Goal: Task Accomplishment & Management: Use online tool/utility

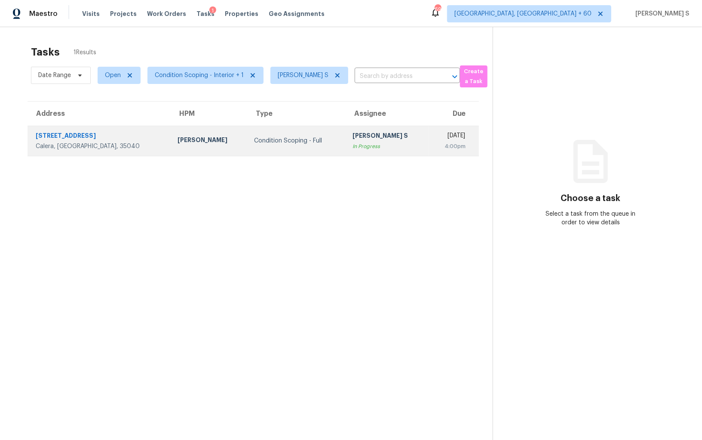
click at [353, 148] on div "In Progress" at bounding box center [388, 146] width 70 height 9
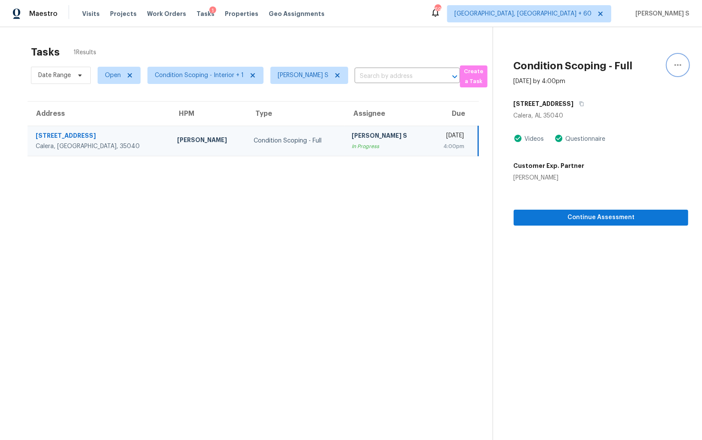
click at [671, 65] on button "button" at bounding box center [678, 65] width 21 height 21
click at [622, 68] on div "Mark as Blocked" at bounding box center [629, 66] width 67 height 9
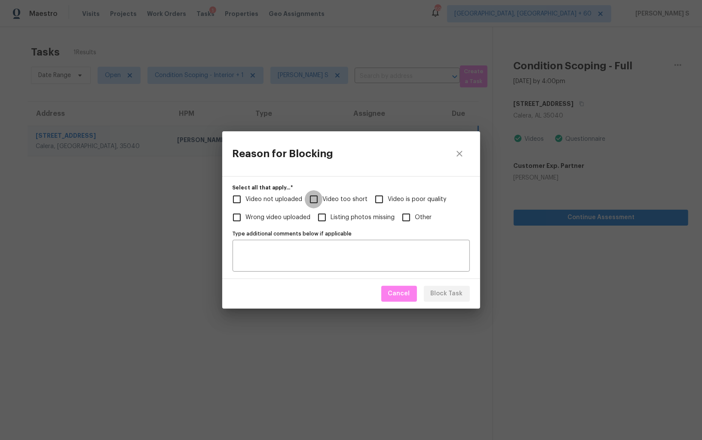
click at [320, 198] on input "Video too short" at bounding box center [314, 199] width 18 height 18
checkbox input "true"
click at [289, 197] on span "Video not uploaded" at bounding box center [274, 199] width 57 height 9
click at [246, 197] on input "Video not uploaded" at bounding box center [237, 199] width 18 height 18
click at [333, 247] on textarea "Type additional comments below if applicable" at bounding box center [351, 255] width 227 height 18
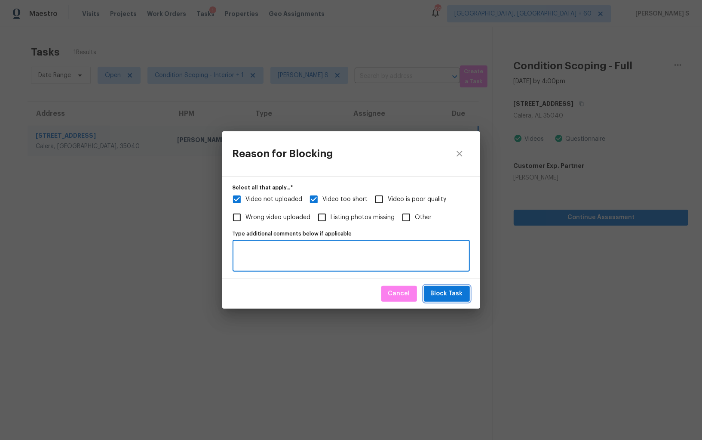
click at [459, 292] on span "Block Task" at bounding box center [447, 293] width 32 height 11
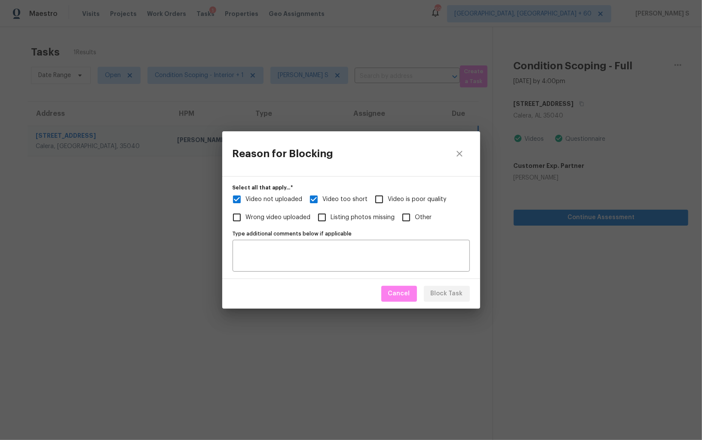
click at [150, 261] on div "Reason for Blocking Select all that apply...   * Video not uploaded Video too s…" at bounding box center [351, 220] width 702 height 440
checkbox input "true"
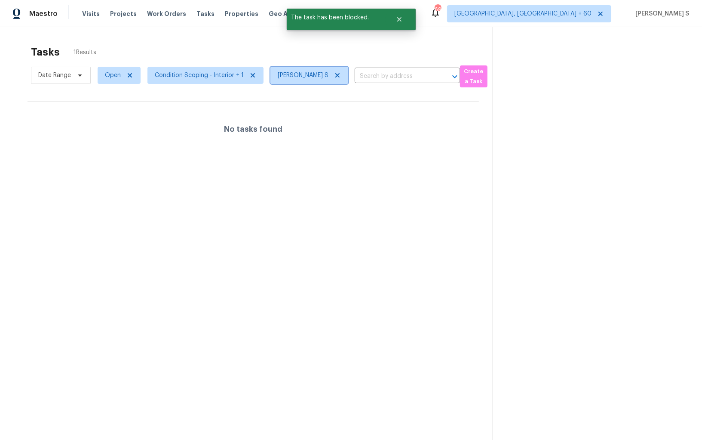
click at [337, 75] on icon at bounding box center [337, 75] width 7 height 7
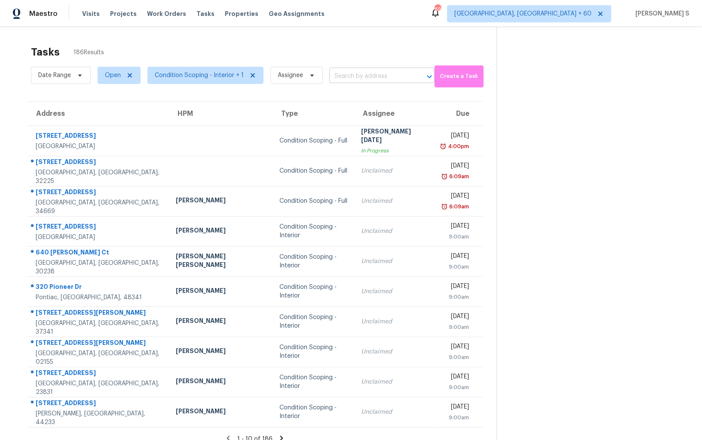
click at [360, 78] on input "text" at bounding box center [370, 76] width 81 height 13
paste input "2900 Wyandot St Unit 305, Denver, CO, 80211"
type input "2900 Wyandot St Unit 305, Denver, CO, 80211"
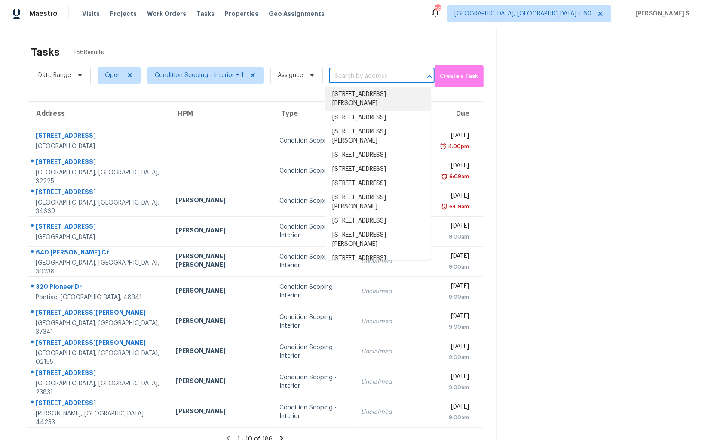
scroll to position [0, 0]
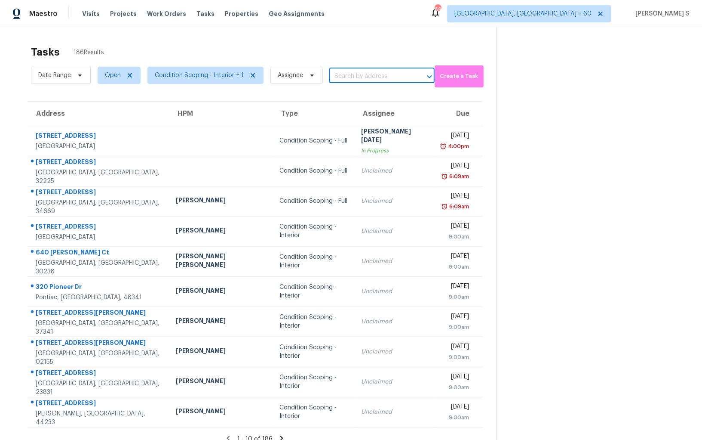
click at [388, 82] on input "text" at bounding box center [370, 76] width 81 height 13
click at [385, 80] on input "text" at bounding box center [370, 76] width 81 height 13
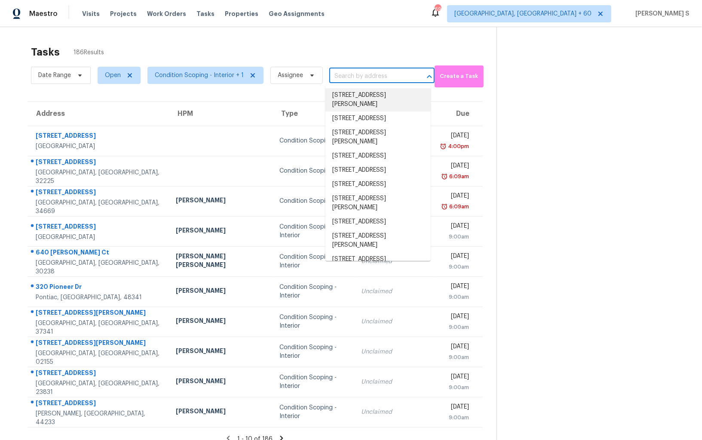
click at [385, 80] on input "text" at bounding box center [370, 76] width 81 height 13
paste input "2900 Wyandot St Unit 305, Denver, CO, 80211"
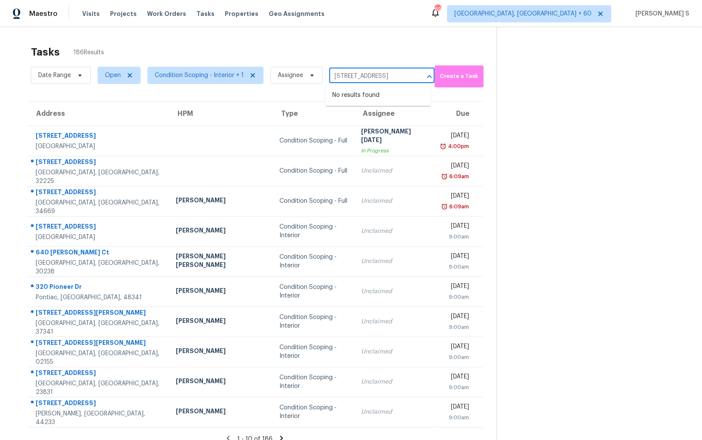
scroll to position [0, 53]
click at [337, 76] on input "2900 Wyandot St Unit 305, Denver, CO, 80211" at bounding box center [370, 76] width 81 height 13
type input "2900 Wyandot St"
click at [382, 96] on li "2900 Wyandot St Unit 305, Denver, CO 80211" at bounding box center [378, 95] width 105 height 14
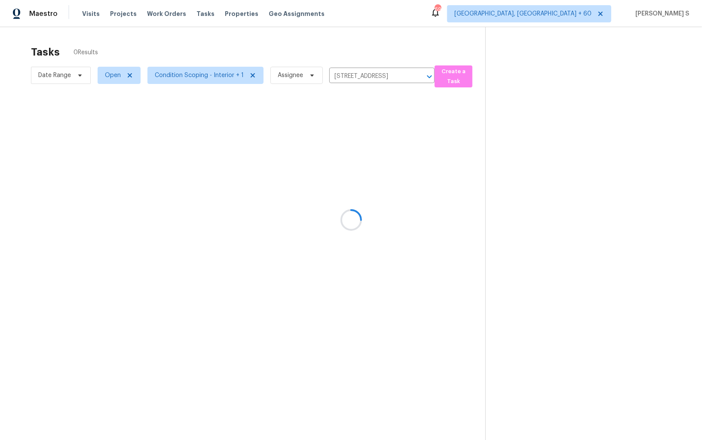
click at [345, 122] on div at bounding box center [351, 220] width 702 height 440
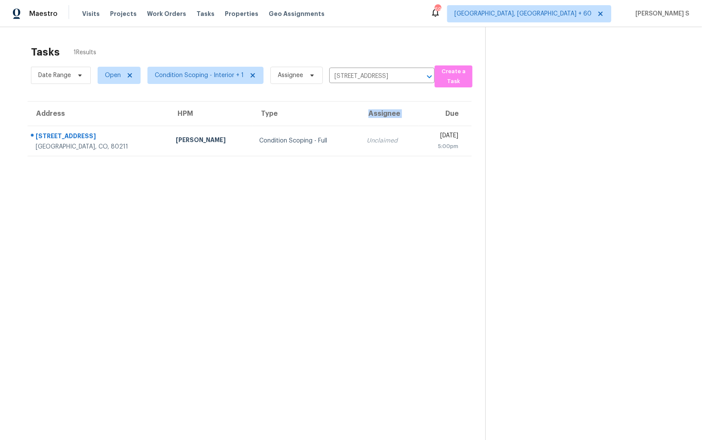
click at [360, 122] on th "Assignee" at bounding box center [389, 114] width 59 height 24
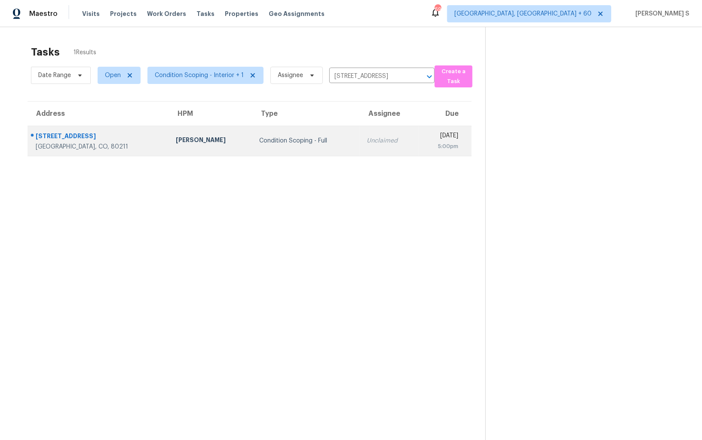
click at [360, 134] on td "Unclaimed" at bounding box center [389, 141] width 59 height 30
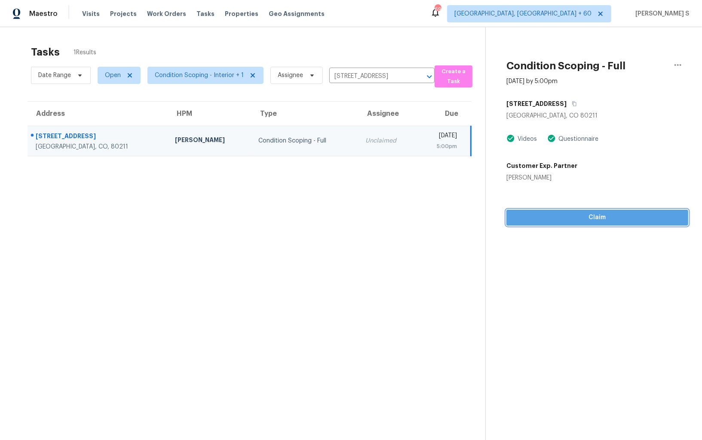
click at [600, 219] on span "Claim" at bounding box center [598, 217] width 168 height 11
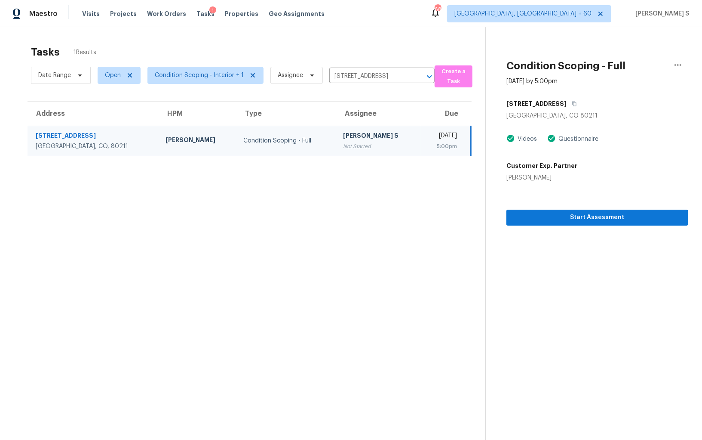
click at [255, 145] on td "Condition Scoping - Full" at bounding box center [287, 141] width 100 height 30
click at [550, 218] on span "Start Assessment" at bounding box center [598, 217] width 168 height 11
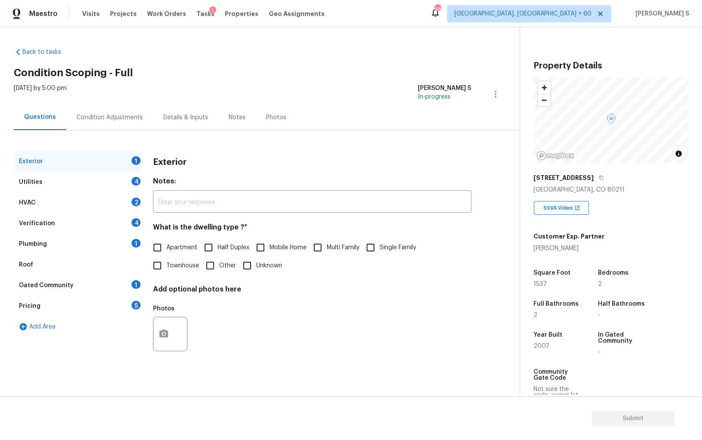
click at [588, 176] on div "2900 Wyandot St" at bounding box center [611, 177] width 154 height 15
click at [599, 179] on icon "button" at bounding box center [601, 177] width 5 height 5
click at [599, 177] on icon "button" at bounding box center [601, 177] width 5 height 5
click at [666, 52] on div "Property Details © Mapbox © OpenStreetMap Improve this map 2900 Wyandot St Denv…" at bounding box center [605, 265] width 168 height 477
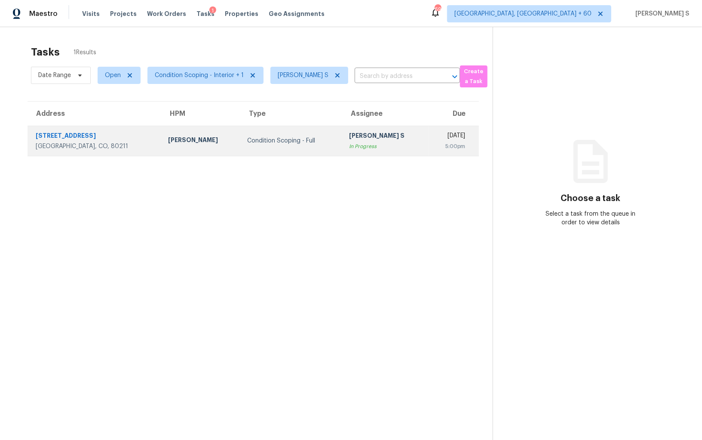
click at [349, 139] on div "[PERSON_NAME] S" at bounding box center [385, 136] width 72 height 11
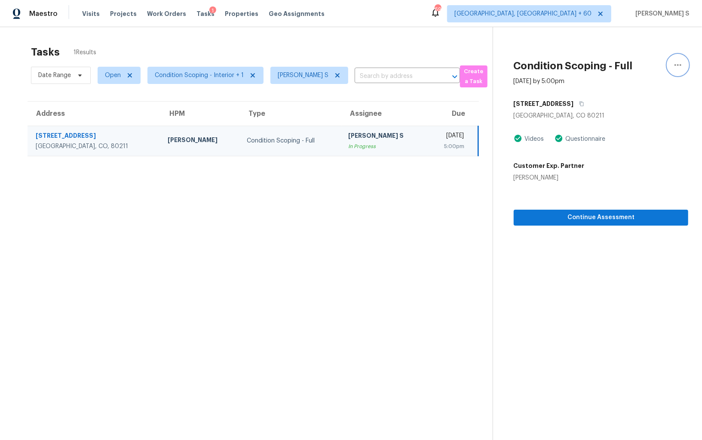
click at [682, 62] on icon "button" at bounding box center [678, 65] width 10 height 10
click at [632, 71] on link "Mark as Blocked" at bounding box center [629, 66] width 73 height 13
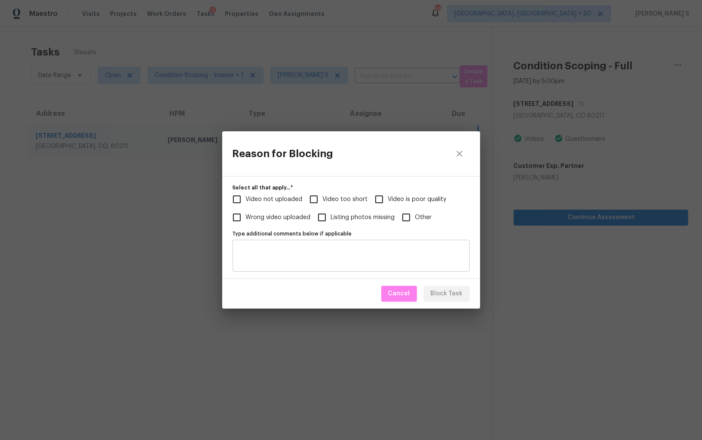
click at [346, 258] on textarea "Type additional comments below if applicable" at bounding box center [351, 255] width 227 height 18
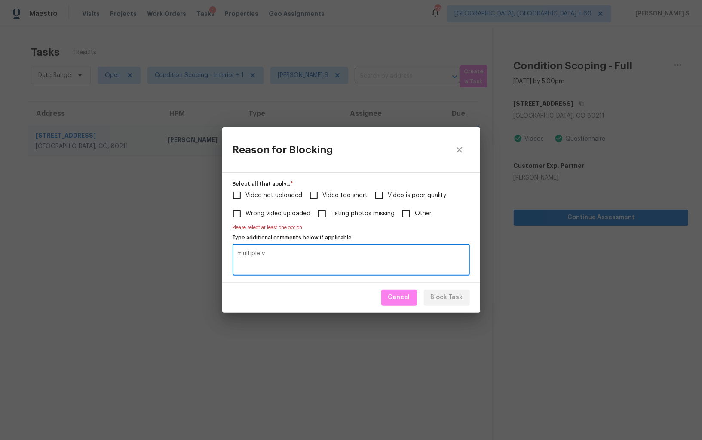
click at [346, 258] on textarea "multiple" at bounding box center [351, 259] width 227 height 18
type textarea "multiple video"
click at [341, 195] on span "Video too short" at bounding box center [345, 195] width 45 height 9
click at [323, 195] on input "Video too short" at bounding box center [314, 195] width 18 height 18
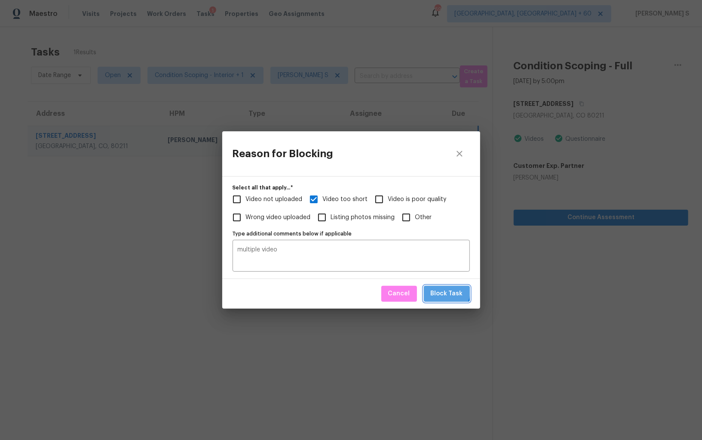
click at [448, 292] on span "Block Task" at bounding box center [447, 293] width 32 height 11
click at [29, 248] on div "Reason for Blocking Select all that apply...   * Video not uploaded Video too s…" at bounding box center [351, 220] width 702 height 440
checkbox input "true"
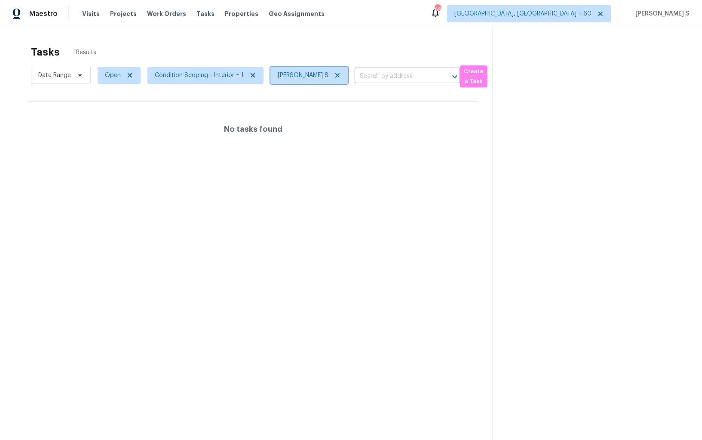
click at [336, 76] on icon at bounding box center [338, 75] width 4 height 4
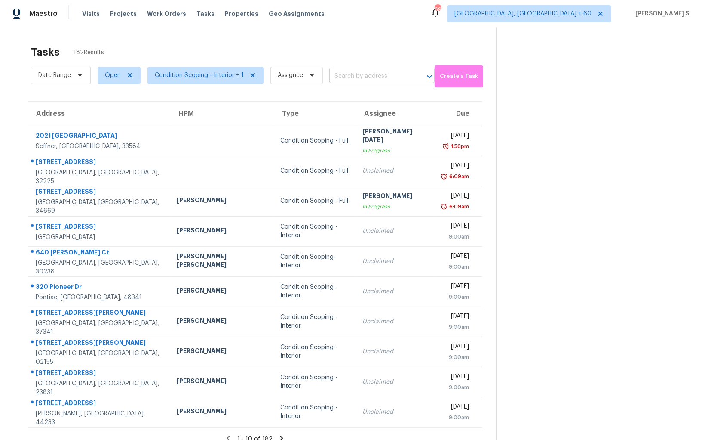
click at [345, 74] on input "text" at bounding box center [370, 76] width 81 height 13
paste input "450 Lisbon St, Perris, CA, 92571"
type input "450 Lisbon St, Perris, CA, 92571"
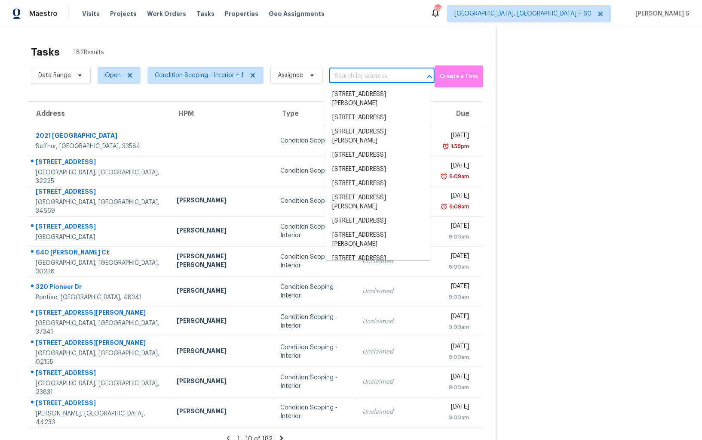
scroll to position [0, 0]
click at [365, 77] on input "text" at bounding box center [370, 76] width 81 height 13
paste input "450 Lisbon St, Perris, CA, 92571"
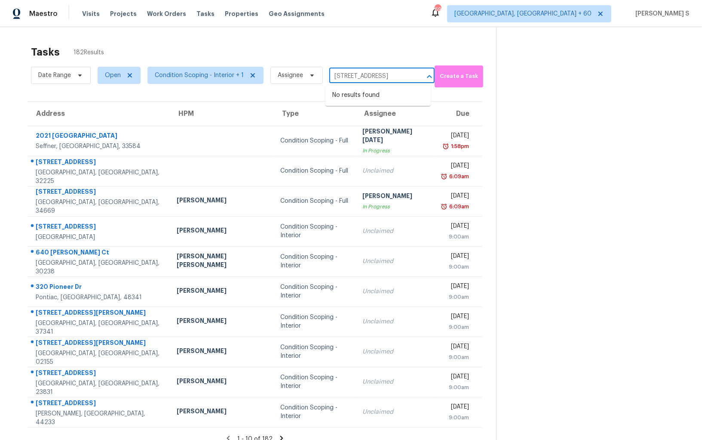
scroll to position [0, 13]
click at [344, 75] on input "450 Lisbon St, Perris, CA, 92571" at bounding box center [370, 76] width 81 height 13
type input "450 Lisb"
click at [376, 98] on li "450 Lisbon St, Perris, CA 92571" at bounding box center [378, 95] width 105 height 14
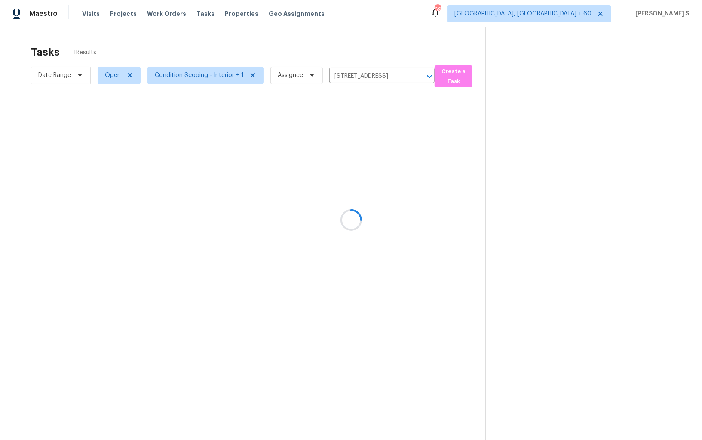
click at [376, 129] on div at bounding box center [351, 220] width 702 height 440
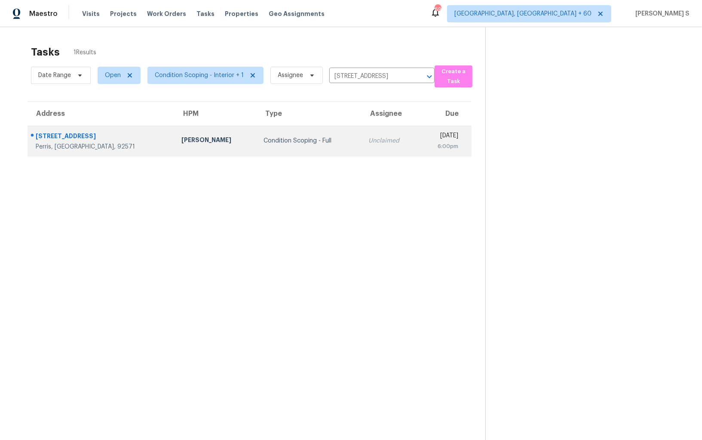
click at [426, 140] on div "[DATE]" at bounding box center [442, 136] width 32 height 11
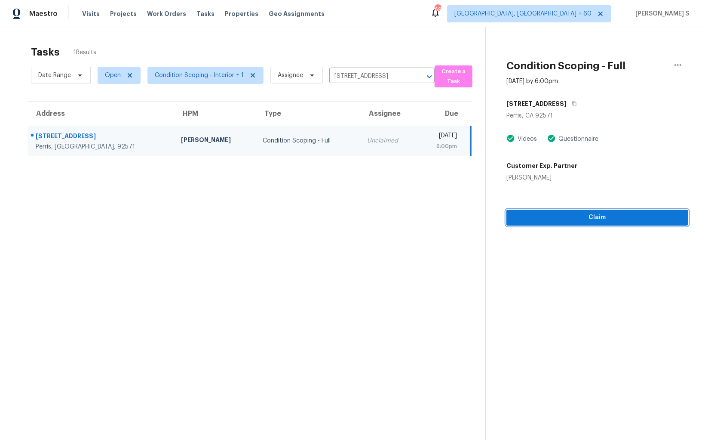
click at [594, 215] on span "Claim" at bounding box center [598, 217] width 168 height 11
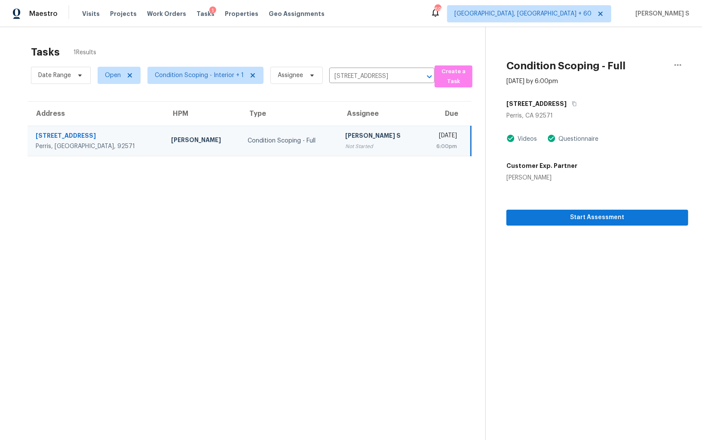
click at [345, 148] on div "Not Started" at bounding box center [379, 146] width 69 height 9
click at [627, 218] on span "Start Assessment" at bounding box center [598, 217] width 168 height 11
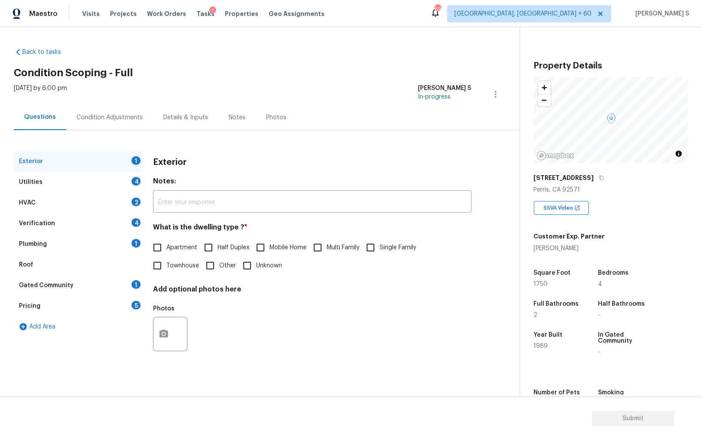
click at [380, 244] on input "Single Family" at bounding box center [371, 247] width 18 height 18
checkbox input "true"
click at [134, 173] on div "Utilities 4" at bounding box center [78, 182] width 129 height 21
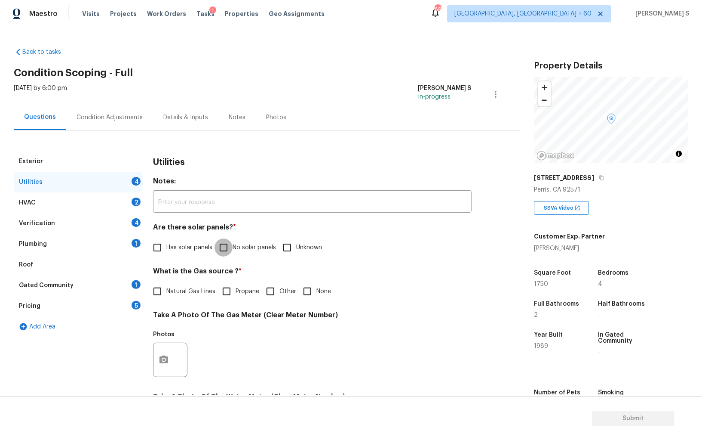
click at [227, 246] on input "No solar panels" at bounding box center [224, 247] width 18 height 18
checkbox input "true"
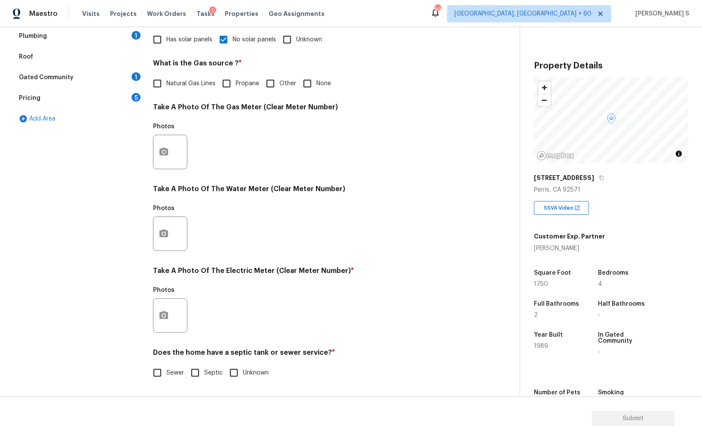
scroll to position [208, 0]
click at [202, 367] on input "Septic" at bounding box center [195, 373] width 18 height 18
checkbox input "true"
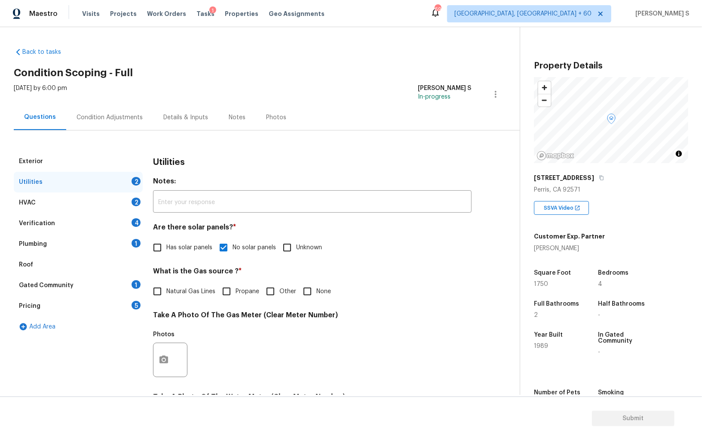
click at [137, 242] on div "1" at bounding box center [136, 243] width 9 height 9
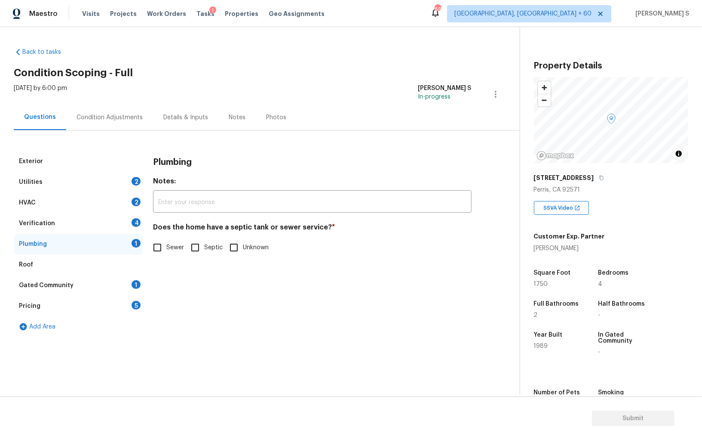
click at [186, 246] on input "Septic" at bounding box center [195, 247] width 18 height 18
checkbox input "true"
click at [125, 282] on div "Gated Community 1" at bounding box center [78, 285] width 129 height 21
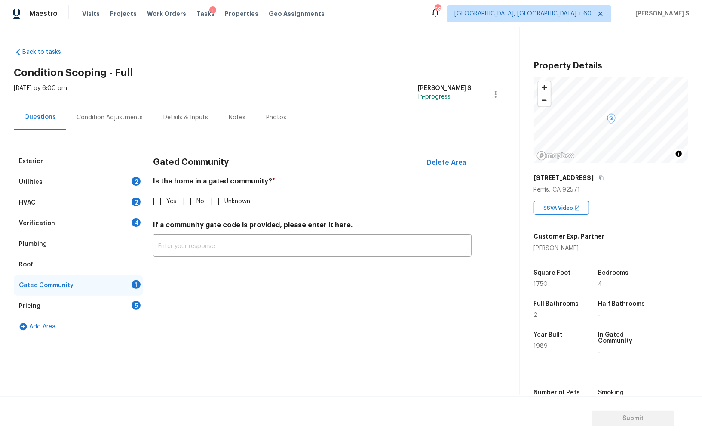
click at [189, 198] on input "No" at bounding box center [188, 201] width 18 height 18
checkbox input "true"
click at [132, 218] on div "Verification 4" at bounding box center [78, 223] width 129 height 21
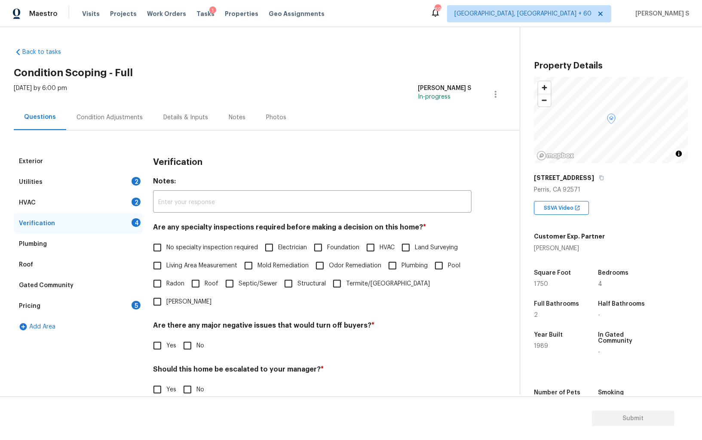
click at [155, 250] on input "No specialty inspection required" at bounding box center [157, 247] width 18 height 18
checkbox input "true"
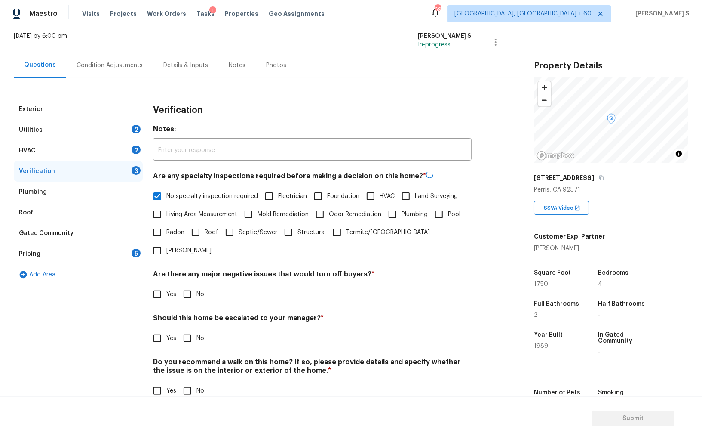
scroll to position [51, 0]
drag, startPoint x: 186, startPoint y: 276, endPoint x: 192, endPoint y: 329, distance: 53.6
click at [186, 285] on input "No" at bounding box center [188, 294] width 18 height 18
checkbox input "true"
click at [187, 382] on input "No" at bounding box center [188, 391] width 18 height 18
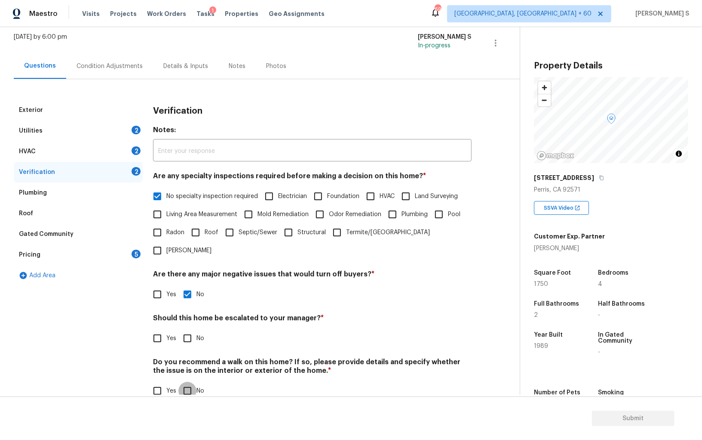
checkbox input "true"
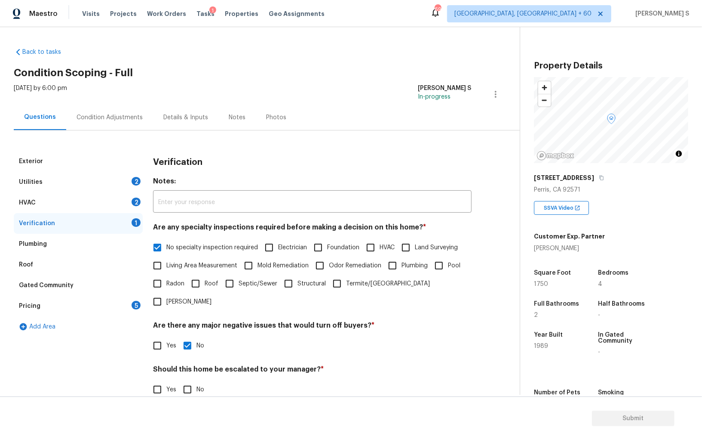
click at [130, 199] on div "HVAC 2" at bounding box center [78, 202] width 129 height 21
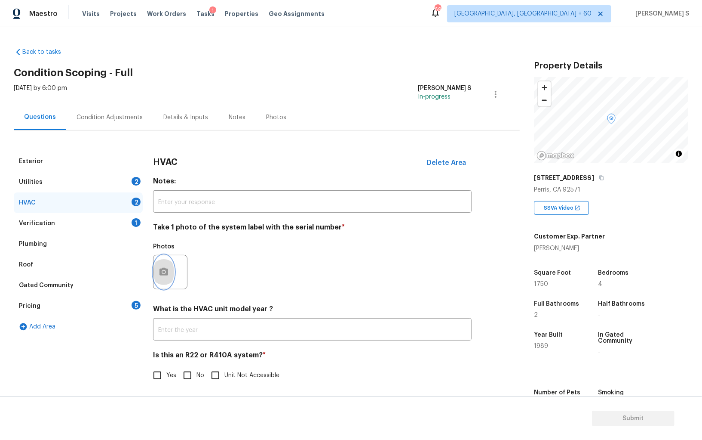
click at [163, 267] on icon "button" at bounding box center [164, 272] width 10 height 10
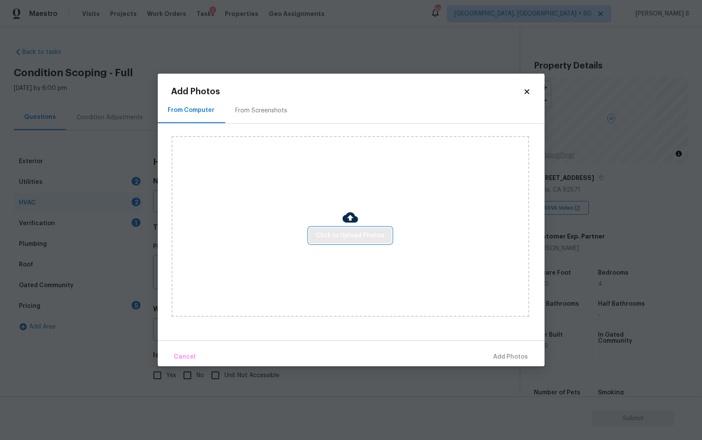
click at [379, 231] on span "Click to Upload Photos" at bounding box center [350, 235] width 69 height 11
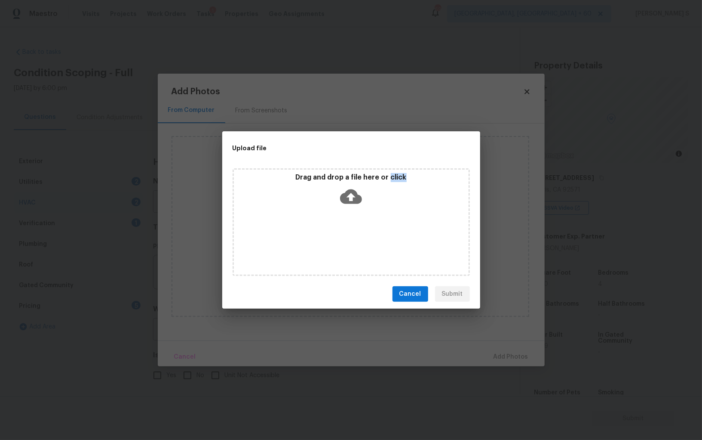
click at [379, 231] on div "Drag and drop a file here or click" at bounding box center [351, 222] width 237 height 108
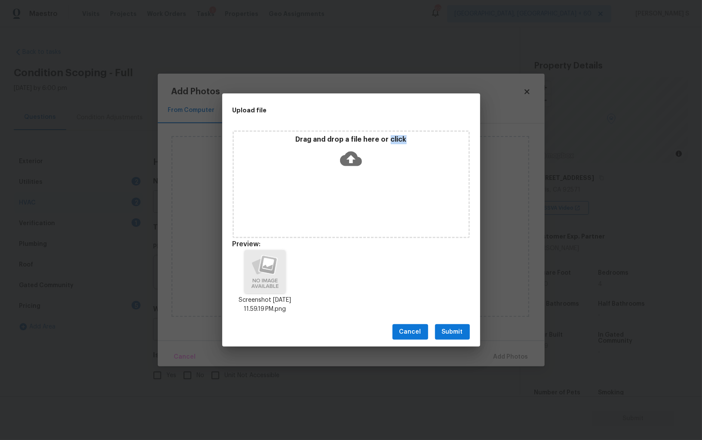
click at [465, 335] on button "Submit" at bounding box center [452, 332] width 35 height 16
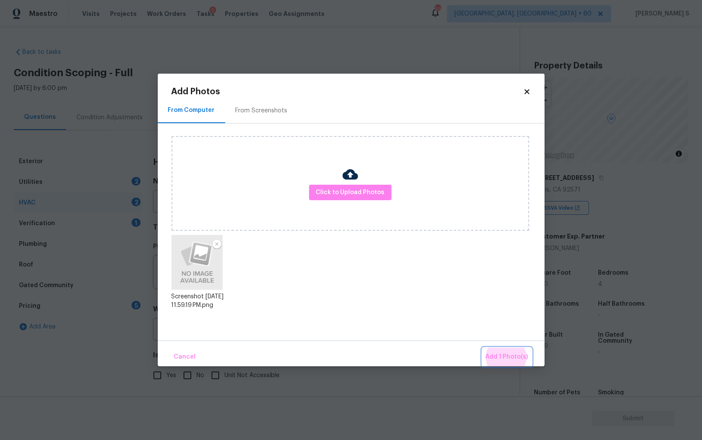
click at [483, 348] on button "Add 1 Photo(s)" at bounding box center [507, 357] width 49 height 18
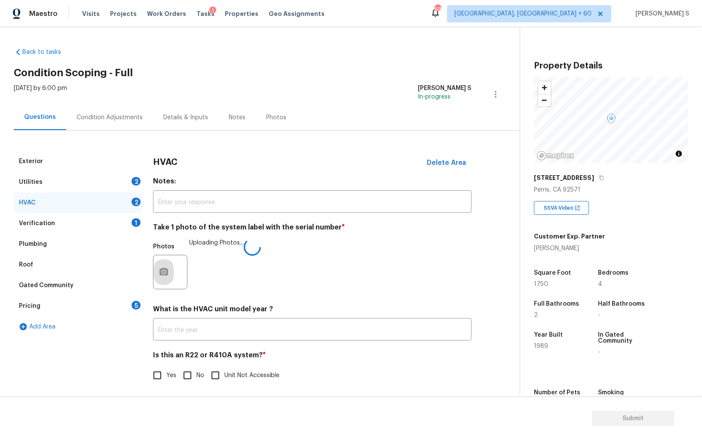
click at [182, 378] on input "No" at bounding box center [188, 375] width 18 height 18
checkbox input "true"
click at [132, 305] on div "5" at bounding box center [136, 305] width 9 height 9
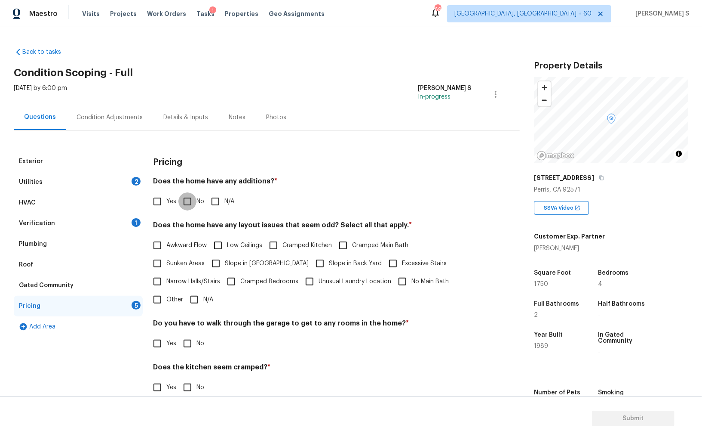
click at [186, 205] on input "No" at bounding box center [188, 201] width 18 height 18
checkbox input "true"
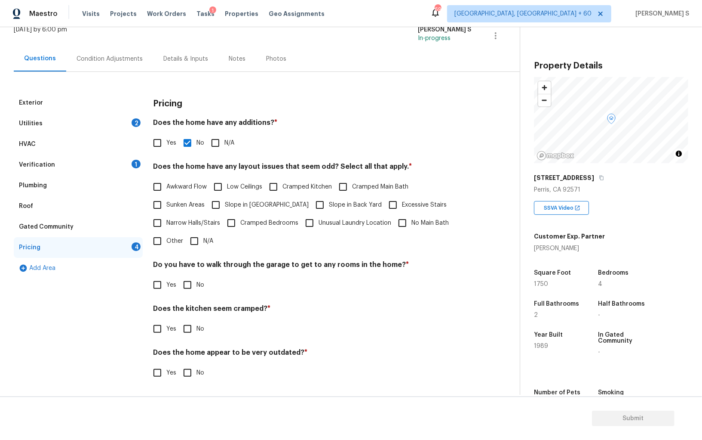
scroll to position [58, 0]
click at [192, 284] on input "No" at bounding box center [188, 285] width 18 height 18
checkbox input "true"
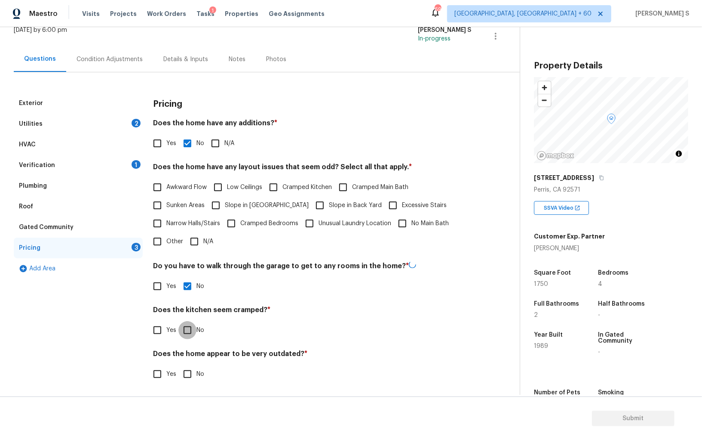
click at [179, 321] on input "No" at bounding box center [188, 330] width 18 height 18
checkbox input "true"
click at [179, 365] on input "No" at bounding box center [188, 374] width 18 height 18
checkbox input "true"
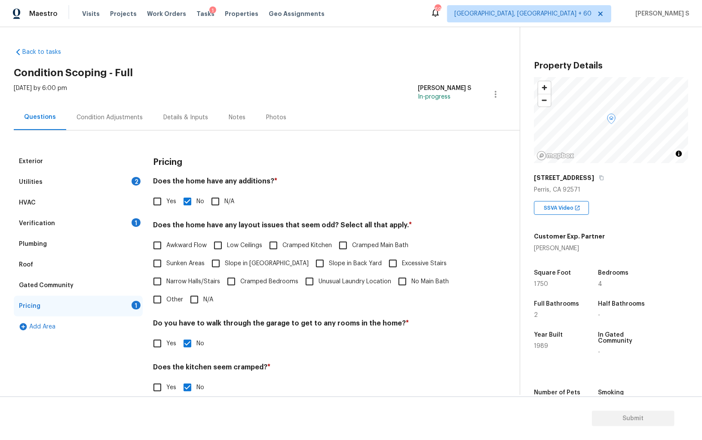
click at [127, 118] on div "Condition Adjustments" at bounding box center [110, 117] width 66 height 9
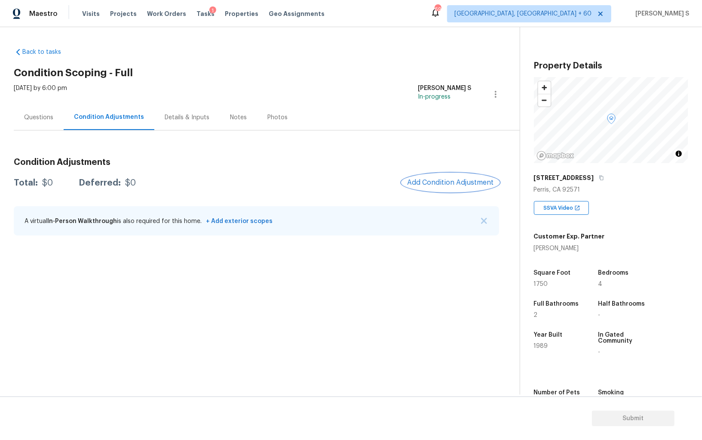
click at [433, 180] on span "Add Condition Adjustment" at bounding box center [450, 183] width 87 height 8
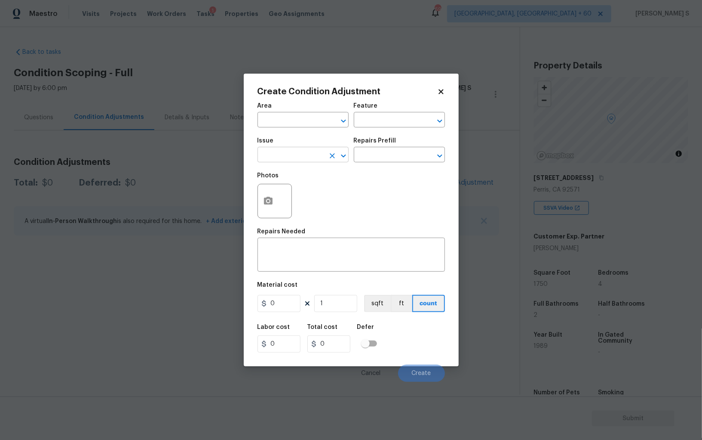
click at [301, 159] on input "text" at bounding box center [291, 155] width 67 height 13
type input "pain"
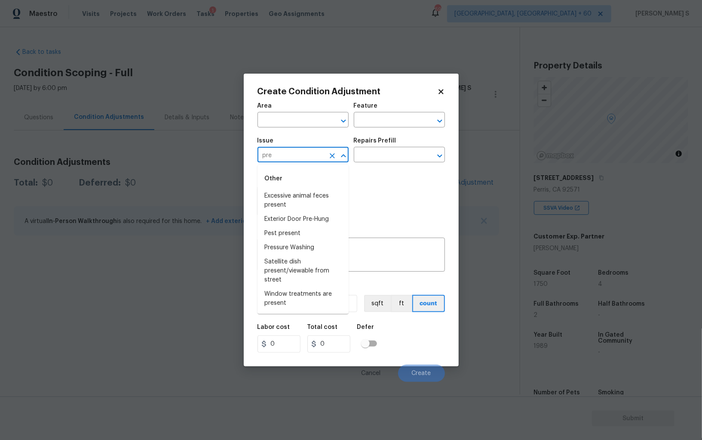
type input "pre"
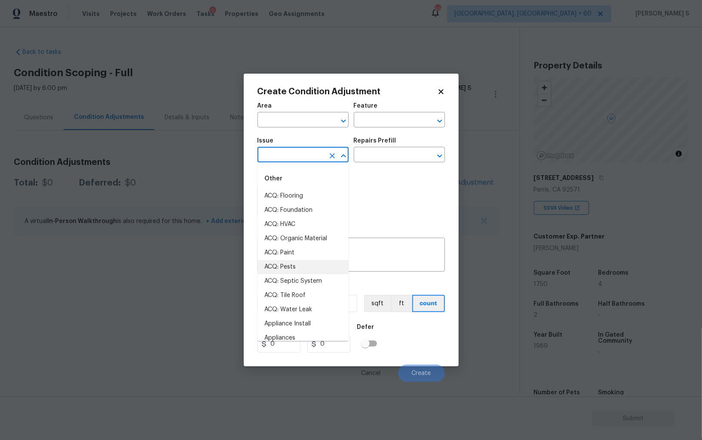
click at [239, 271] on body "Maestro Visits Projects Work Orders Tasks 1 Properties Geo Assignments 691 Albu…" at bounding box center [351, 220] width 702 height 440
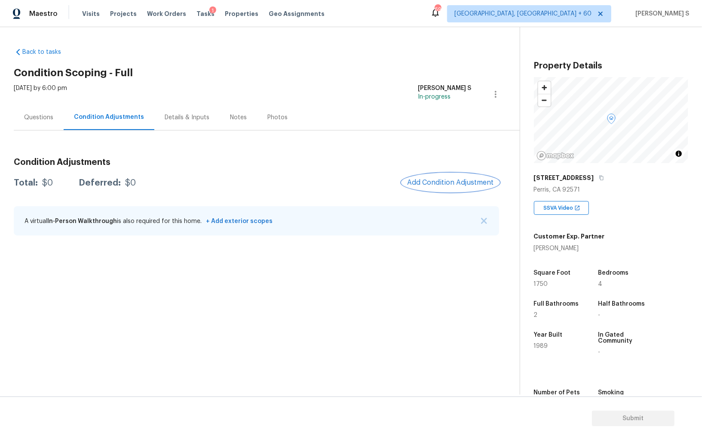
click at [456, 183] on span "Add Condition Adjustment" at bounding box center [450, 183] width 87 height 8
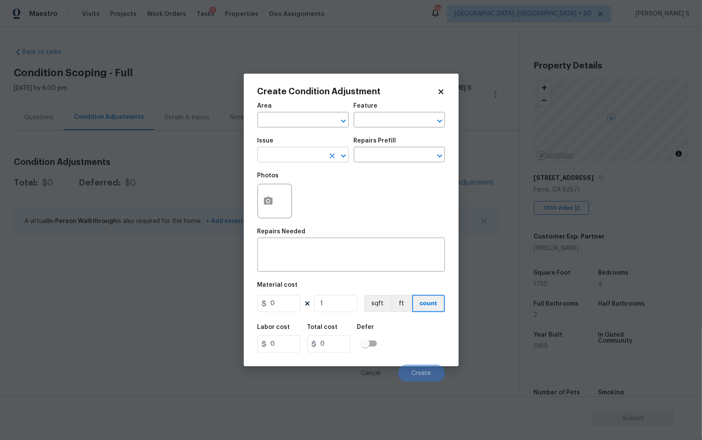
click at [308, 158] on input "text" at bounding box center [291, 155] width 67 height 13
type input "Pressure Washing"
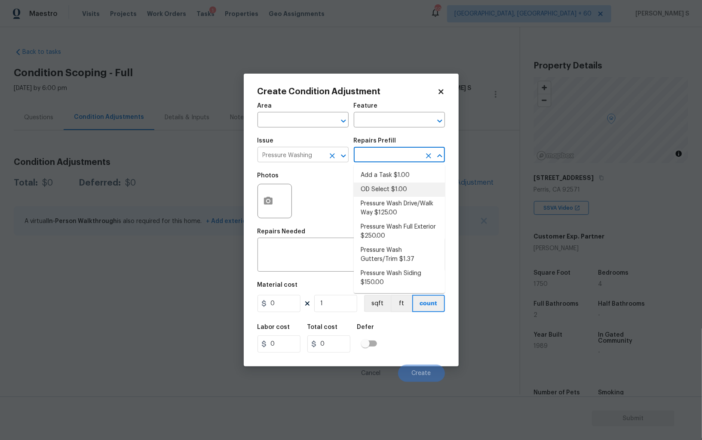
type input "Siding"
type textarea "Pressure wash the driveways/walkways as directed by the PM. Ensure that all deb…"
type input "125"
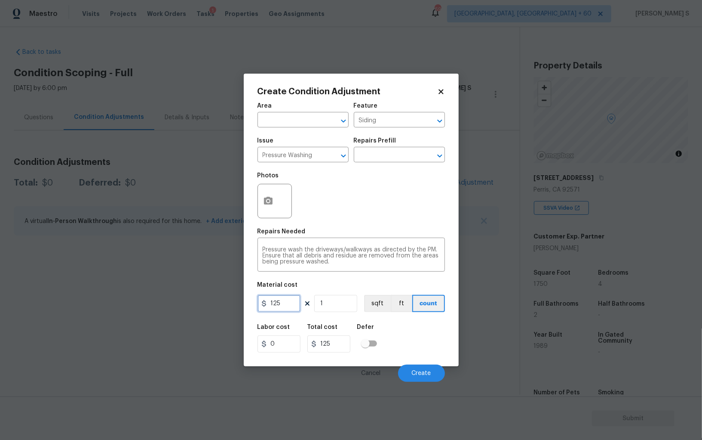
click at [294, 298] on input "125" at bounding box center [279, 303] width 43 height 17
type input "200"
click at [433, 374] on button "Create" at bounding box center [421, 372] width 47 height 17
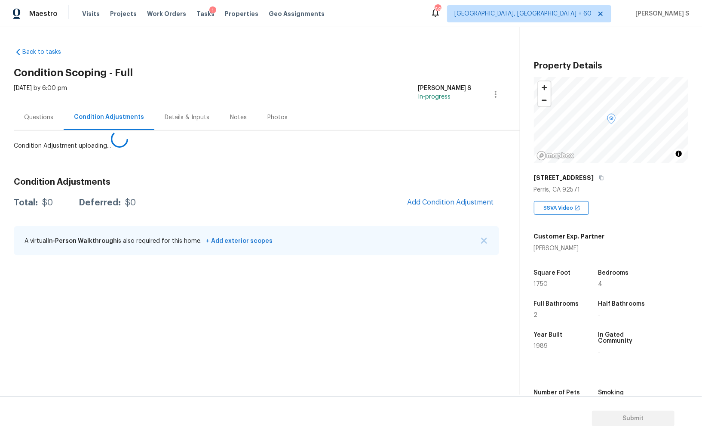
click at [157, 333] on body "Maestro Visits Projects Work Orders Tasks 1 Properties Geo Assignments 691 Albu…" at bounding box center [351, 220] width 702 height 440
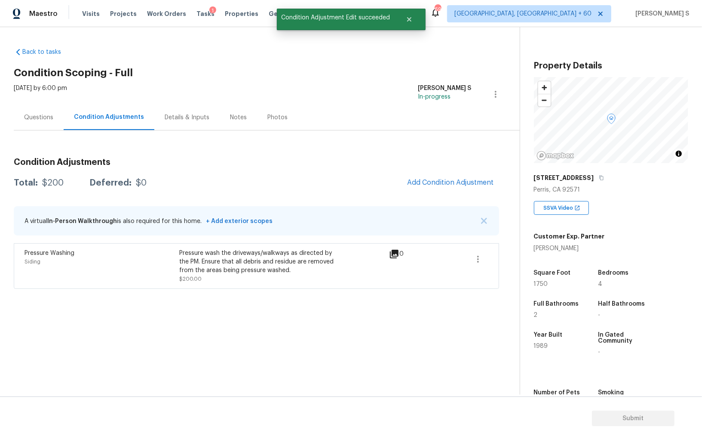
click at [436, 192] on div "Condition Adjustments Total: $200 Deferred: $0 Add Condition Adjustment A virtu…" at bounding box center [257, 220] width 486 height 138
click at [431, 178] on button "Add Condition Adjustment" at bounding box center [450, 182] width 97 height 18
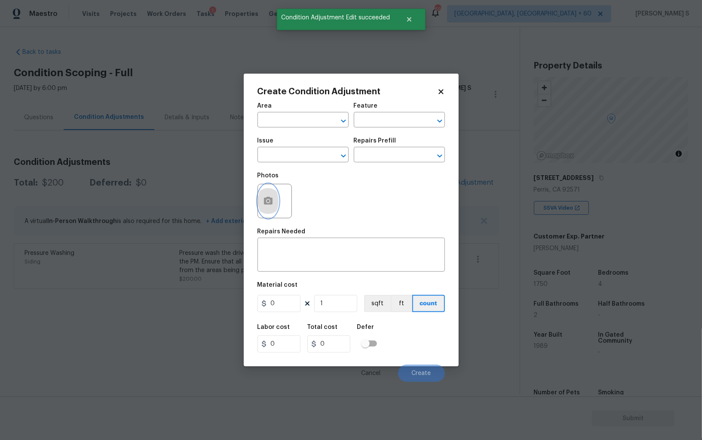
click at [273, 210] on button "button" at bounding box center [268, 201] width 21 height 34
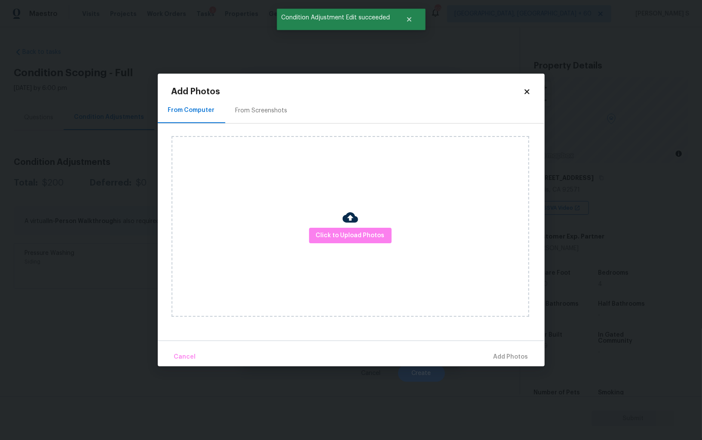
click at [264, 113] on div "From Screenshots" at bounding box center [262, 110] width 52 height 9
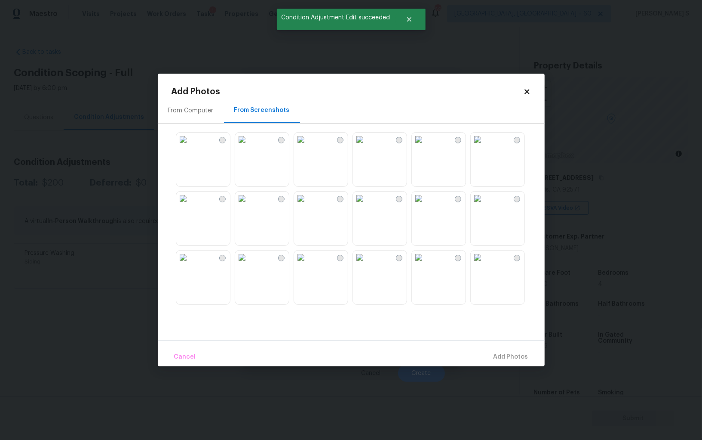
click at [485, 146] on img at bounding box center [478, 139] width 14 height 14
click at [308, 264] on img at bounding box center [301, 257] width 14 height 14
click at [249, 264] on img at bounding box center [242, 257] width 14 height 14
click at [190, 146] on img at bounding box center [183, 139] width 14 height 14
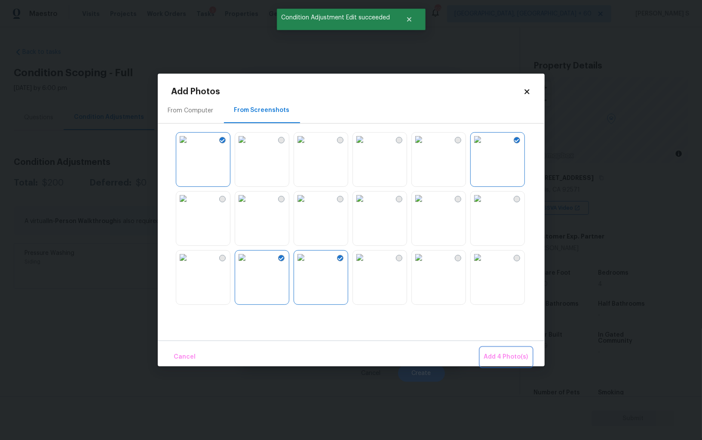
click at [527, 351] on button "Add 4 Photo(s)" at bounding box center [506, 357] width 51 height 18
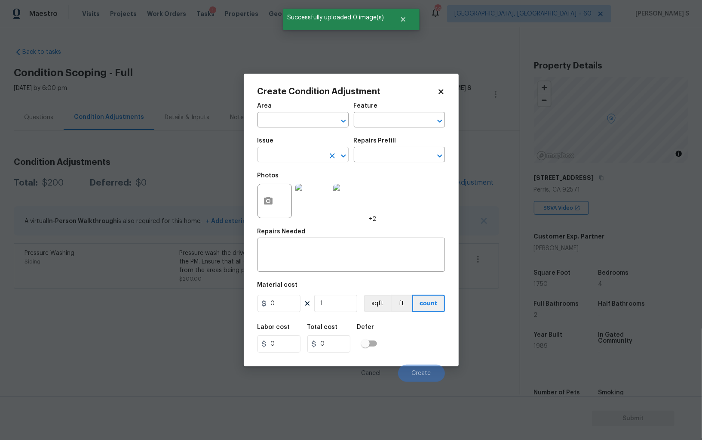
click at [310, 156] on input "text" at bounding box center [291, 155] width 67 height 13
type input "Landscape Package"
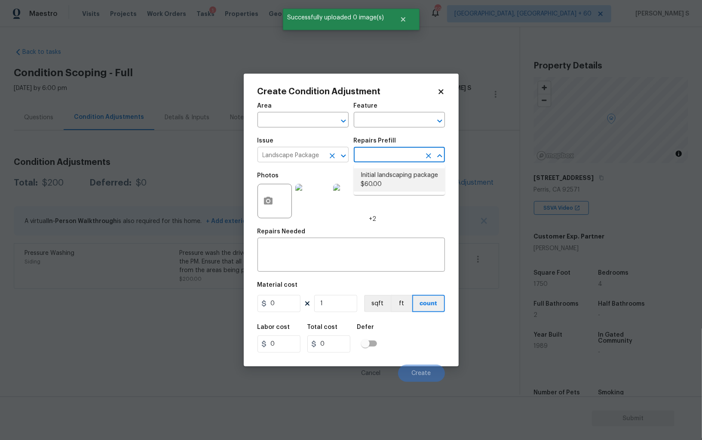
type input "Home Readiness Packages"
type textarea "Mowing of grass up to 6" in height. Mow, edge along driveways & sidewalks, trim…"
type input "60"
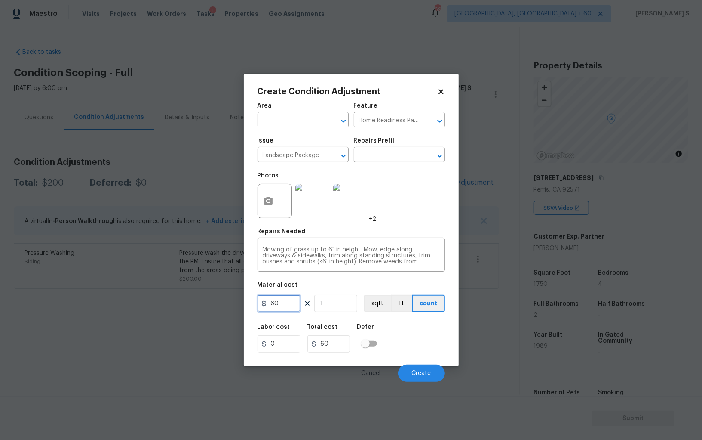
click at [290, 306] on input "60" at bounding box center [279, 303] width 43 height 17
type input "700"
click at [409, 345] on div "Labor cost 0 Total cost 700 Defer" at bounding box center [352, 338] width 188 height 39
click at [434, 378] on button "Create" at bounding box center [421, 372] width 47 height 17
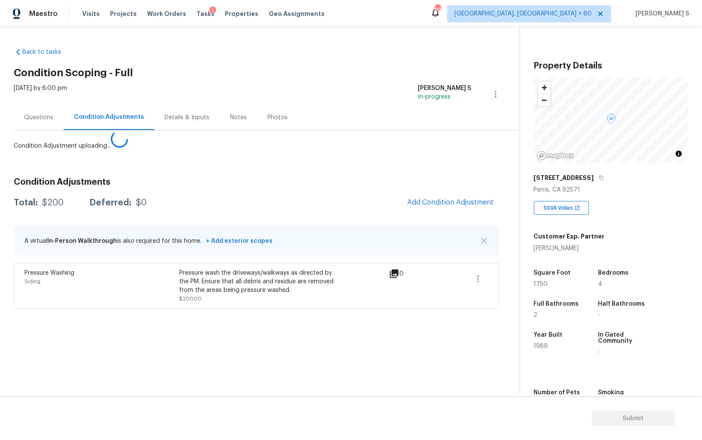
click at [68, 348] on body "Maestro Visits Projects Work Orders Tasks 1 Properties Geo Assignments 691 Albu…" at bounding box center [351, 220] width 702 height 440
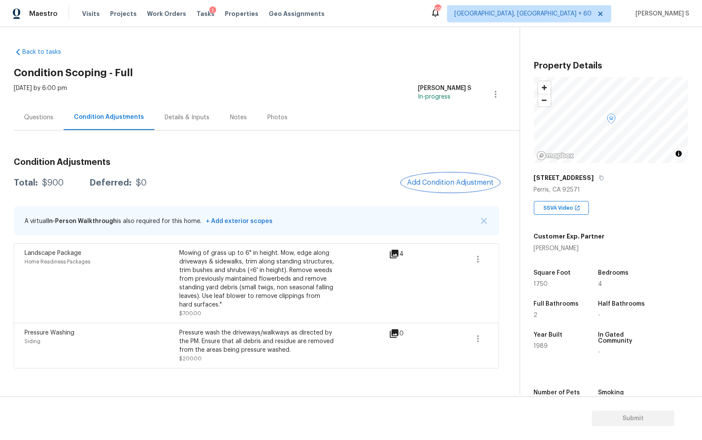
click at [443, 184] on span "Add Condition Adjustment" at bounding box center [450, 183] width 87 height 8
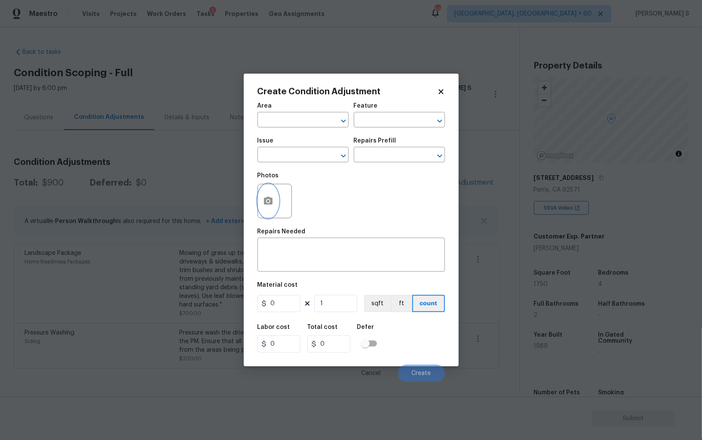
click at [271, 211] on button "button" at bounding box center [268, 201] width 21 height 34
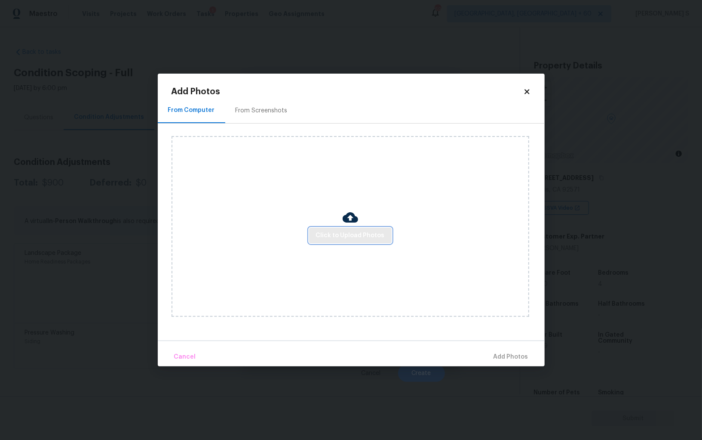
click at [340, 237] on span "Click to Upload Photos" at bounding box center [350, 235] width 69 height 11
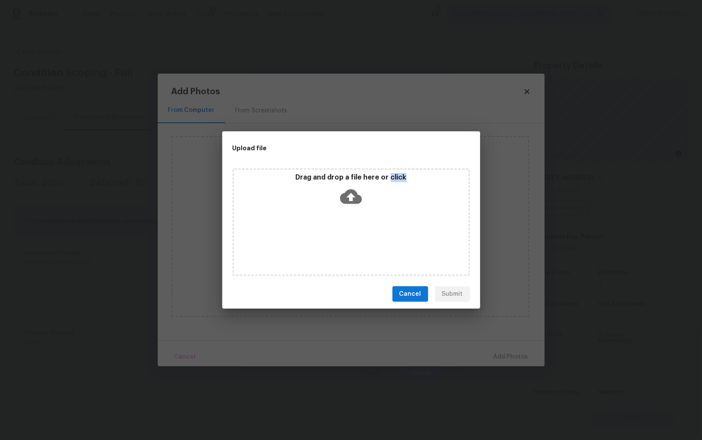
click at [340, 237] on div "Drag and drop a file here or click" at bounding box center [351, 222] width 237 height 108
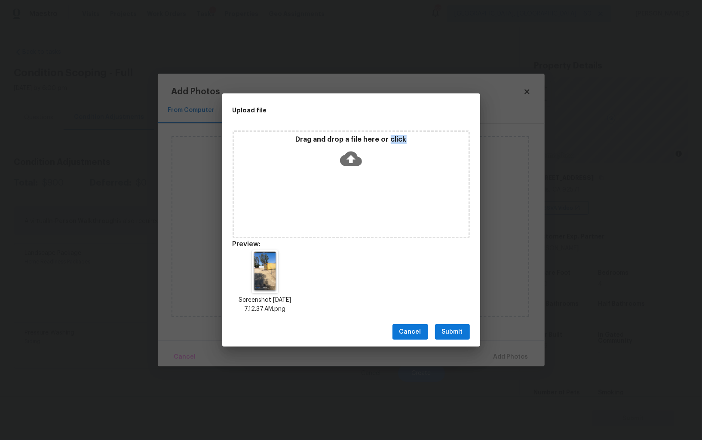
click at [465, 332] on button "Submit" at bounding box center [452, 332] width 35 height 16
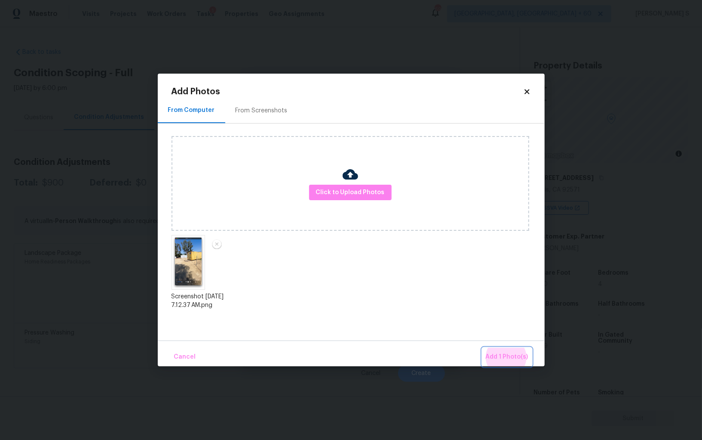
click at [483, 348] on button "Add 1 Photo(s)" at bounding box center [507, 357] width 49 height 18
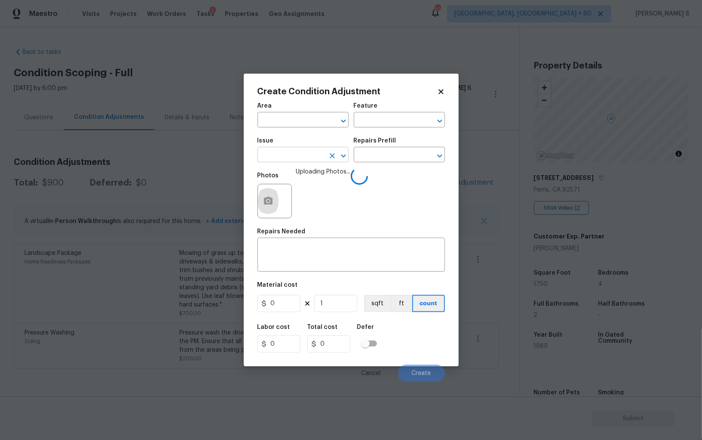
click at [304, 156] on input "text" at bounding box center [291, 155] width 67 height 13
type input "Debris/garbage on site"
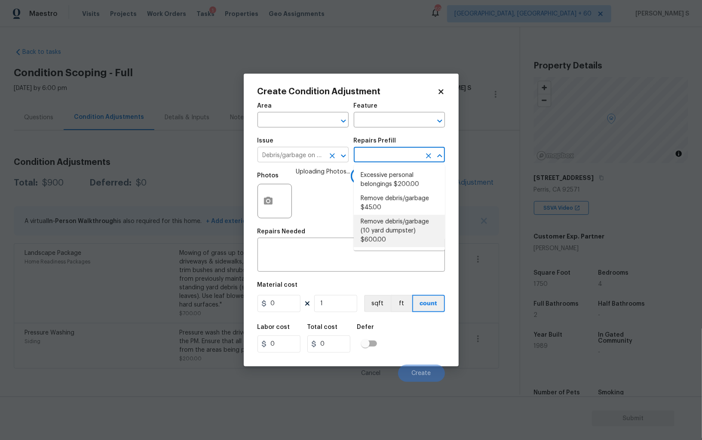
type textarea "Remove debris/garbage and haul away to legal disposal facility (10 yd dumpster)"
type input "600"
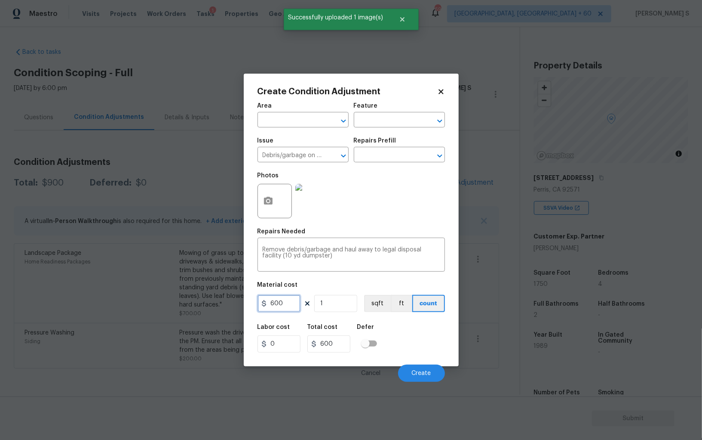
click at [295, 305] on input "600" at bounding box center [279, 303] width 43 height 17
type input "5000"
drag, startPoint x: 423, startPoint y: 344, endPoint x: 444, endPoint y: 355, distance: 23.7
click at [423, 344] on div "Labor cost 0 Total cost 5000 Defer" at bounding box center [352, 338] width 188 height 39
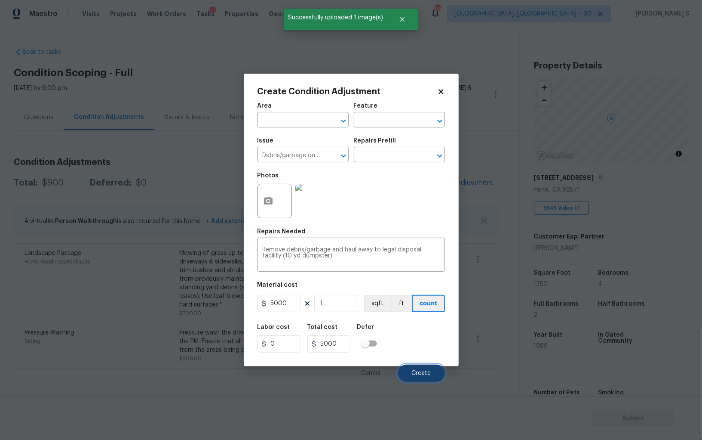
click at [432, 371] on button "Create" at bounding box center [421, 372] width 47 height 17
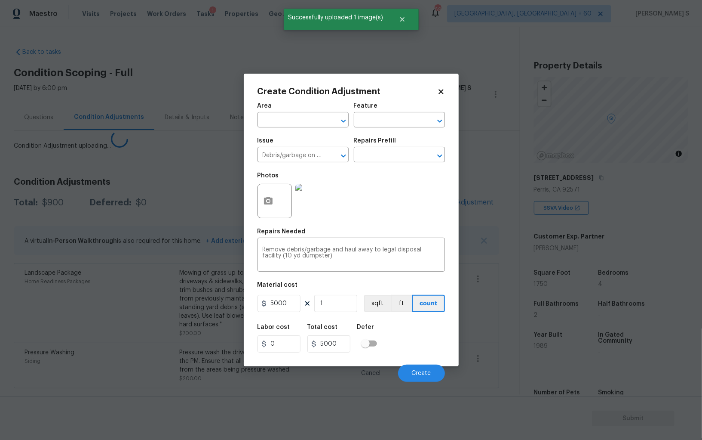
click at [55, 305] on body "Maestro Visits Projects Work Orders Tasks 1 Properties Geo Assignments 691 Albu…" at bounding box center [351, 220] width 702 height 440
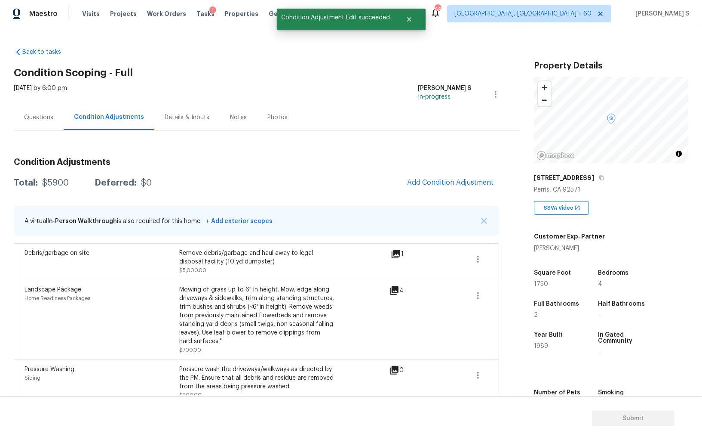
click at [46, 121] on div "Questions" at bounding box center [39, 117] width 50 height 25
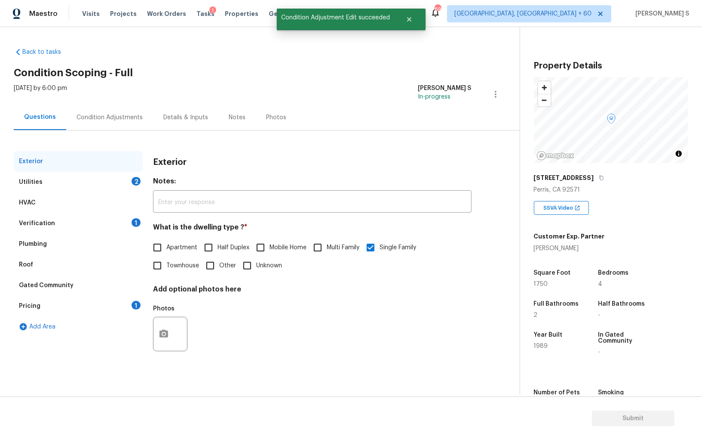
click at [136, 302] on div "1" at bounding box center [136, 305] width 9 height 9
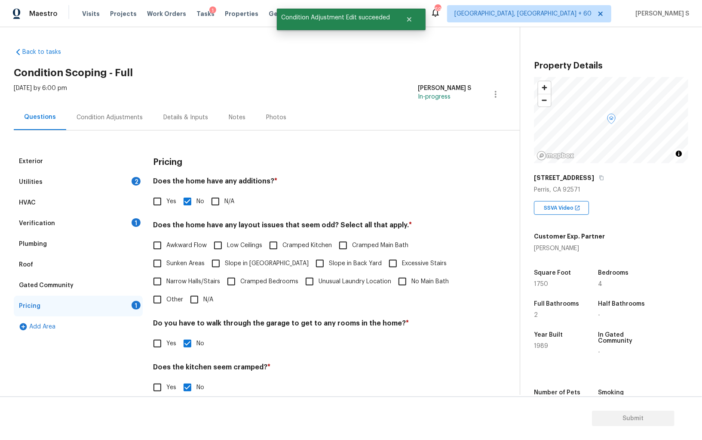
scroll to position [58, 0]
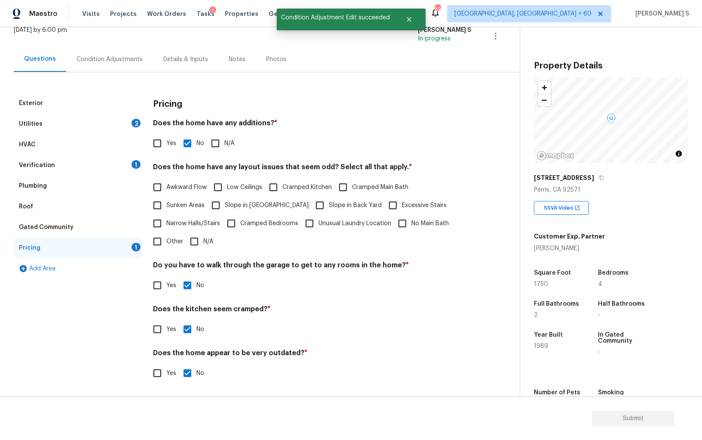
click at [232, 202] on span "Slope in Front Yard" at bounding box center [267, 205] width 84 height 9
click at [225, 202] on input "Slope in Front Yard" at bounding box center [216, 205] width 18 height 18
checkbox input "true"
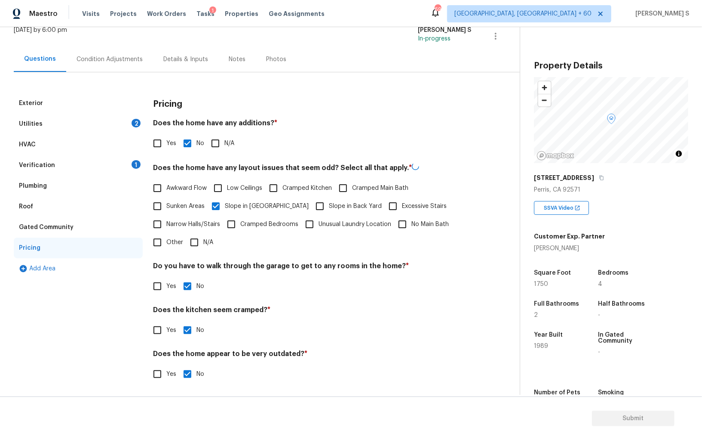
click at [329, 202] on span "Slope in Back Yard" at bounding box center [355, 206] width 53 height 9
click at [311, 202] on input "Slope in Back Yard" at bounding box center [320, 206] width 18 height 18
checkbox input "true"
click at [217, 206] on input "Slope in Front Yard" at bounding box center [216, 205] width 18 height 18
checkbox input "false"
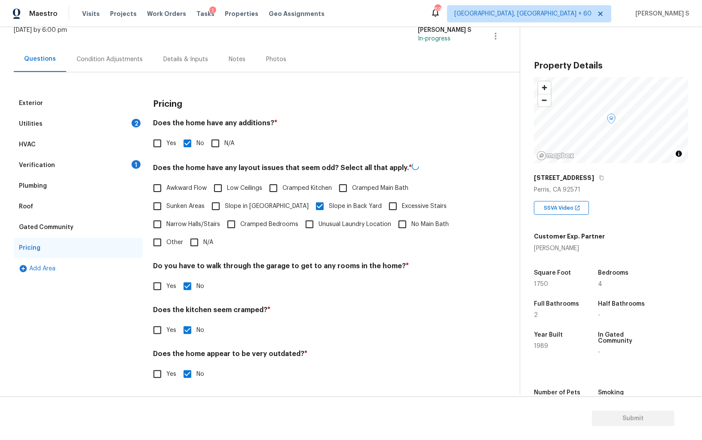
click at [329, 206] on span "Slope in Back Yard" at bounding box center [355, 206] width 53 height 9
click at [311, 206] on input "Slope in Back Yard" at bounding box center [320, 206] width 18 height 18
checkbox input "false"
click at [127, 167] on div "Verification 1" at bounding box center [78, 165] width 129 height 21
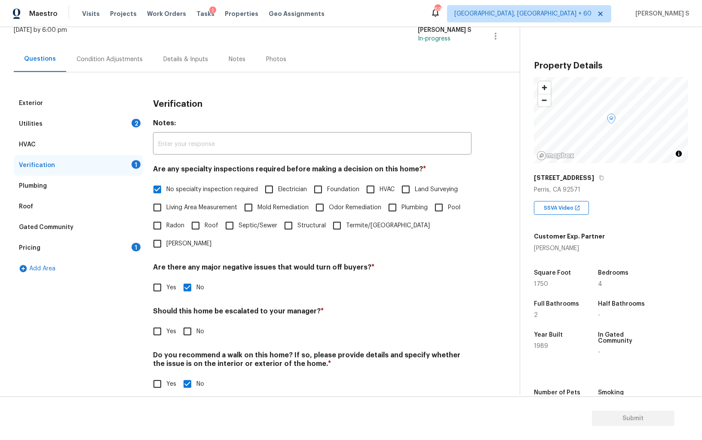
scroll to position [51, 0]
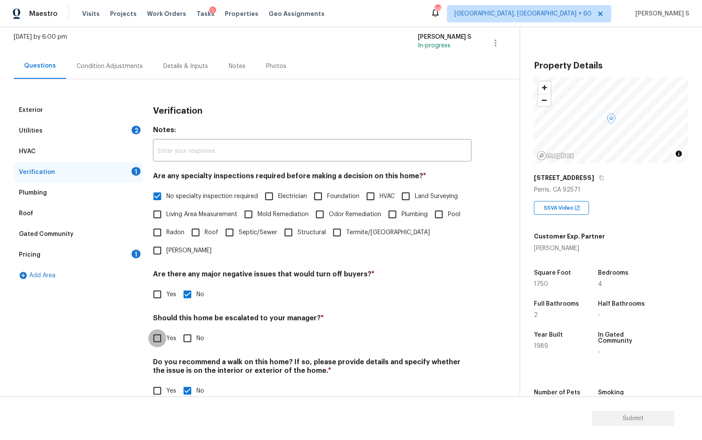
click at [163, 329] on input "Yes" at bounding box center [157, 338] width 18 height 18
checkbox input "true"
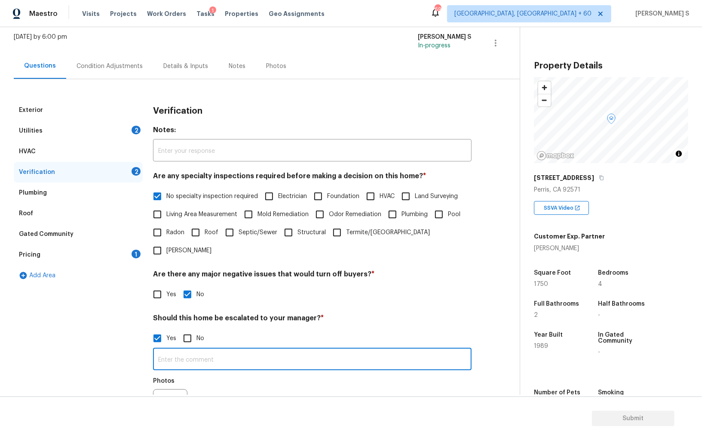
click at [210, 350] on input "text" at bounding box center [312, 360] width 319 height 20
type input "container on the exterior."
click at [276, 390] on div "Photos" at bounding box center [312, 401] width 319 height 56
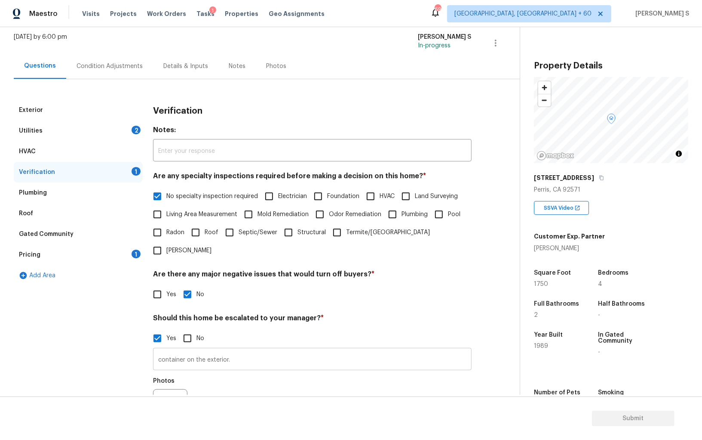
scroll to position [133, 0]
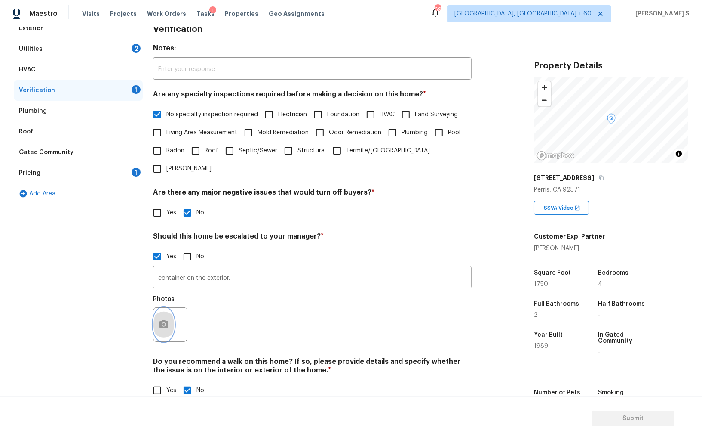
click at [170, 308] on button "button" at bounding box center [164, 325] width 21 height 34
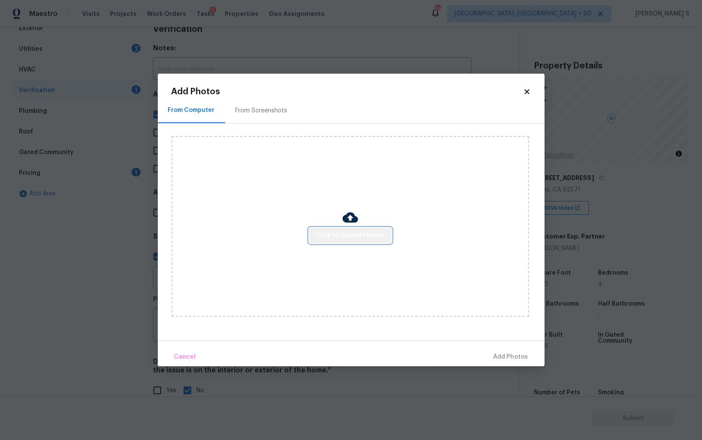
click at [353, 232] on span "Click to Upload Photos" at bounding box center [350, 235] width 69 height 11
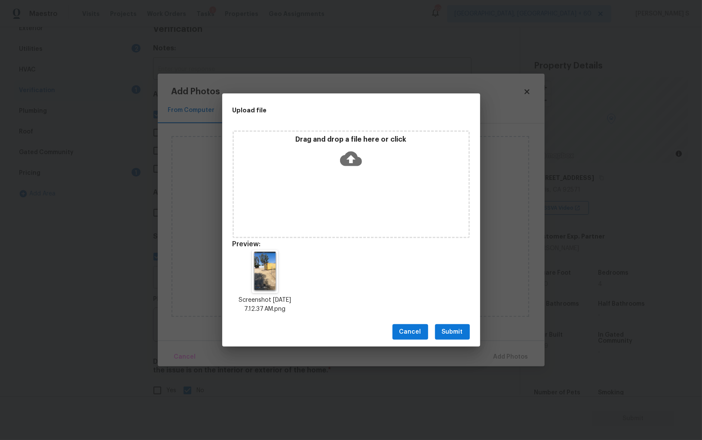
click at [455, 329] on span "Submit" at bounding box center [452, 332] width 21 height 11
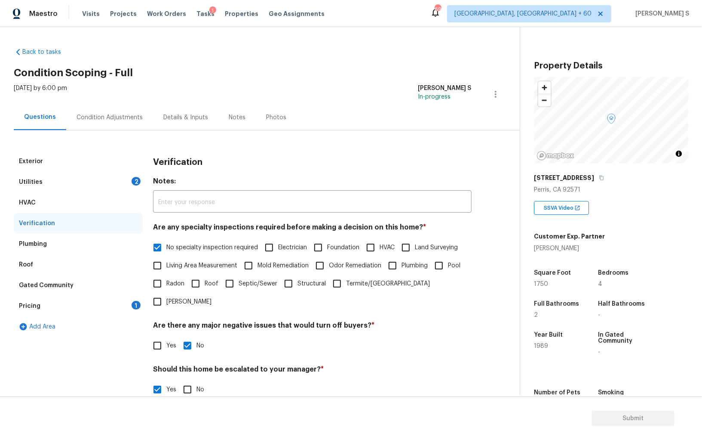
scroll to position [133, 0]
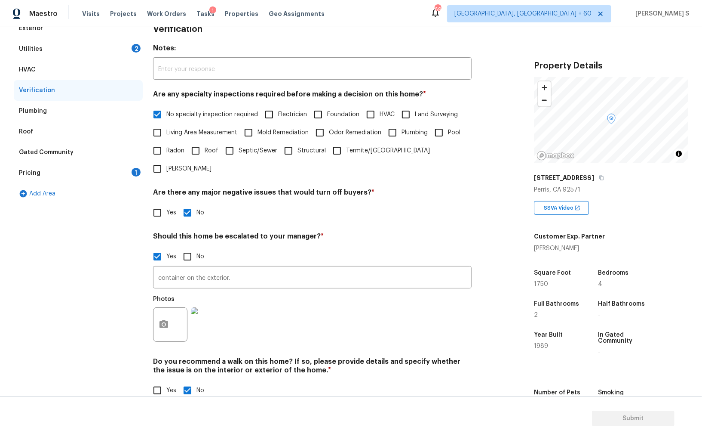
click at [354, 312] on div "Photos" at bounding box center [312, 319] width 319 height 56
click at [335, 291] on div "Photos" at bounding box center [312, 319] width 319 height 56
click at [368, 291] on div "Photos" at bounding box center [312, 319] width 319 height 56
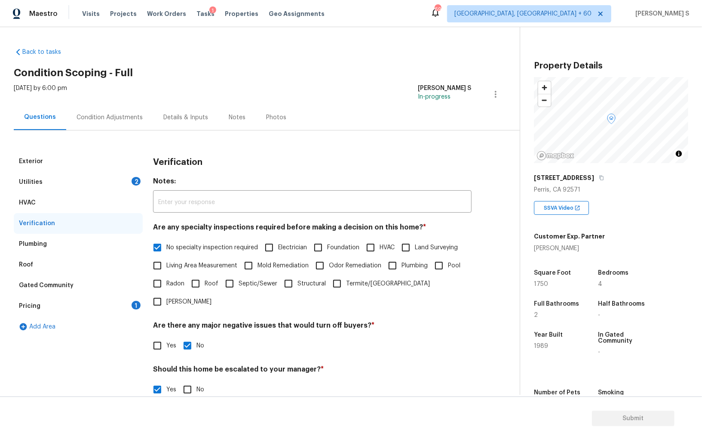
click at [140, 178] on div "2" at bounding box center [136, 181] width 9 height 9
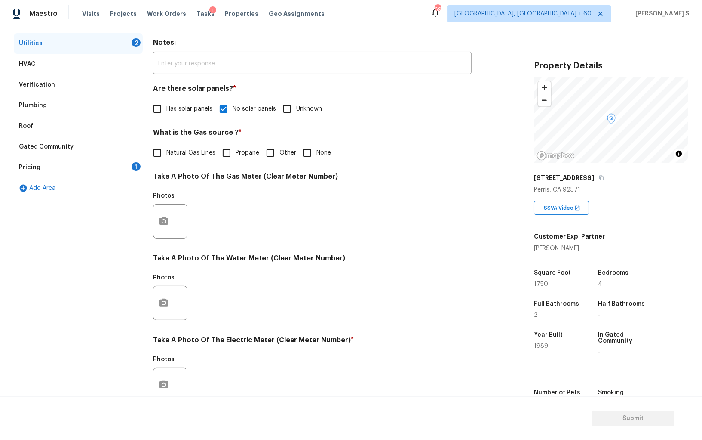
scroll to position [208, 0]
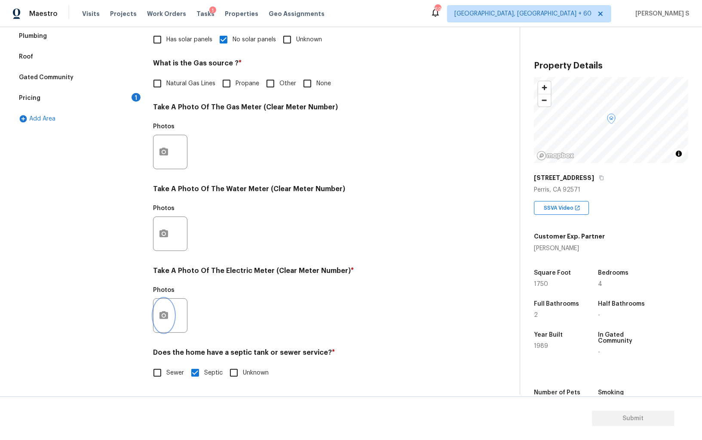
click at [165, 305] on button "button" at bounding box center [164, 316] width 21 height 34
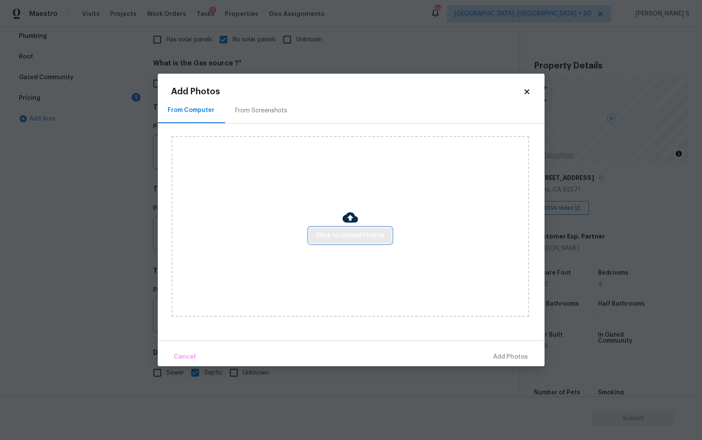
click at [354, 234] on span "Click to Upload Photos" at bounding box center [350, 235] width 69 height 11
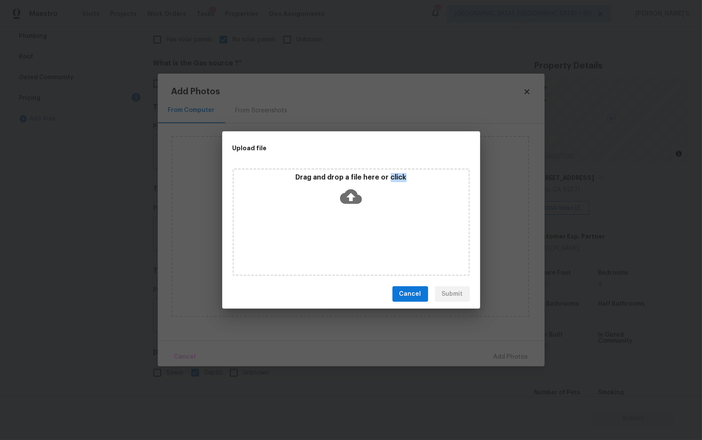
click at [354, 234] on div "Drag and drop a file here or click" at bounding box center [351, 222] width 237 height 108
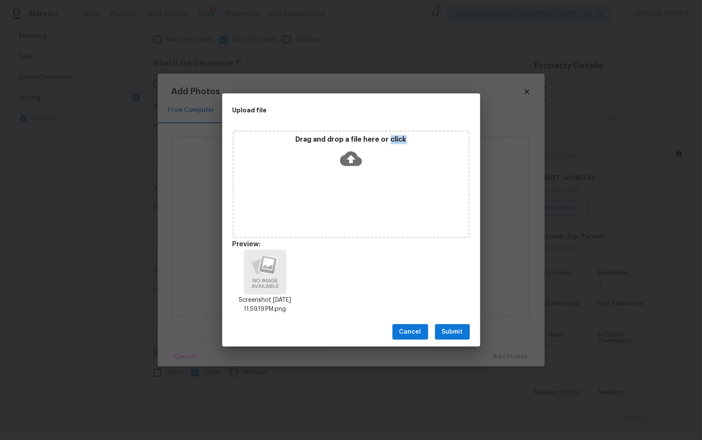
click at [455, 330] on span "Submit" at bounding box center [452, 332] width 21 height 11
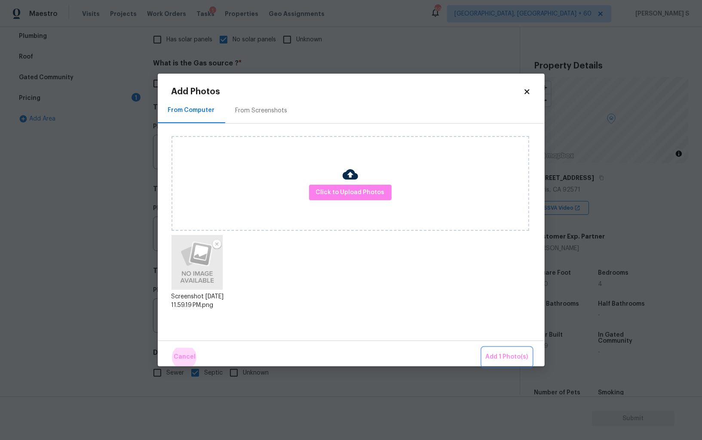
click at [483, 348] on button "Add 1 Photo(s)" at bounding box center [507, 357] width 49 height 18
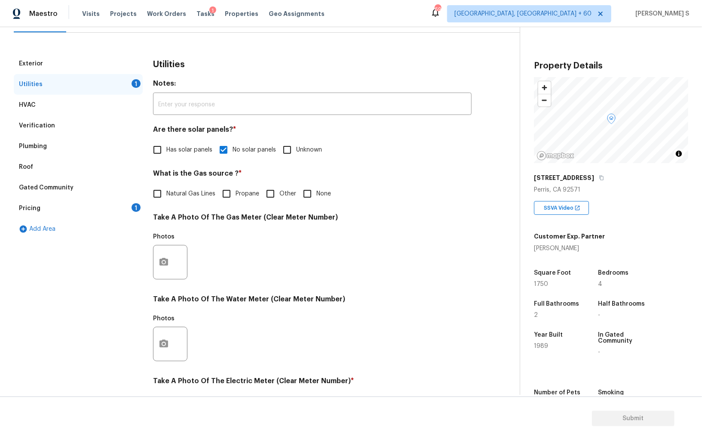
scroll to position [0, 0]
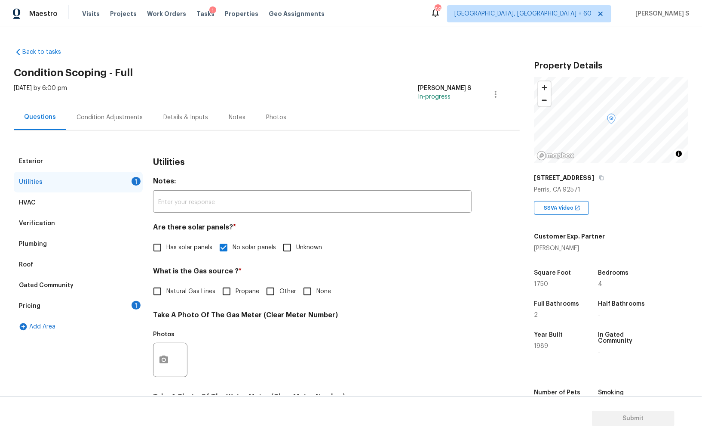
click at [108, 307] on div "Pricing 1" at bounding box center [78, 306] width 129 height 21
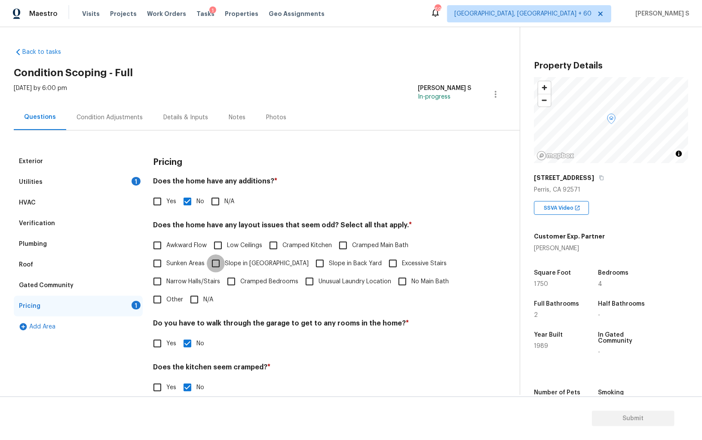
click at [223, 260] on input "Slope in Front Yard" at bounding box center [216, 263] width 18 height 18
checkbox input "true"
click at [329, 261] on span "Slope in Back Yard" at bounding box center [355, 263] width 53 height 9
click at [311, 261] on input "Slope in Back Yard" at bounding box center [320, 263] width 18 height 18
checkbox input "true"
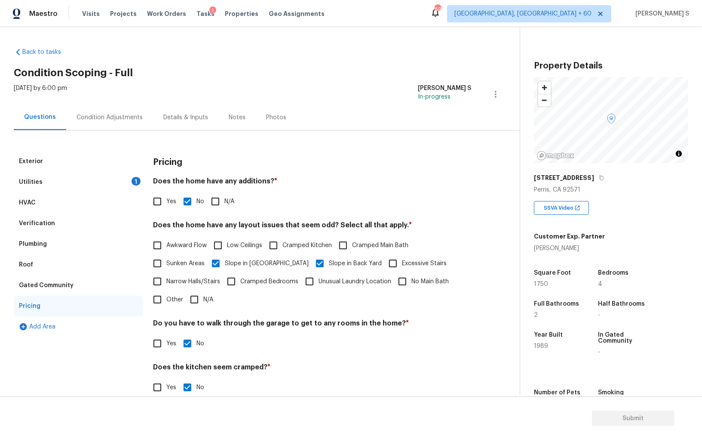
click at [125, 186] on div "Utilities 1" at bounding box center [78, 182] width 129 height 21
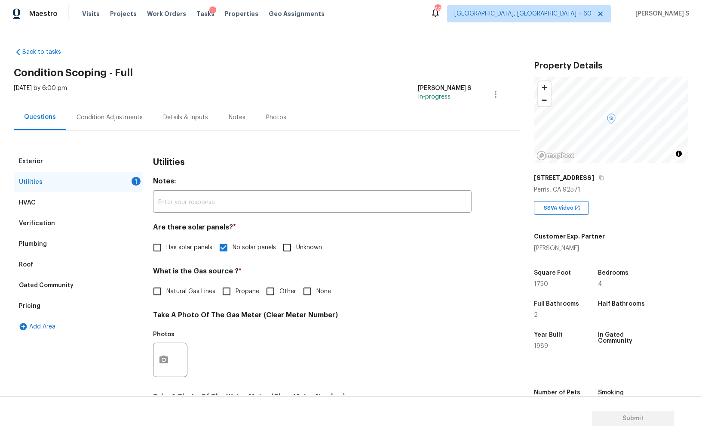
click at [115, 111] on div "Condition Adjustments" at bounding box center [109, 117] width 87 height 25
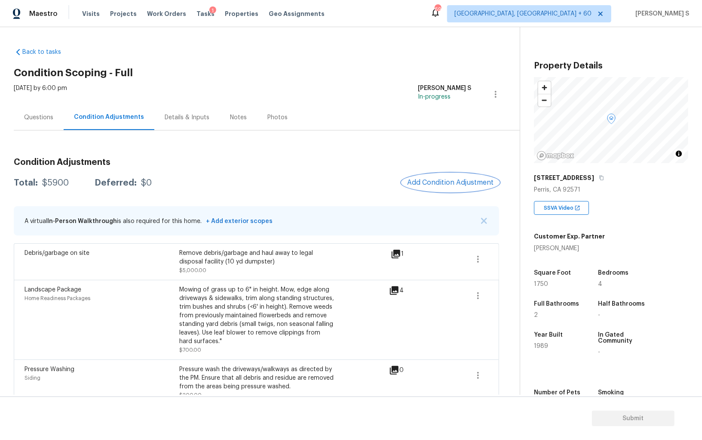
click at [442, 179] on span "Add Condition Adjustment" at bounding box center [450, 183] width 87 height 8
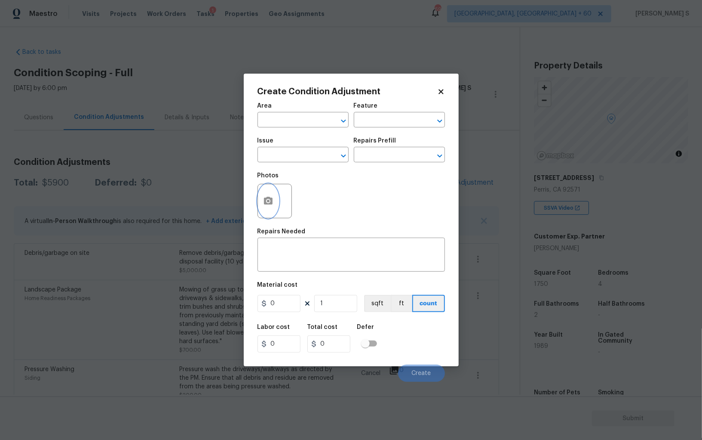
click at [268, 208] on button "button" at bounding box center [268, 201] width 21 height 34
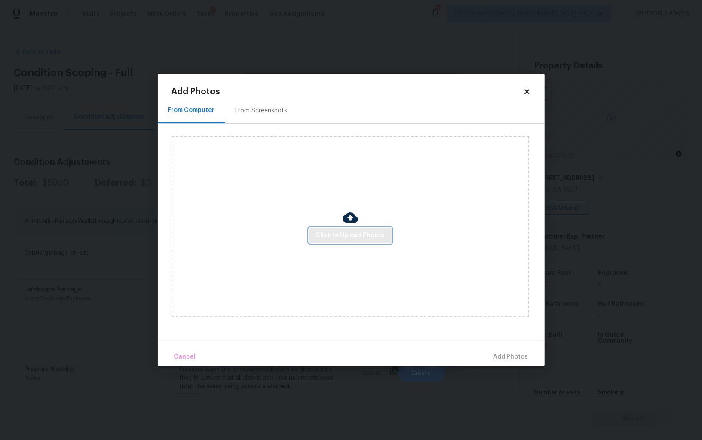
click at [357, 233] on span "Click to Upload Photos" at bounding box center [350, 235] width 69 height 11
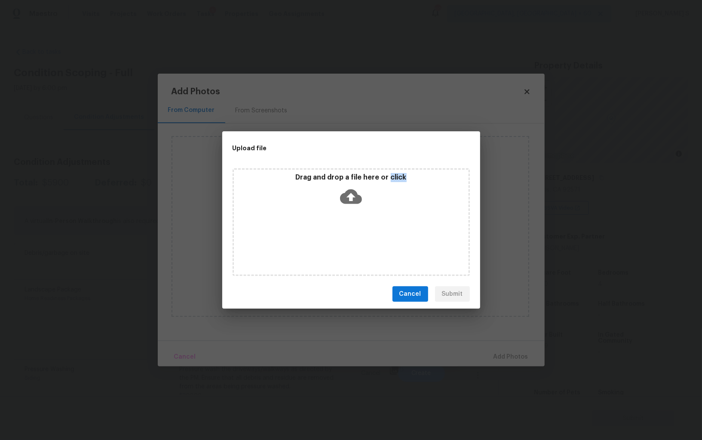
click at [357, 233] on div "Drag and drop a file here or click" at bounding box center [351, 222] width 237 height 108
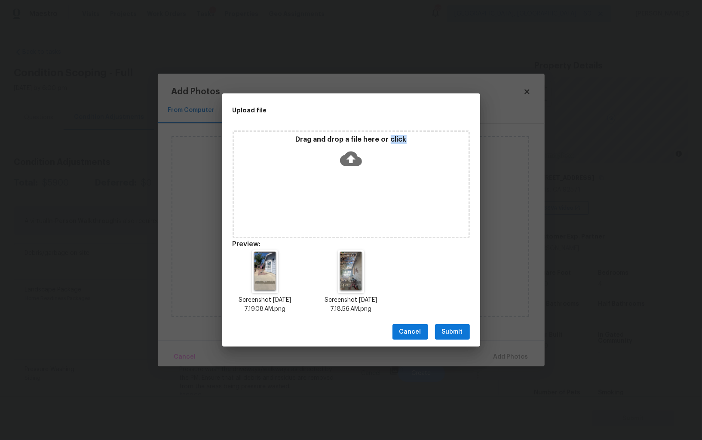
click at [456, 328] on span "Submit" at bounding box center [452, 332] width 21 height 11
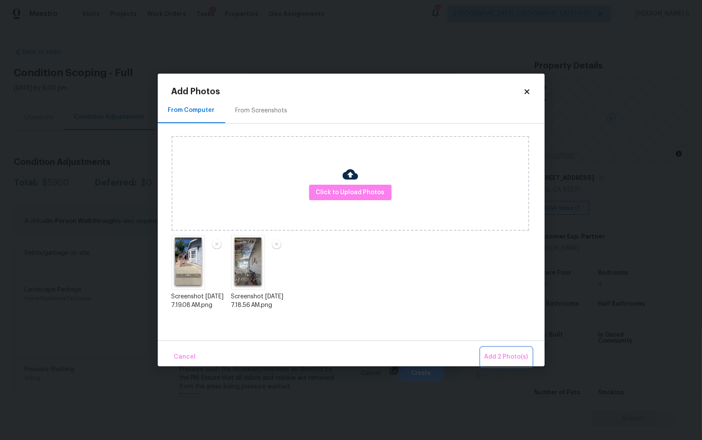
click at [500, 354] on span "Add 2 Photo(s)" at bounding box center [507, 356] width 44 height 11
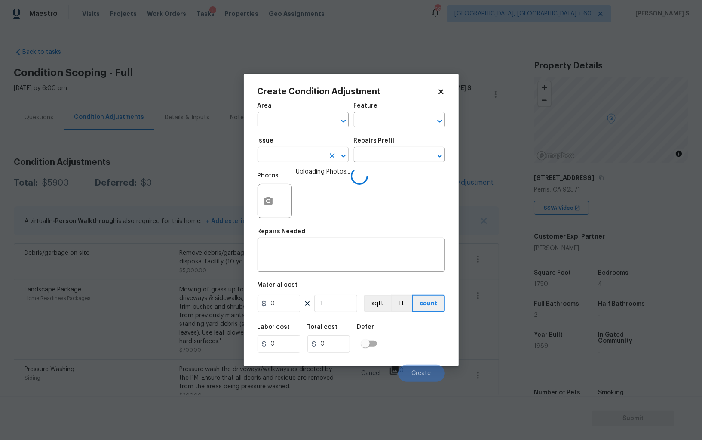
click at [286, 161] on input "text" at bounding box center [291, 155] width 67 height 13
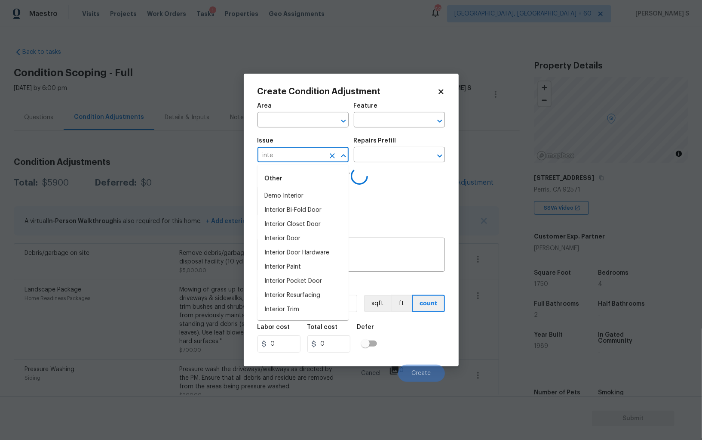
type input "inter"
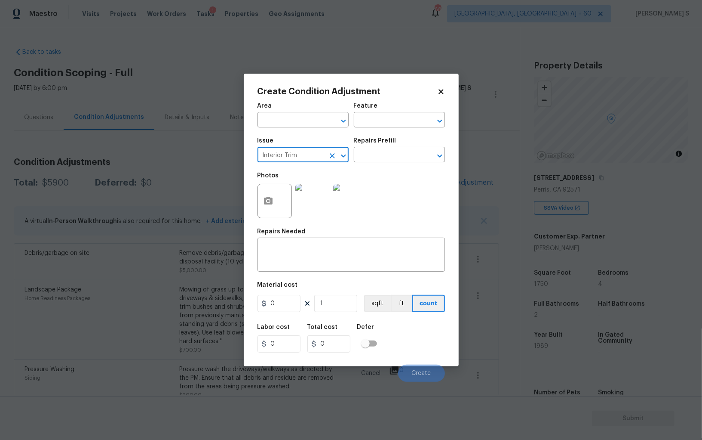
type input "Interior Trim"
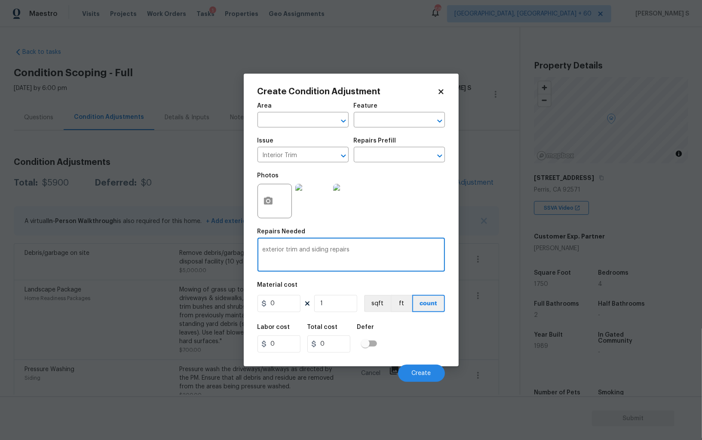
type textarea "exterior trim and siding repairs"
click at [299, 306] on input "0" at bounding box center [279, 303] width 43 height 17
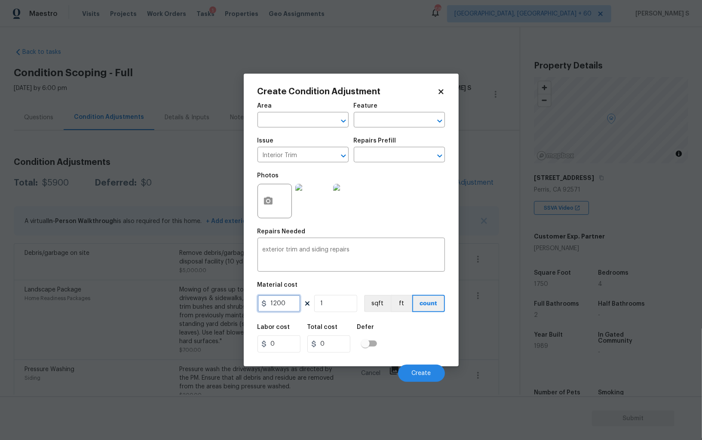
type input "1200"
click at [422, 322] on div "Labor cost 0 Total cost 1200 Defer" at bounding box center [352, 338] width 188 height 39
click at [415, 376] on span "Create" at bounding box center [421, 373] width 19 height 6
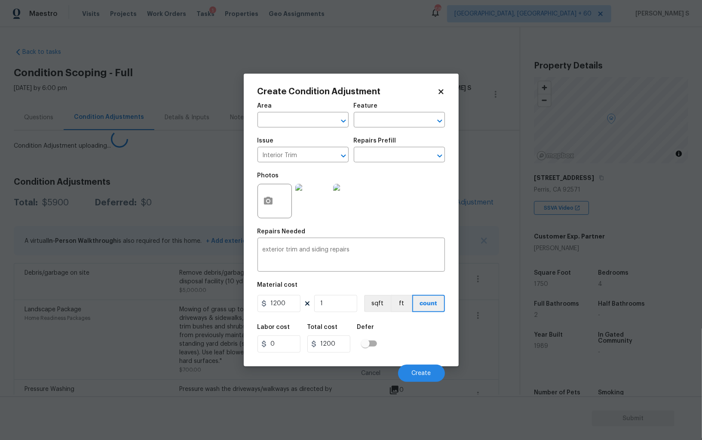
click at [138, 375] on body "Maestro Visits Projects Work Orders Tasks 1 Properties Geo Assignments 689 Albu…" at bounding box center [351, 220] width 702 height 440
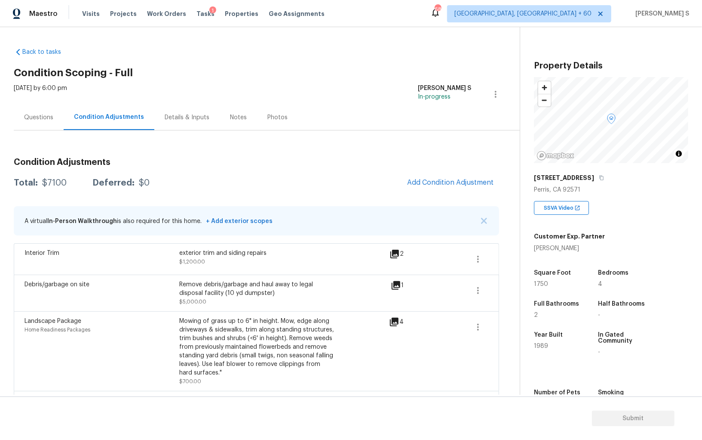
click at [435, 169] on div "Condition Adjustments Total: $7100 Deferred: $0 Add Condition Adjustment A virt…" at bounding box center [257, 293] width 486 height 285
click at [452, 190] on button "Add Condition Adjustment" at bounding box center [450, 182] width 97 height 18
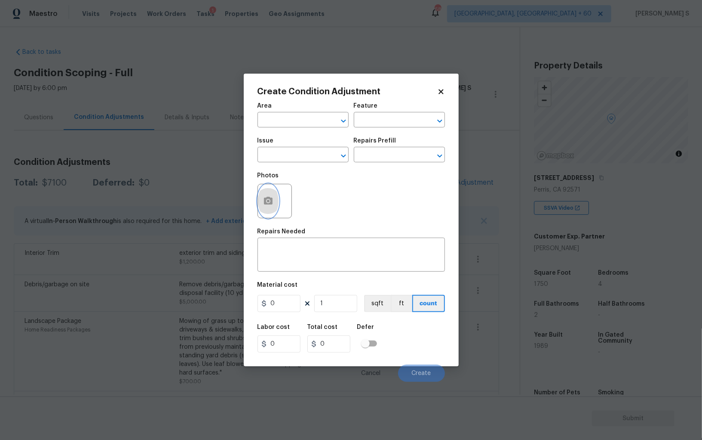
click at [265, 202] on icon "button" at bounding box center [268, 201] width 9 height 8
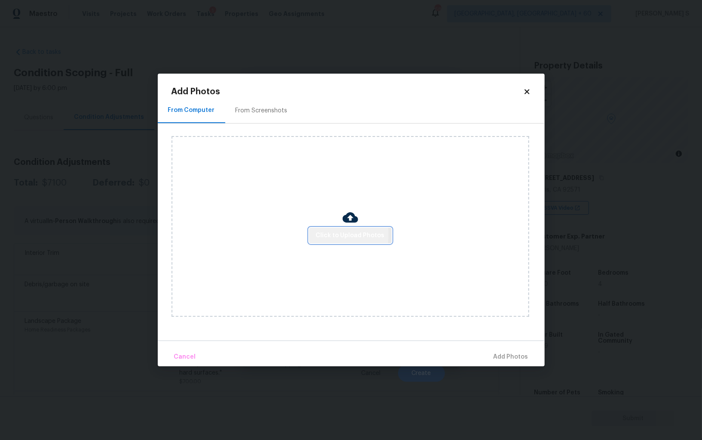
click at [314, 234] on button "Click to Upload Photos" at bounding box center [350, 236] width 83 height 16
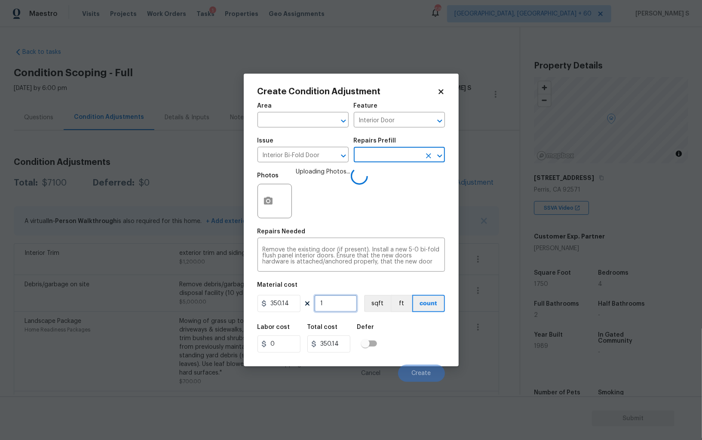
click at [338, 308] on input "1" at bounding box center [335, 303] width 43 height 17
type input "3"
type input "1050.42"
type input "3"
click at [421, 335] on div "Labor cost 0 Total cost 1050.42 Defer" at bounding box center [352, 338] width 188 height 39
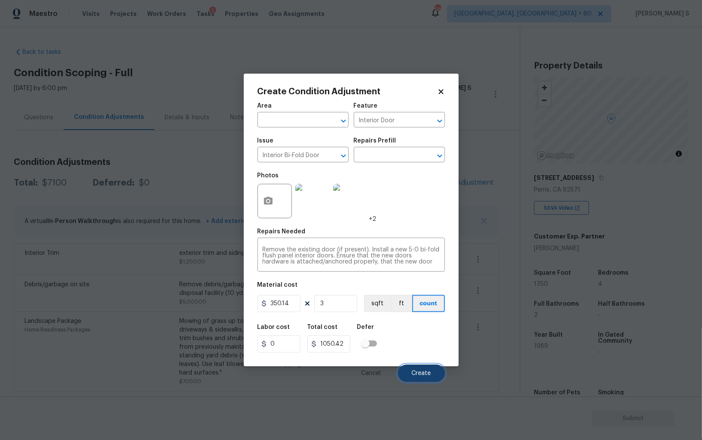
click at [422, 376] on span "Create" at bounding box center [421, 373] width 19 height 6
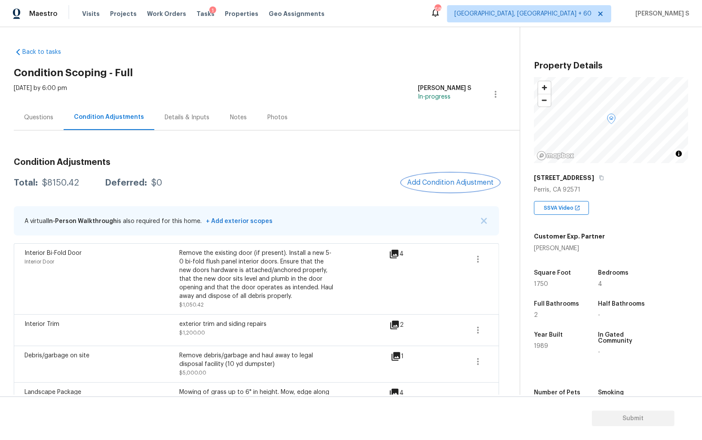
click at [462, 183] on span "Add Condition Adjustment" at bounding box center [450, 183] width 87 height 8
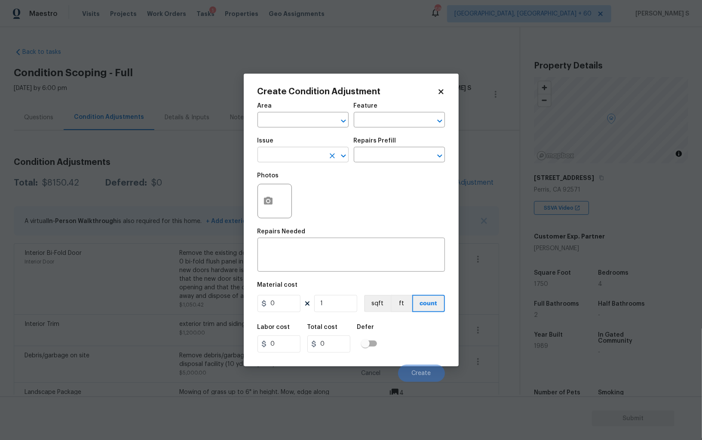
click at [279, 159] on input "text" at bounding box center [291, 155] width 67 height 13
type input "Light Pet Odor"
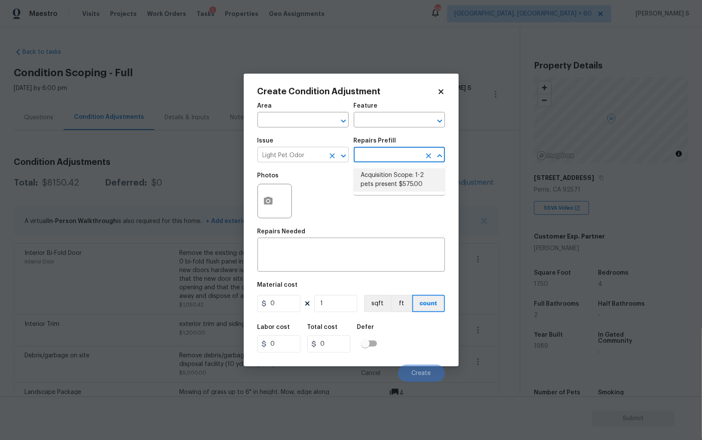
type textarea "Acquisition Scope: 1-2 pets present"
type input "575"
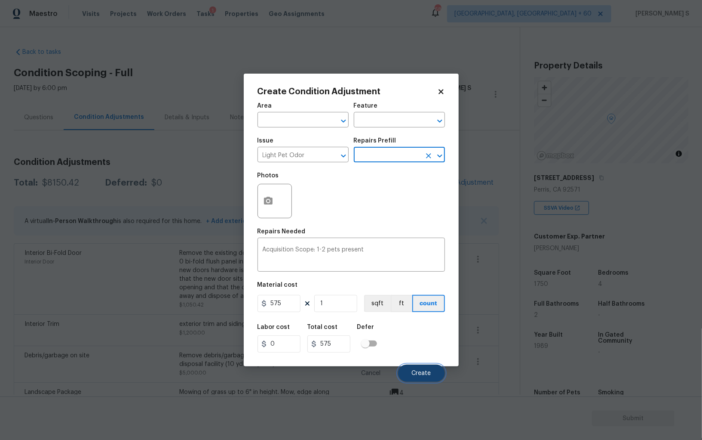
click at [428, 376] on span "Create" at bounding box center [421, 373] width 19 height 6
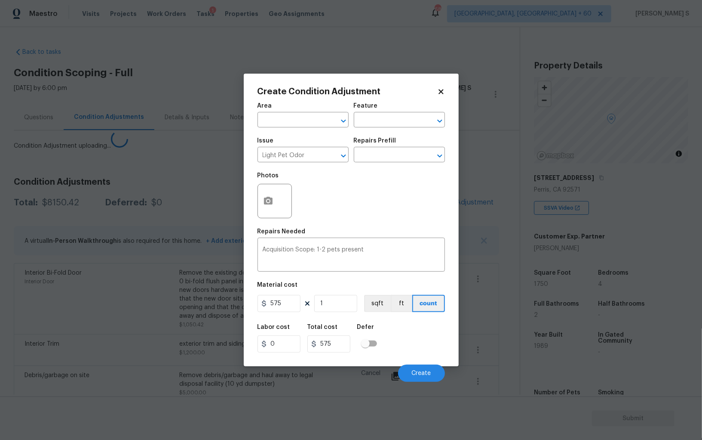
click at [49, 308] on div "Interior Bi-Fold Door Interior Door" at bounding box center [102, 298] width 155 height 60
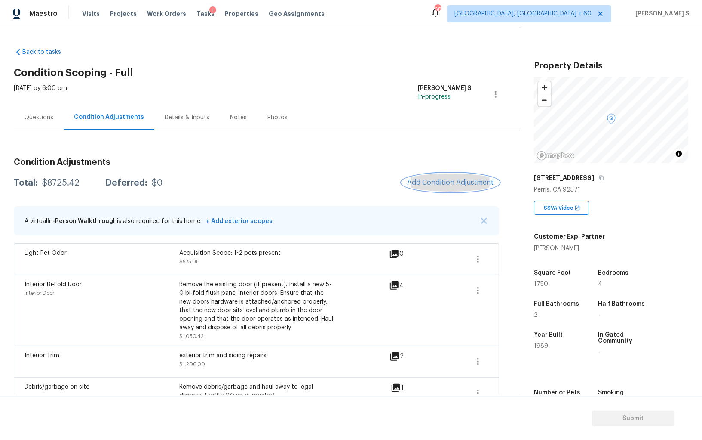
click at [447, 187] on button "Add Condition Adjustment" at bounding box center [450, 182] width 97 height 18
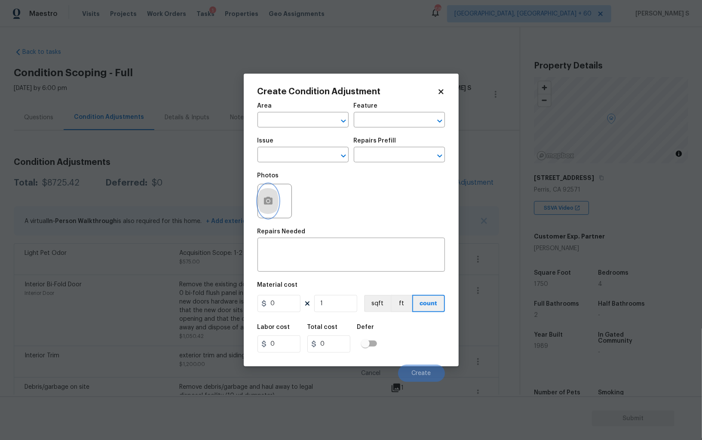
click at [272, 195] on button "button" at bounding box center [268, 201] width 21 height 34
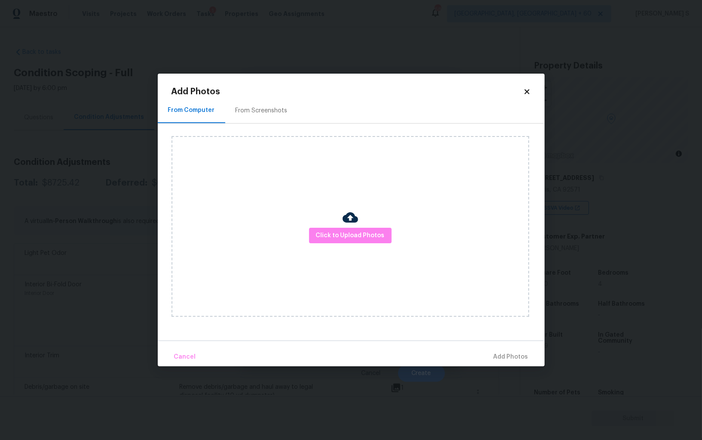
click at [255, 96] on div "Add Photos From Computer From Screenshots Click to Upload Photos Cancel Add Pho…" at bounding box center [352, 226] width 360 height 279
click at [255, 101] on div "From Screenshots" at bounding box center [261, 110] width 73 height 25
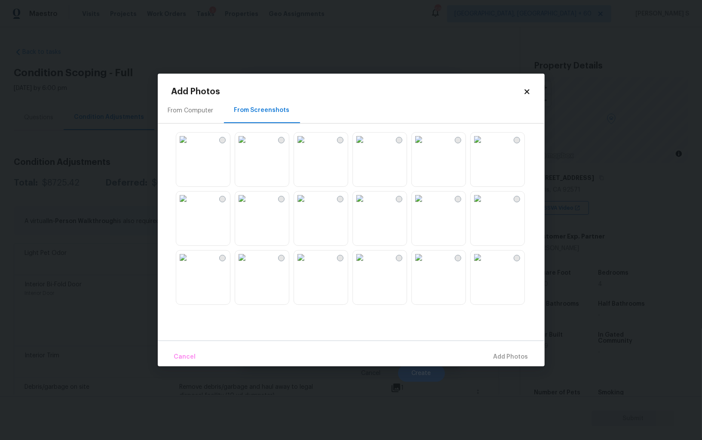
drag, startPoint x: 364, startPoint y: 154, endPoint x: 293, endPoint y: 154, distance: 71.8
click at [364, 146] on img at bounding box center [360, 139] width 14 height 14
click at [249, 146] on img at bounding box center [242, 139] width 14 height 14
click at [367, 146] on img at bounding box center [360, 139] width 14 height 14
click at [308, 146] on img at bounding box center [301, 139] width 14 height 14
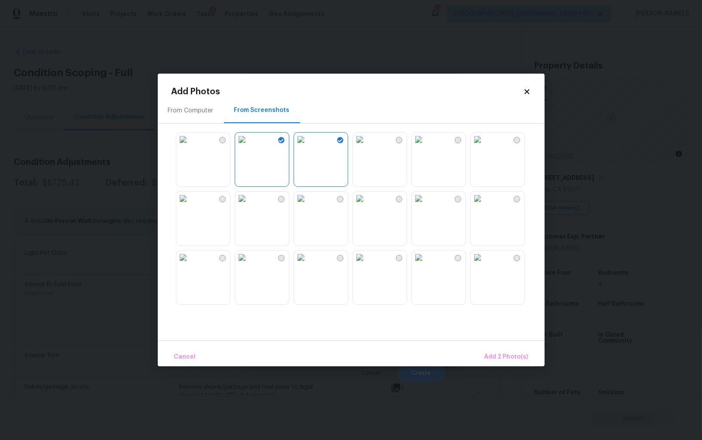
click at [426, 146] on img at bounding box center [419, 139] width 14 height 14
click at [240, 205] on img at bounding box center [242, 198] width 14 height 14
click at [190, 264] on img at bounding box center [183, 257] width 14 height 14
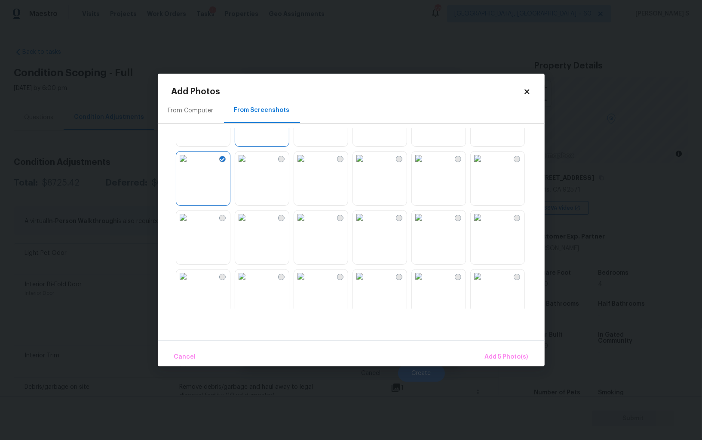
scroll to position [223, 0]
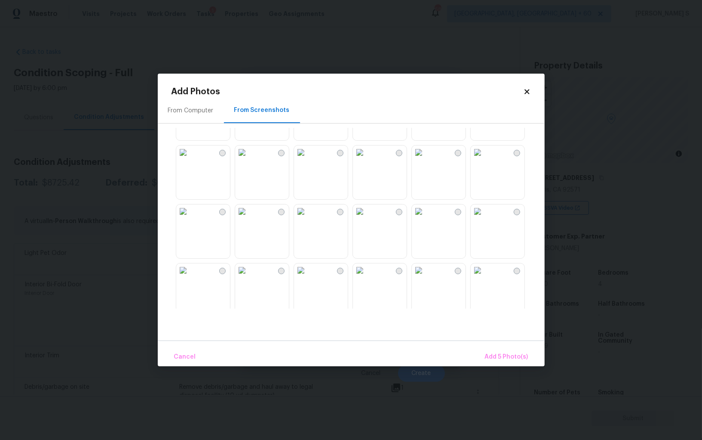
click at [367, 159] on img at bounding box center [360, 152] width 14 height 14
click at [308, 159] on img at bounding box center [301, 152] width 14 height 14
click at [308, 218] on img at bounding box center [301, 211] width 14 height 14
click at [367, 218] on img at bounding box center [360, 211] width 14 height 14
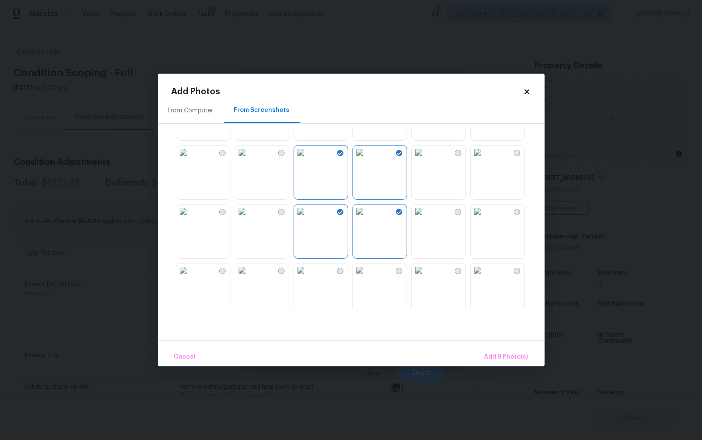
click at [367, 273] on img at bounding box center [360, 270] width 14 height 14
click at [308, 273] on img at bounding box center [301, 270] width 14 height 14
click at [492, 350] on button "Add 11 Photo(s)" at bounding box center [506, 357] width 52 height 18
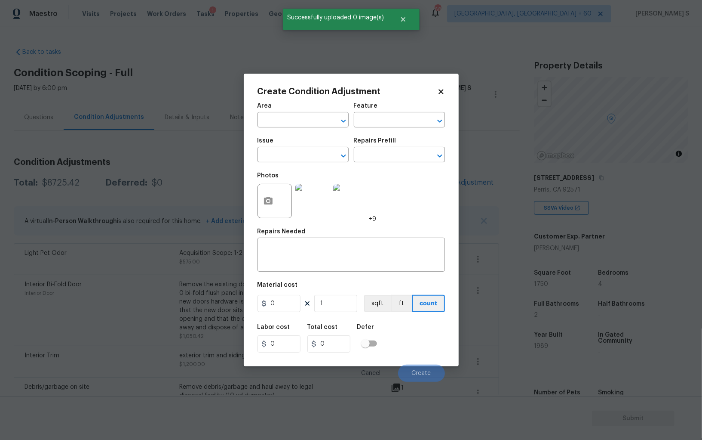
click at [279, 165] on span "Issue ​" at bounding box center [303, 149] width 91 height 35
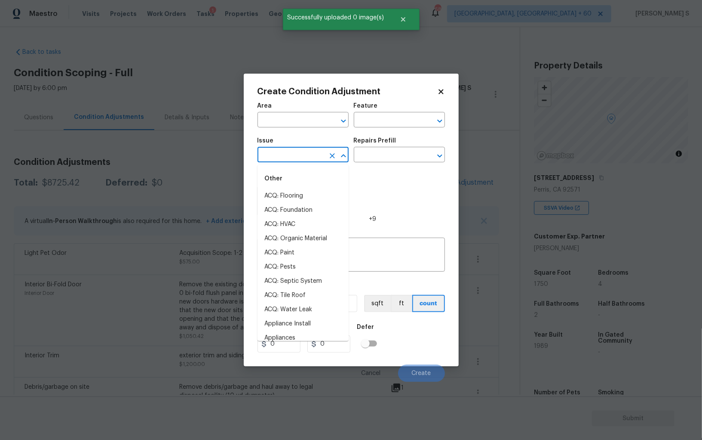
click at [278, 154] on input "text" at bounding box center [291, 155] width 67 height 13
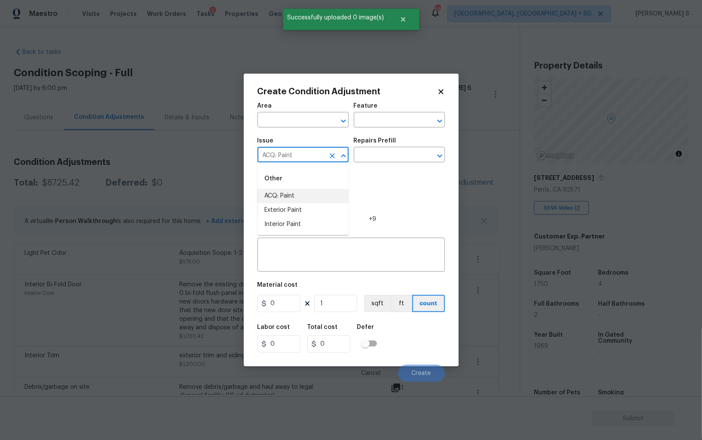
type input "ACQ: Paint"
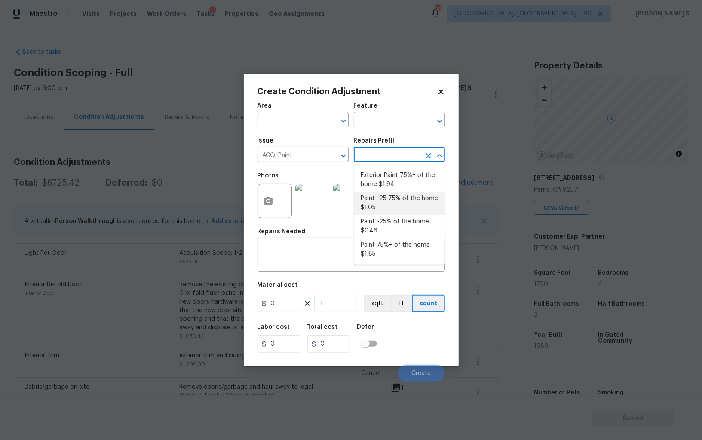
click at [390, 199] on li "Paint ~25-75% of the home $1.05" at bounding box center [399, 202] width 91 height 23
type input "Acquisition"
type textarea "Acquisition Scope: ~25 - 75% of the home needs interior paint"
type input "1.05"
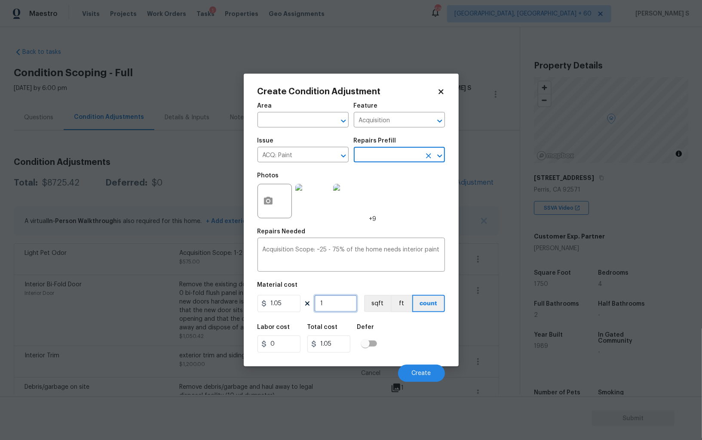
click at [338, 304] on input "1" at bounding box center [335, 303] width 43 height 17
type input "17"
type input "17.85"
type input "175"
type input "183.75"
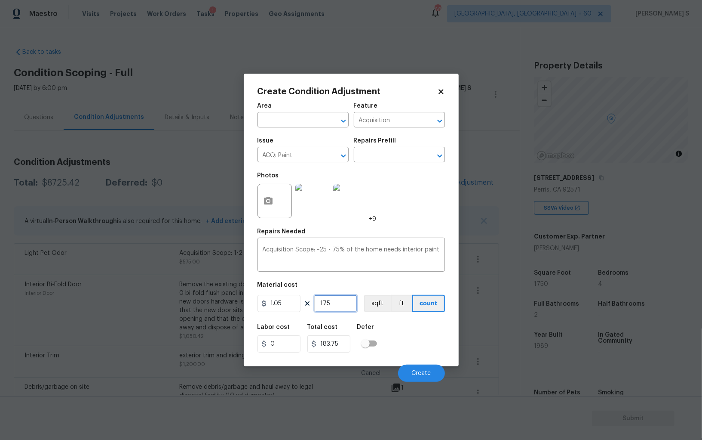
type input "1750"
type input "1837.5"
type input "1750"
click at [382, 310] on button "sqft" at bounding box center [377, 303] width 27 height 17
click at [392, 347] on div "Labor cost 0 Total cost 1837.5 Defer" at bounding box center [352, 338] width 188 height 39
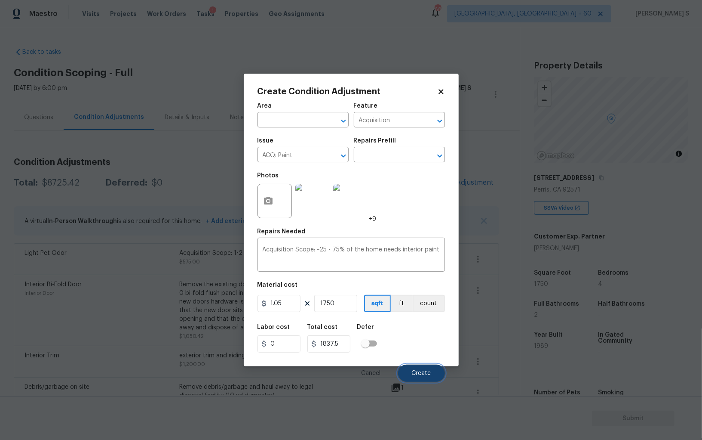
click at [430, 370] on button "Create" at bounding box center [421, 372] width 47 height 17
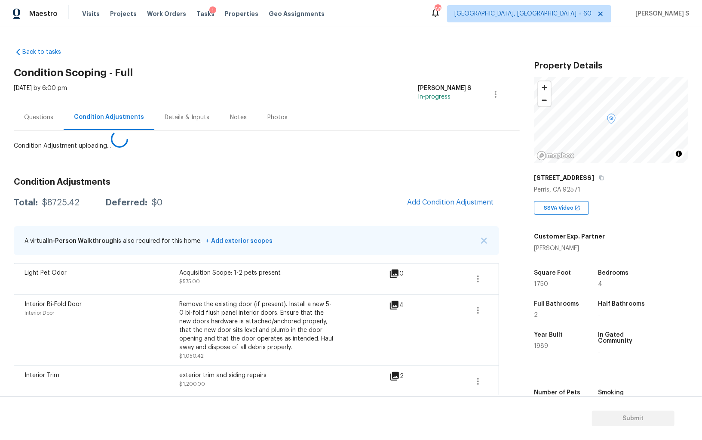
click at [113, 310] on body "Maestro Visits Projects Work Orders Tasks 1 Properties Geo Assignments 680 Albu…" at bounding box center [351, 220] width 702 height 440
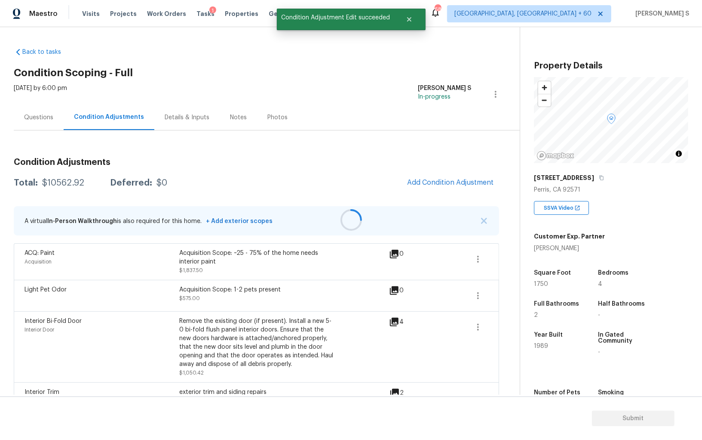
drag, startPoint x: 460, startPoint y: 191, endPoint x: 465, endPoint y: 191, distance: 4.8
click at [459, 191] on div at bounding box center [351, 220] width 702 height 440
click at [451, 186] on button "Add Condition Adjustment" at bounding box center [450, 182] width 97 height 18
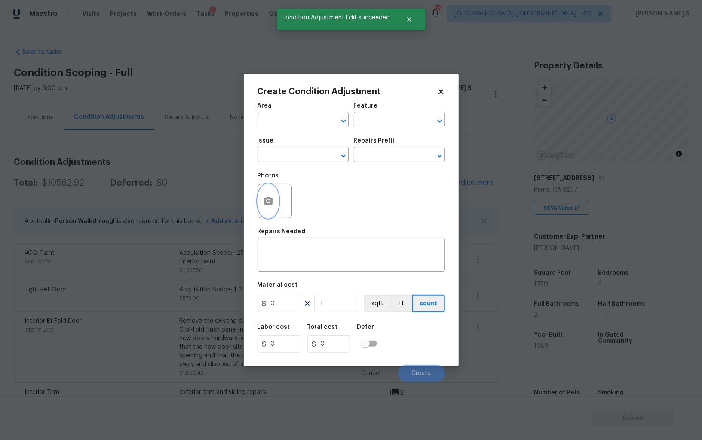
click at [271, 203] on icon "button" at bounding box center [268, 201] width 9 height 8
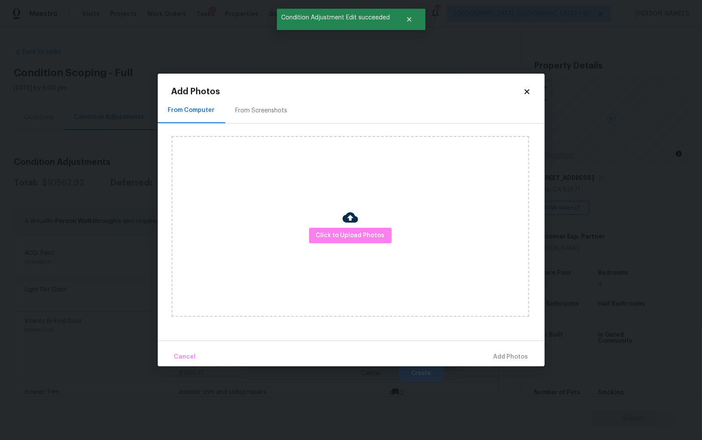
click at [263, 117] on div "From Screenshots" at bounding box center [261, 110] width 73 height 25
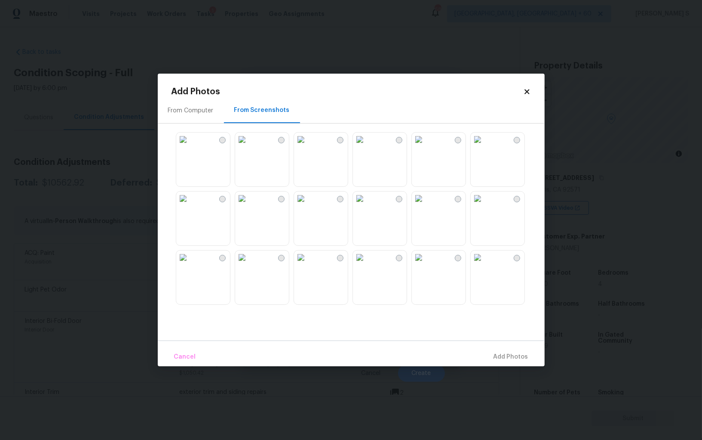
click at [367, 205] on img at bounding box center [360, 198] width 14 height 14
click at [308, 205] on img at bounding box center [301, 198] width 14 height 14
click at [249, 205] on img at bounding box center [242, 198] width 14 height 14
click at [190, 205] on img at bounding box center [183, 198] width 14 height 14
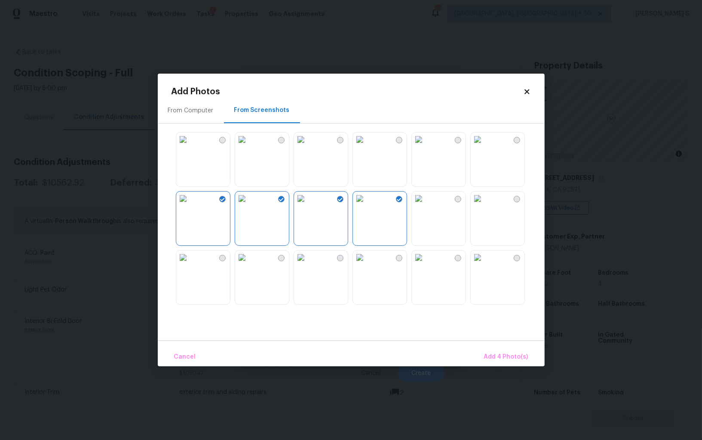
click at [290, 173] on div at bounding box center [358, 218] width 373 height 181
click at [308, 146] on img at bounding box center [301, 139] width 14 height 14
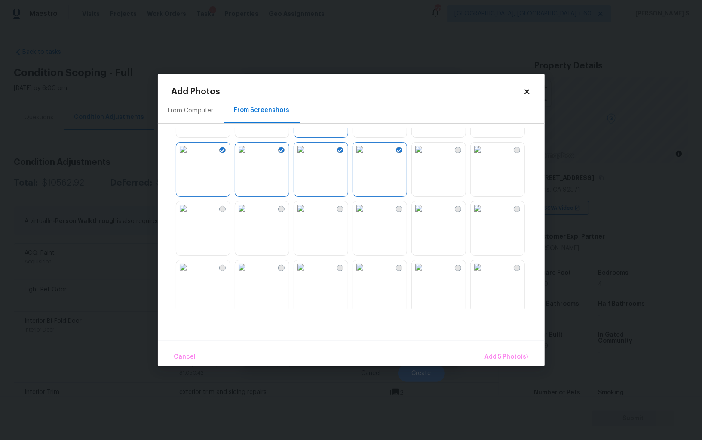
scroll to position [126, 0]
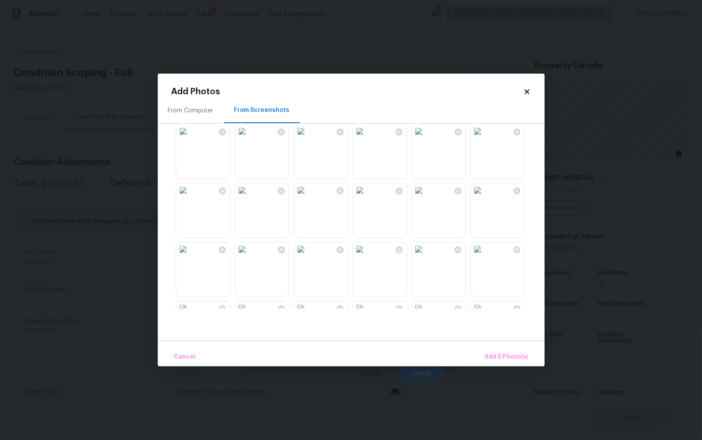
click at [308, 256] on img at bounding box center [301, 249] width 14 height 14
click at [426, 256] on img at bounding box center [419, 249] width 14 height 14
click at [367, 256] on img at bounding box center [360, 249] width 14 height 14
click at [508, 355] on span "Add 8 Photo(s)" at bounding box center [507, 356] width 44 height 11
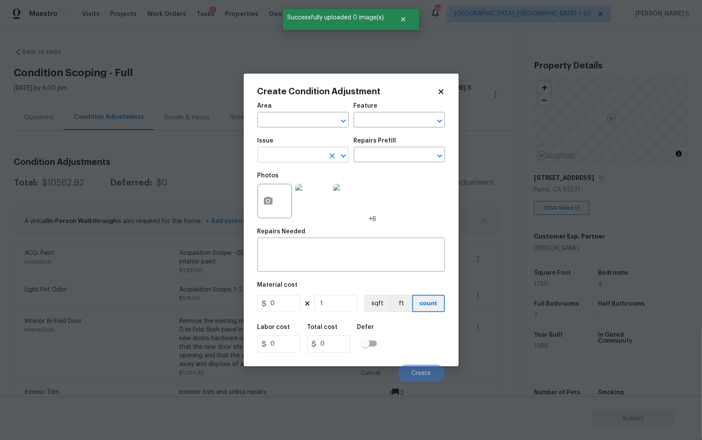
click at [288, 151] on input "text" at bounding box center [291, 155] width 67 height 13
type input "ACQ: Flooring"
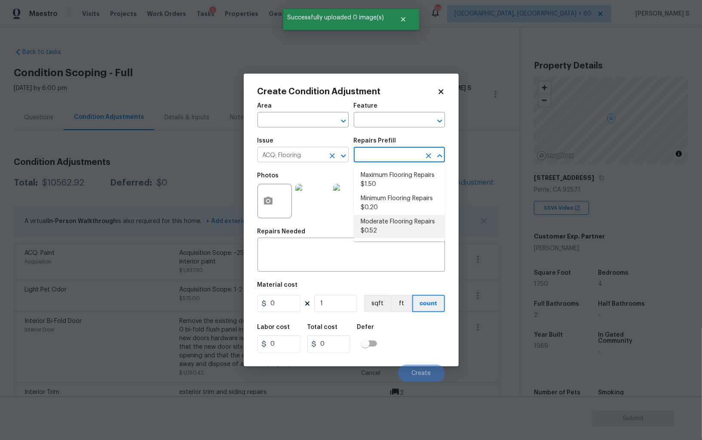
type input "Acquisition"
type textarea "Acquisition Scope: Moderate flooring repairs"
type input "0.52"
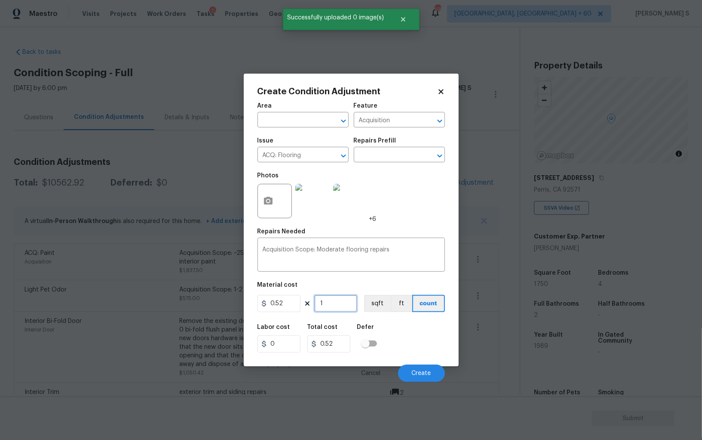
click at [336, 305] on input "1" at bounding box center [335, 303] width 43 height 17
paste input "750"
type input "1750"
type input "910"
type input "1750"
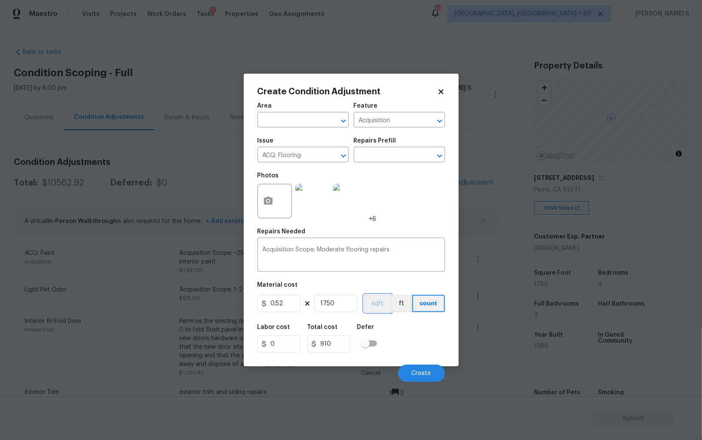
click at [377, 305] on button "sqft" at bounding box center [377, 303] width 27 height 17
click at [383, 333] on div "Labor cost 0 Total cost 910 Defer" at bounding box center [352, 338] width 188 height 39
click at [426, 371] on span "Create" at bounding box center [421, 373] width 19 height 6
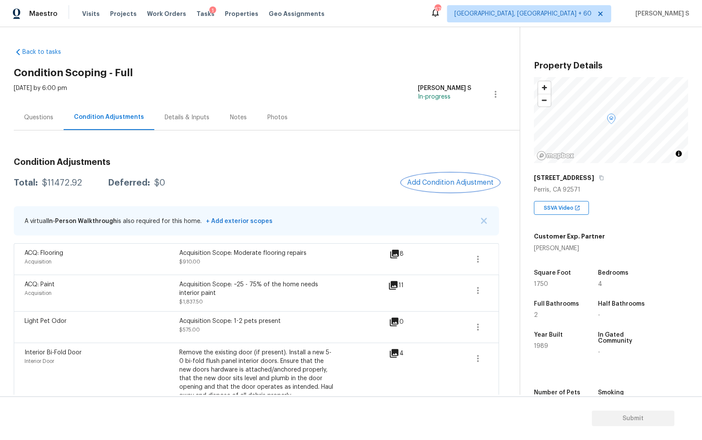
click at [442, 185] on span "Add Condition Adjustment" at bounding box center [450, 183] width 87 height 8
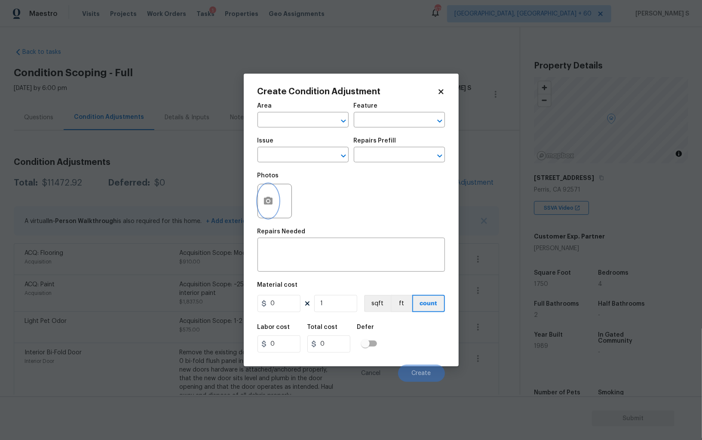
click at [271, 203] on icon "button" at bounding box center [268, 201] width 9 height 8
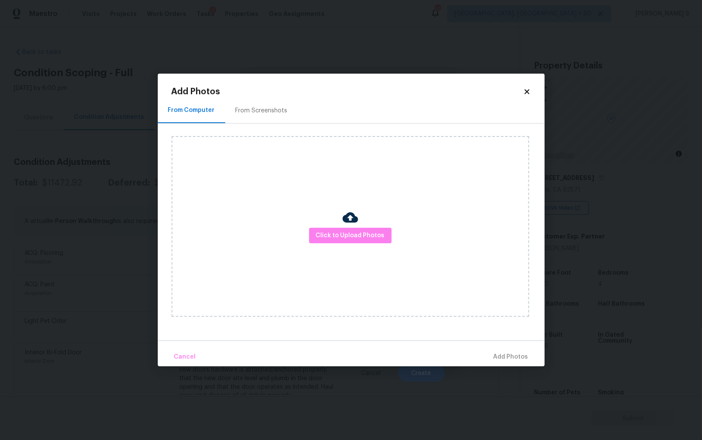
click at [269, 108] on div "From Screenshots" at bounding box center [262, 110] width 52 height 9
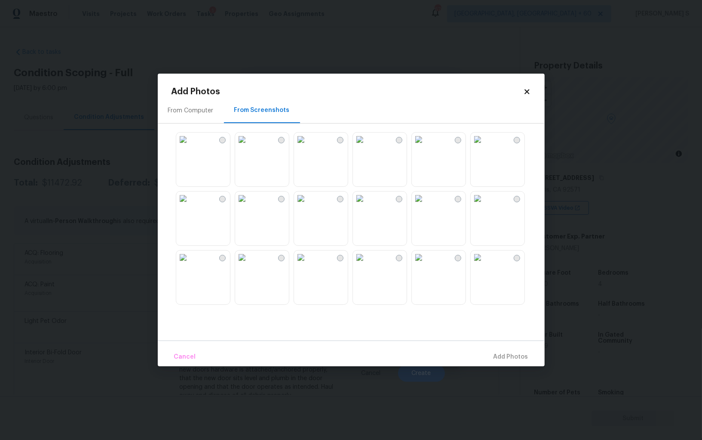
click at [421, 146] on img at bounding box center [419, 139] width 14 height 14
click at [426, 146] on img at bounding box center [419, 139] width 14 height 14
click at [407, 284] on div at bounding box center [358, 218] width 373 height 181
click at [426, 264] on img at bounding box center [419, 257] width 14 height 14
click at [249, 146] on img at bounding box center [242, 139] width 14 height 14
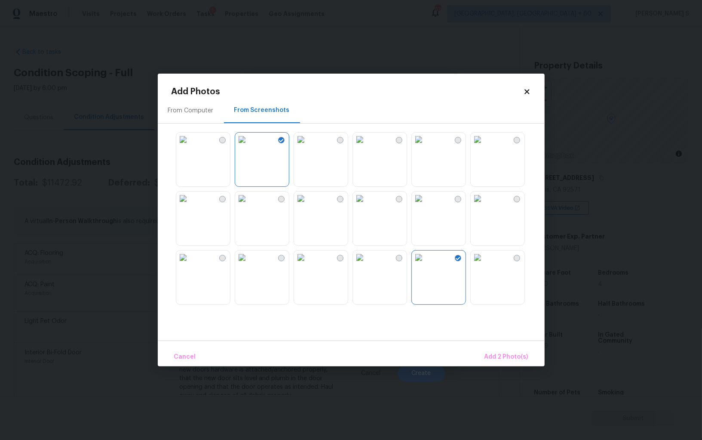
click at [426, 146] on img at bounding box center [419, 139] width 14 height 14
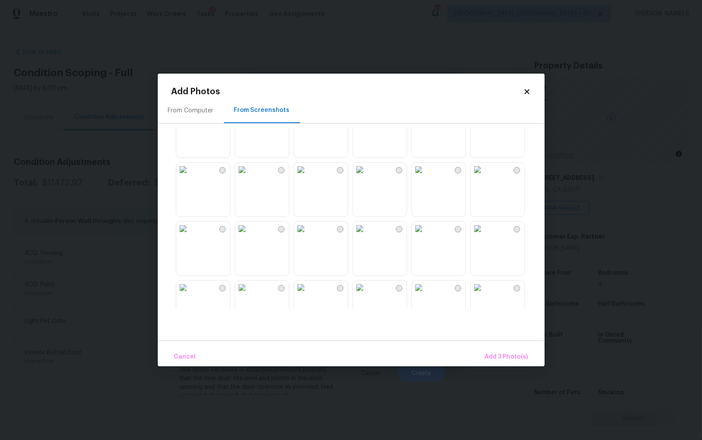
scroll to position [512, 0]
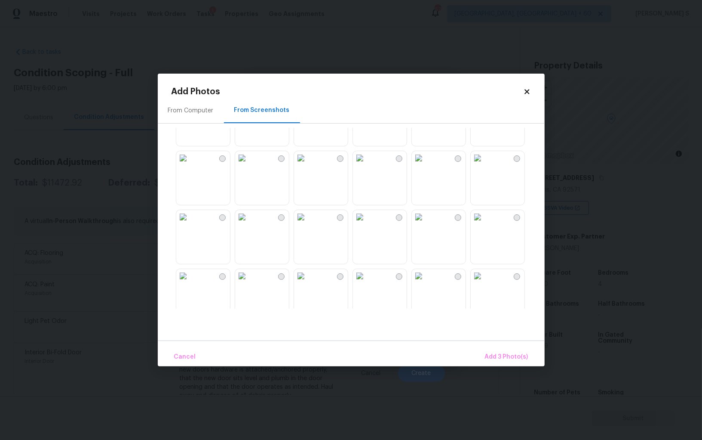
click at [477, 224] on img at bounding box center [478, 217] width 14 height 14
drag, startPoint x: 444, startPoint y: 294, endPoint x: 451, endPoint y: 294, distance: 6.5
click at [426, 283] on img at bounding box center [419, 276] width 14 height 14
click at [483, 283] on img at bounding box center [478, 276] width 14 height 14
click at [504, 354] on span "Add 6 Photo(s)" at bounding box center [507, 356] width 44 height 11
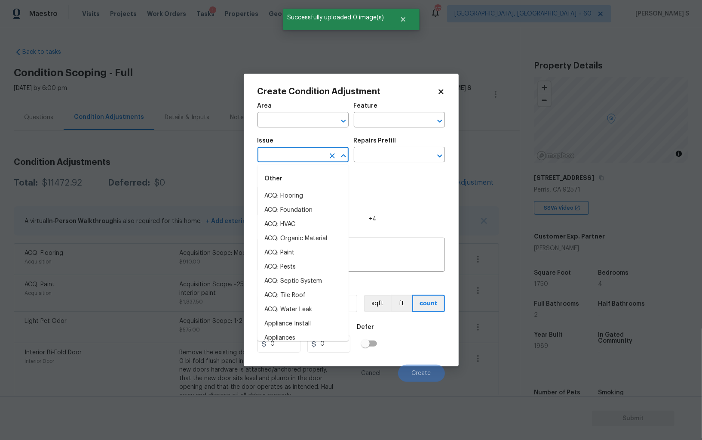
click at [296, 153] on input "text" at bounding box center [291, 155] width 67 height 13
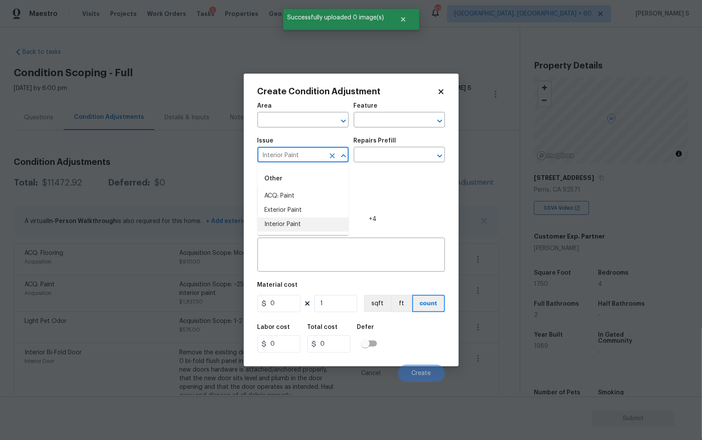
type input "Interior Paint"
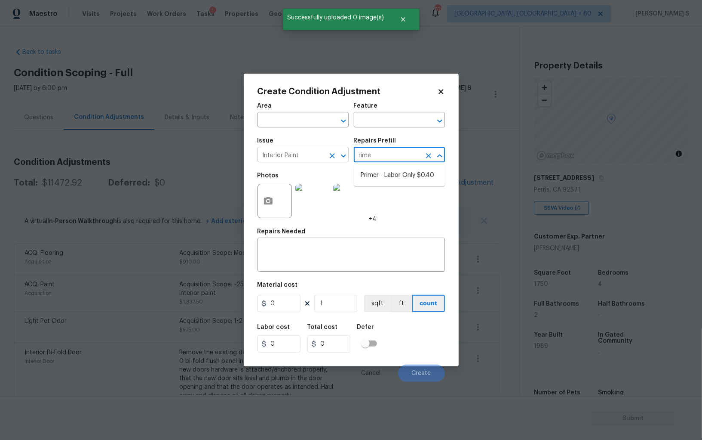
type input "rimer"
type input "Overall Paint"
type textarea "Interior primer - PRIMER PROVIDED BY OPENDOOR - All nails, screws, drywall anch…"
type input "0.4"
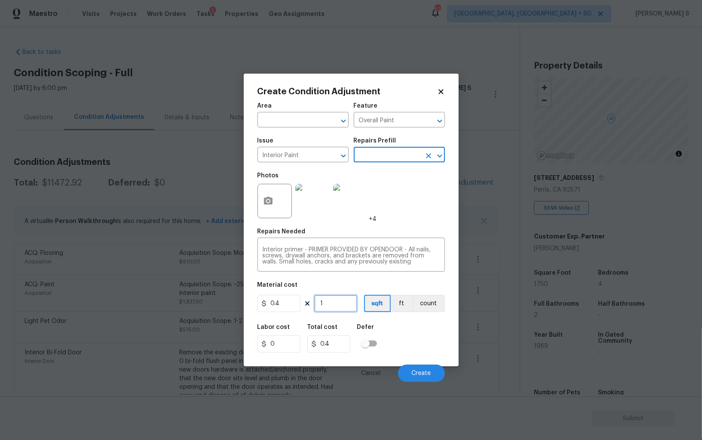
click at [338, 302] on input "1" at bounding box center [335, 303] width 43 height 17
type input "8"
type input "3.2"
type input "80"
type input "32"
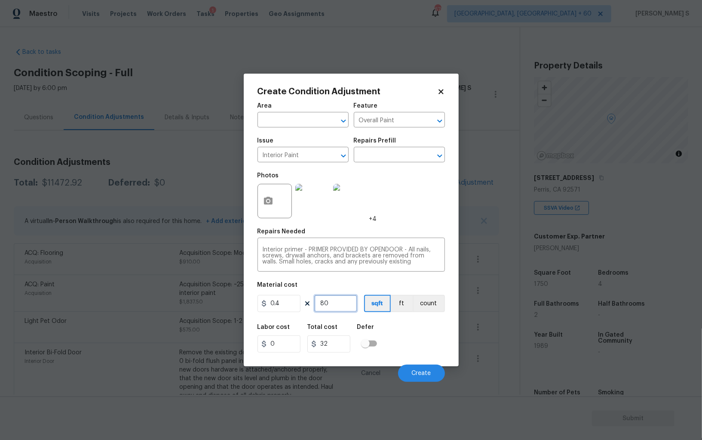
type input "800"
type input "320"
type input "800"
click at [436, 364] on div "Cancel Create" at bounding box center [352, 369] width 188 height 24
click at [436, 367] on button "Create" at bounding box center [421, 372] width 47 height 17
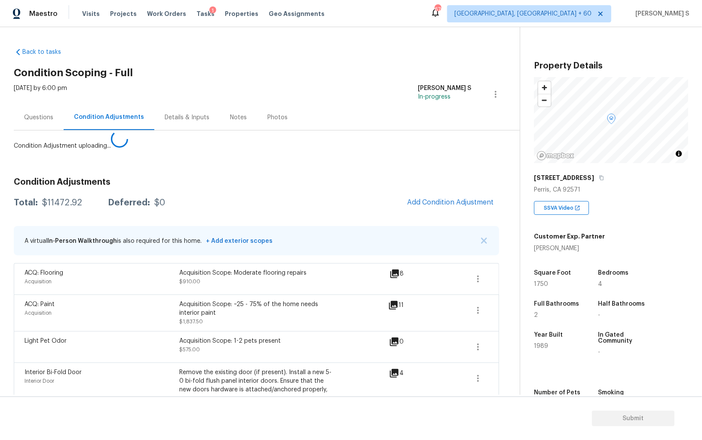
click at [185, 337] on body "Maestro Visits Projects Work Orders Tasks 1 Properties Geo Assignments 679 Albu…" at bounding box center [351, 220] width 702 height 440
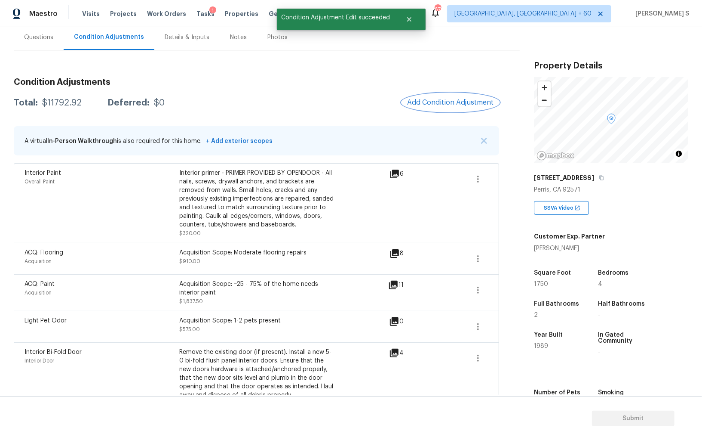
scroll to position [76, 0]
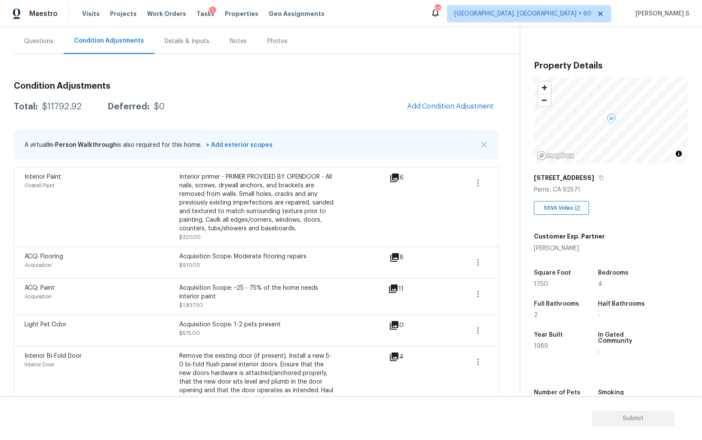
click at [589, 28] on div "Property Details © Mapbox © OpenStreetMap Improve this map 450 Lisbon St Perris…" at bounding box center [605, 241] width 168 height 428
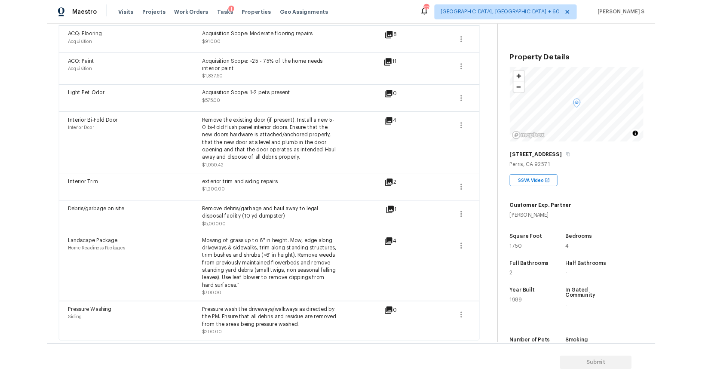
scroll to position [0, 0]
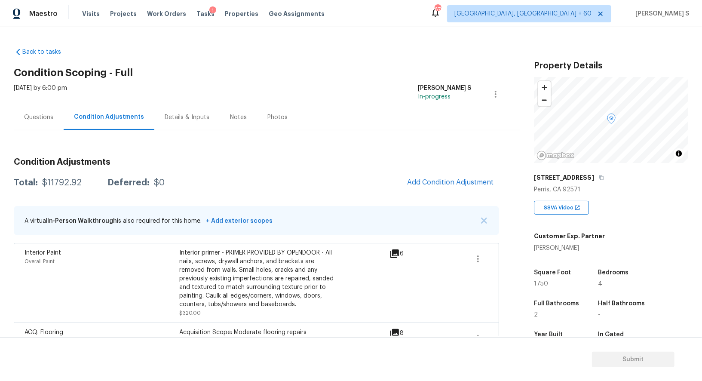
click at [441, 112] on div "Questions Condition Adjustments Details & Inputs Notes Photos" at bounding box center [267, 118] width 506 height 26
click at [455, 184] on span "Add Condition Adjustment" at bounding box center [450, 183] width 87 height 8
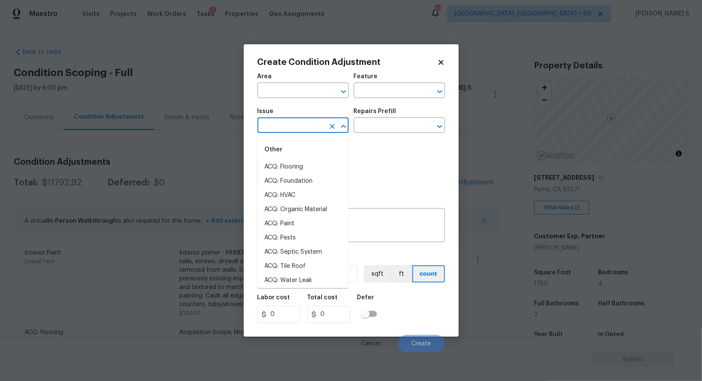
click at [277, 131] on input "text" at bounding box center [291, 126] width 67 height 13
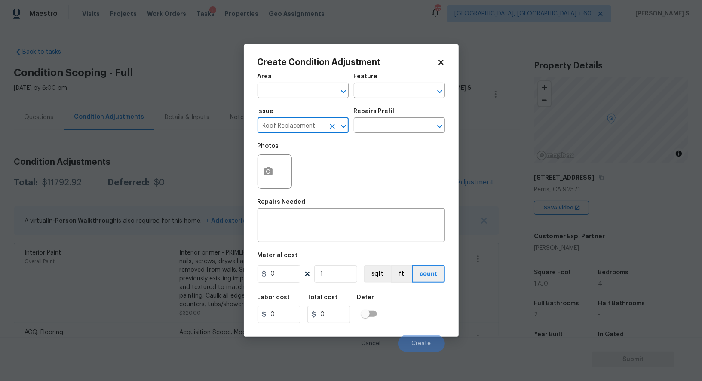
type input "Roof Replacement"
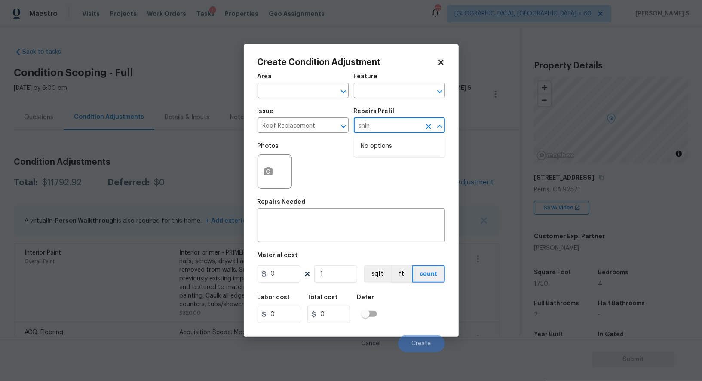
type input "shin"
type input "s"
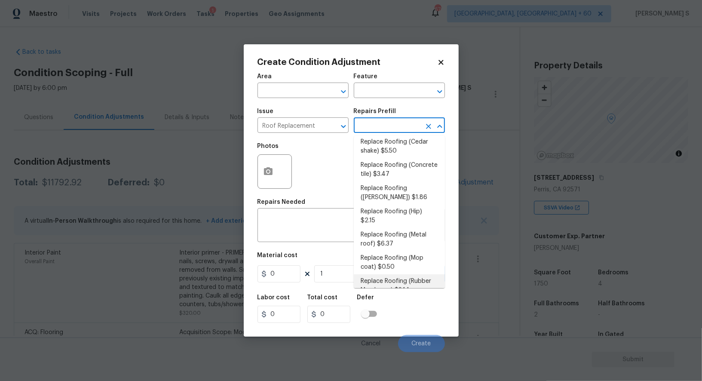
scroll to position [79, 0]
type input "Replace Roofing (Spanish tile) $7.48"
type input "Eaves and Trim"
type textarea "Spanish Tile Roof: Remove the existing roof covering, prep the substrate and in…"
type input "7.48"
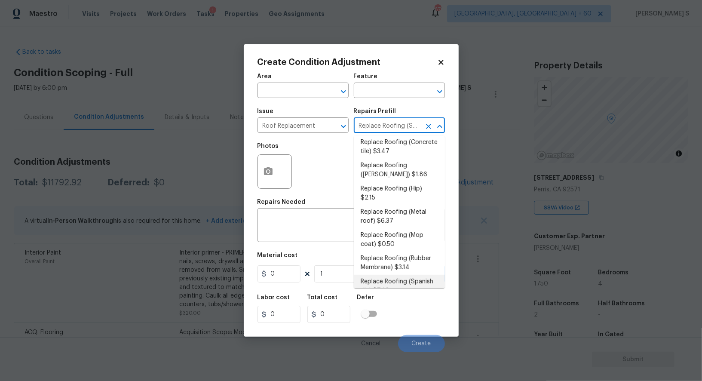
type input "7.48"
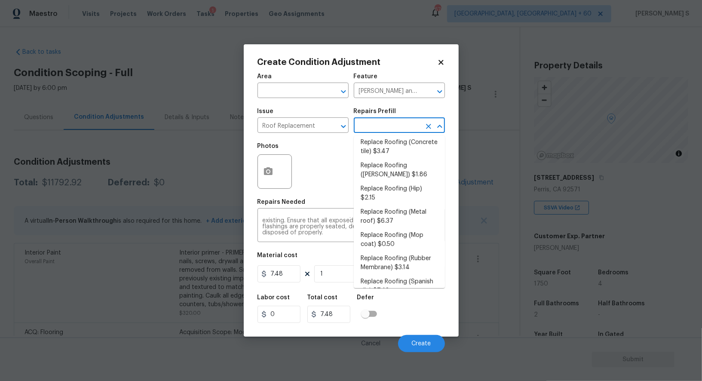
scroll to position [3, 0]
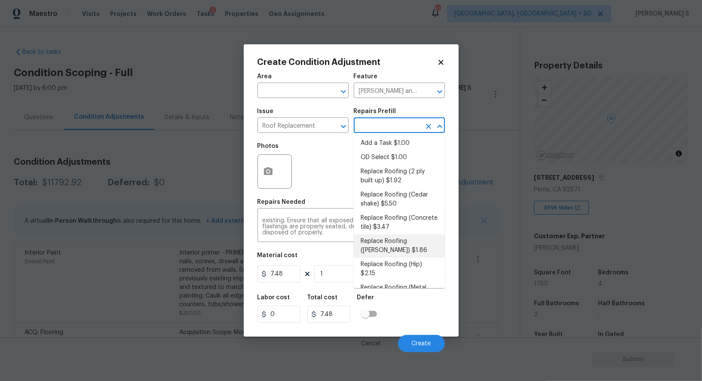
type textarea "Gable Roof: Remove the existing roof covering, prep the substrate and install n…"
type input "1.86"
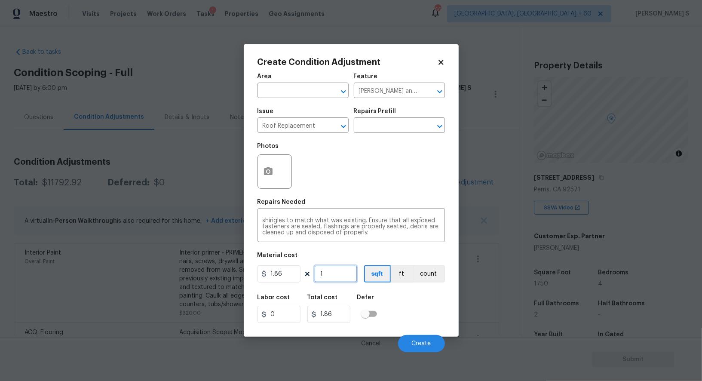
click at [333, 275] on input "1" at bounding box center [335, 273] width 43 height 17
type input "17"
type input "31.62"
type input "175"
type input "325.5"
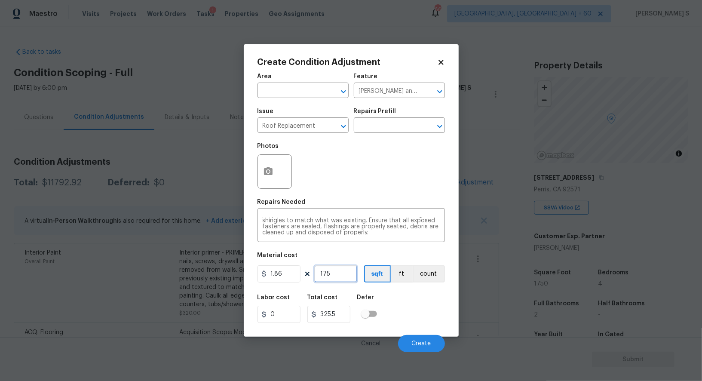
type input "1750"
type input "3255"
type input "1750"
click at [403, 313] on div "Labor cost 0 Total cost 3255 Defer" at bounding box center [352, 309] width 188 height 39
click at [414, 347] on span "Create" at bounding box center [421, 344] width 19 height 6
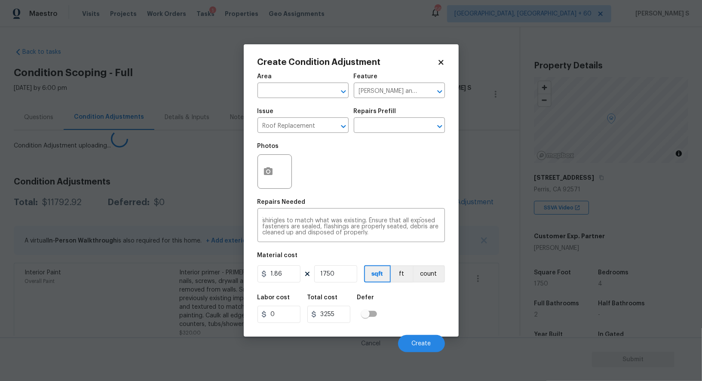
click at [134, 299] on body "Maestro Visits Projects Work Orders Tasks 1 Properties Geo Assignments 669 Albu…" at bounding box center [351, 190] width 702 height 381
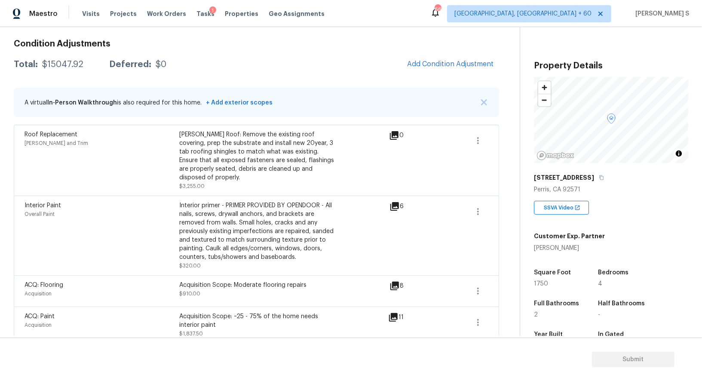
scroll to position [0, 0]
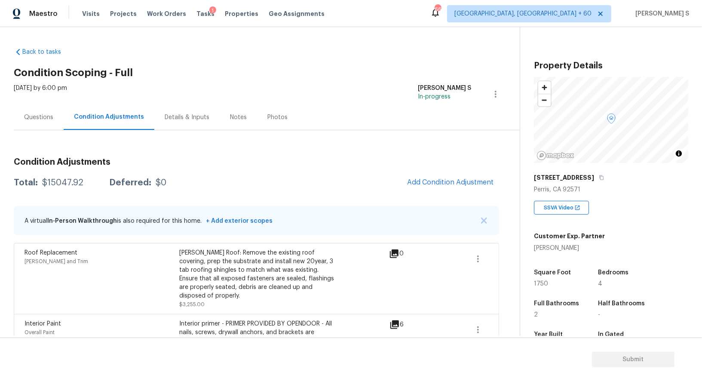
click at [70, 180] on div "$15047.92" at bounding box center [62, 183] width 41 height 9
copy div "15047.92"
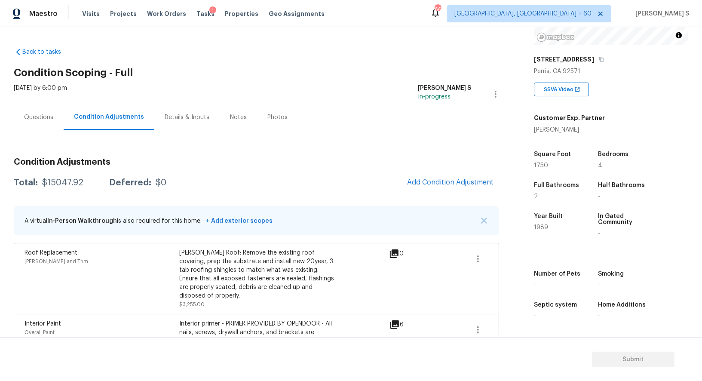
click at [47, 113] on div "Questions" at bounding box center [38, 117] width 29 height 9
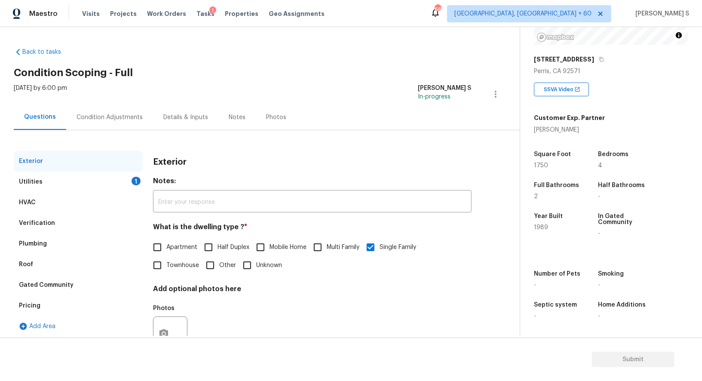
scroll to position [33, 0]
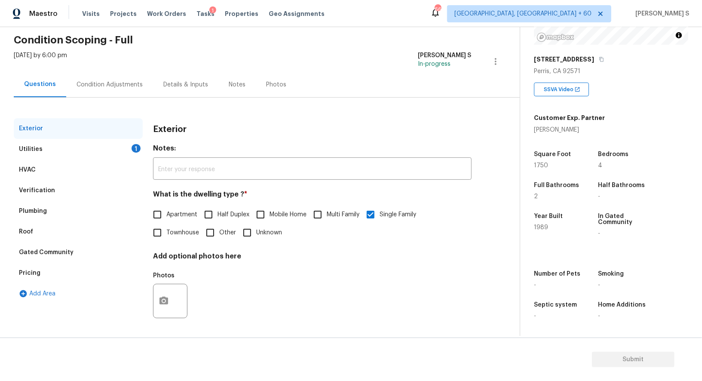
click at [139, 146] on div "1" at bounding box center [136, 148] width 9 height 9
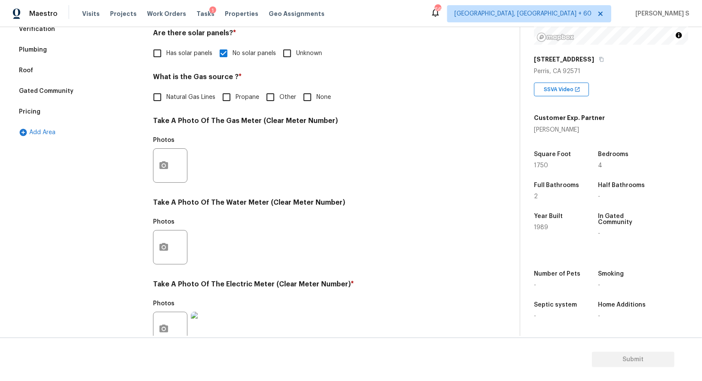
scroll to position [139, 0]
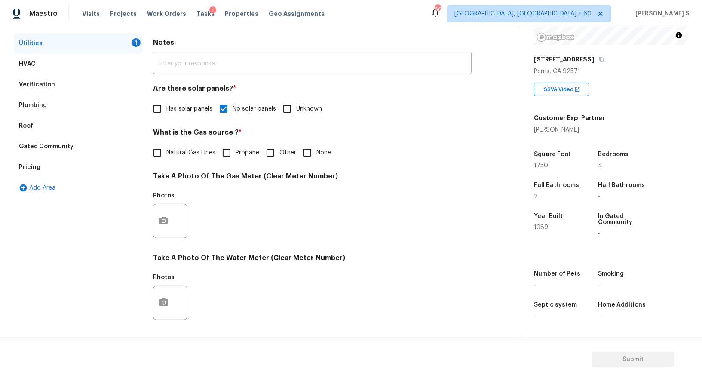
click at [309, 143] on div "What is the Gas source ? * Natural Gas Lines Propane Other None" at bounding box center [312, 145] width 319 height 34
click at [305, 151] on input "None" at bounding box center [308, 153] width 18 height 18
checkbox input "true"
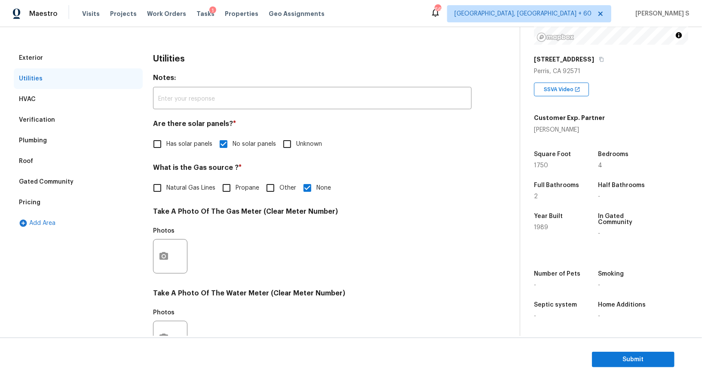
scroll to position [0, 0]
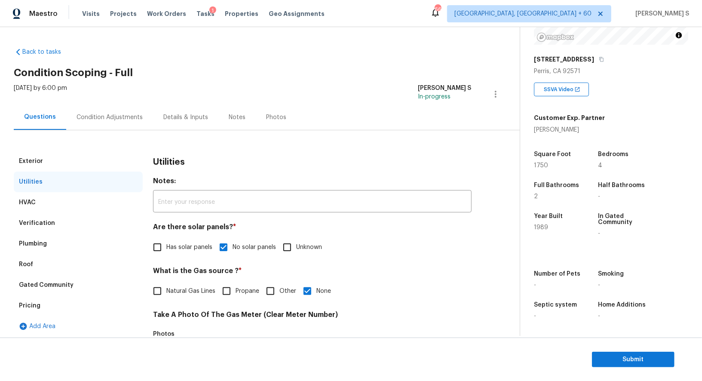
click at [40, 227] on div "Verification" at bounding box center [37, 223] width 36 height 9
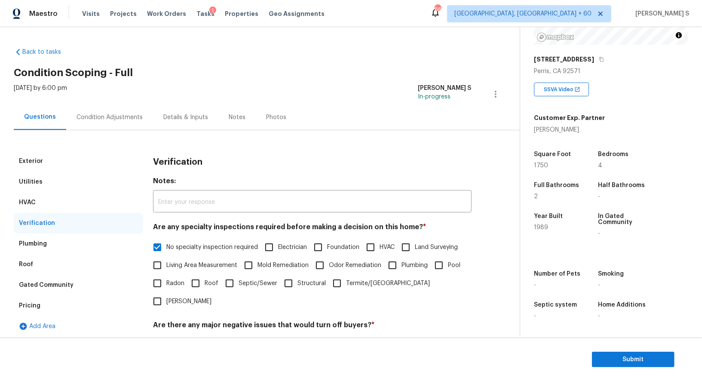
click at [44, 306] on div "Pricing" at bounding box center [78, 306] width 129 height 21
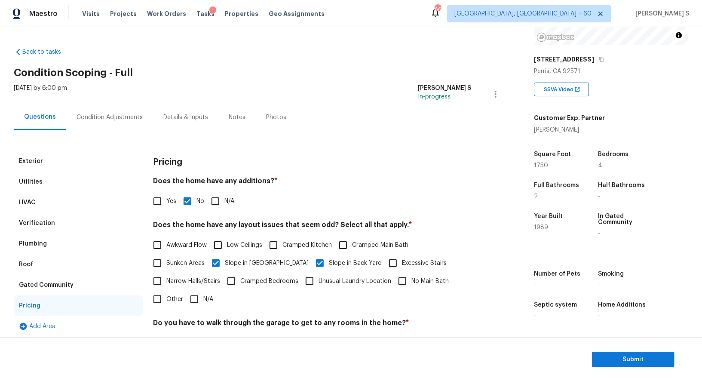
scroll to position [118, 0]
click at [29, 227] on div "Verification" at bounding box center [37, 223] width 36 height 9
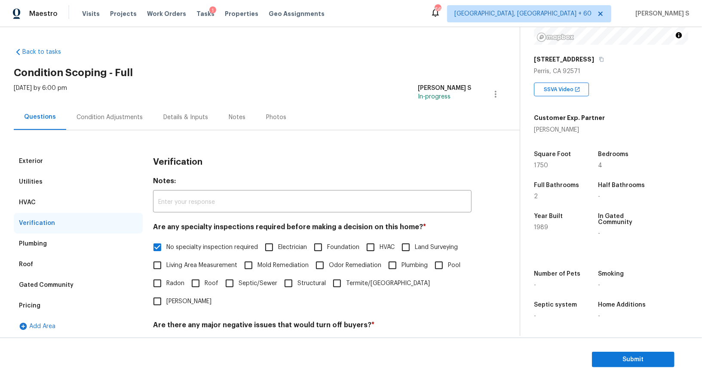
scroll to position [191, 0]
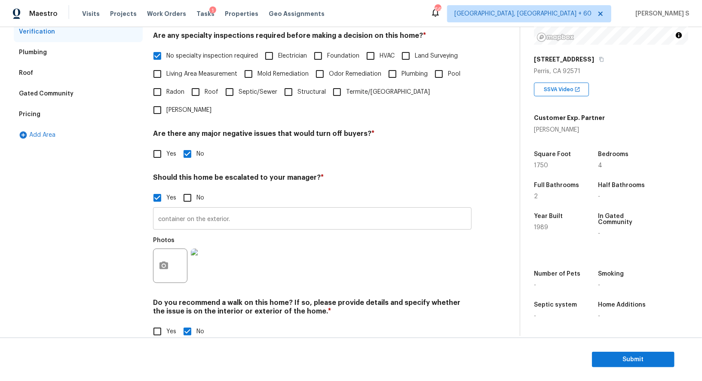
click at [259, 210] on input "container on the exterior." at bounding box center [312, 220] width 319 height 20
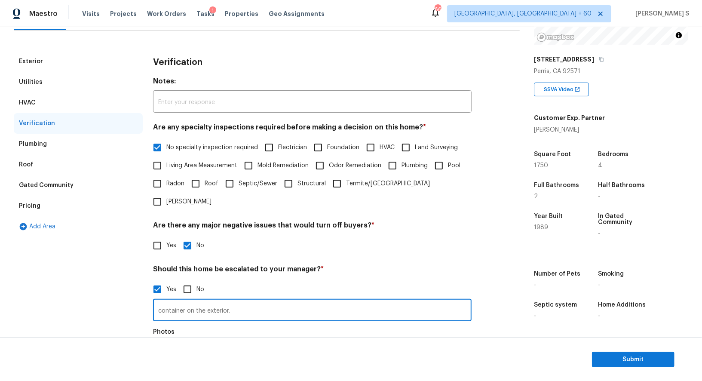
scroll to position [20, 0]
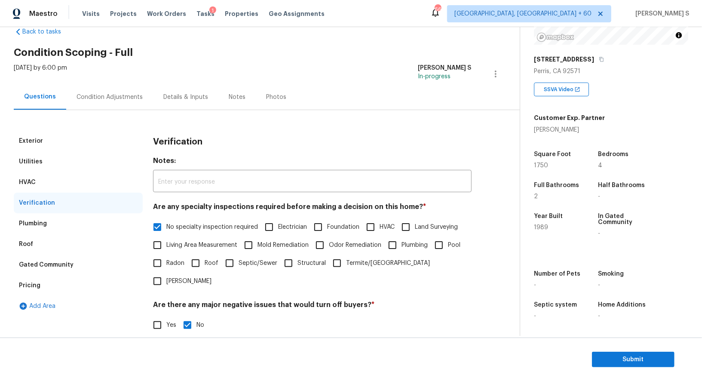
click at [36, 284] on div "Pricing" at bounding box center [30, 285] width 22 height 9
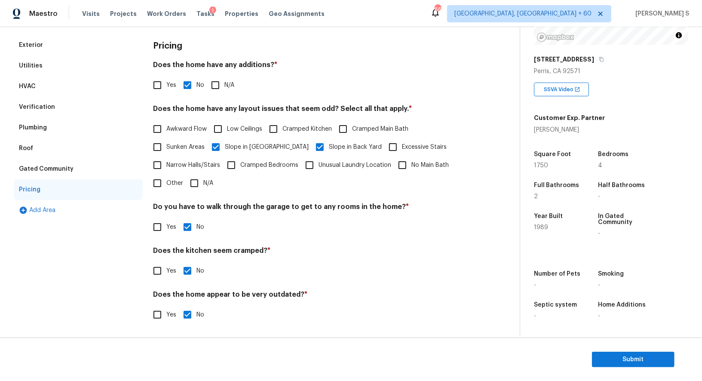
scroll to position [0, 0]
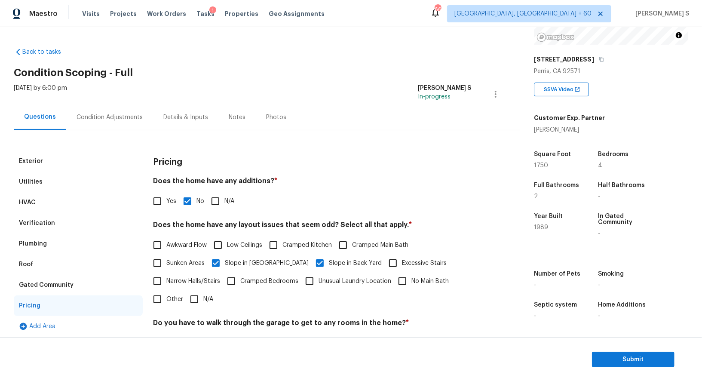
click at [111, 111] on div "Condition Adjustments" at bounding box center [109, 117] width 87 height 25
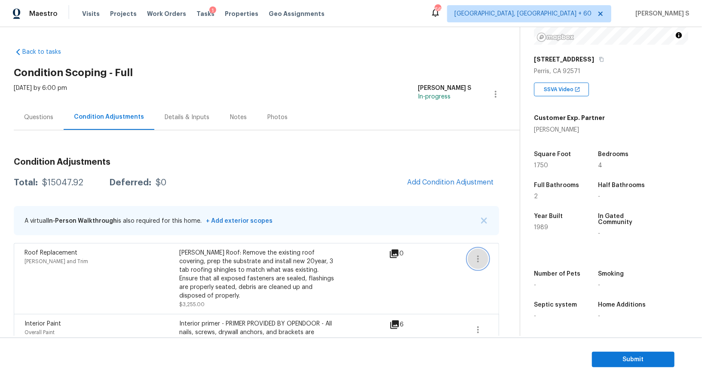
click at [479, 257] on icon "button" at bounding box center [478, 259] width 10 height 10
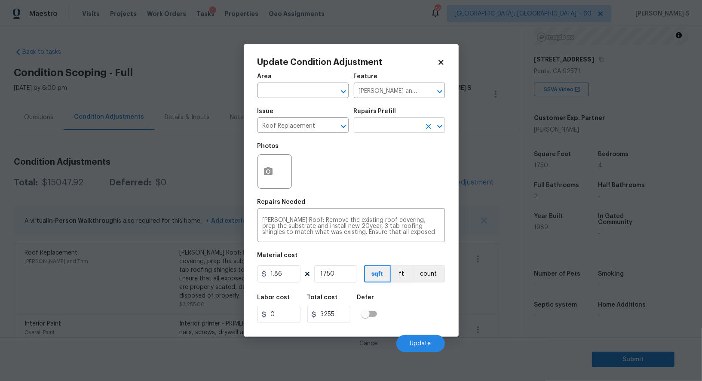
click at [403, 124] on input "text" at bounding box center [387, 126] width 67 height 13
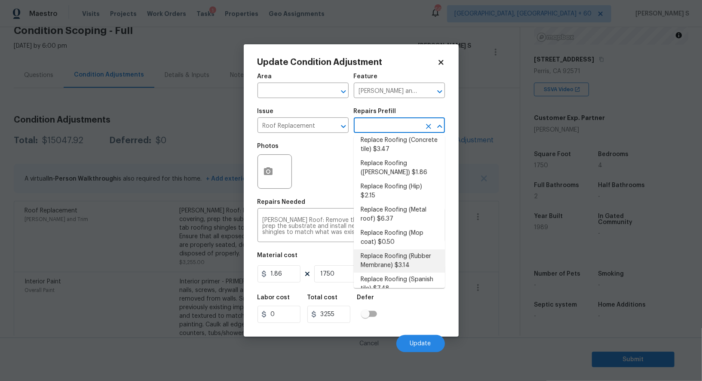
scroll to position [83, 0]
click at [405, 255] on li "Replace Roofing (Rubber Membrane) $3.14" at bounding box center [399, 259] width 91 height 23
type textarea "Rubber Membrane Roof: Remove the existing roof covering, prep the substrate and…"
type input "3.14"
type input "5495"
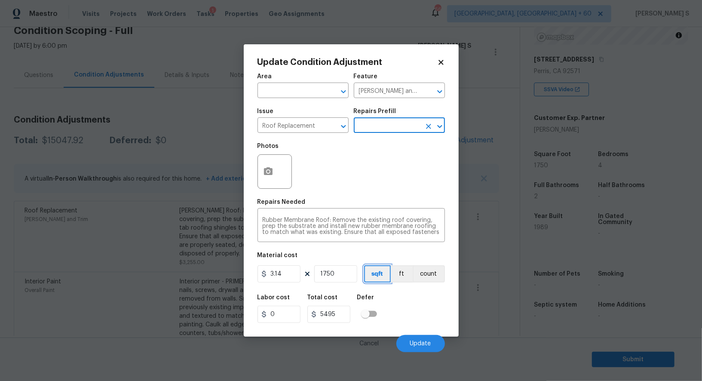
click at [372, 278] on button "sqft" at bounding box center [377, 273] width 27 height 17
click at [422, 344] on span "Update" at bounding box center [420, 344] width 21 height 6
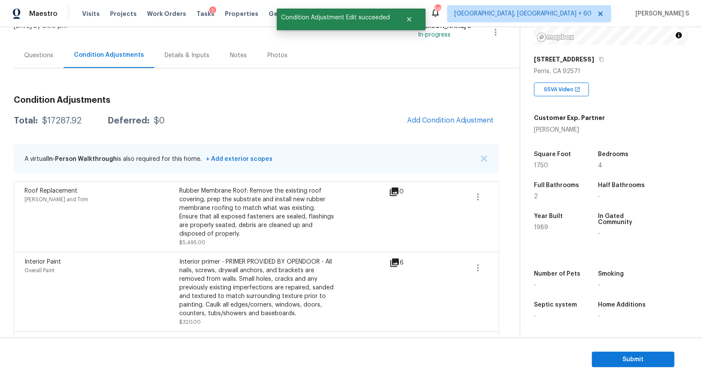
click at [144, 299] on body "Maestro Visits Projects Work Orders Tasks 1 Properties Geo Assignments 664 Albu…" at bounding box center [351, 190] width 702 height 381
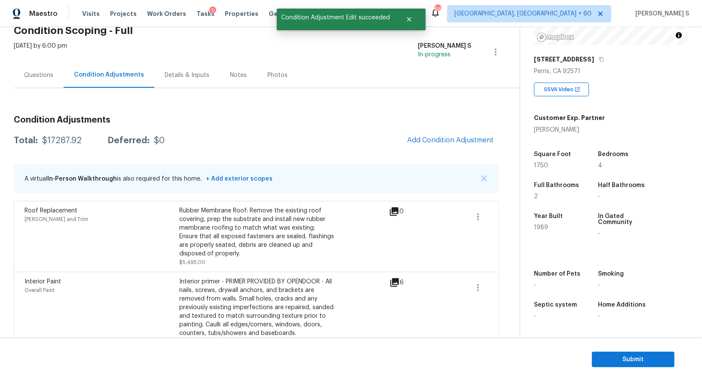
scroll to position [0, 0]
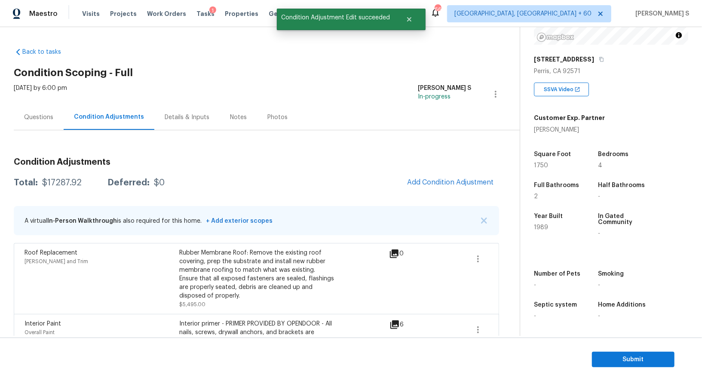
click at [62, 183] on div "$17287.92" at bounding box center [62, 183] width 40 height 9
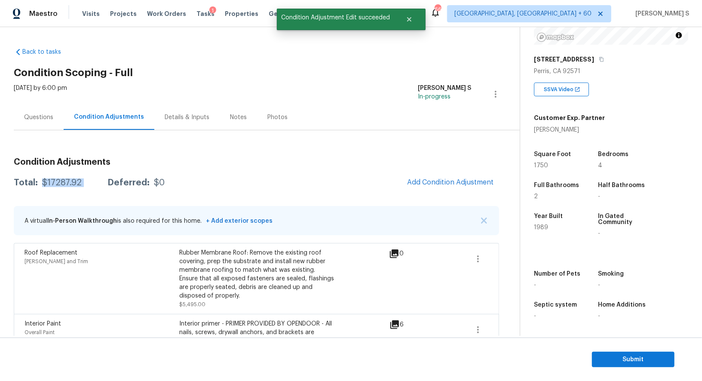
copy div "$17287.92"
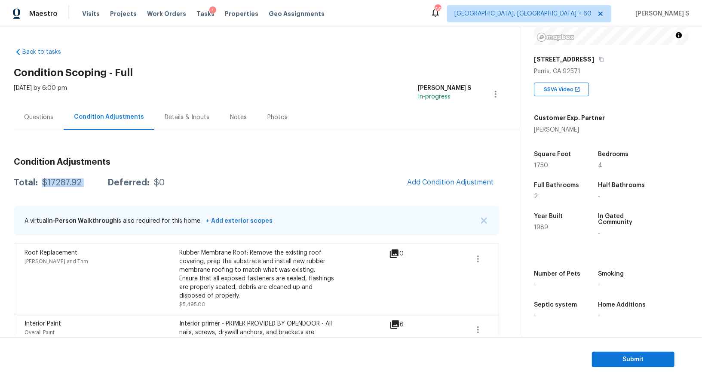
scroll to position [118, 0]
click at [609, 357] on span "Submit" at bounding box center [633, 359] width 69 height 11
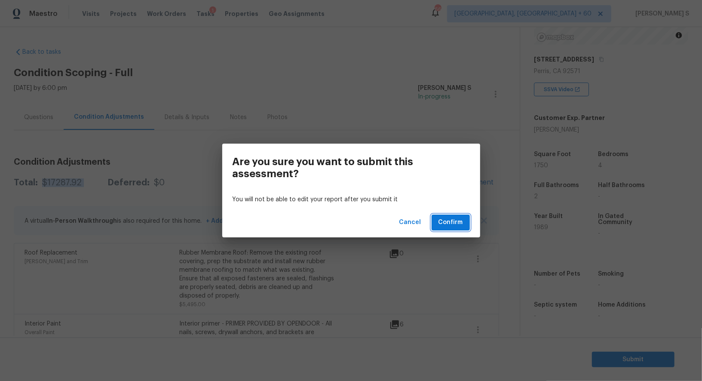
click at [461, 221] on span "Confirm" at bounding box center [451, 222] width 25 height 11
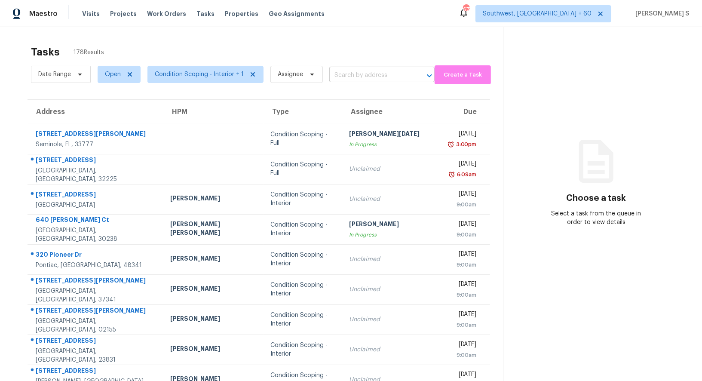
click at [353, 69] on input "text" at bounding box center [370, 75] width 81 height 13
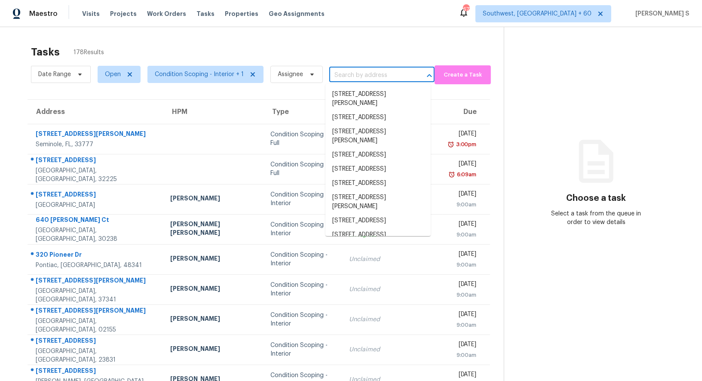
click at [353, 69] on input "text" at bounding box center [370, 75] width 81 height 13
paste input "[STREET_ADDRESS]"
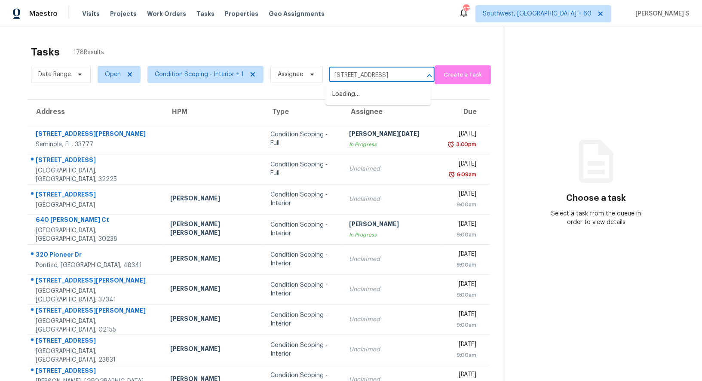
scroll to position [0, 60]
type input "[STREET_ADDRESS]"
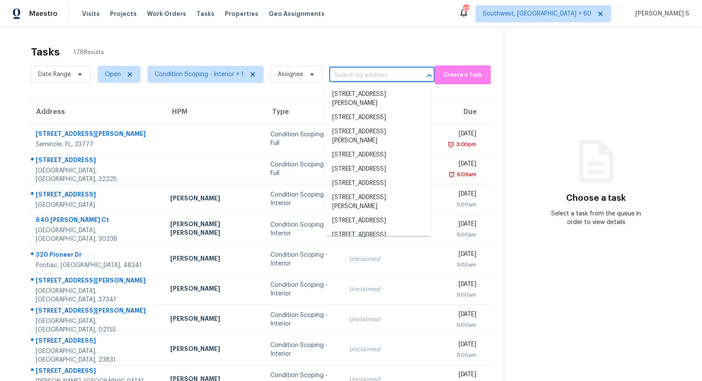
scroll to position [0, 0]
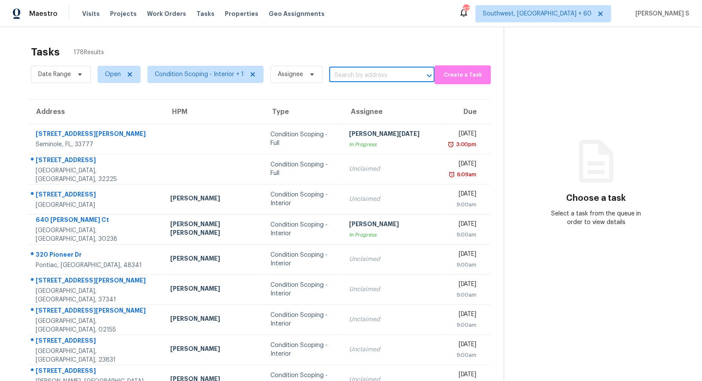
click at [367, 73] on input "text" at bounding box center [370, 75] width 81 height 13
paste input "[STREET_ADDRESS]"
click at [337, 75] on input "[STREET_ADDRESS]" at bounding box center [370, 75] width 81 height 13
type input "[STREET_ADDRESS]"
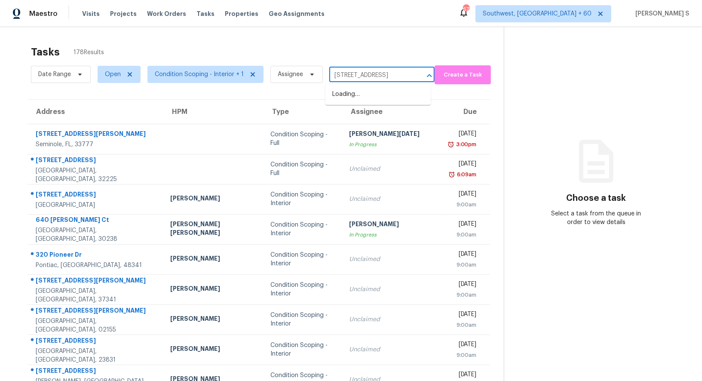
scroll to position [0, 0]
click at [376, 96] on li "[STREET_ADDRESS]" at bounding box center [378, 94] width 105 height 14
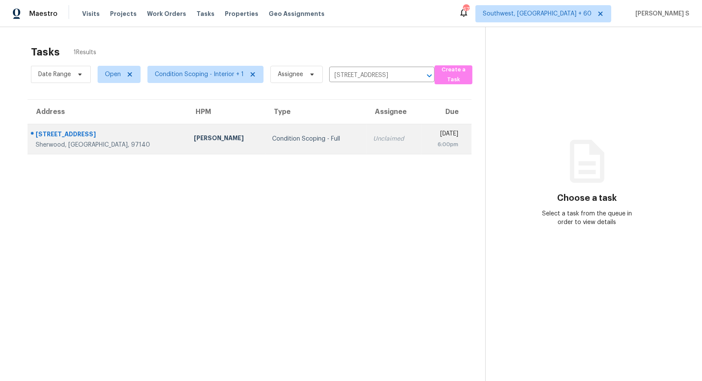
click at [315, 141] on td "Condition Scoping - Full" at bounding box center [316, 139] width 101 height 30
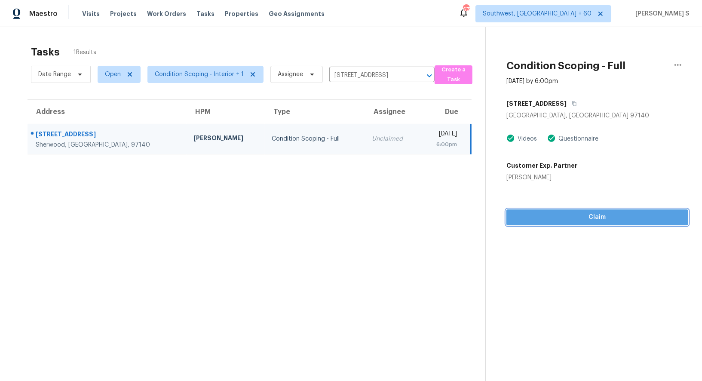
click at [536, 213] on span "Claim" at bounding box center [598, 217] width 168 height 11
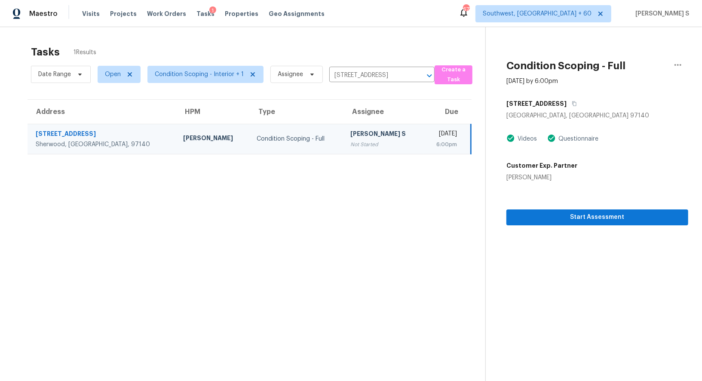
click at [358, 148] on div "Not Started" at bounding box center [384, 144] width 66 height 9
click at [544, 215] on span "Start Assessment" at bounding box center [598, 217] width 168 height 11
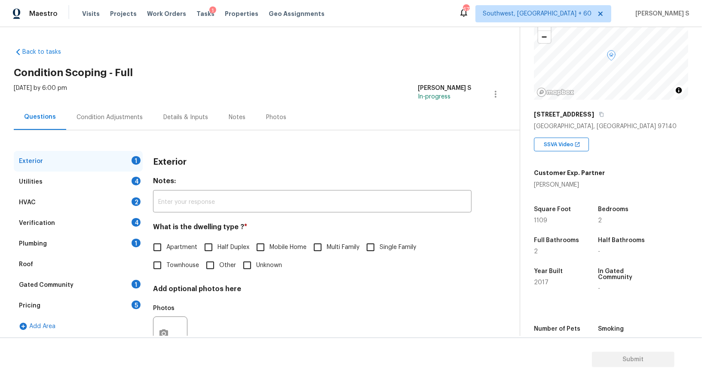
scroll to position [63, 0]
click at [169, 266] on span "Townhouse" at bounding box center [182, 265] width 33 height 9
click at [166, 266] on input "Townhouse" at bounding box center [157, 265] width 18 height 18
checkbox input "true"
click at [113, 305] on div "Pricing 5" at bounding box center [78, 306] width 129 height 21
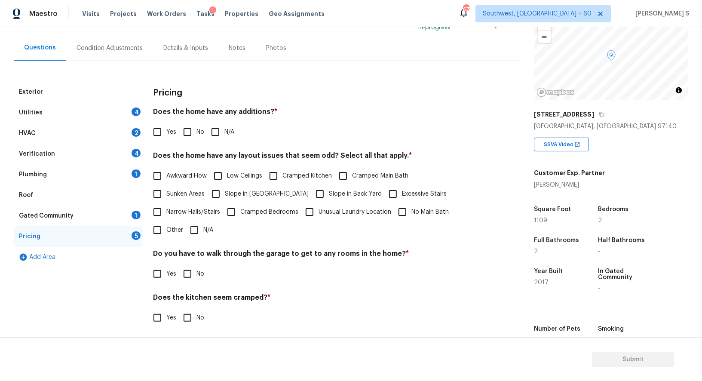
scroll to position [116, 0]
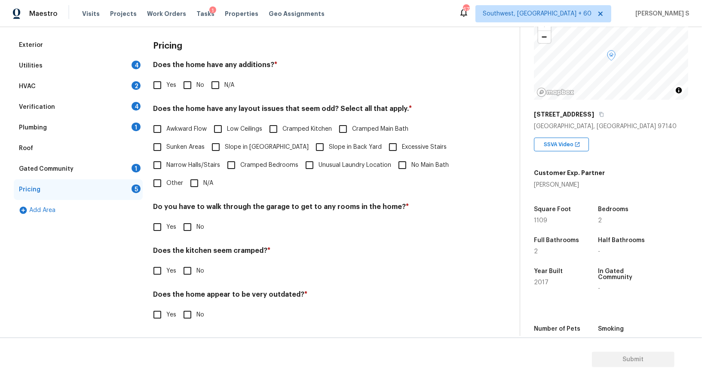
click at [160, 177] on input "Other" at bounding box center [157, 183] width 18 height 18
checkbox input "true"
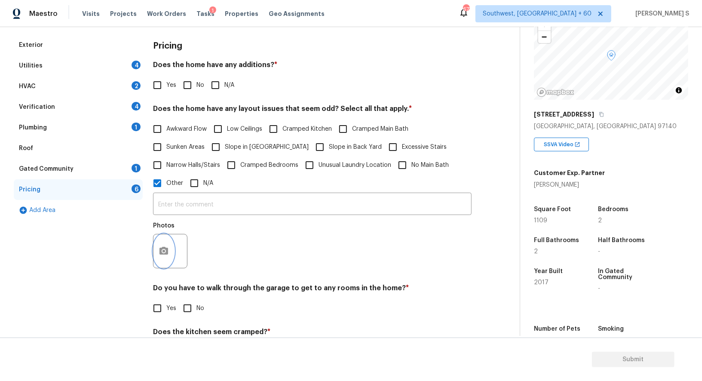
click at [173, 251] on button "button" at bounding box center [164, 251] width 21 height 34
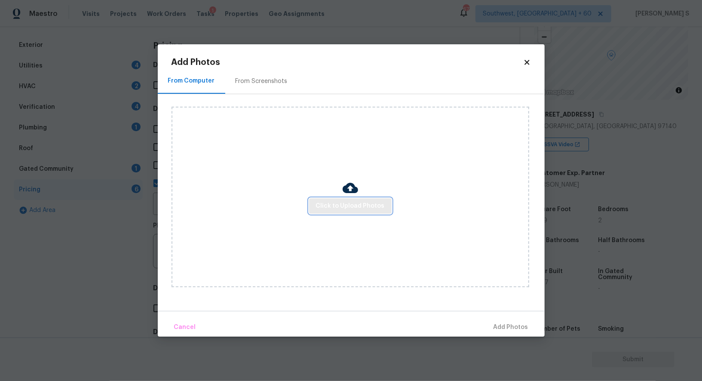
click at [375, 205] on span "Click to Upload Photos" at bounding box center [350, 206] width 69 height 11
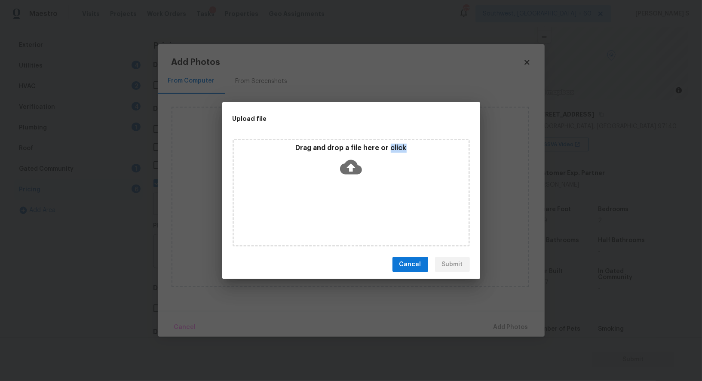
click at [375, 205] on div "Drag and drop a file here or click" at bounding box center [351, 193] width 237 height 108
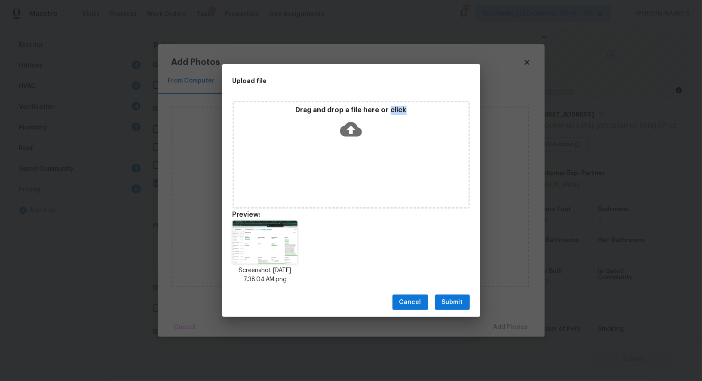
click at [452, 300] on span "Submit" at bounding box center [452, 302] width 21 height 11
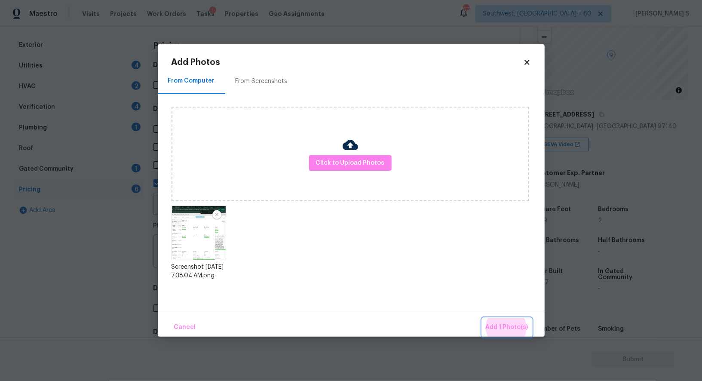
click at [483, 318] on button "Add 1 Photo(s)" at bounding box center [507, 327] width 49 height 18
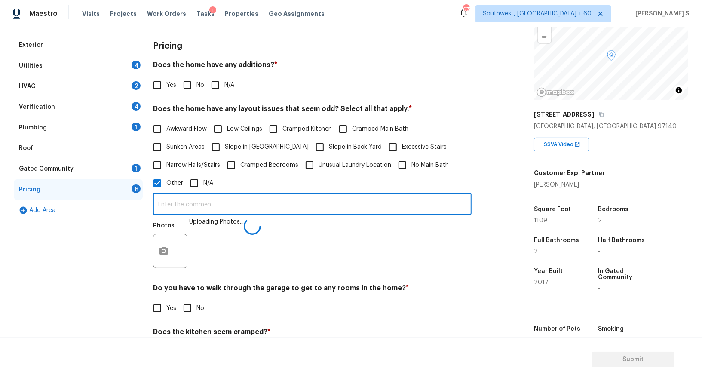
click at [378, 208] on input "text" at bounding box center [312, 205] width 319 height 20
type input "sqft discrepancy."
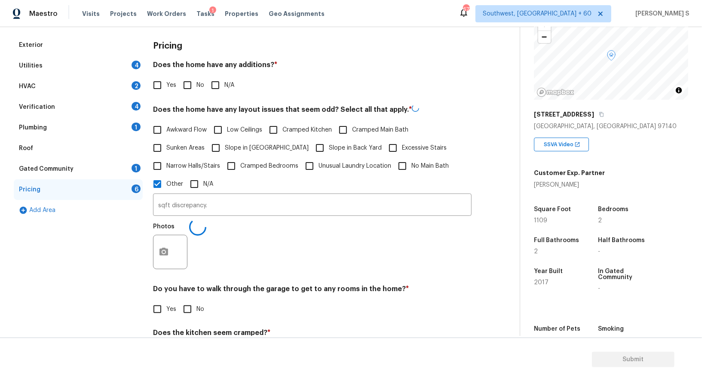
click at [331, 281] on div "Pricing Does the home have any additions? * Yes No N/A Does the home have any l…" at bounding box center [312, 226] width 319 height 382
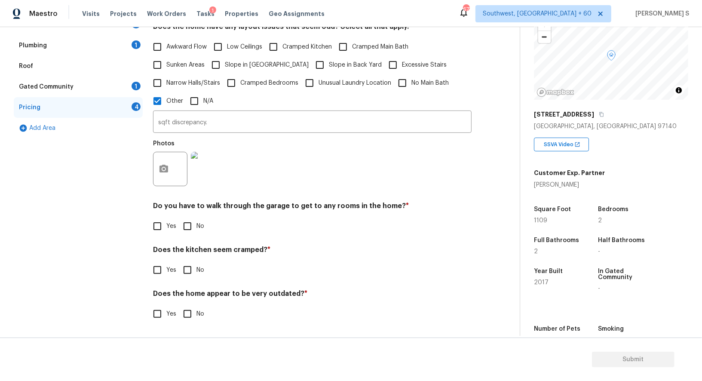
scroll to position [198, 0]
click at [191, 220] on input "No" at bounding box center [188, 226] width 18 height 18
checkbox input "true"
click at [179, 262] on input "No" at bounding box center [188, 271] width 18 height 18
checkbox input "true"
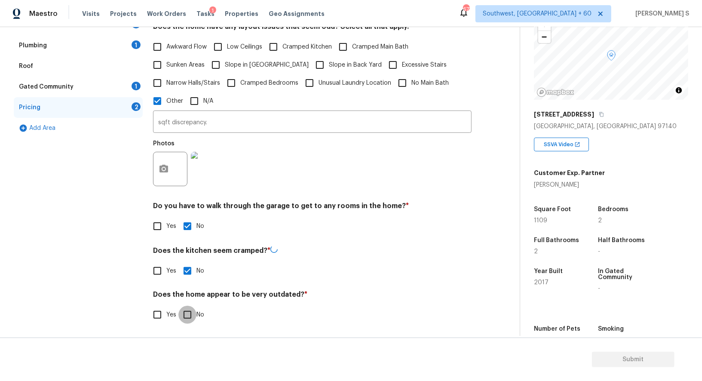
click at [179, 306] on input "No" at bounding box center [188, 315] width 18 height 18
checkbox input "true"
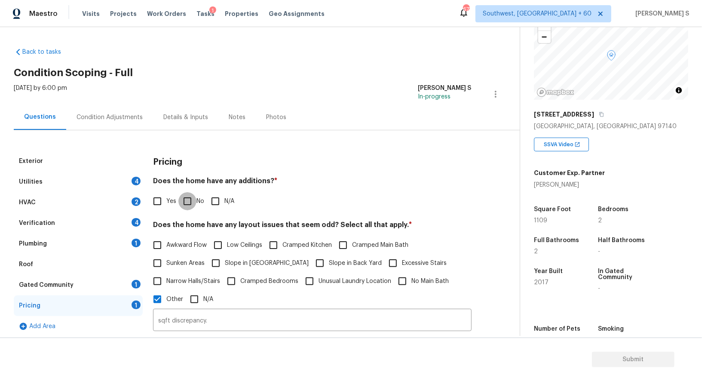
click at [189, 199] on input "No" at bounding box center [188, 201] width 18 height 18
checkbox input "true"
click at [136, 179] on div "4" at bounding box center [136, 181] width 9 height 9
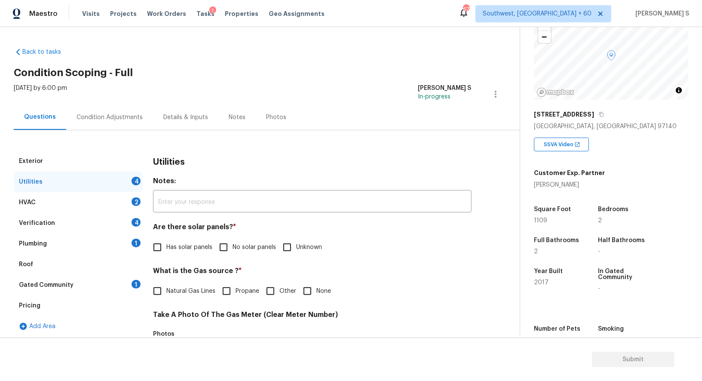
click at [234, 243] on span "No solar panels" at bounding box center [254, 247] width 43 height 9
click at [233, 243] on input "No solar panels" at bounding box center [224, 247] width 18 height 18
checkbox input "true"
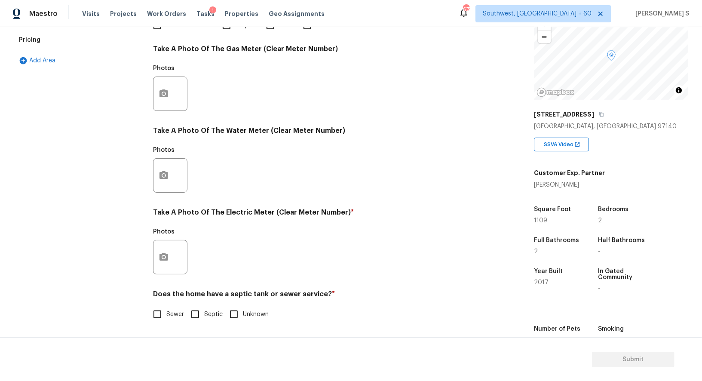
click at [163, 313] on input "Sewer" at bounding box center [157, 314] width 18 height 18
checkbox input "true"
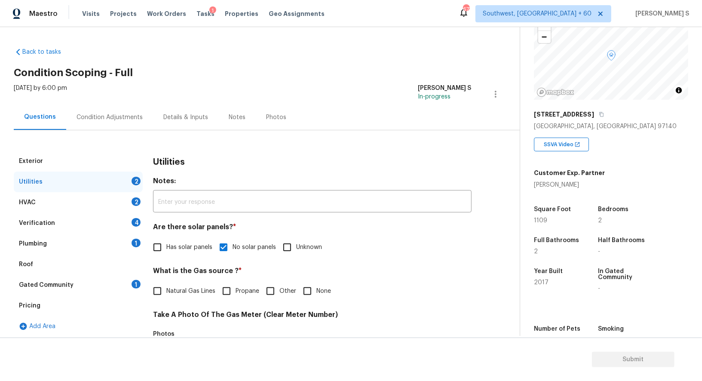
click at [134, 240] on div "1" at bounding box center [136, 243] width 9 height 9
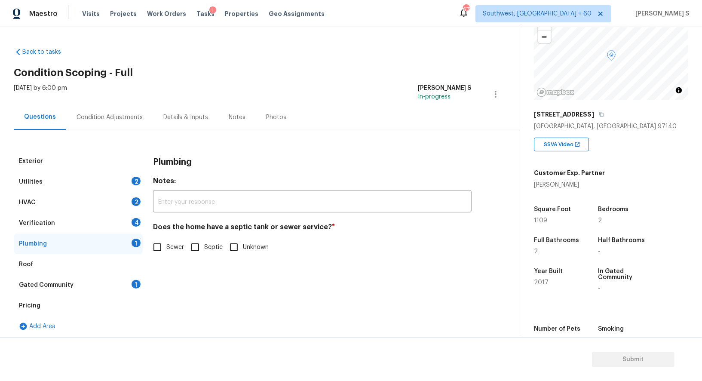
click at [153, 246] on input "Sewer" at bounding box center [157, 247] width 18 height 18
checkbox input "true"
click at [136, 284] on div "1" at bounding box center [136, 284] width 9 height 9
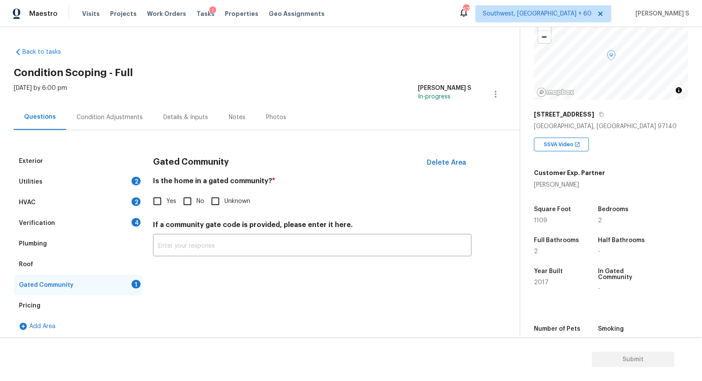
click at [190, 202] on input "No" at bounding box center [188, 201] width 18 height 18
checkbox input "true"
click at [142, 227] on div "Verification 4" at bounding box center [78, 223] width 129 height 21
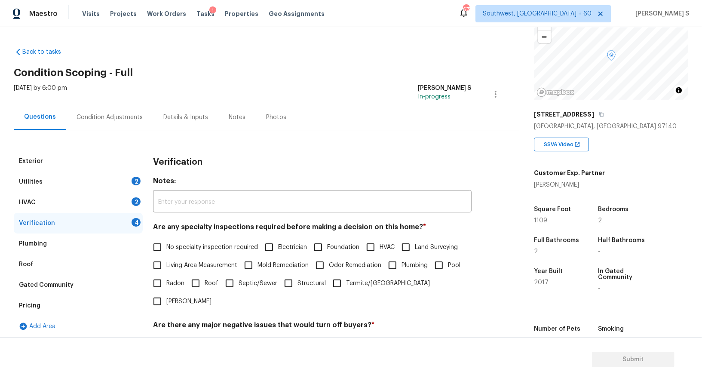
click at [173, 253] on label "No specialty inspection required" at bounding box center [203, 247] width 110 height 18
click at [166, 253] on input "No specialty inspection required" at bounding box center [157, 247] width 18 height 18
checkbox input "true"
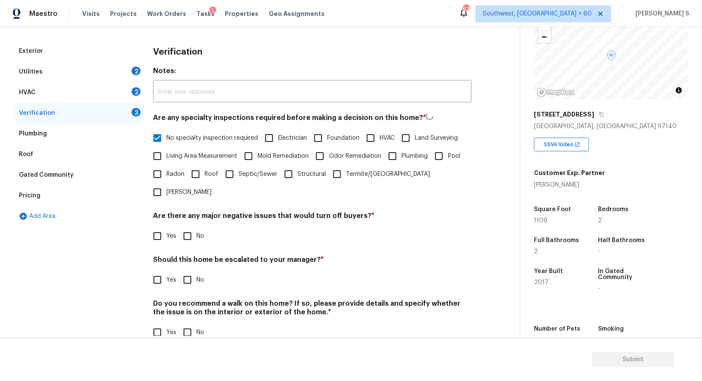
scroll to position [110, 0]
click at [185, 227] on input "No" at bounding box center [188, 236] width 18 height 18
checkbox input "true"
click at [189, 301] on h4 "Do you recommend a walk on this home? If so, please provide details and specify…" at bounding box center [312, 309] width 319 height 21
click at [189, 326] on div "Verification Notes: ​ Are any specialty inspections required before making a de…" at bounding box center [312, 196] width 319 height 310
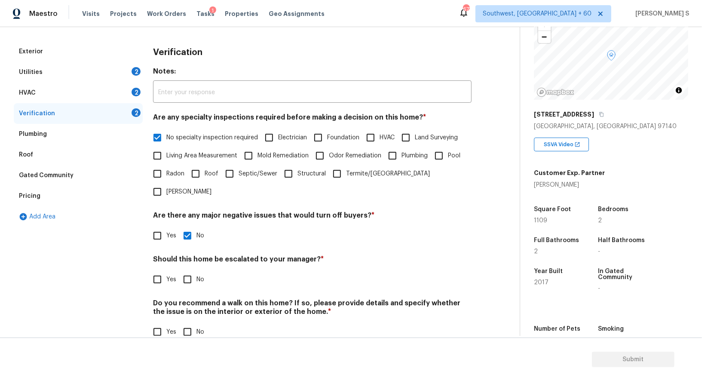
click at [189, 323] on input "No" at bounding box center [188, 332] width 18 height 18
checkbox input "true"
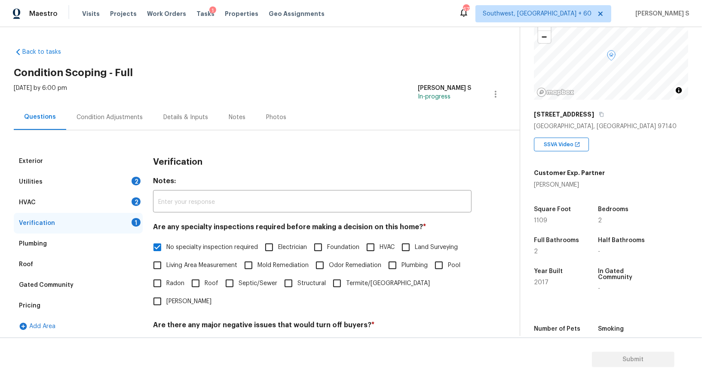
click at [122, 195] on div "HVAC 2" at bounding box center [78, 202] width 129 height 21
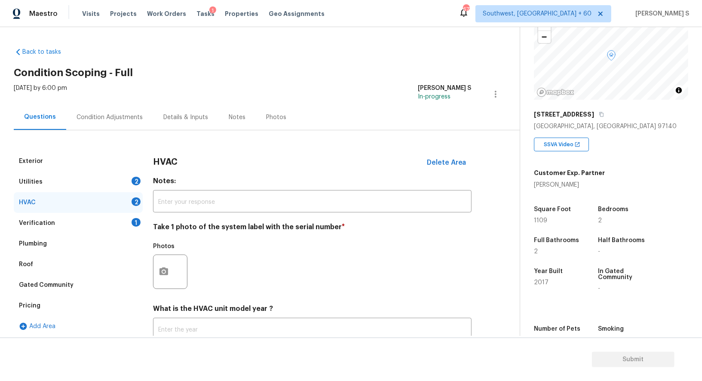
click at [159, 253] on div "Photos" at bounding box center [171, 248] width 36 height 11
click at [176, 276] on div at bounding box center [170, 272] width 34 height 34
click at [166, 277] on button "button" at bounding box center [164, 272] width 21 height 34
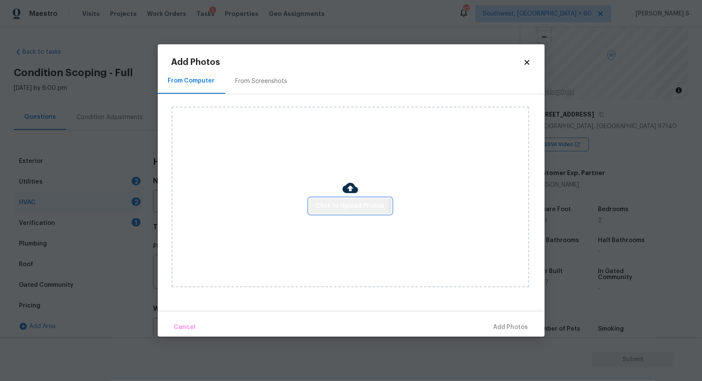
click at [323, 206] on span "Click to Upload Photos" at bounding box center [350, 206] width 69 height 11
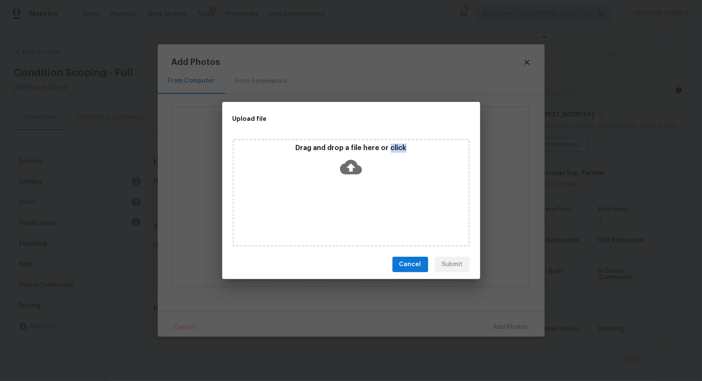
click at [323, 206] on div "Drag and drop a file here or click" at bounding box center [351, 193] width 237 height 108
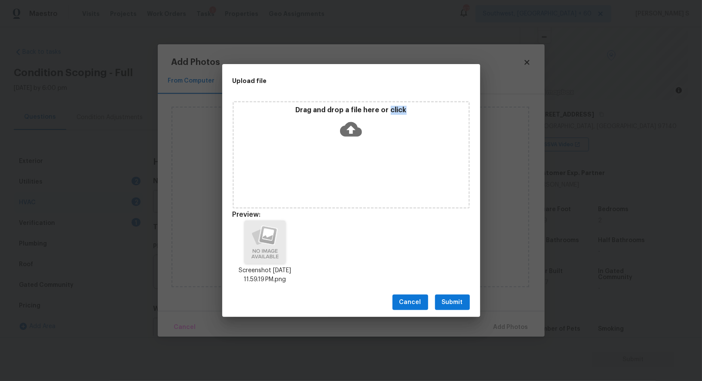
click at [452, 301] on span "Submit" at bounding box center [452, 302] width 21 height 11
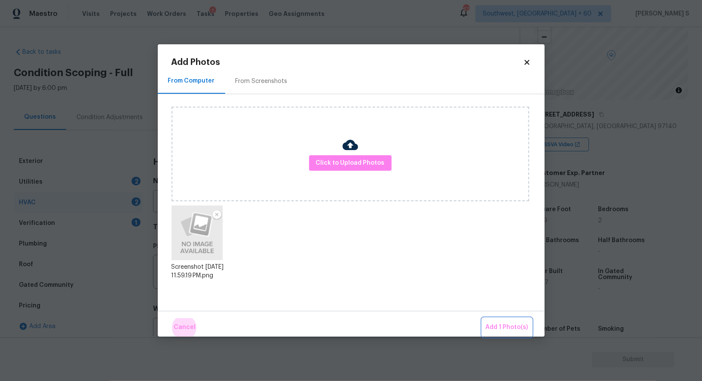
click at [483, 318] on button "Add 1 Photo(s)" at bounding box center [507, 327] width 49 height 18
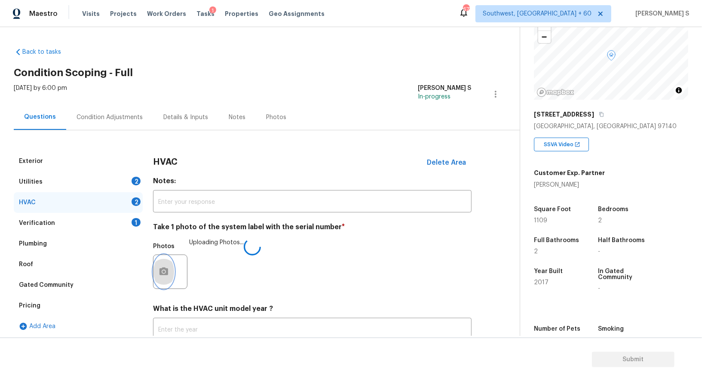
scroll to position [61, 0]
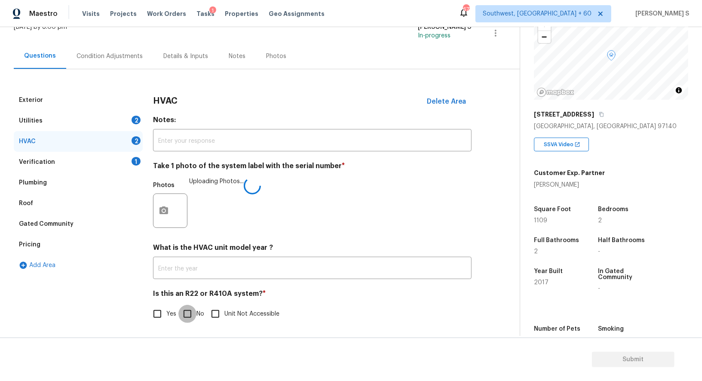
click at [194, 318] on input "No" at bounding box center [188, 314] width 18 height 18
checkbox input "true"
click at [132, 115] on div "Utilities 2" at bounding box center [78, 121] width 129 height 21
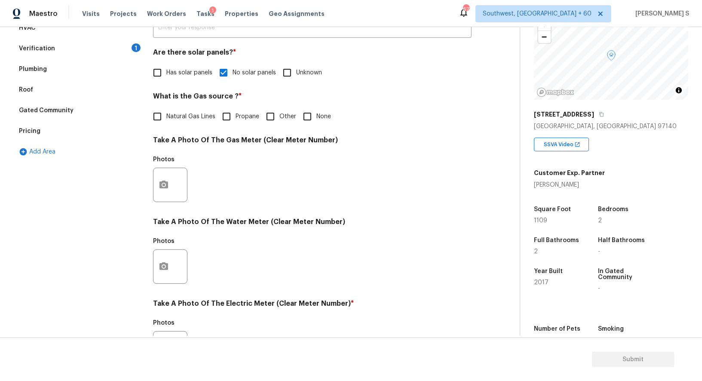
scroll to position [266, 0]
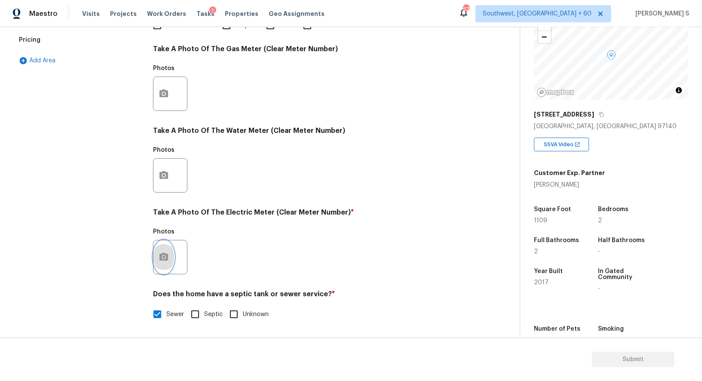
click at [169, 248] on button "button" at bounding box center [164, 257] width 21 height 34
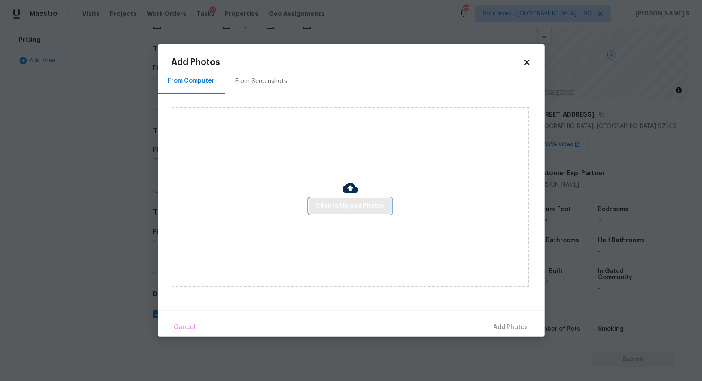
click at [331, 203] on span "Click to Upload Photos" at bounding box center [350, 206] width 69 height 11
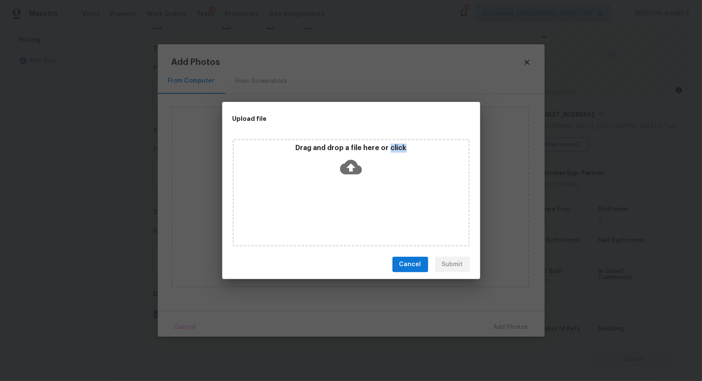
click at [331, 203] on div "Drag and drop a file here or click" at bounding box center [351, 193] width 237 height 108
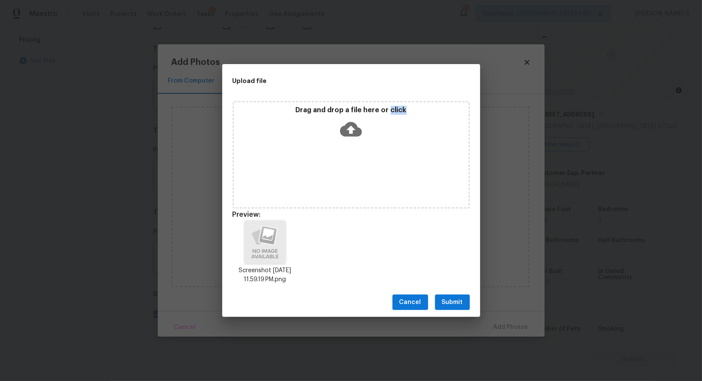
click at [451, 299] on span "Submit" at bounding box center [452, 302] width 21 height 11
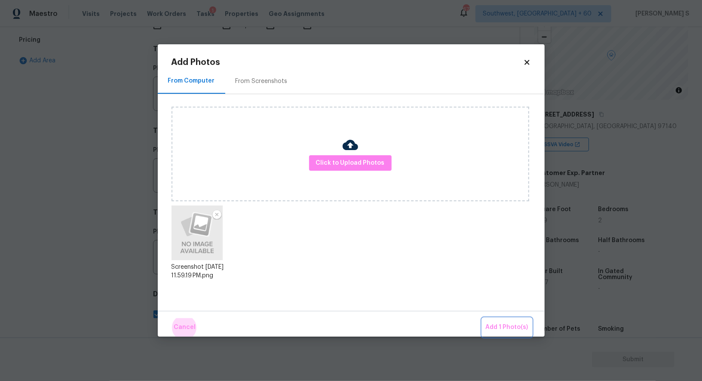
click at [483, 318] on button "Add 1 Photo(s)" at bounding box center [507, 327] width 49 height 18
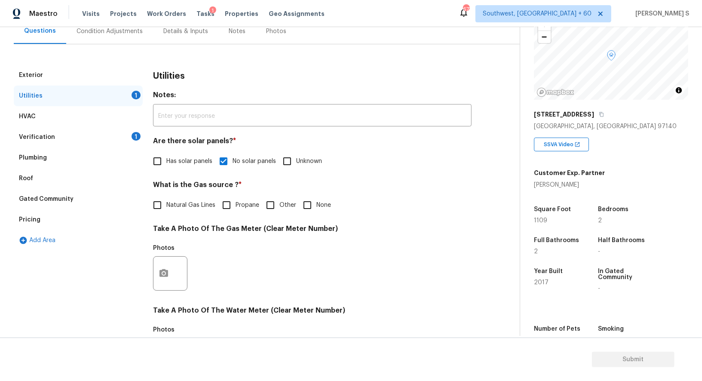
scroll to position [0, 0]
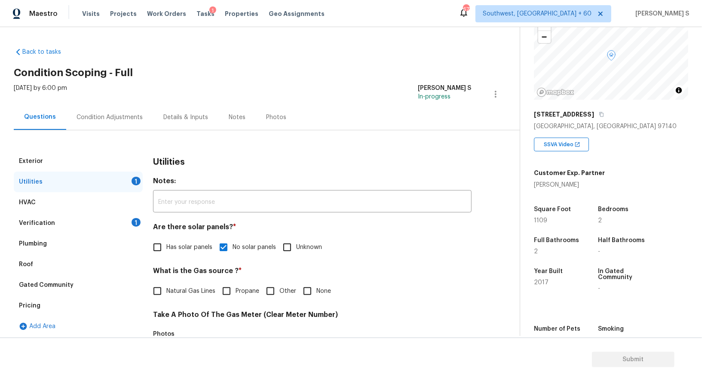
click at [114, 115] on div "Condition Adjustments" at bounding box center [110, 117] width 66 height 9
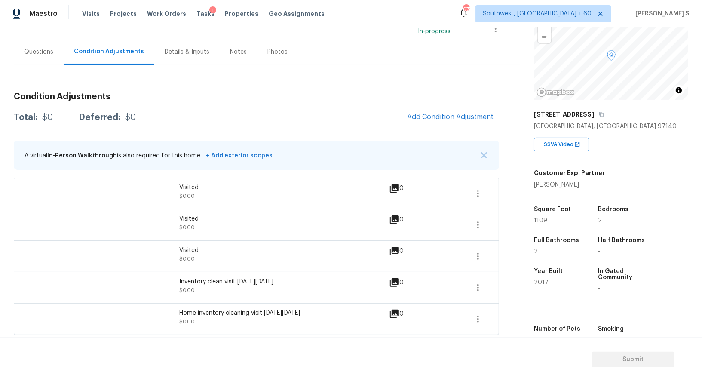
scroll to position [65, 0]
click at [445, 120] on span "Add Condition Adjustment" at bounding box center [450, 117] width 87 height 8
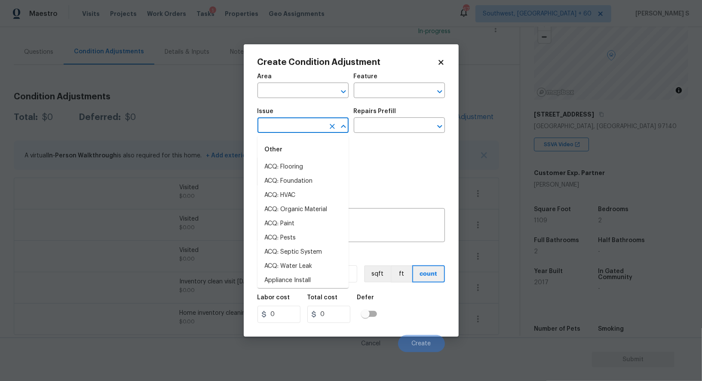
click at [302, 130] on input "text" at bounding box center [291, 126] width 67 height 13
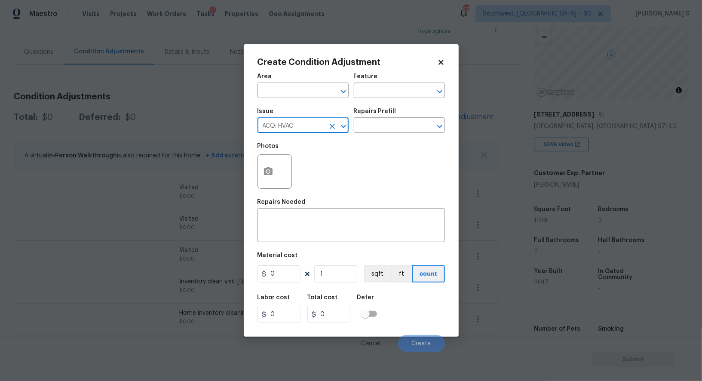
type input "ACQ: HVAC"
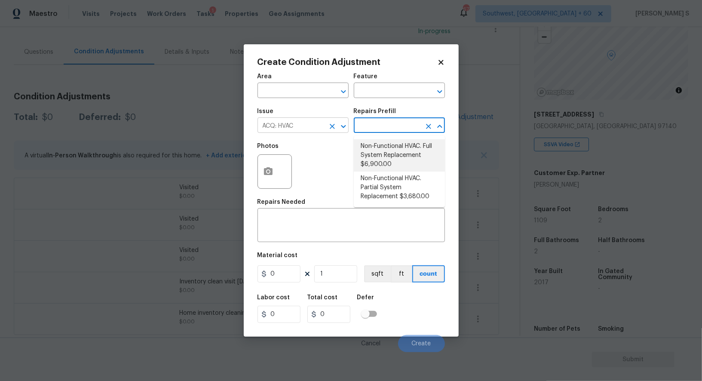
type input "Acquisition"
type textarea "Acquisition Scope: Full System Replacement"
type input "6900"
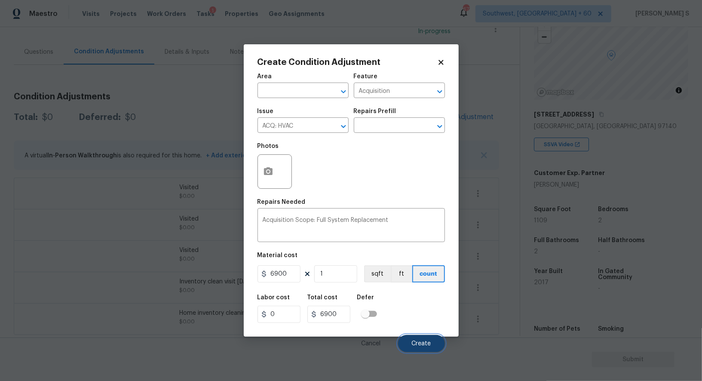
click at [421, 347] on span "Create" at bounding box center [421, 344] width 19 height 6
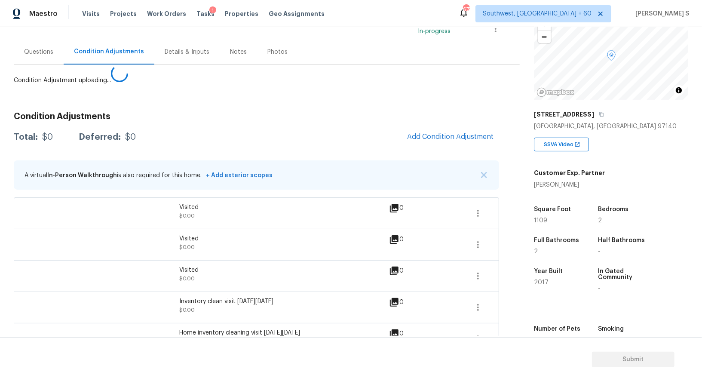
click at [139, 304] on body "Maestro Visits Projects Work Orders Tasks 1 Properties Geo Assignments 677 Sout…" at bounding box center [351, 190] width 702 height 381
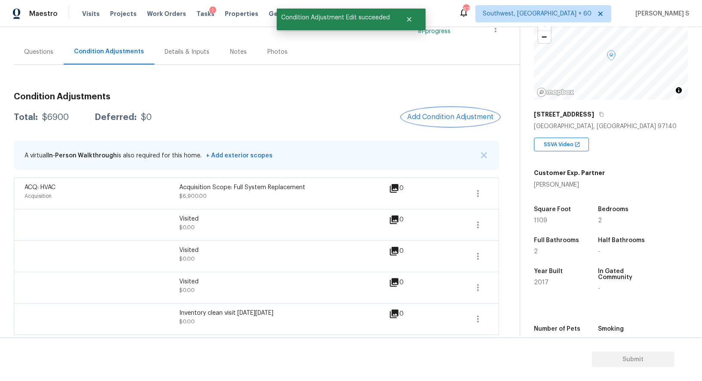
click at [442, 120] on span "Add Condition Adjustment" at bounding box center [450, 117] width 87 height 8
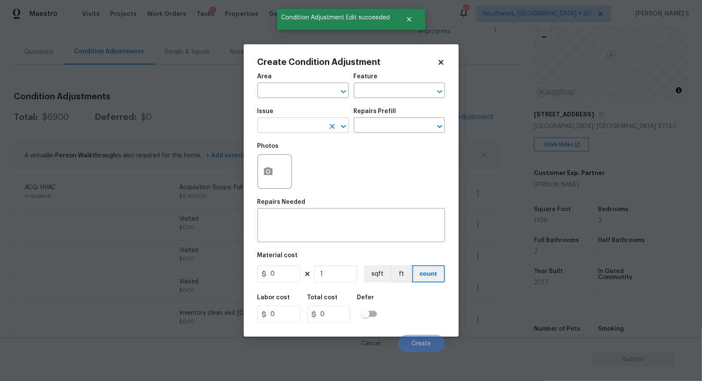
click at [297, 128] on input "text" at bounding box center [291, 126] width 67 height 13
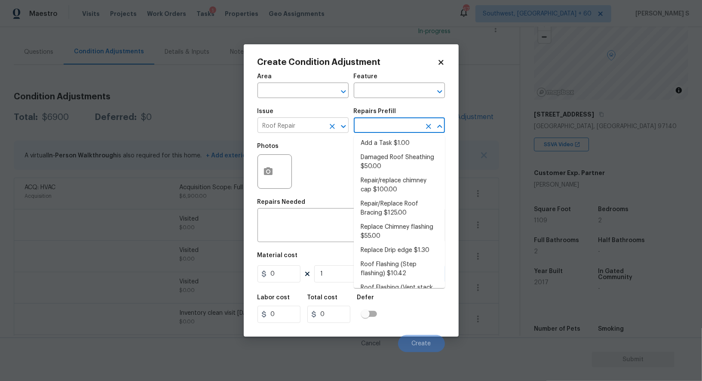
scroll to position [126, 0]
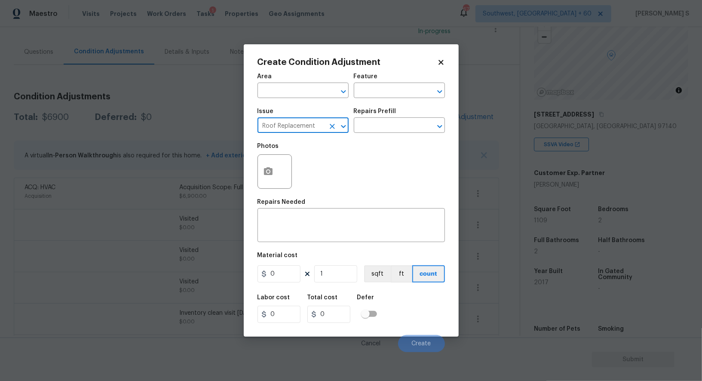
type input "Roof Replacement"
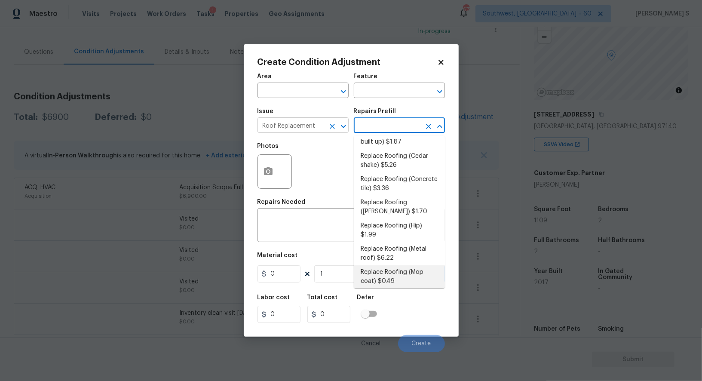
scroll to position [65, 0]
type input "Eaves and Trim"
type textarea "Rubber Membrane Roof: Remove the existing roof covering, prep the substrate and…"
type input "3.05"
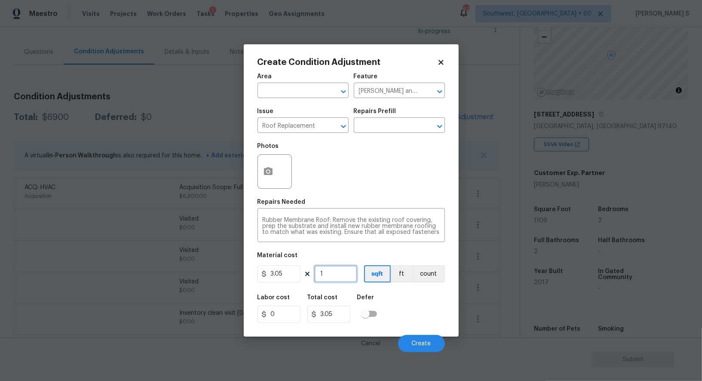
click at [342, 279] on input "1" at bounding box center [335, 273] width 43 height 17
type input "11"
type input "33.55"
type input "110"
type input "335.5"
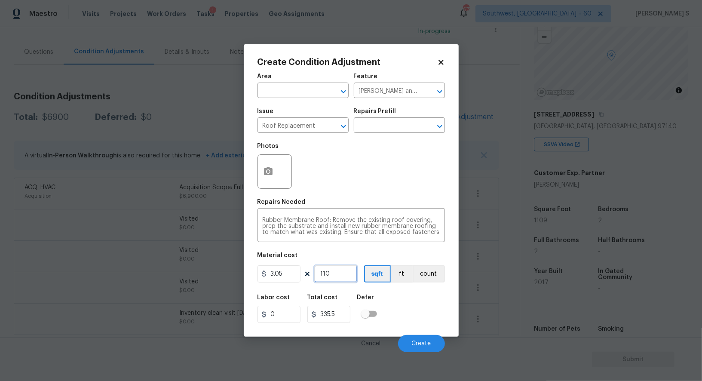
type input "1109"
type input "3382.45"
type input "1109"
click at [409, 311] on div "Labor cost 0 Total cost 3382.45 Defer" at bounding box center [352, 309] width 188 height 39
click at [436, 346] on button "Create" at bounding box center [421, 343] width 47 height 17
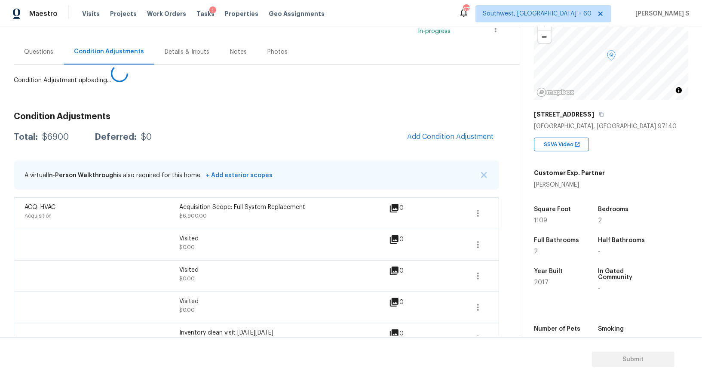
click at [149, 298] on body "Maestro Visits Projects Work Orders Tasks 1 Properties Geo Assignments 677 Sout…" at bounding box center [351, 190] width 702 height 381
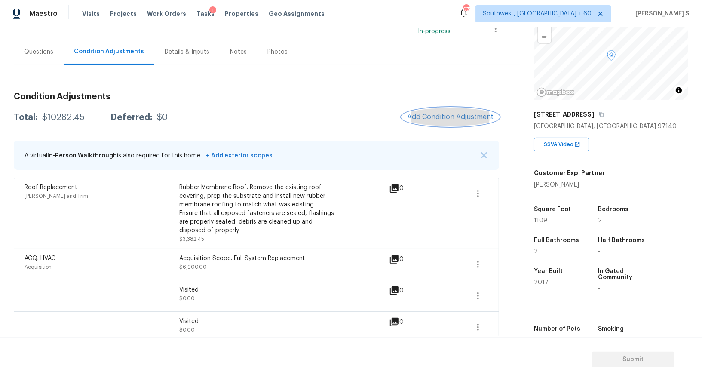
click at [439, 117] on span "Add Condition Adjustment" at bounding box center [450, 117] width 87 height 8
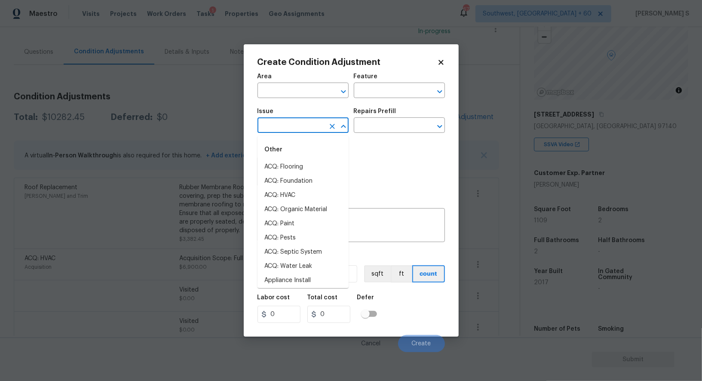
click at [294, 130] on input "text" at bounding box center [291, 126] width 67 height 13
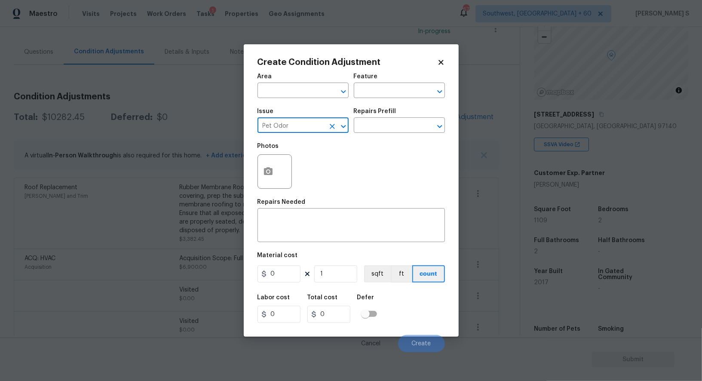
type input "Pet Odor"
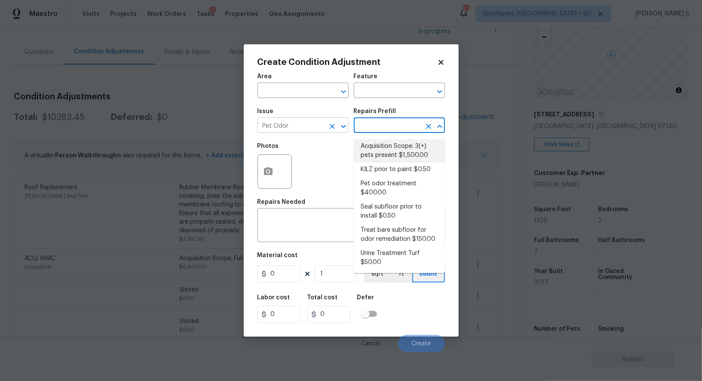
type textarea "Acquisition Scope: 3(+) pets present"
type input "1500"
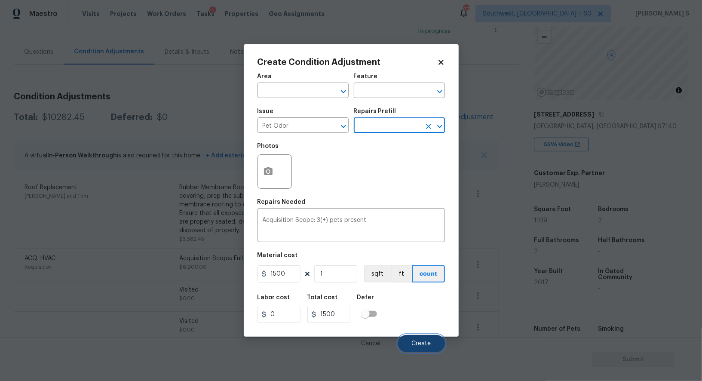
click at [423, 350] on button "Create" at bounding box center [421, 343] width 47 height 17
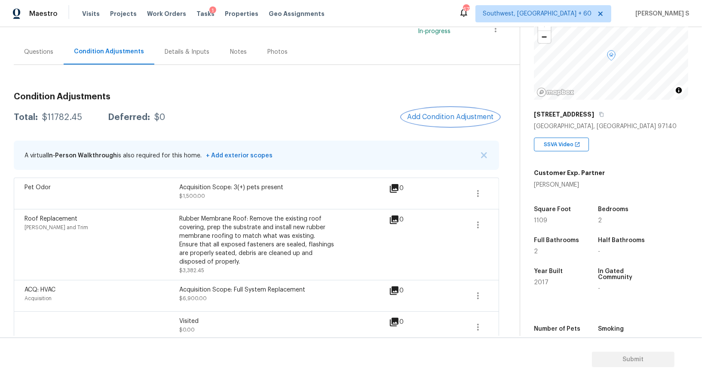
click at [431, 118] on span "Add Condition Adjustment" at bounding box center [450, 117] width 87 height 8
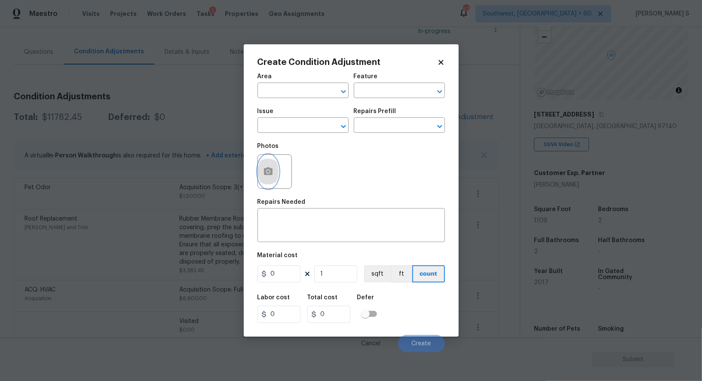
click at [268, 170] on icon "button" at bounding box center [268, 171] width 9 height 8
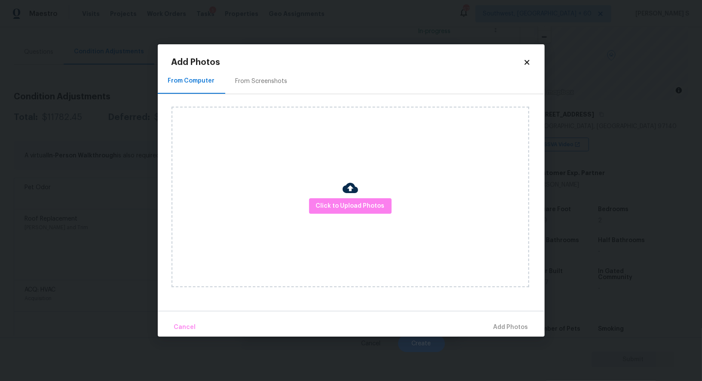
click at [251, 83] on div "From Screenshots" at bounding box center [262, 81] width 52 height 9
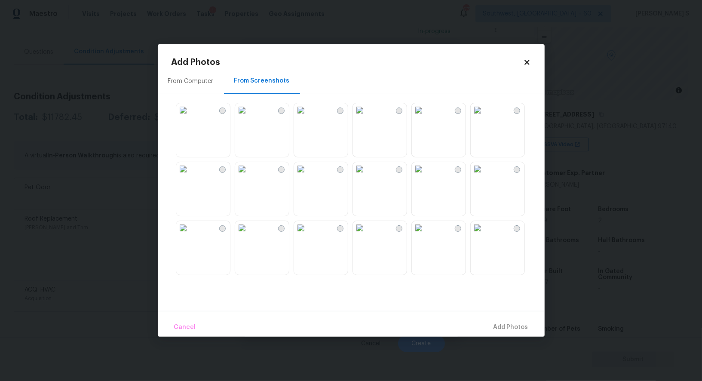
click at [367, 109] on img at bounding box center [360, 110] width 14 height 14
click at [307, 117] on img at bounding box center [301, 110] width 14 height 14
click at [308, 176] on img at bounding box center [301, 169] width 14 height 14
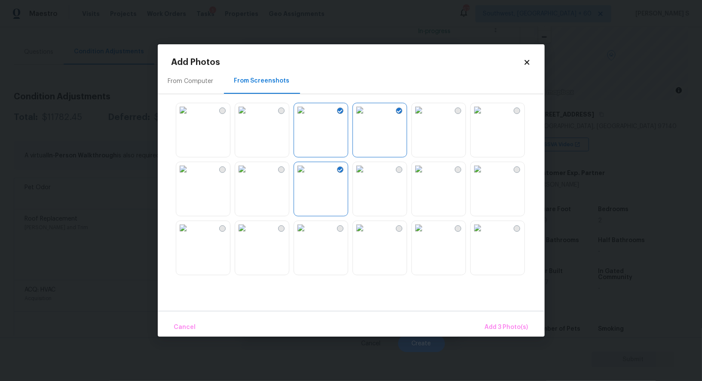
click at [308, 176] on img at bounding box center [301, 169] width 14 height 14
click at [308, 235] on img at bounding box center [301, 228] width 14 height 14
click at [249, 235] on img at bounding box center [242, 228] width 14 height 14
click at [367, 235] on img at bounding box center [360, 228] width 14 height 14
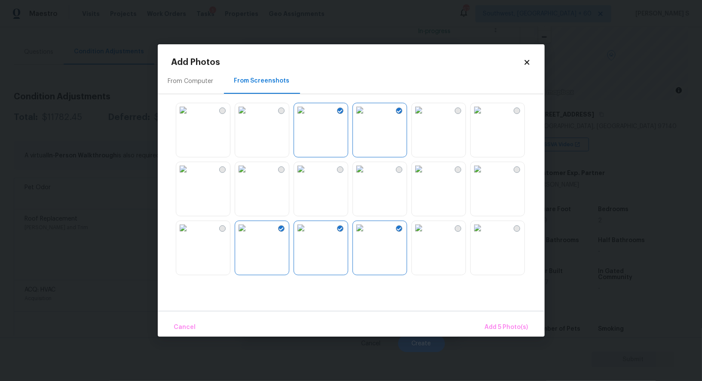
click at [485, 235] on img at bounding box center [478, 228] width 14 height 14
click at [505, 324] on span "Add 6 Photo(s)" at bounding box center [507, 327] width 44 height 11
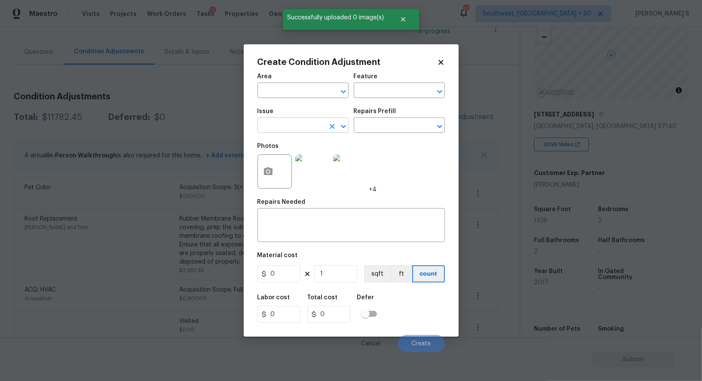
click at [307, 130] on input "text" at bounding box center [291, 126] width 67 height 13
type input "ACQ: Paint"
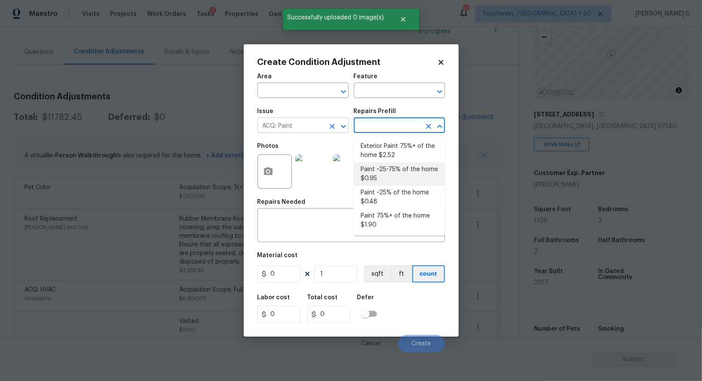
type input "Acquisition"
type textarea "Acquisition Scope: ~25 - 75% of the home needs interior paint"
type input "0.95"
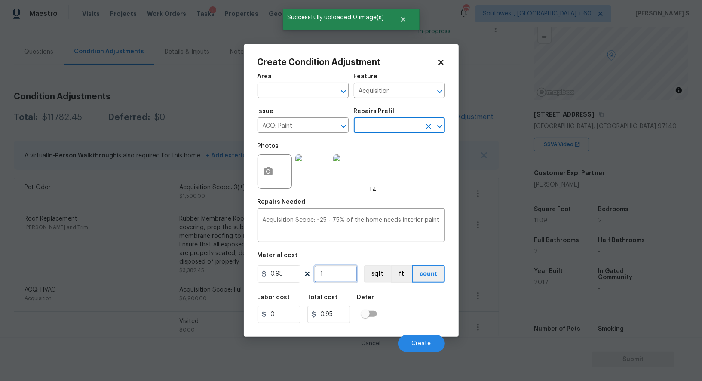
click at [329, 280] on input "1" at bounding box center [335, 273] width 43 height 17
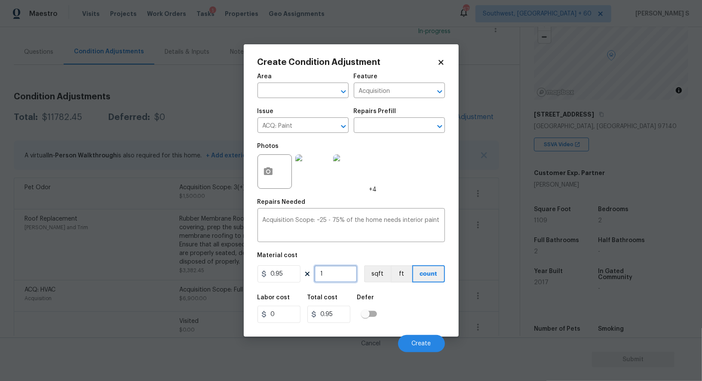
type input "11"
type input "10.45"
type input "110"
type input "104.5"
type input "1109"
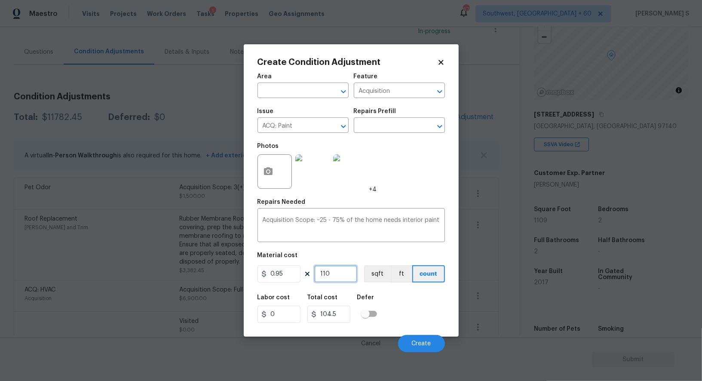
type input "1053.55"
type input "1109"
click at [370, 280] on button "sqft" at bounding box center [377, 273] width 27 height 17
click at [382, 306] on div "Defer" at bounding box center [369, 300] width 25 height 11
click at [426, 342] on span "Create" at bounding box center [421, 344] width 19 height 6
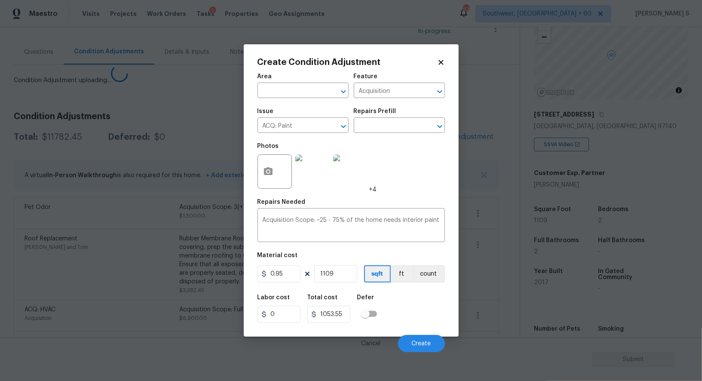
click at [0, 230] on body "Maestro Visits Projects Work Orders Tasks 1 Properties Geo Assignments 676 Sout…" at bounding box center [351, 190] width 702 height 381
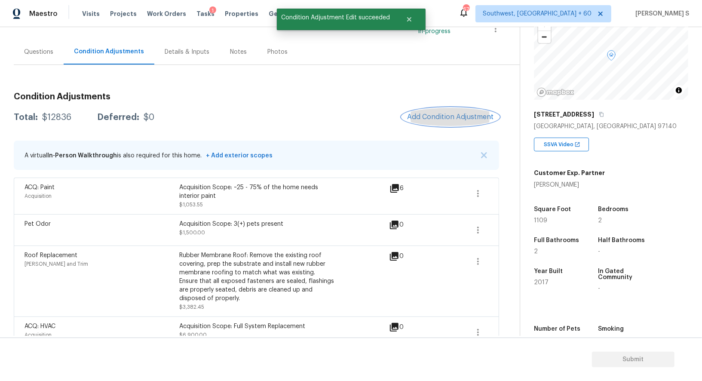
click at [456, 116] on span "Add Condition Adjustment" at bounding box center [450, 117] width 87 height 8
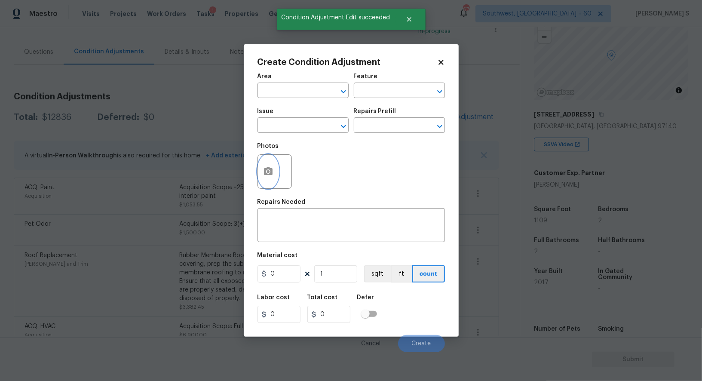
click at [262, 165] on button "button" at bounding box center [268, 172] width 21 height 34
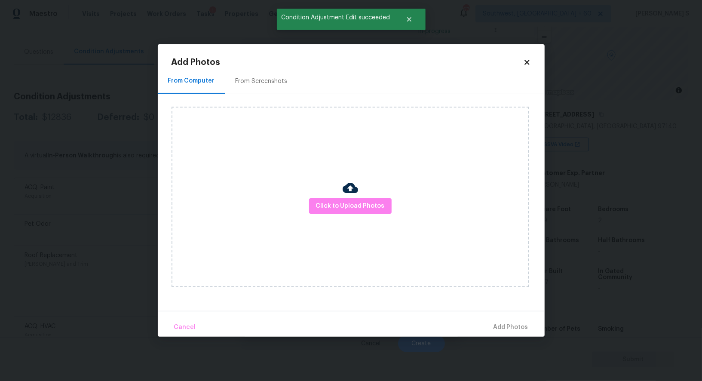
click at [257, 85] on div "From Screenshots" at bounding box center [262, 81] width 52 height 9
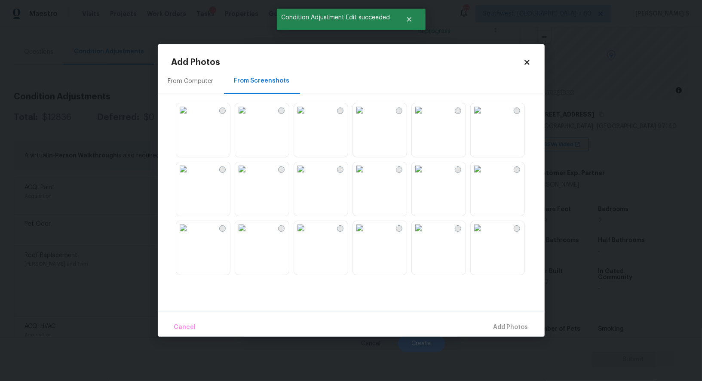
click at [308, 117] on img at bounding box center [301, 110] width 14 height 14
click at [367, 117] on img at bounding box center [360, 110] width 14 height 14
drag, startPoint x: 386, startPoint y: 248, endPoint x: 437, endPoint y: 248, distance: 50.8
click at [367, 235] on img at bounding box center [360, 228] width 14 height 14
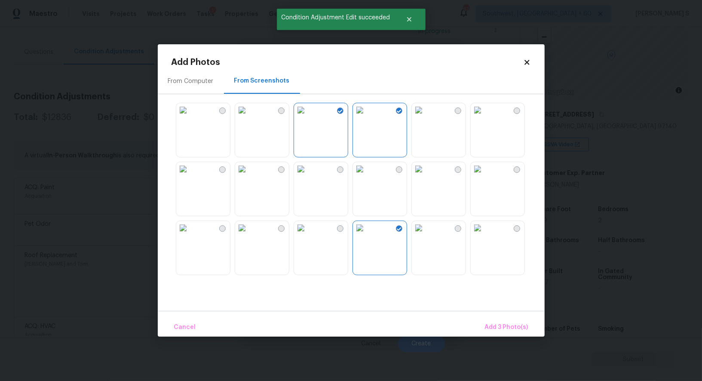
drag, startPoint x: 438, startPoint y: 248, endPoint x: 490, endPoint y: 248, distance: 52.1
click at [426, 235] on img at bounding box center [419, 228] width 14 height 14
click at [485, 235] on img at bounding box center [478, 228] width 14 height 14
click at [308, 235] on img at bounding box center [301, 228] width 14 height 14
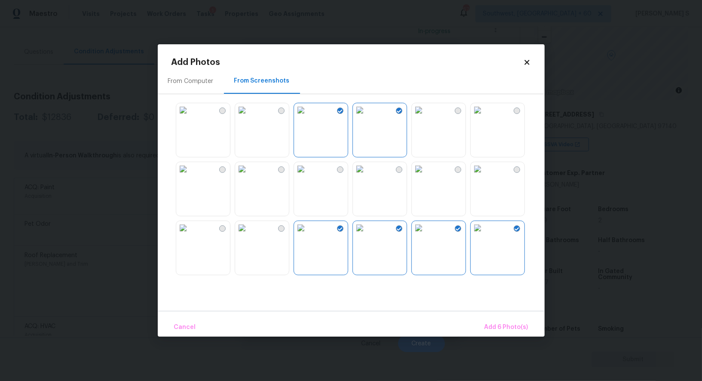
click at [249, 176] on img at bounding box center [242, 169] width 14 height 14
click at [189, 176] on img at bounding box center [183, 169] width 14 height 14
click at [234, 244] on div at bounding box center [358, 189] width 373 height 181
click at [190, 235] on img at bounding box center [183, 228] width 14 height 14
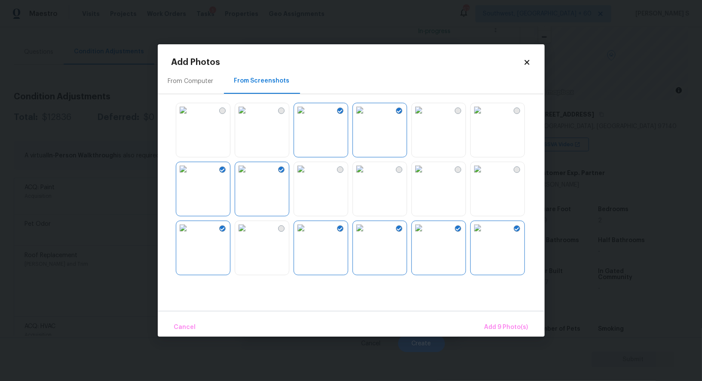
click at [249, 235] on img at bounding box center [242, 228] width 14 height 14
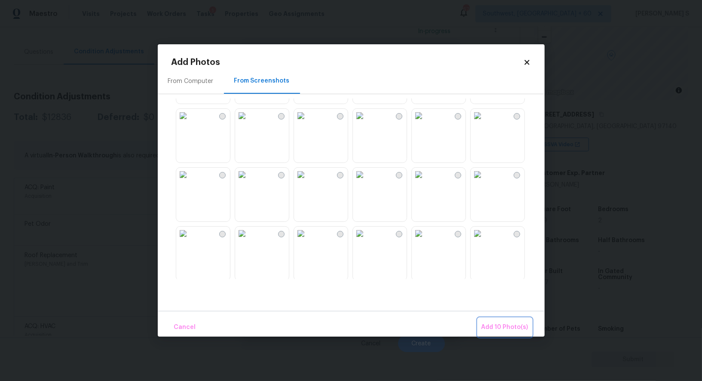
click at [508, 325] on span "Add 10 Photo(s)" at bounding box center [505, 327] width 47 height 11
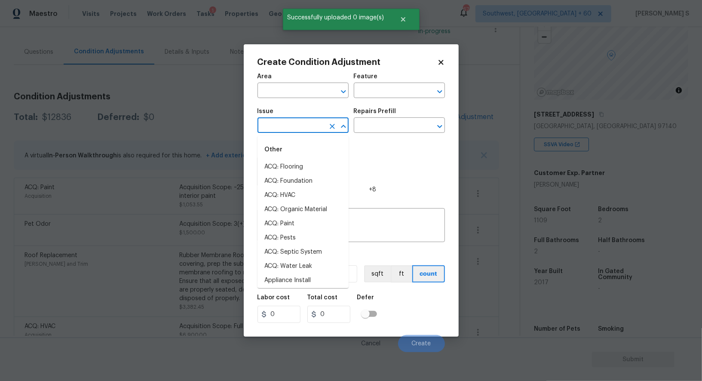
click at [289, 123] on input "text" at bounding box center [291, 126] width 67 height 13
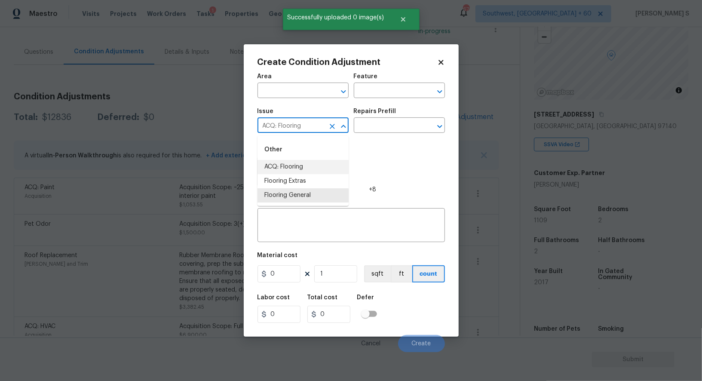
type input "ACQ: Flooring"
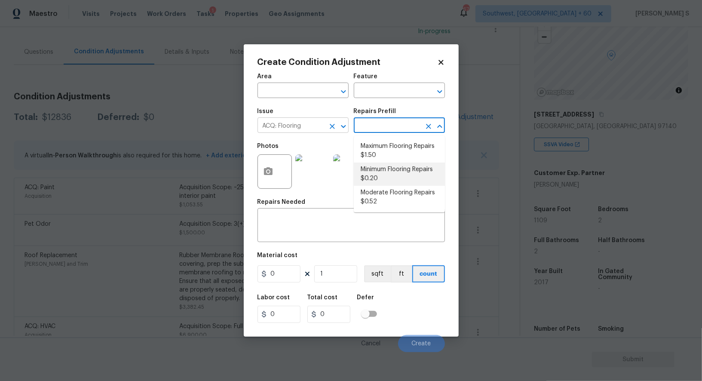
type input "Acquisition"
type textarea "Acquisition Scope: Moderate flooring repairs"
type input "0.52"
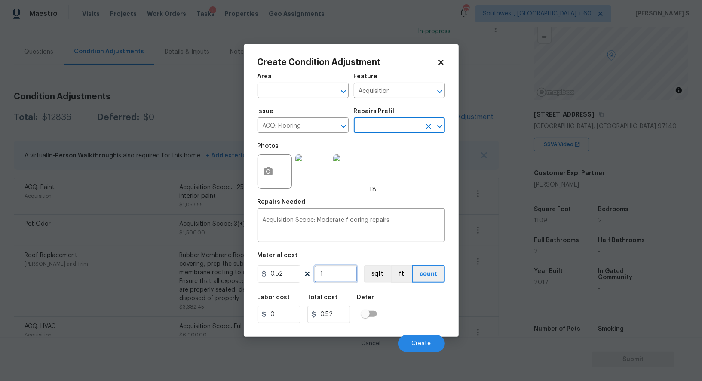
click at [340, 275] on input "1" at bounding box center [335, 273] width 43 height 17
paste input "109"
type input "1109"
type input "576.68"
type input "1109"
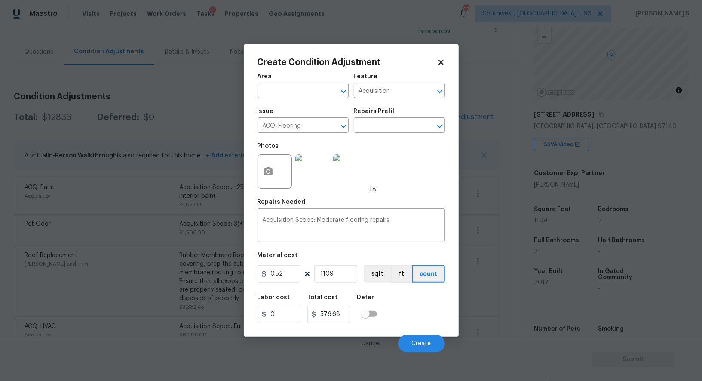
click at [371, 284] on figure "Material cost 0.52 1109 sqft ft count" at bounding box center [352, 269] width 188 height 32
click at [376, 279] on button "sqft" at bounding box center [377, 273] width 27 height 17
click at [388, 306] on div "Labor cost 0 Total cost 576.68 Defer" at bounding box center [352, 309] width 188 height 39
click at [426, 352] on button "Create" at bounding box center [421, 343] width 47 height 17
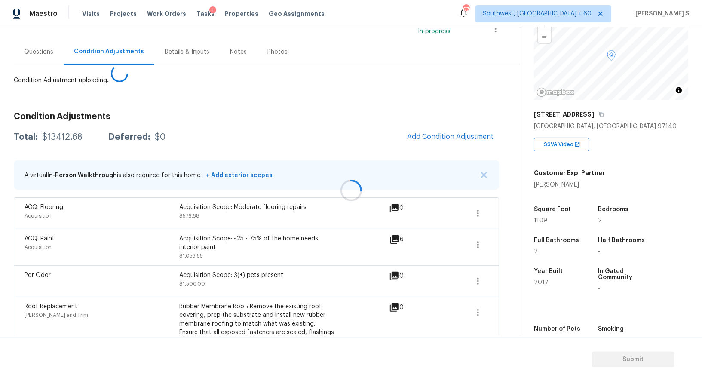
click at [122, 262] on body "Maestro Visits Projects Work Orders Tasks 1 Properties Geo Assignments 676 Sout…" at bounding box center [351, 190] width 702 height 381
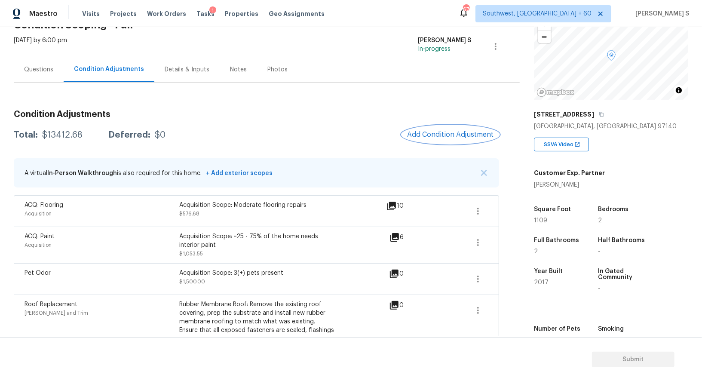
scroll to position [0, 0]
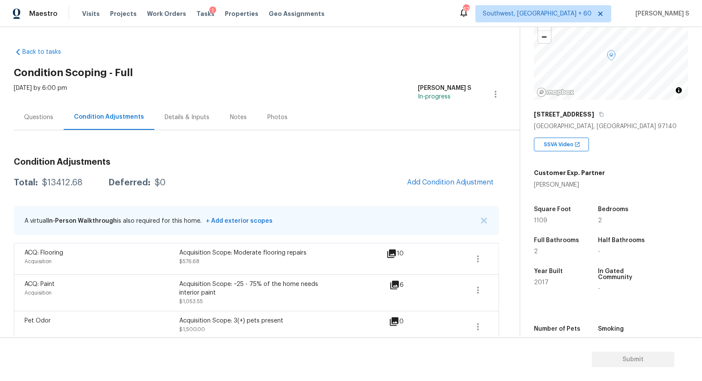
click at [37, 110] on div "Questions" at bounding box center [39, 117] width 50 height 25
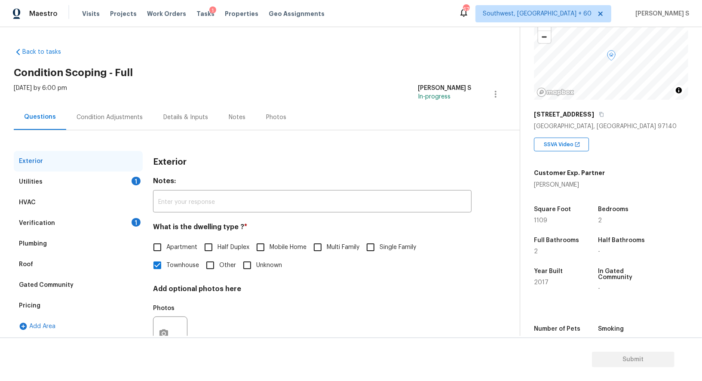
scroll to position [33, 0]
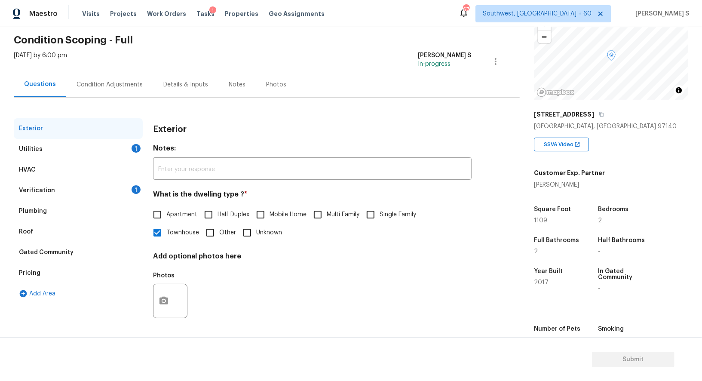
drag, startPoint x: 62, startPoint y: 189, endPoint x: 144, endPoint y: 189, distance: 82.2
click at [62, 189] on div "Verification 1" at bounding box center [78, 190] width 129 height 21
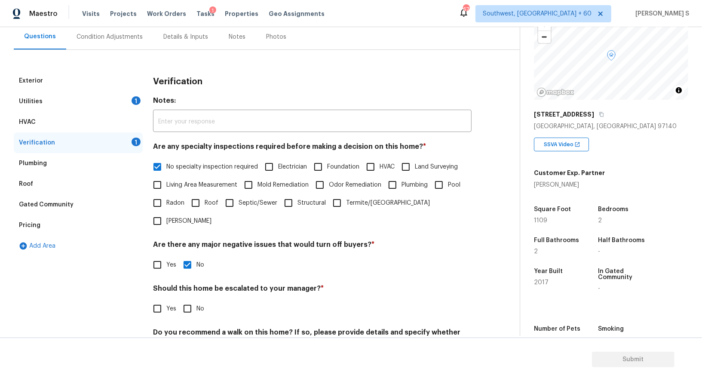
scroll to position [110, 0]
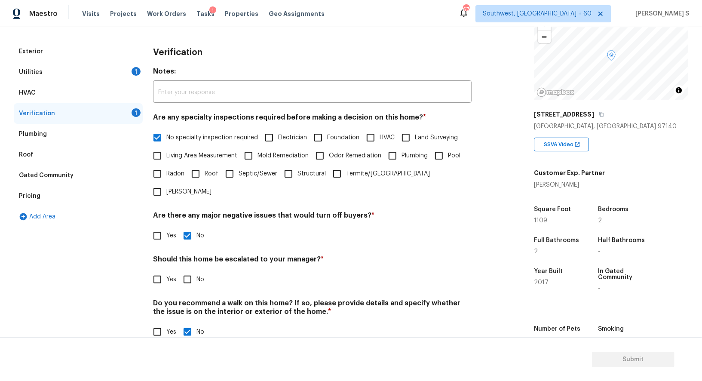
click at [55, 192] on div "Pricing" at bounding box center [78, 196] width 129 height 21
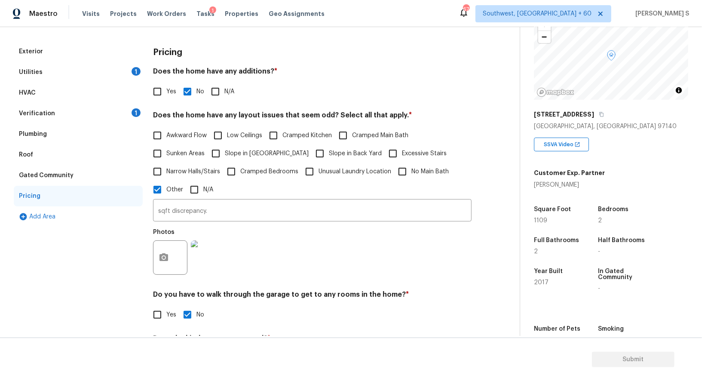
scroll to position [156, 0]
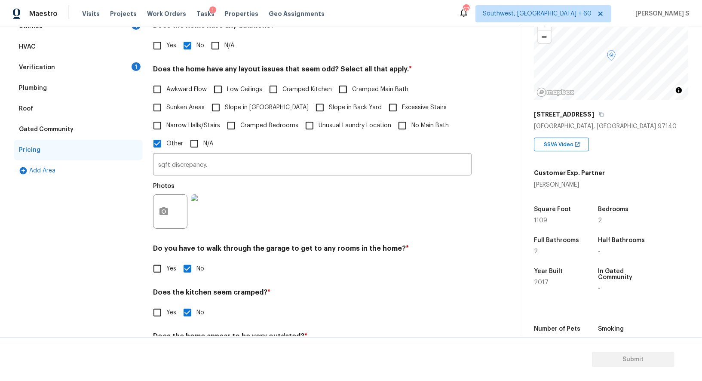
click at [246, 108] on span "Slope in [GEOGRAPHIC_DATA]" at bounding box center [267, 107] width 84 height 9
click at [225, 108] on input "Slope in [GEOGRAPHIC_DATA]" at bounding box center [216, 108] width 18 height 18
checkbox input "true"
click at [311, 108] on input "Slope in Back Yard" at bounding box center [320, 108] width 18 height 18
checkbox input "true"
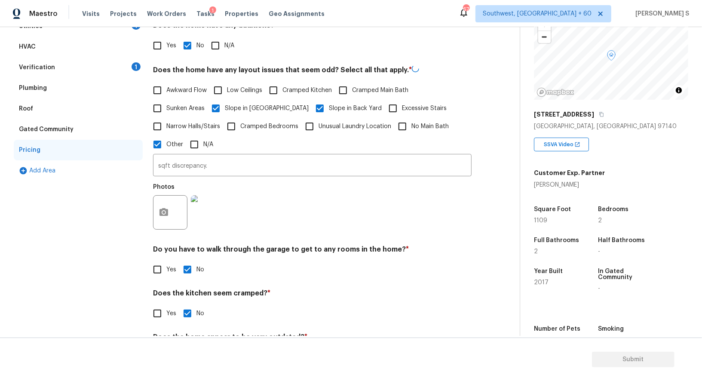
scroll to position [0, 0]
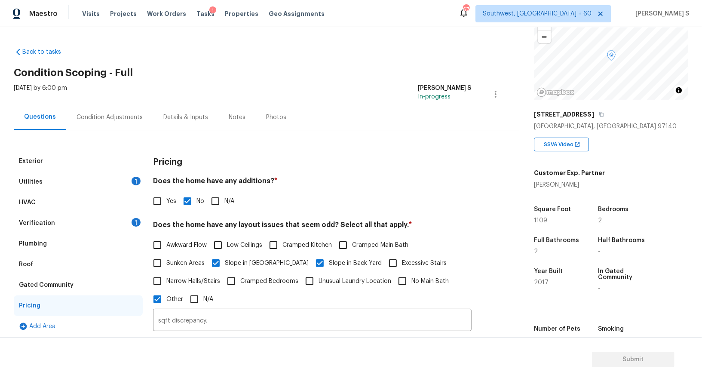
click at [129, 209] on div "HVAC" at bounding box center [78, 202] width 129 height 21
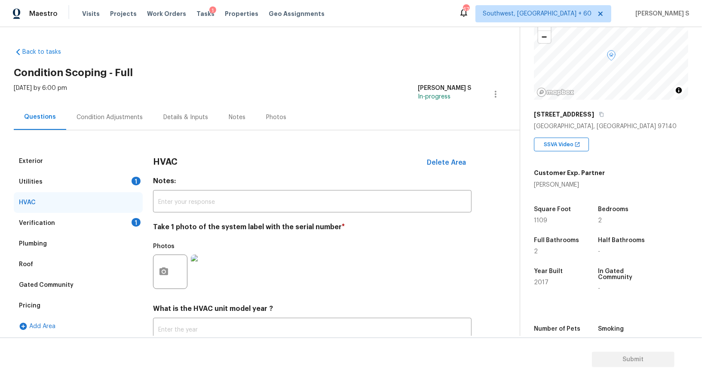
click at [136, 229] on div "Verification 1" at bounding box center [78, 223] width 129 height 21
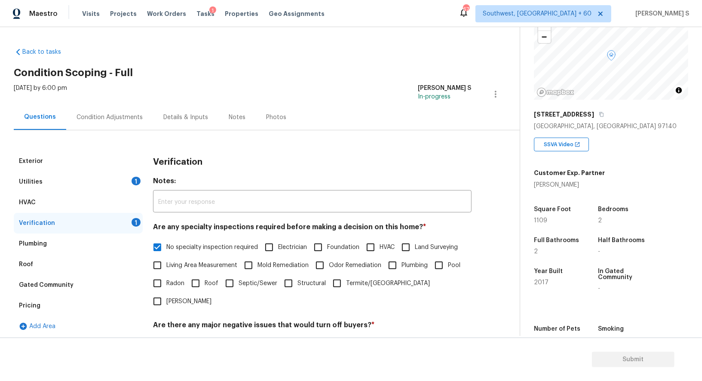
click at [119, 114] on div "Condition Adjustments" at bounding box center [110, 117] width 66 height 9
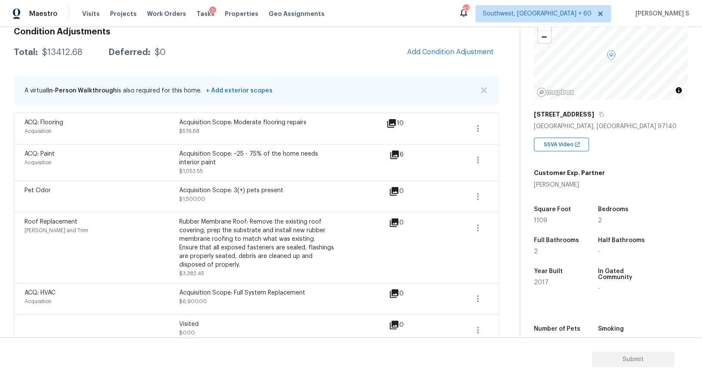
scroll to position [117, 0]
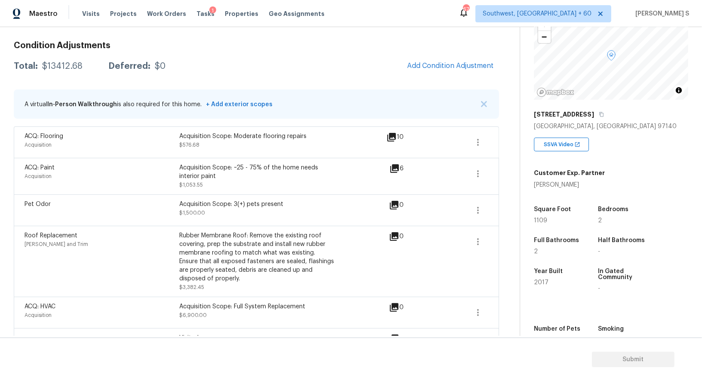
click at [61, 69] on div "$13412.68" at bounding box center [62, 66] width 40 height 9
copy div "13412.68"
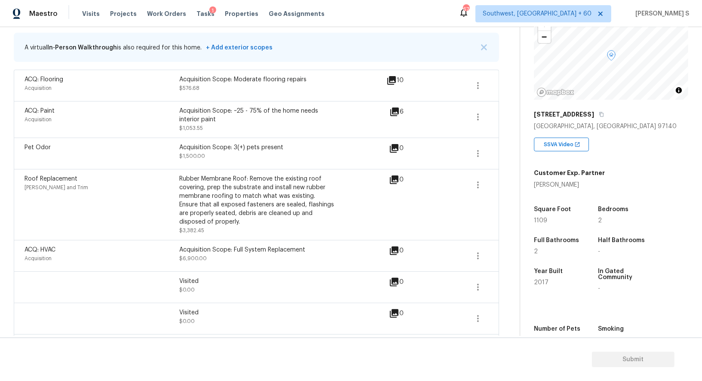
scroll to position [167, 0]
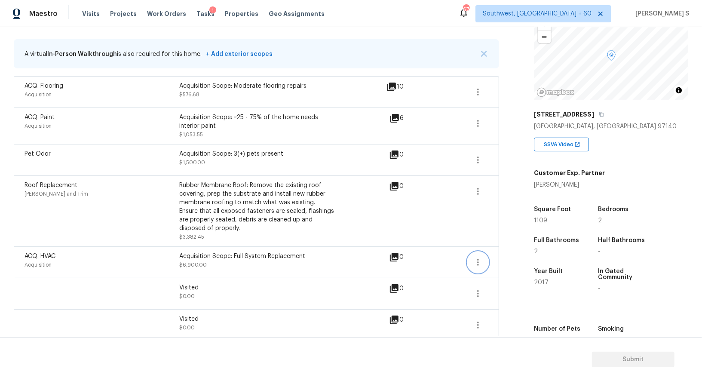
click at [482, 258] on icon "button" at bounding box center [478, 262] width 10 height 10
click at [517, 258] on div "Edit" at bounding box center [527, 259] width 67 height 9
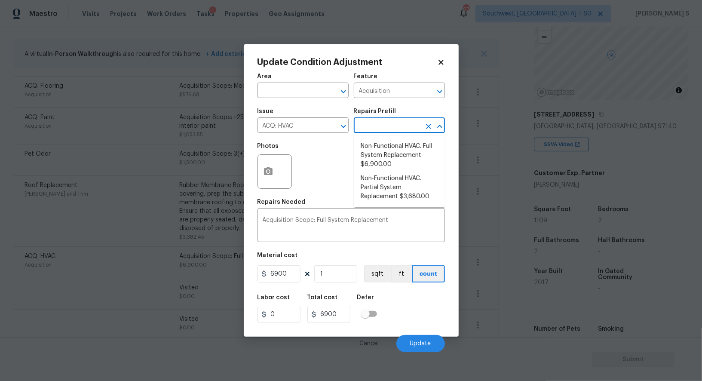
click at [389, 126] on input "text" at bounding box center [387, 126] width 67 height 13
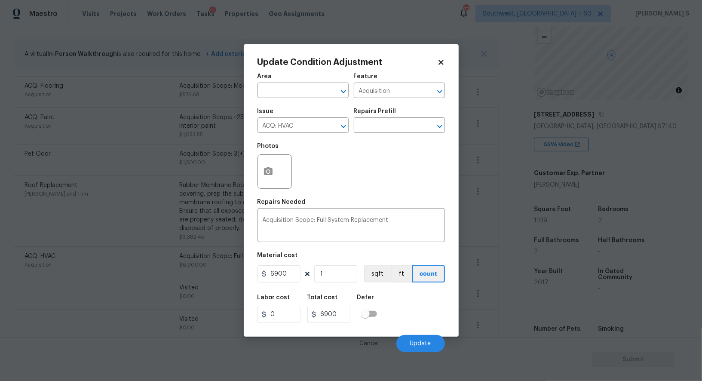
click at [313, 172] on div "Photos" at bounding box center [352, 166] width 188 height 56
click at [288, 272] on input "6900" at bounding box center [279, 273] width 43 height 17
type input "0"
click at [427, 349] on button "Update" at bounding box center [421, 343] width 49 height 17
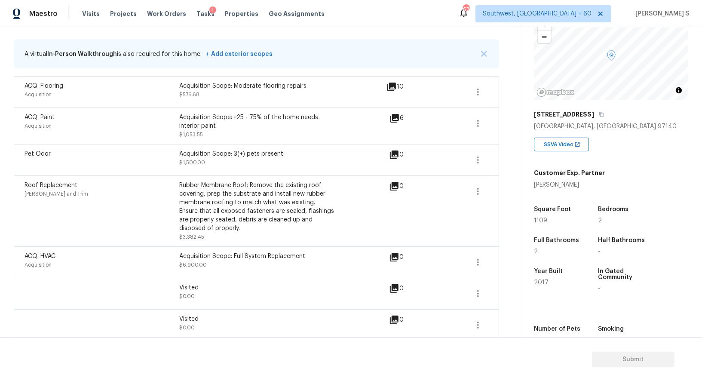
click at [208, 311] on body "Maestro Visits Projects Work Orders Tasks 1 Properties Geo Assignments 674 Sout…" at bounding box center [351, 190] width 702 height 381
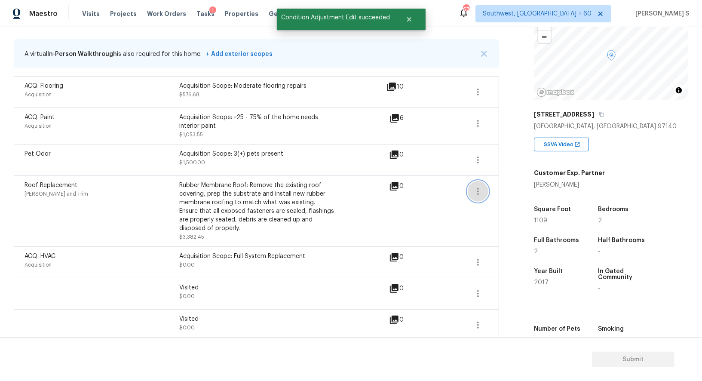
click at [485, 189] on button "button" at bounding box center [478, 191] width 21 height 21
click at [492, 189] on link "Edit" at bounding box center [527, 188] width 73 height 13
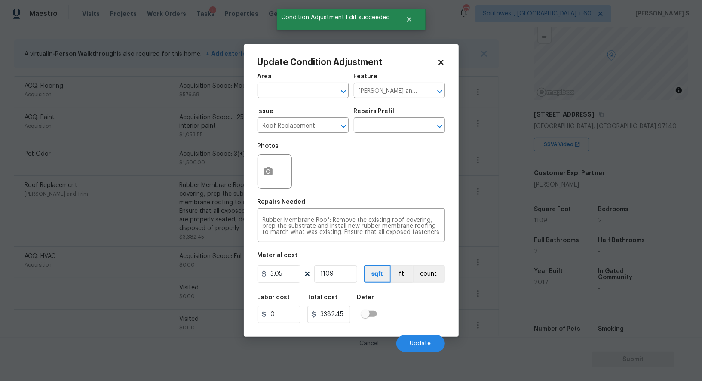
click at [339, 284] on figure "Material cost 3.05 1109 sqft ft count" at bounding box center [352, 269] width 188 height 32
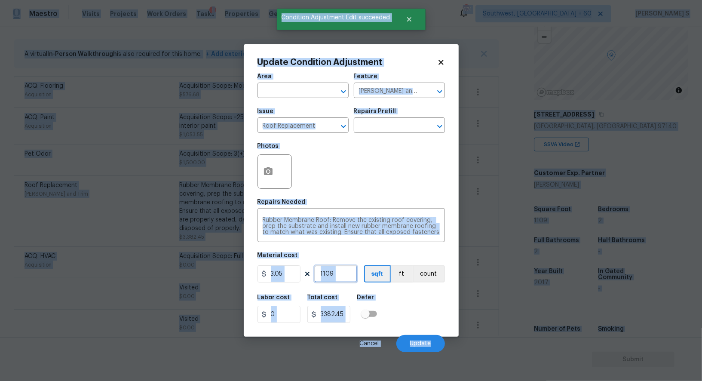
click at [339, 280] on input "1109" at bounding box center [335, 273] width 43 height 17
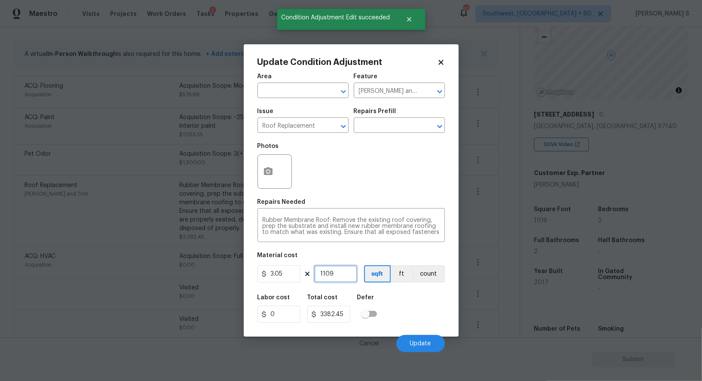
type input "1"
type input "3.05"
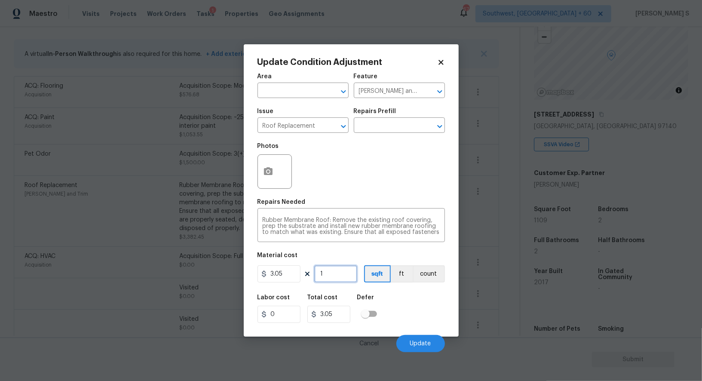
type input "0"
click at [425, 342] on span "Update" at bounding box center [420, 344] width 21 height 6
drag, startPoint x: 106, startPoint y: 276, endPoint x: 214, endPoint y: 248, distance: 111.5
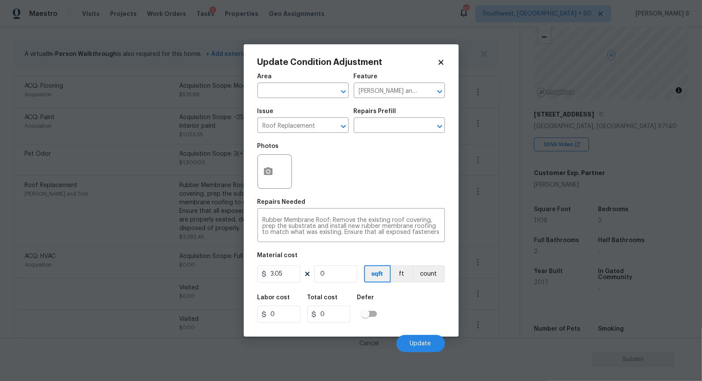
click at [106, 276] on body "Maestro Visits Projects Work Orders Tasks 1 Properties Geo Assignments 674 Sout…" at bounding box center [351, 190] width 702 height 381
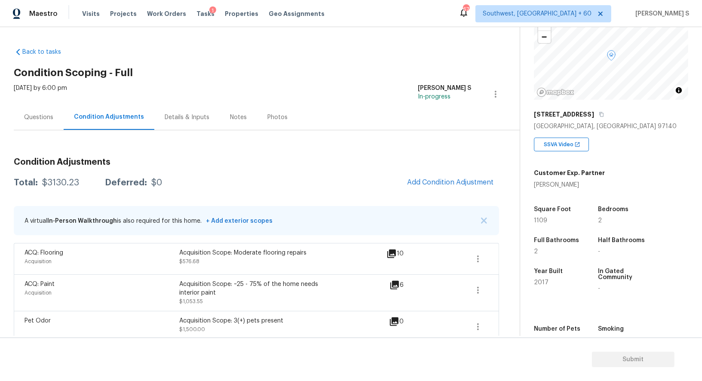
scroll to position [63, 0]
click at [54, 181] on div "$3130.23" at bounding box center [60, 183] width 37 height 9
copy div "3130.23"
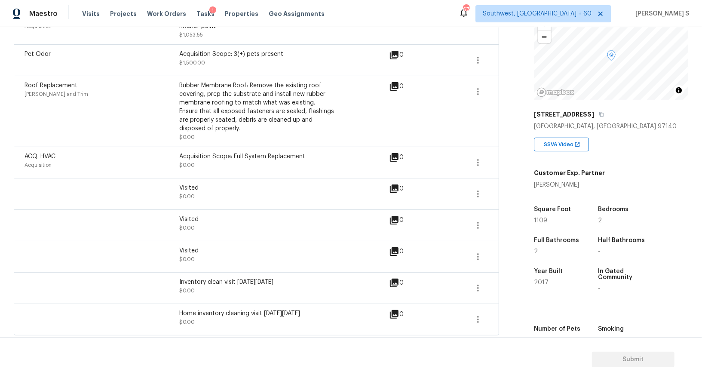
scroll to position [0, 0]
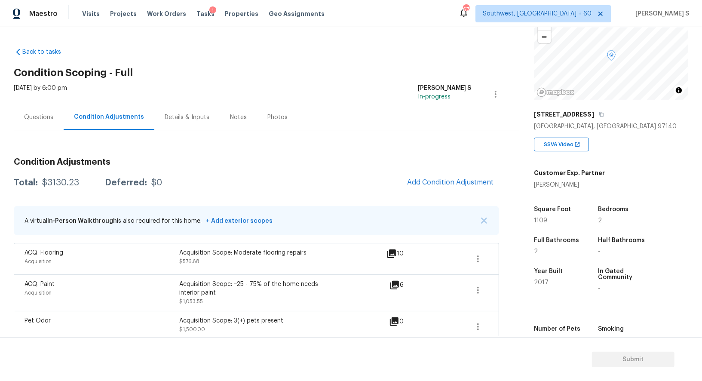
click at [43, 114] on div "Questions" at bounding box center [38, 117] width 29 height 9
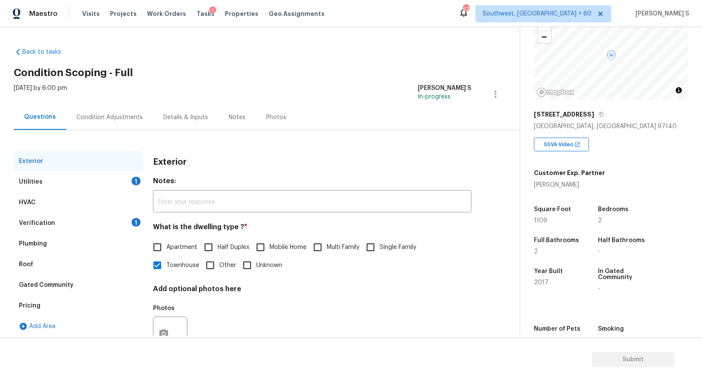
scroll to position [33, 0]
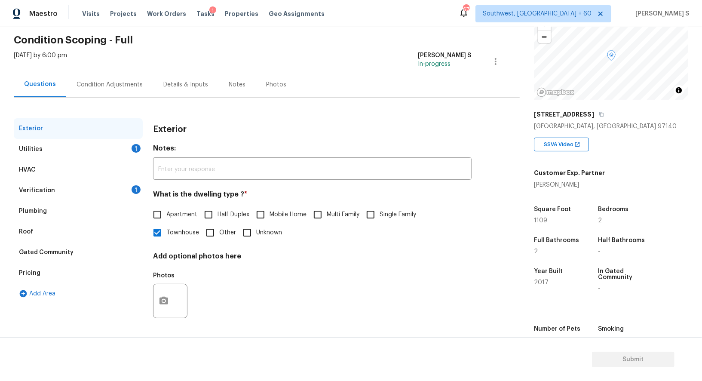
click at [123, 145] on div "Utilities 1" at bounding box center [78, 149] width 129 height 21
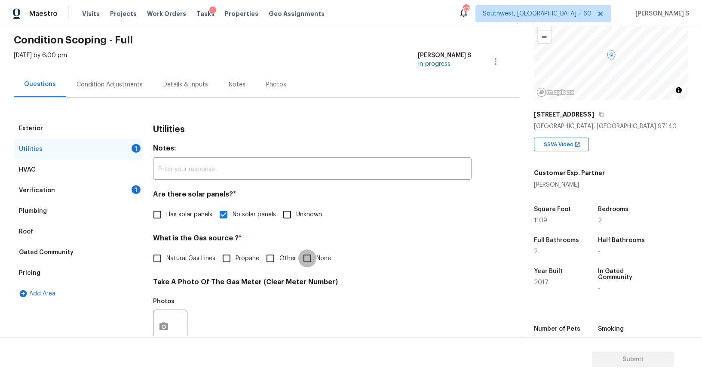
click at [308, 261] on input "None" at bounding box center [308, 259] width 18 height 18
checkbox input "true"
click at [132, 188] on div "1" at bounding box center [136, 189] width 9 height 9
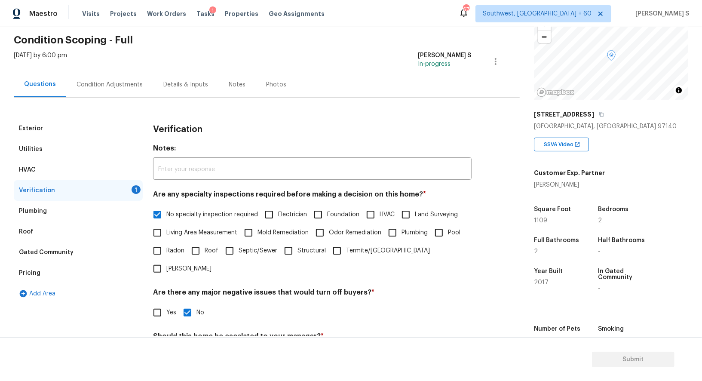
click at [89, 147] on div "Utilities" at bounding box center [78, 149] width 129 height 21
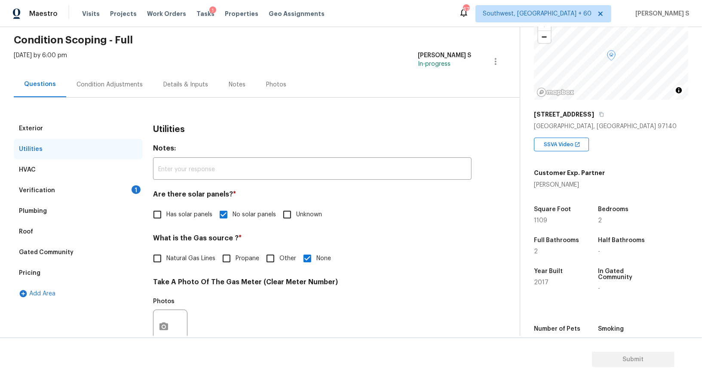
click at [81, 130] on div "Exterior" at bounding box center [78, 128] width 129 height 21
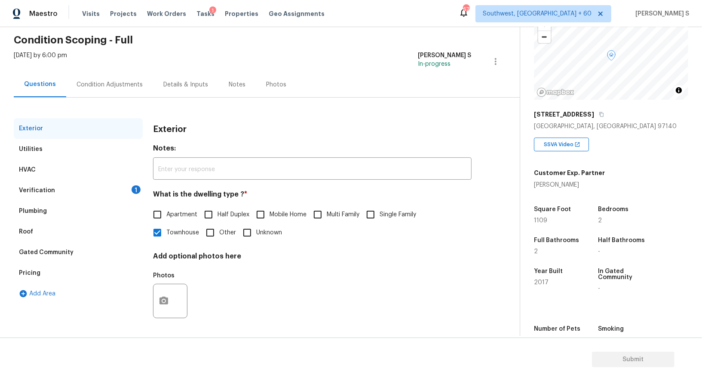
click at [100, 153] on div "Utilities" at bounding box center [78, 149] width 129 height 21
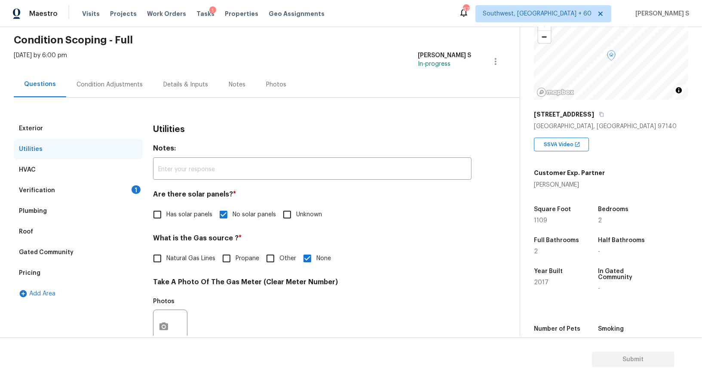
click at [174, 254] on span "Natural Gas Lines" at bounding box center [190, 258] width 49 height 9
click at [166, 254] on input "Natural Gas Lines" at bounding box center [157, 259] width 18 height 18
checkbox input "true"
checkbox input "false"
click at [128, 189] on div "Verification 1" at bounding box center [78, 190] width 129 height 21
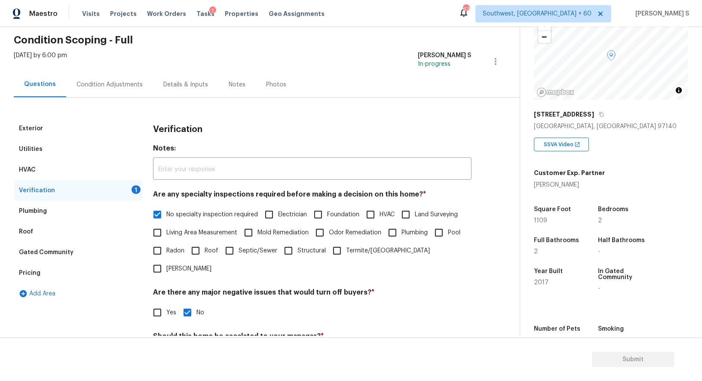
scroll to position [110, 0]
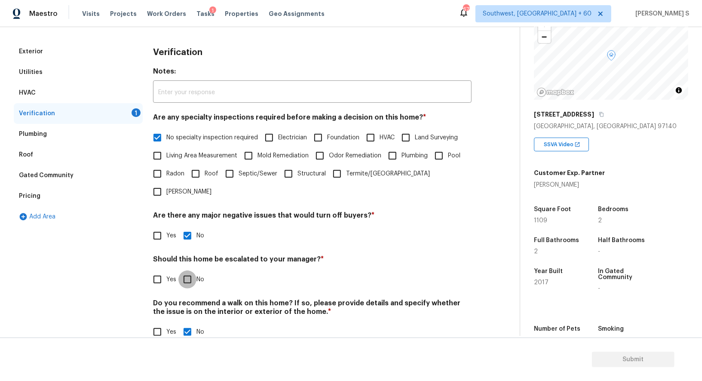
click at [190, 271] on input "No" at bounding box center [188, 280] width 18 height 18
checkbox input "true"
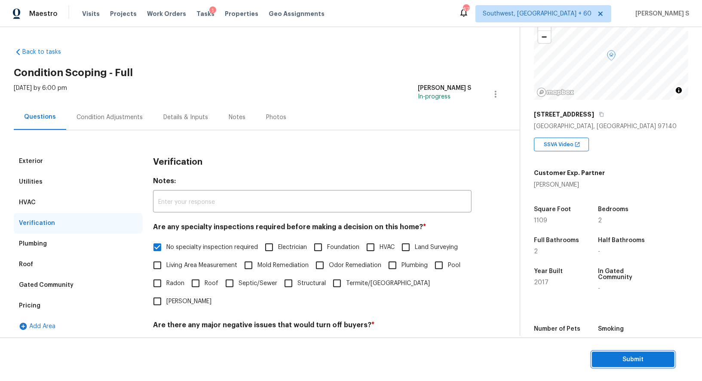
click at [632, 361] on span "Submit" at bounding box center [633, 359] width 69 height 11
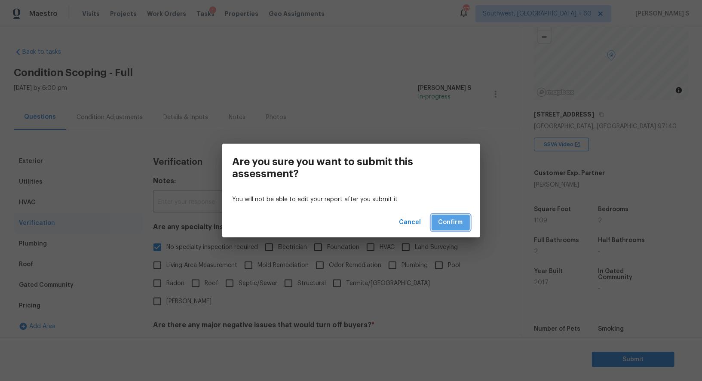
click at [457, 225] on span "Confirm" at bounding box center [451, 222] width 25 height 11
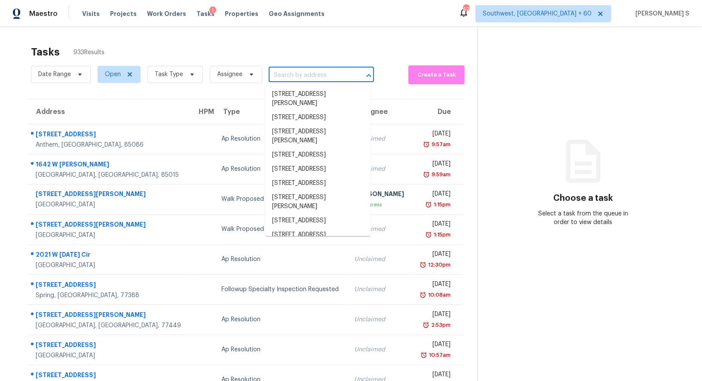
click at [311, 76] on input "text" at bounding box center [309, 75] width 81 height 13
paste input "12726 Serenade Cir S, Jacksonville, FL, 32225"
type input "12726 Serenade Cir S, Jacksonville, FL, 32225"
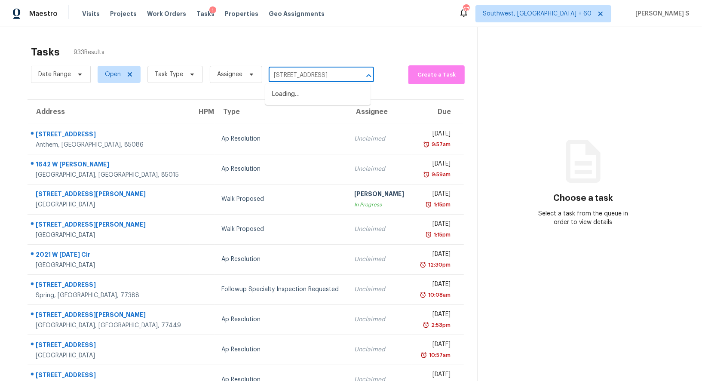
scroll to position [0, 50]
click at [296, 96] on li "12726 Serenade Cir S, Jacksonville, FL 32225" at bounding box center [317, 94] width 105 height 14
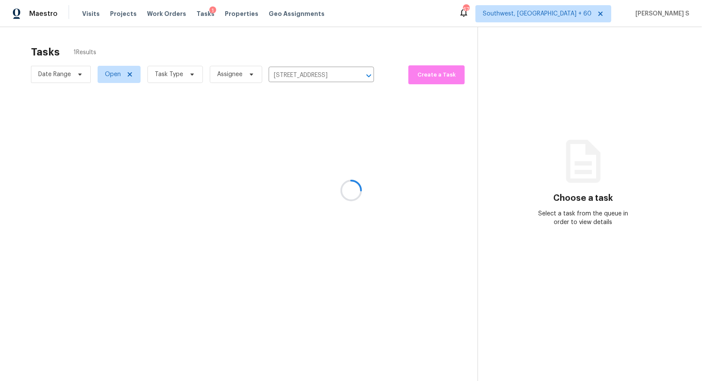
click at [350, 136] on div at bounding box center [351, 190] width 702 height 381
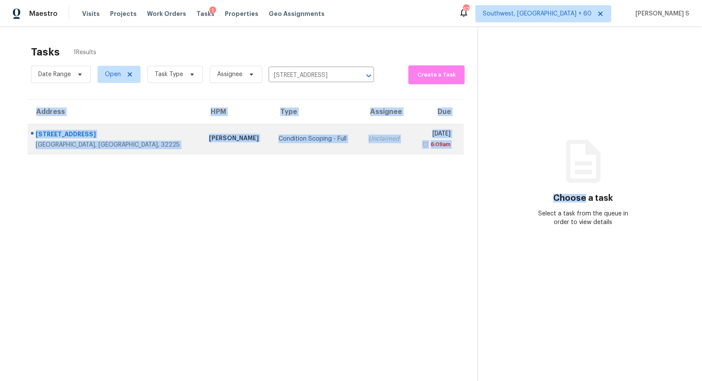
click at [369, 139] on div "Unclaimed" at bounding box center [386, 139] width 35 height 9
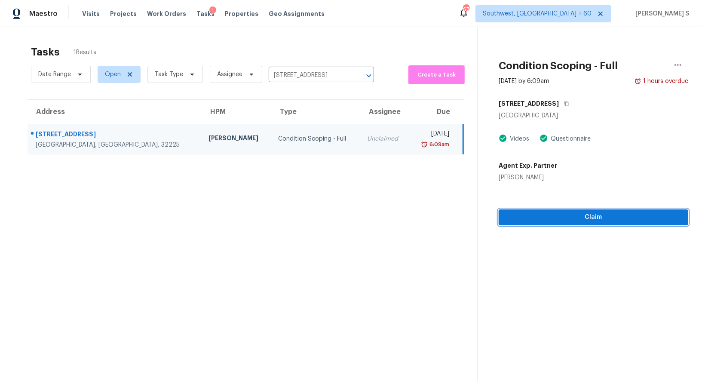
click at [577, 222] on span "Claim" at bounding box center [594, 217] width 176 height 11
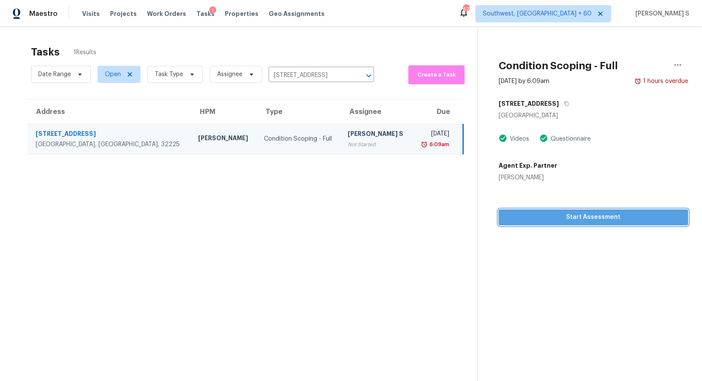
click at [538, 214] on span "Start Assessment" at bounding box center [594, 217] width 176 height 11
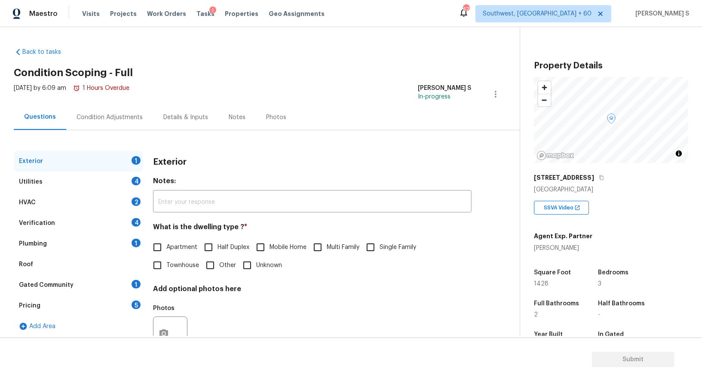
scroll to position [83, 0]
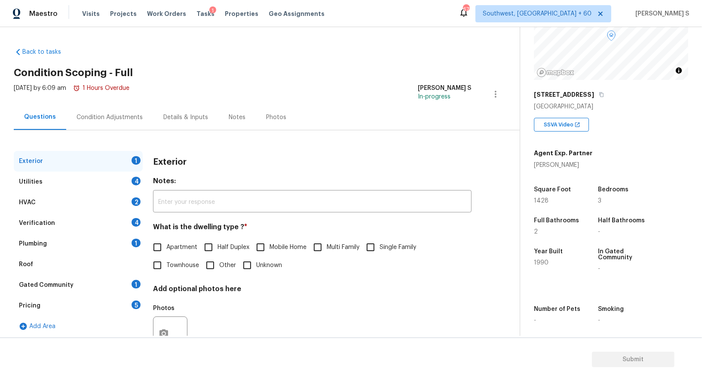
click at [383, 251] on span "Single Family" at bounding box center [398, 247] width 37 height 9
click at [380, 251] on input "Single Family" at bounding box center [371, 247] width 18 height 18
checkbox input "true"
click at [133, 179] on div "4" at bounding box center [136, 181] width 9 height 9
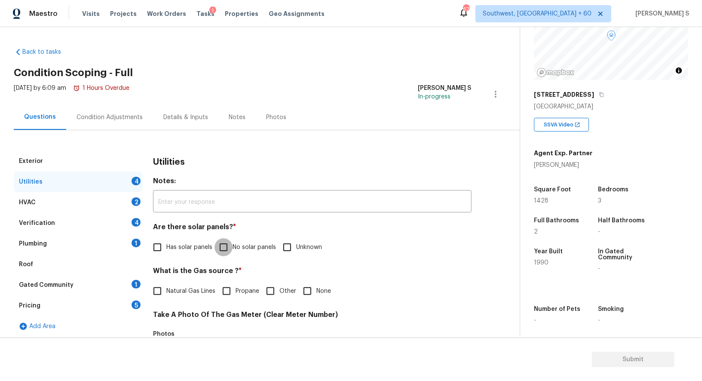
click at [232, 246] on input "No solar panels" at bounding box center [224, 247] width 18 height 18
checkbox input "true"
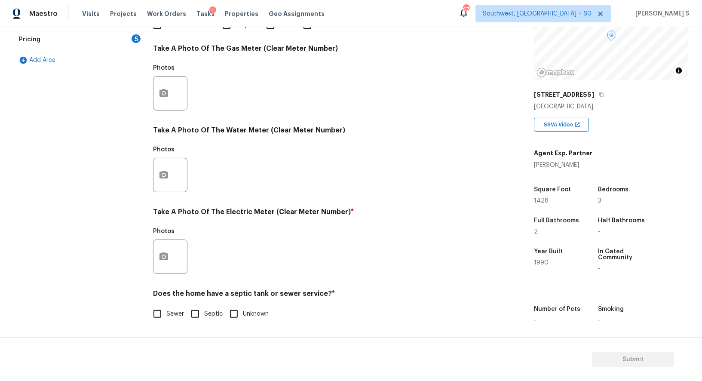
scroll to position [266, 0]
click at [167, 308] on label "Sewer" at bounding box center [166, 314] width 36 height 18
click at [166, 308] on input "Sewer" at bounding box center [157, 314] width 18 height 18
checkbox input "true"
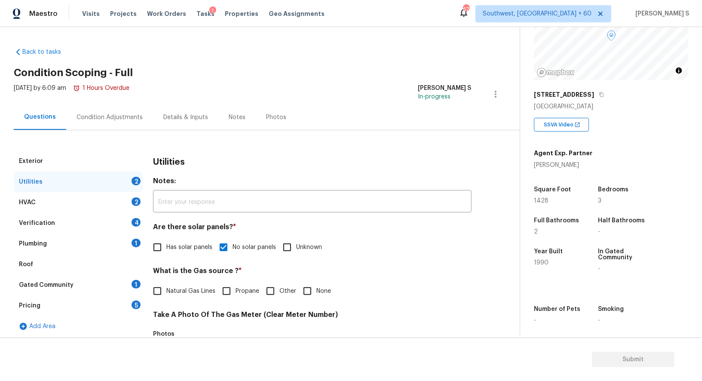
click at [137, 238] on div "Plumbing 1" at bounding box center [78, 244] width 129 height 21
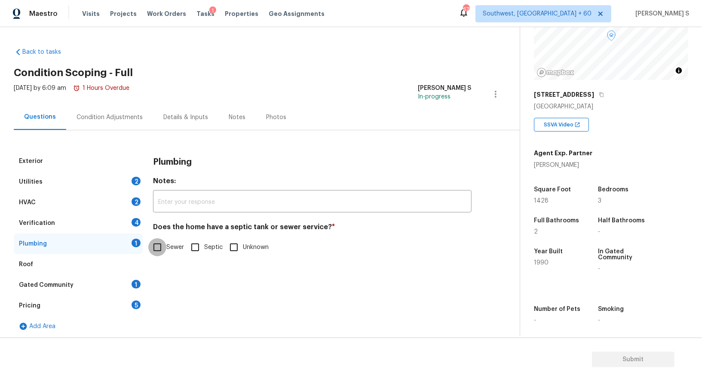
click at [159, 244] on input "Sewer" at bounding box center [157, 247] width 18 height 18
checkbox input "true"
click at [134, 273] on div "Roof" at bounding box center [78, 264] width 129 height 21
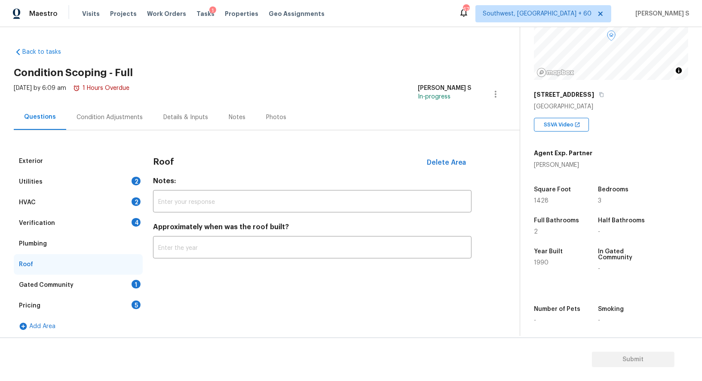
click at [135, 280] on div "1" at bounding box center [136, 284] width 9 height 9
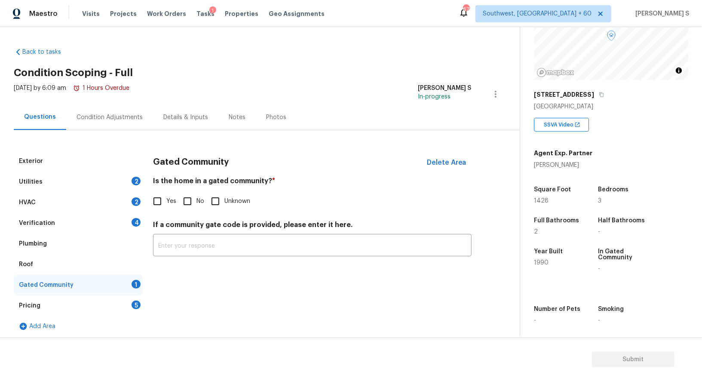
click at [182, 201] on input "No" at bounding box center [188, 201] width 18 height 18
checkbox input "true"
click at [129, 225] on div "Verification 4" at bounding box center [78, 223] width 129 height 21
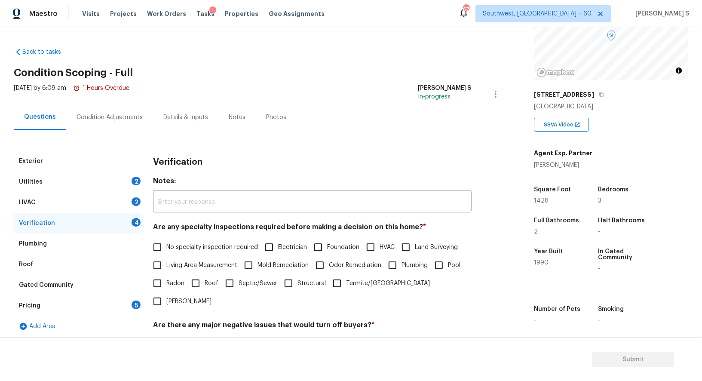
click at [163, 243] on input "No specialty inspection required" at bounding box center [157, 247] width 18 height 18
checkbox input "true"
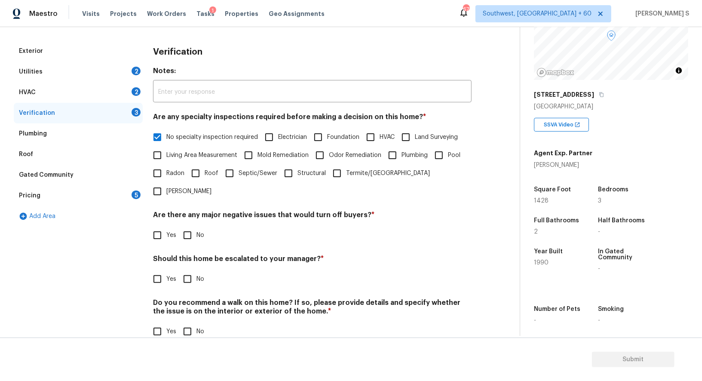
scroll to position [110, 0]
click at [183, 227] on input "No" at bounding box center [188, 236] width 18 height 18
checkbox input "true"
click at [183, 324] on input "No" at bounding box center [188, 333] width 18 height 18
checkbox input "true"
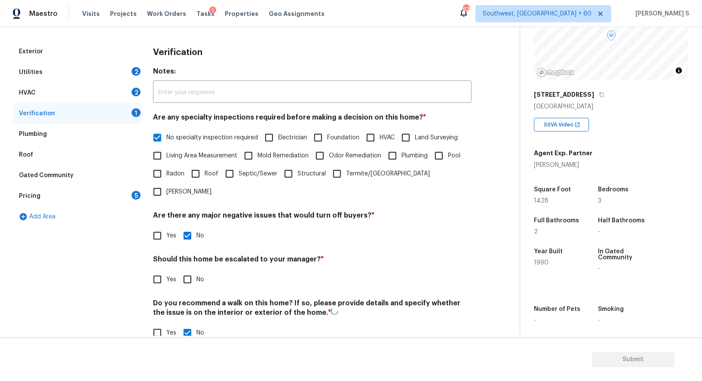
scroll to position [0, 0]
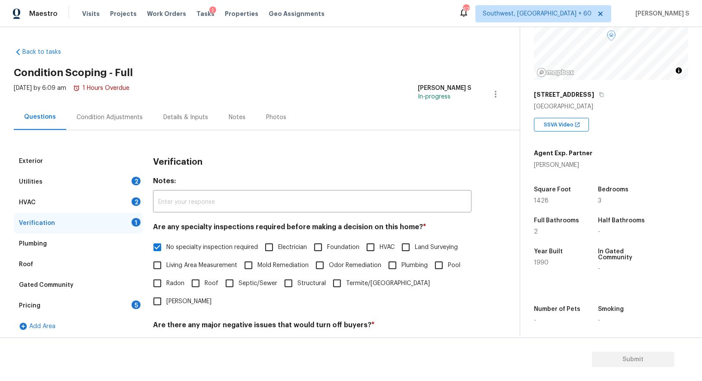
click at [130, 198] on div "HVAC 2" at bounding box center [78, 202] width 129 height 21
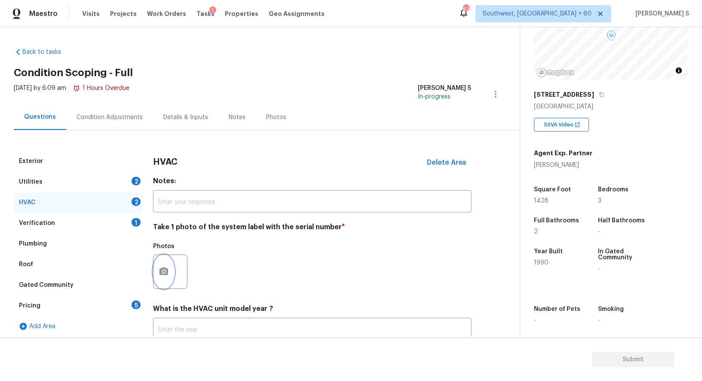
click at [173, 270] on button "button" at bounding box center [164, 272] width 21 height 34
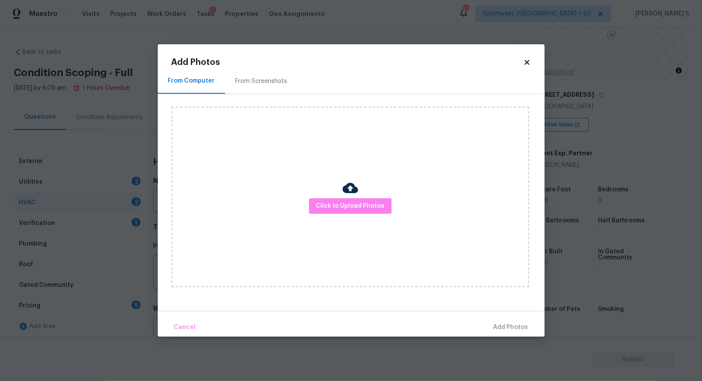
click at [346, 194] on img at bounding box center [350, 187] width 15 height 15
click at [346, 209] on span "Click to Upload Photos" at bounding box center [350, 206] width 69 height 11
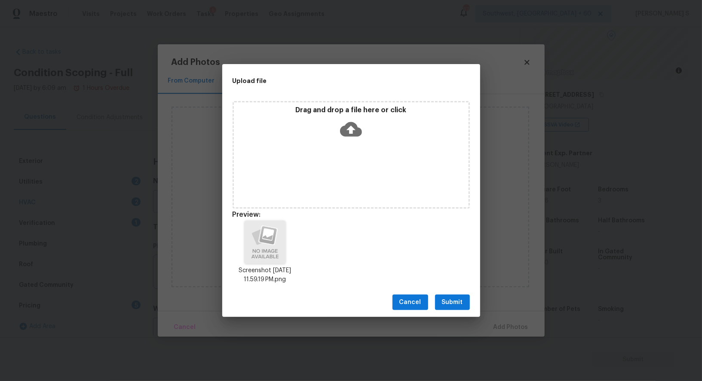
click at [456, 302] on span "Submit" at bounding box center [452, 302] width 21 height 11
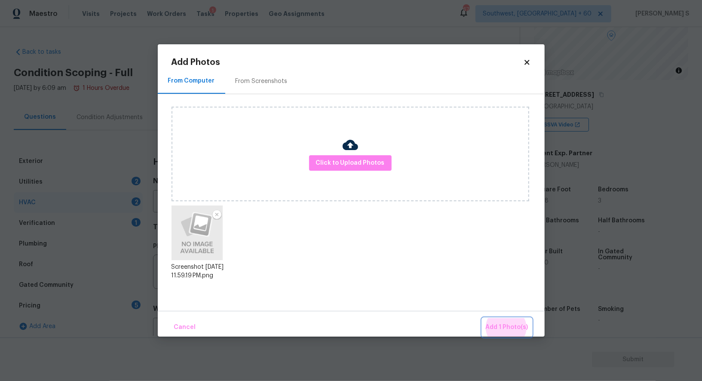
click at [483, 318] on button "Add 1 Photo(s)" at bounding box center [507, 327] width 49 height 18
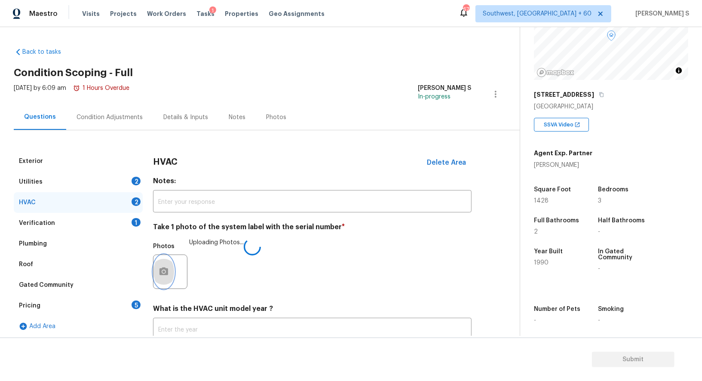
scroll to position [61, 0]
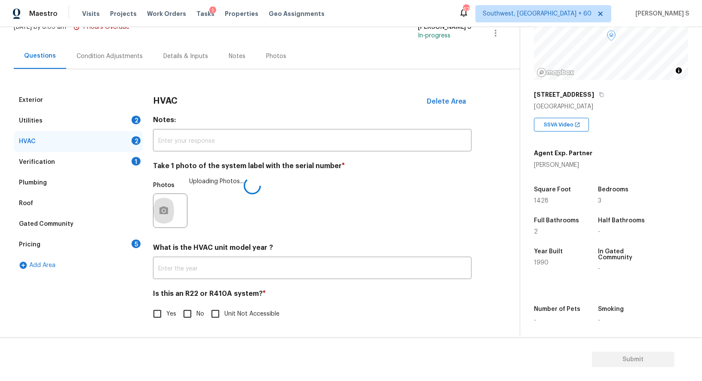
click at [181, 316] on input "No" at bounding box center [188, 314] width 18 height 18
checkbox input "true"
click at [127, 117] on div "Utilities 2" at bounding box center [78, 121] width 129 height 21
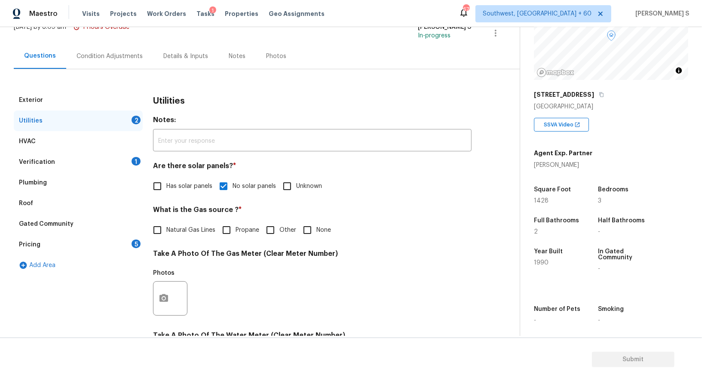
scroll to position [266, 0]
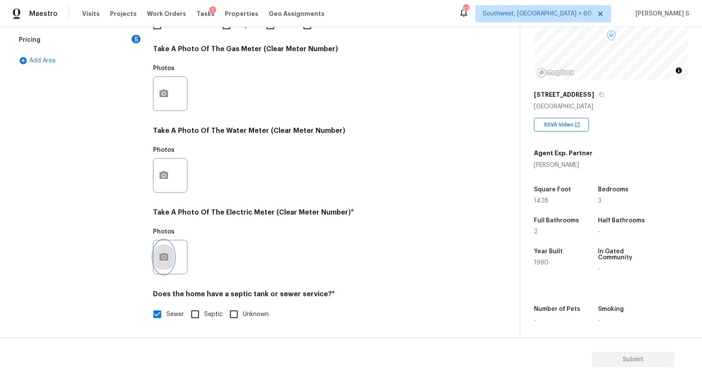
click at [167, 253] on icon "button" at bounding box center [164, 257] width 10 height 10
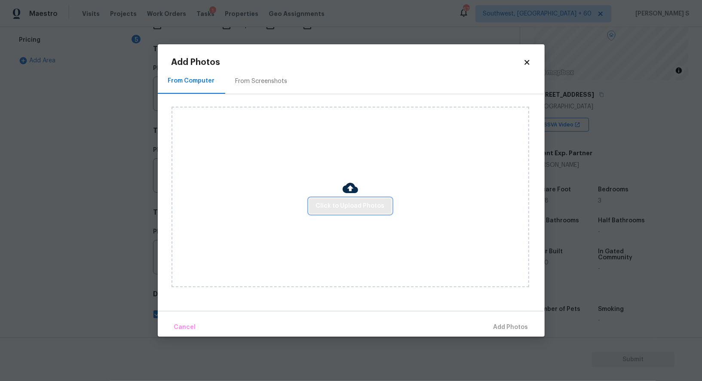
click at [345, 201] on span "Click to Upload Photos" at bounding box center [350, 206] width 69 height 11
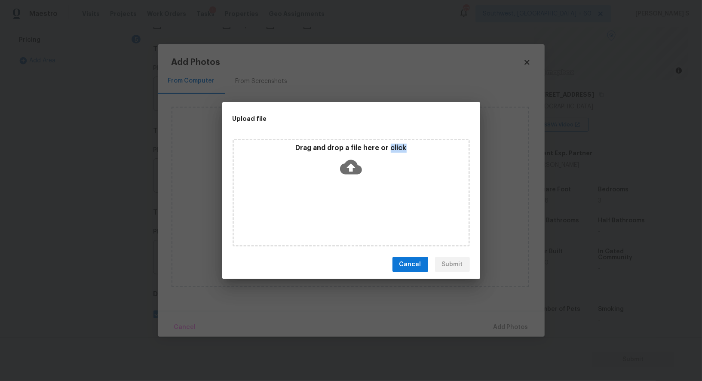
click at [345, 201] on div "Drag and drop a file here or click" at bounding box center [351, 193] width 237 height 108
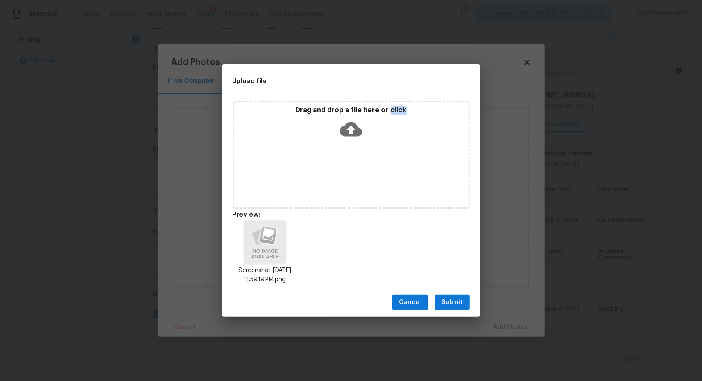
click at [450, 300] on span "Submit" at bounding box center [452, 302] width 21 height 11
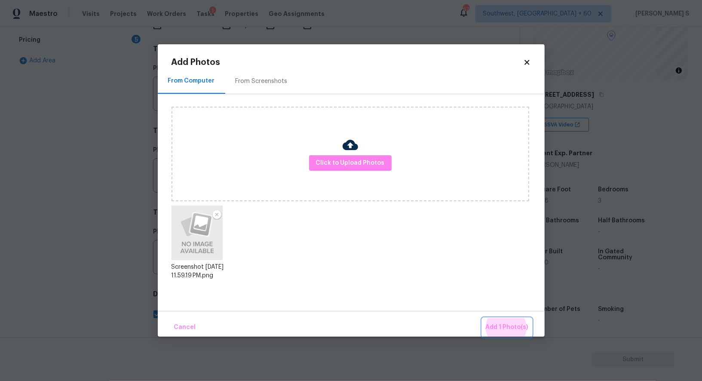
click at [483, 318] on button "Add 1 Photo(s)" at bounding box center [507, 327] width 49 height 18
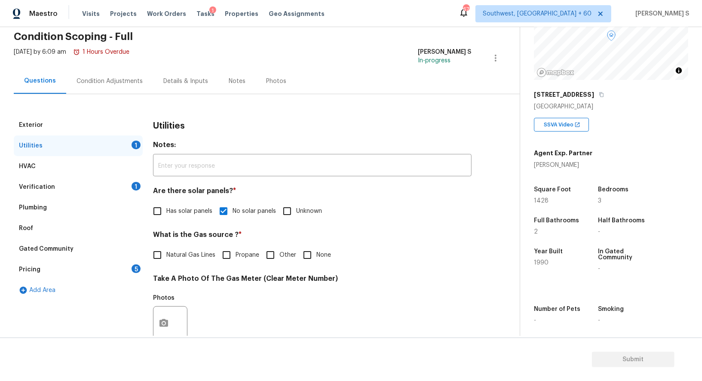
scroll to position [0, 0]
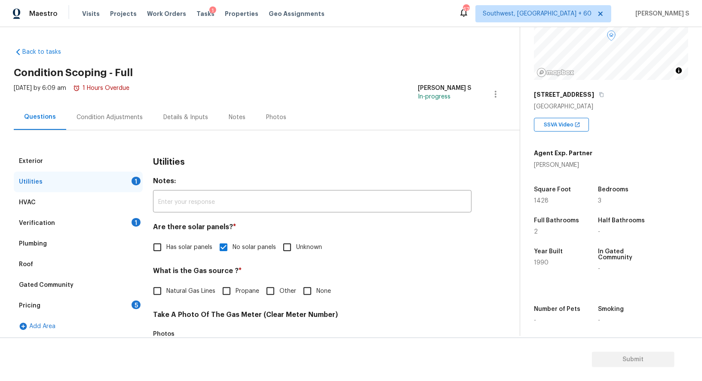
click at [129, 302] on div "Pricing 5" at bounding box center [78, 306] width 129 height 21
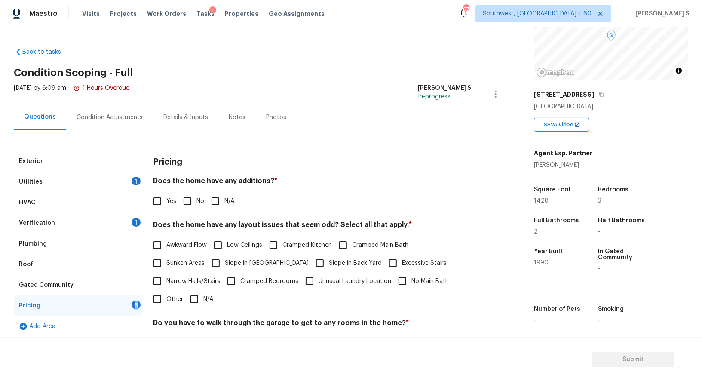
click at [129, 302] on div "Pricing 5" at bounding box center [78, 306] width 129 height 21
click at [182, 208] on input "No" at bounding box center [188, 201] width 18 height 18
checkbox input "true"
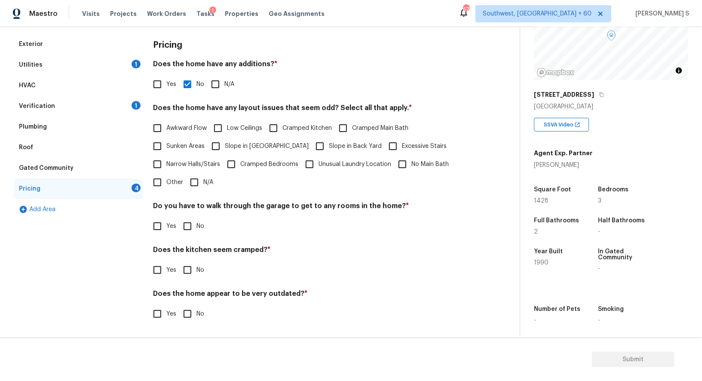
scroll to position [116, 0]
click at [190, 220] on input "No" at bounding box center [188, 227] width 18 height 18
checkbox input "true"
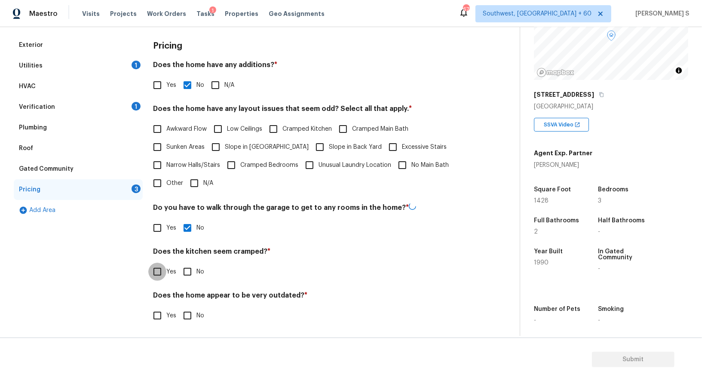
click at [179, 263] on input "No" at bounding box center [188, 272] width 18 height 18
checkbox input "true"
click at [179, 307] on input "No" at bounding box center [188, 316] width 18 height 18
checkbox input "true"
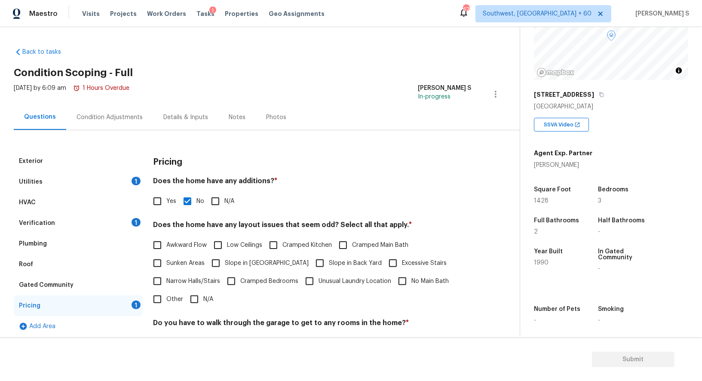
click at [102, 120] on div "Condition Adjustments" at bounding box center [110, 117] width 66 height 9
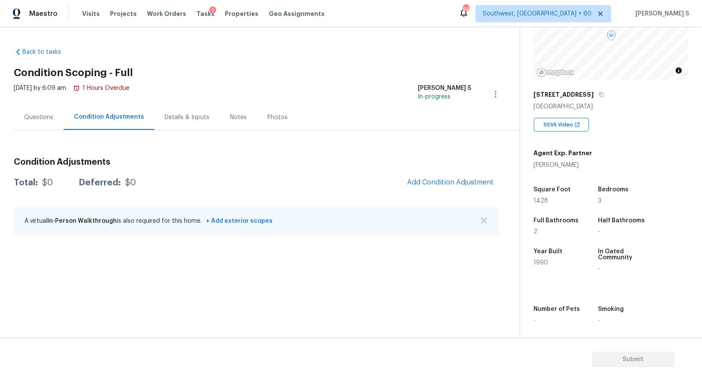
scroll to position [83, 0]
click at [463, 185] on span "Add Condition Adjustment" at bounding box center [450, 183] width 87 height 8
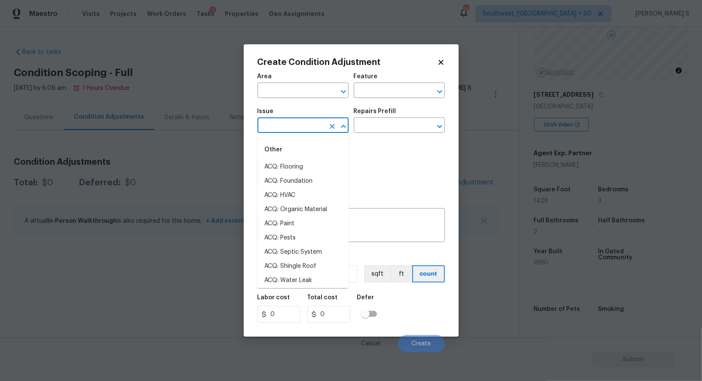
click at [308, 131] on input "text" at bounding box center [291, 126] width 67 height 13
type input "p"
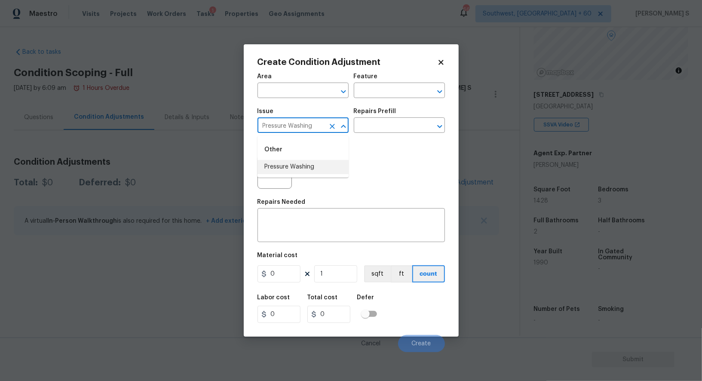
type input "Pressure Washing"
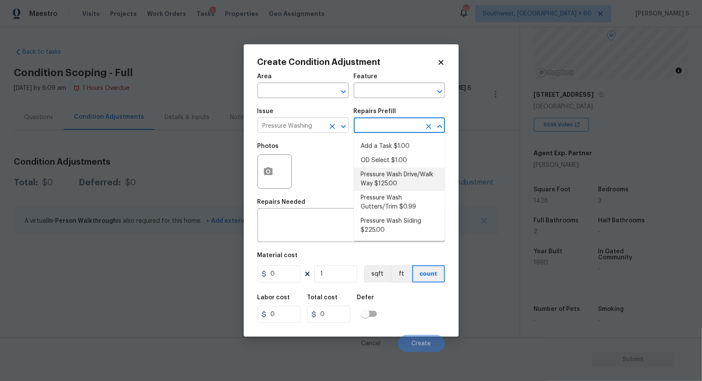
type input "Siding"
type textarea "Pressure wash the driveways/walkways as directed by the PM. Ensure that all deb…"
type input "125"
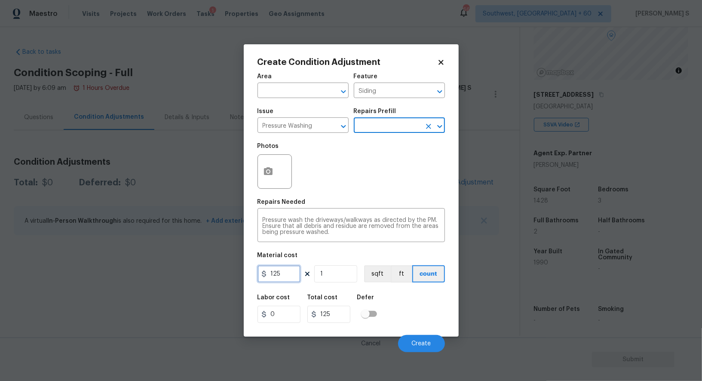
click at [288, 272] on input "125" at bounding box center [279, 273] width 43 height 17
type input "200"
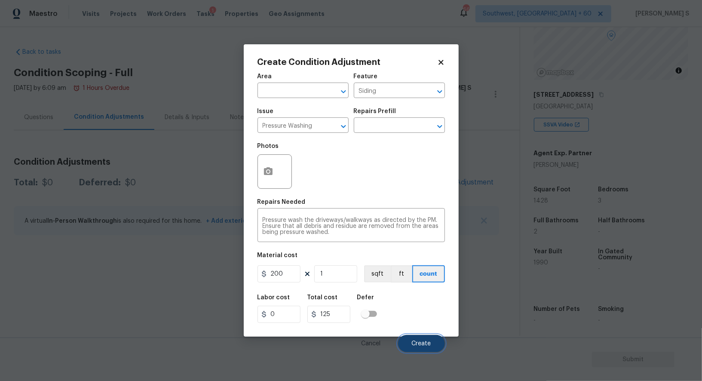
type input "200"
click at [428, 342] on span "Create" at bounding box center [421, 344] width 19 height 6
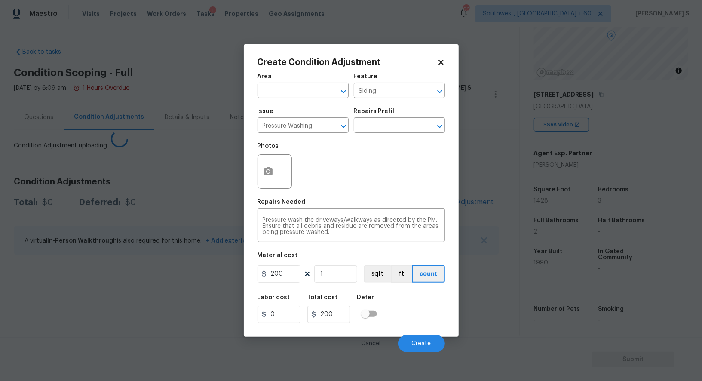
drag, startPoint x: 247, startPoint y: 303, endPoint x: 253, endPoint y: 278, distance: 25.2
click at [246, 303] on body "Maestro Visits Projects Work Orders Tasks 1 Properties Geo Assignments 669 Sout…" at bounding box center [351, 190] width 702 height 381
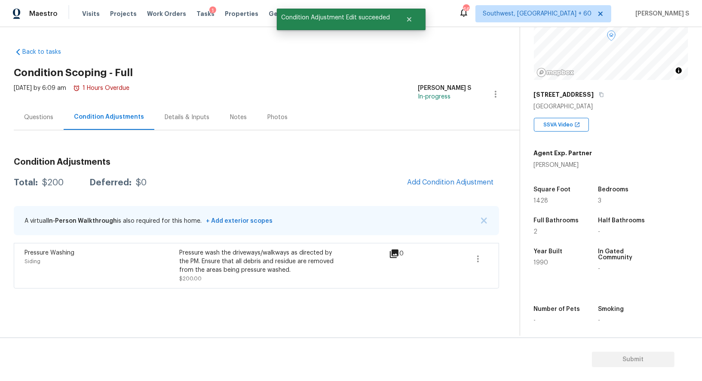
click at [459, 173] on div "Condition Adjustments Total: $200 Deferred: $0 Add Condition Adjustment A virtu…" at bounding box center [257, 220] width 486 height 138
click at [446, 185] on span "Add Condition Adjustment" at bounding box center [450, 183] width 87 height 8
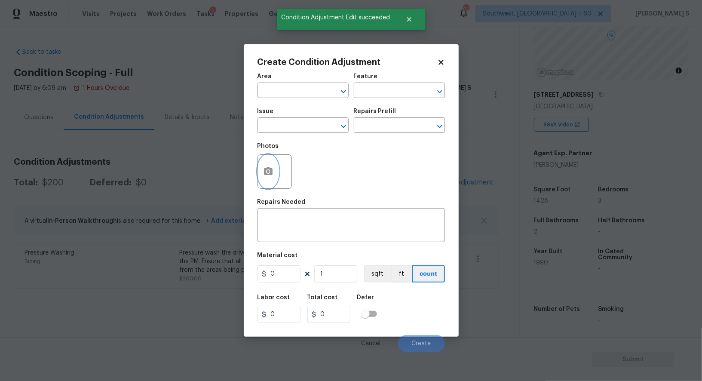
click at [271, 169] on icon "button" at bounding box center [268, 171] width 10 height 10
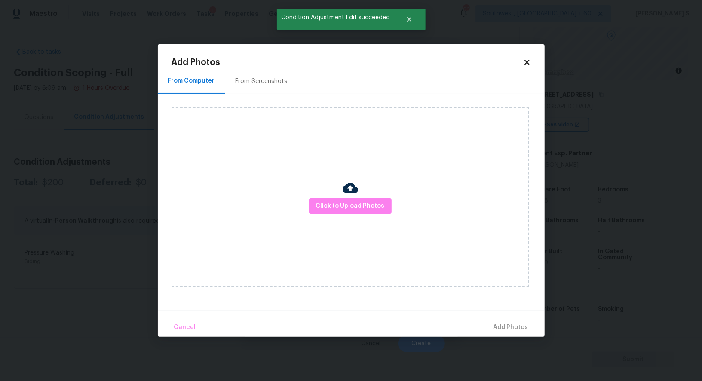
click at [250, 80] on div "From Screenshots" at bounding box center [262, 81] width 52 height 9
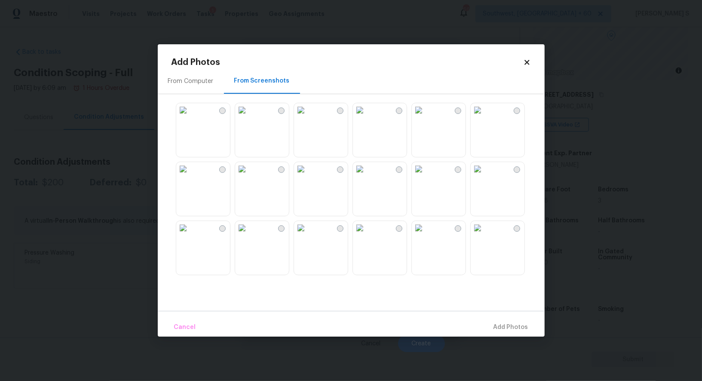
click at [457, 110] on div at bounding box center [458, 111] width 6 height 6
click at [455, 111] on div at bounding box center [458, 111] width 6 height 6
click at [367, 117] on img at bounding box center [360, 110] width 14 height 14
click at [485, 117] on img at bounding box center [478, 110] width 14 height 14
click at [485, 166] on img at bounding box center [478, 169] width 14 height 14
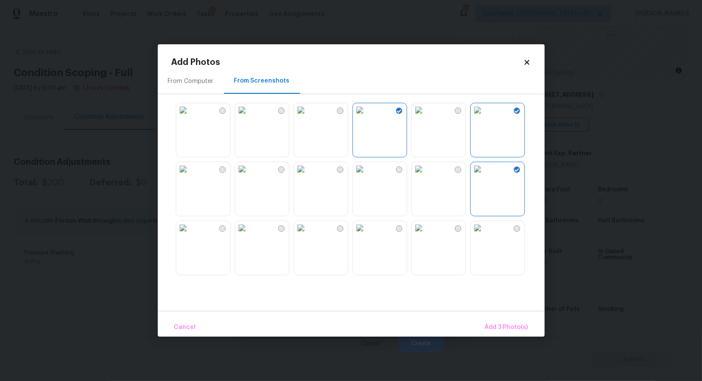
click at [485, 163] on img at bounding box center [478, 169] width 14 height 14
click at [249, 117] on img at bounding box center [242, 110] width 14 height 14
click at [190, 117] on img at bounding box center [183, 110] width 14 height 14
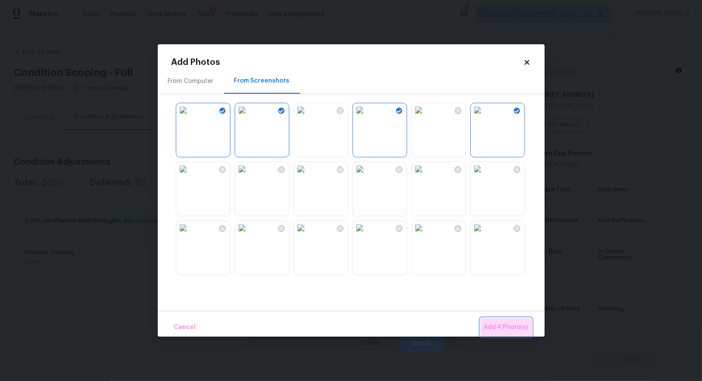
click at [508, 324] on span "Add 4 Photo(s)" at bounding box center [506, 327] width 44 height 11
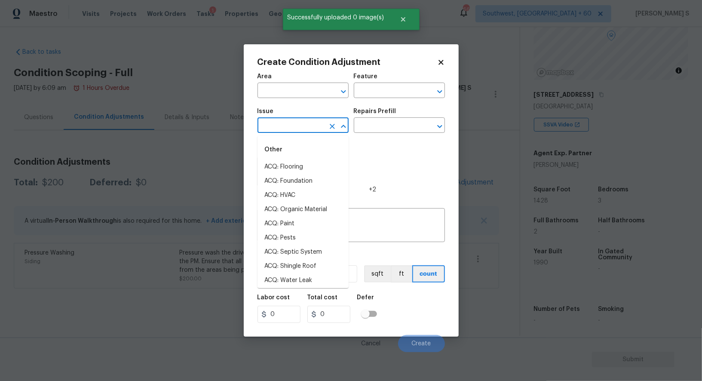
click at [288, 125] on input "text" at bounding box center [291, 126] width 67 height 13
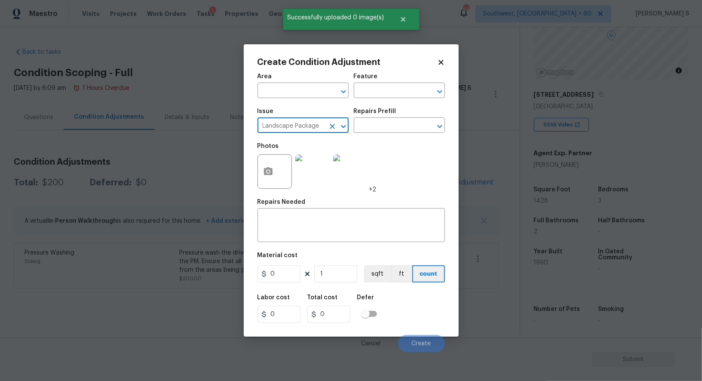
type input "Landscape Package"
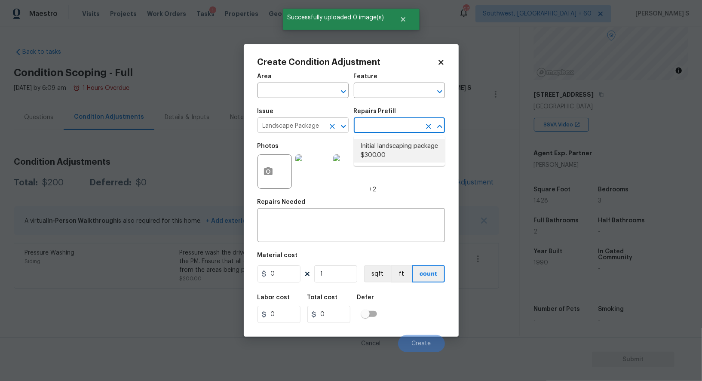
type input "Home Readiness Packages"
type textarea "Mowing of grass up to 6" in height. Mow, edge along driveways & sidewalks, trim…"
type input "300"
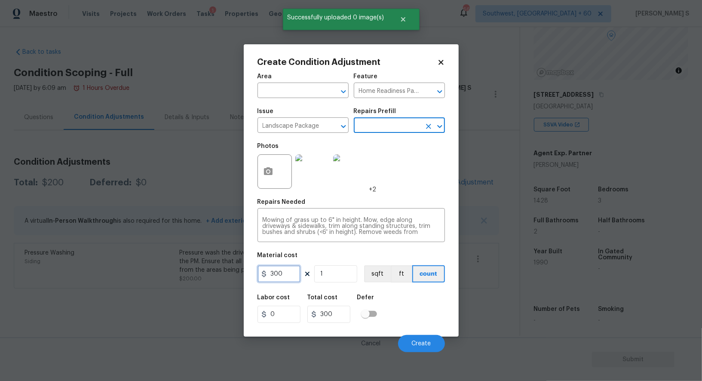
click at [278, 280] on input "300" at bounding box center [279, 273] width 43 height 17
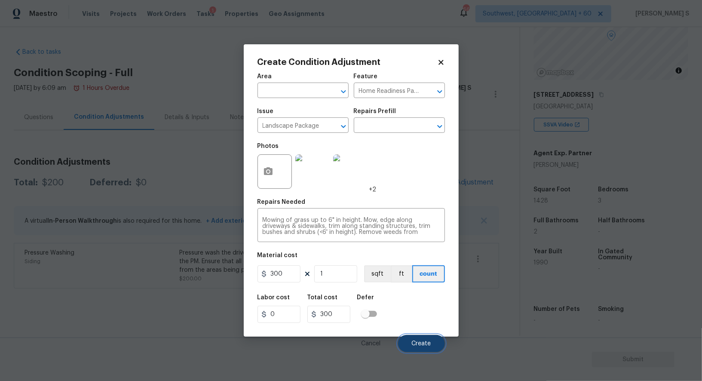
click at [427, 343] on span "Create" at bounding box center [421, 344] width 19 height 6
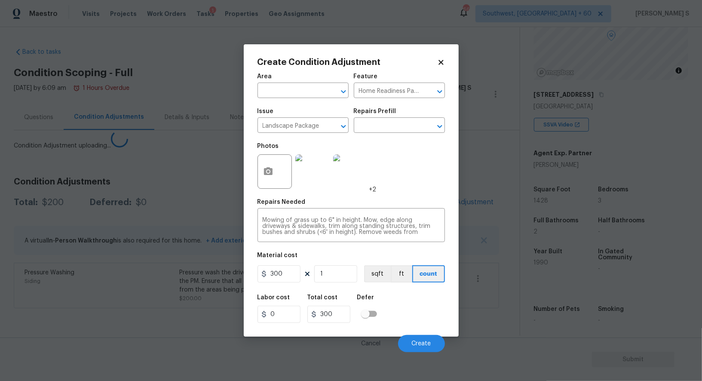
click at [160, 306] on body "Maestro Visits Projects Work Orders Tasks 1 Properties Geo Assignments 669 Sout…" at bounding box center [351, 190] width 702 height 381
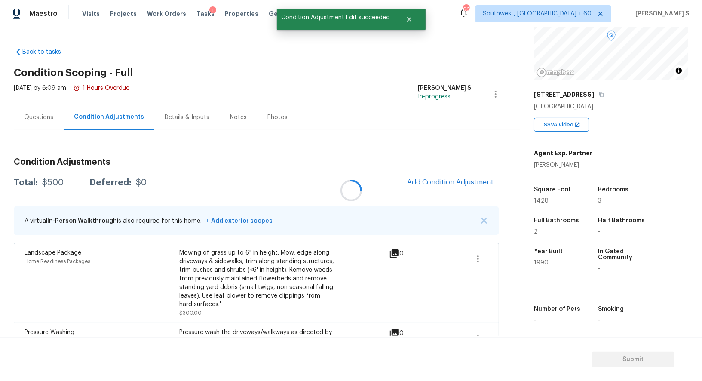
click at [441, 189] on div at bounding box center [351, 190] width 702 height 381
click at [465, 179] on span "Add Condition Adjustment" at bounding box center [450, 183] width 87 height 8
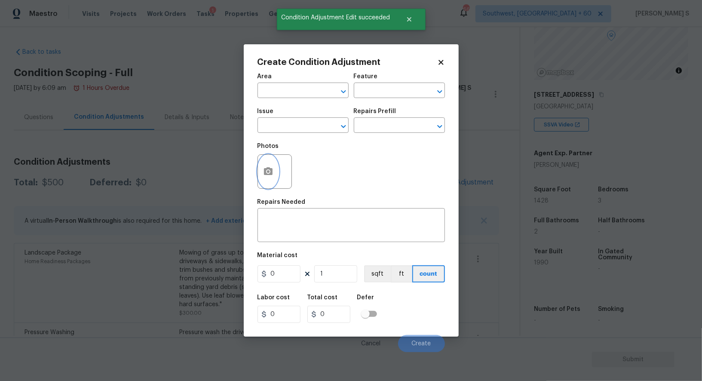
click at [265, 170] on icon "button" at bounding box center [268, 171] width 9 height 8
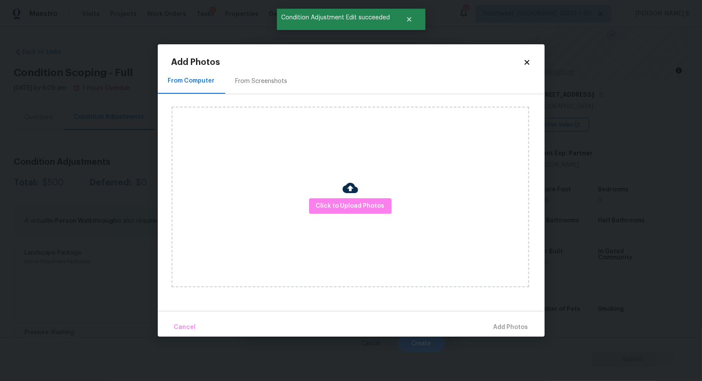
click at [261, 81] on div "From Screenshots" at bounding box center [262, 81] width 52 height 9
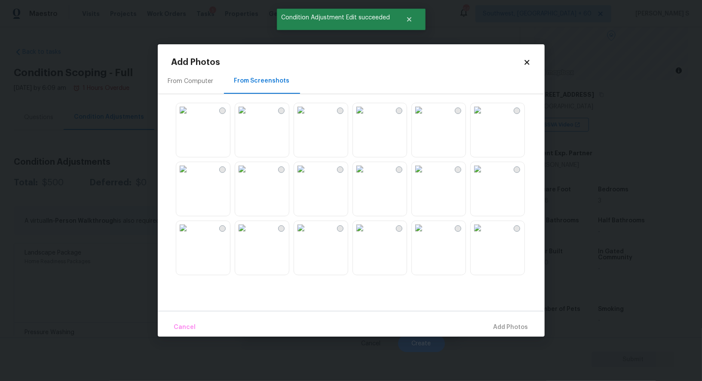
click at [249, 117] on img at bounding box center [242, 110] width 14 height 14
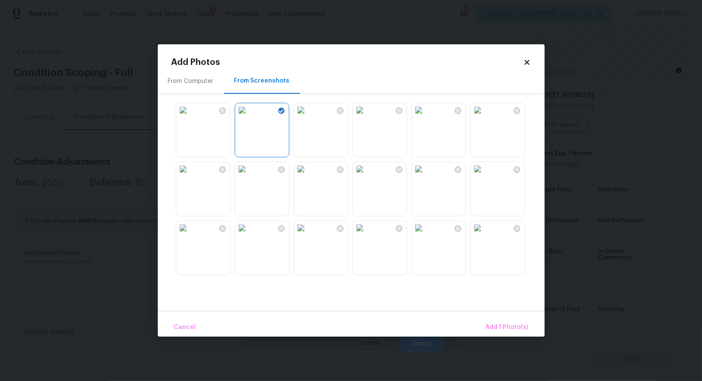
drag, startPoint x: 495, startPoint y: 117, endPoint x: 495, endPoint y: 126, distance: 9.9
click at [485, 117] on img at bounding box center [478, 110] width 14 height 14
click at [498, 324] on span "Add 2 Photo(s)" at bounding box center [507, 327] width 44 height 11
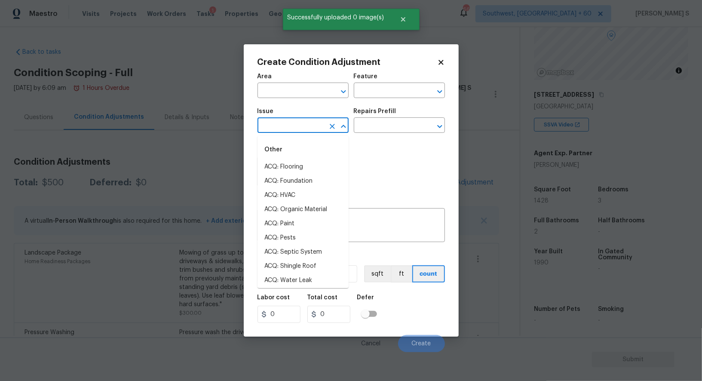
click at [304, 126] on input "text" at bounding box center [291, 126] width 67 height 13
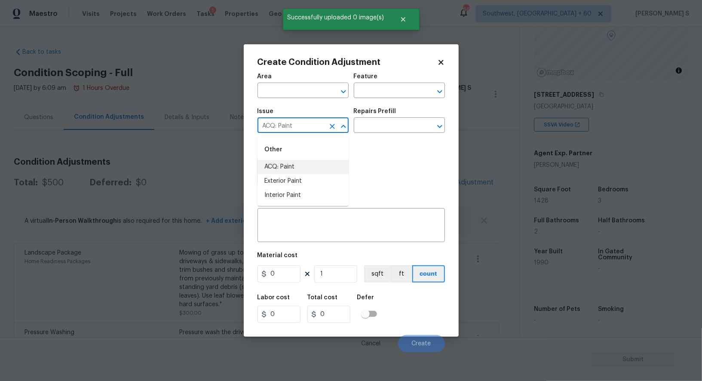
type input "ACQ: Paint"
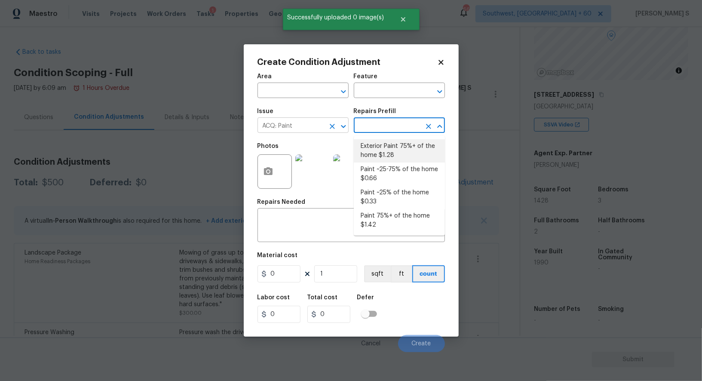
type input "Acquisition"
type textarea "Acquisition Scope: 75%+ of the home exterior will likely require paint"
type input "1.28"
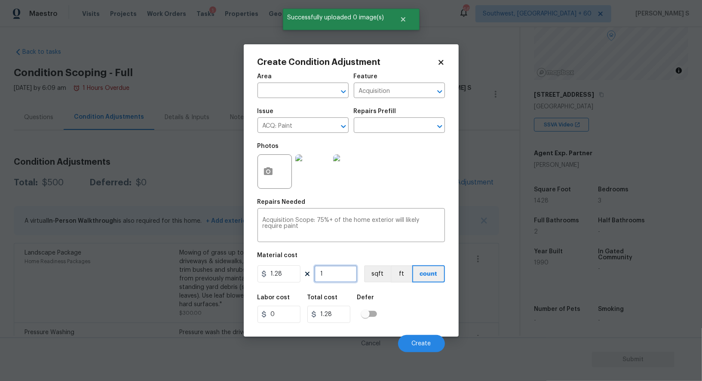
click at [334, 281] on input "1" at bounding box center [335, 273] width 43 height 17
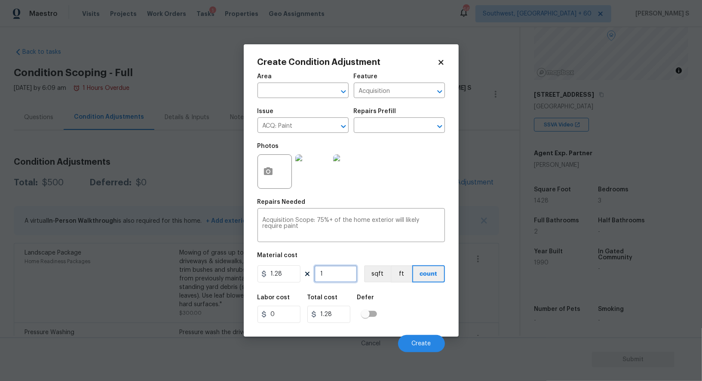
type input "14"
type input "17.92"
type input "142"
type input "181.76"
type input "1428"
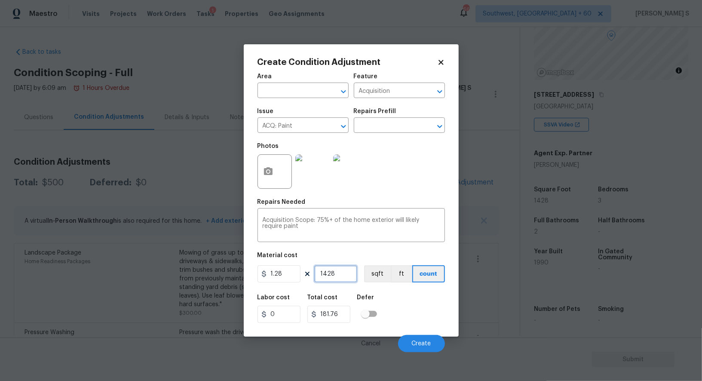
type input "1827.84"
type input "1428"
click at [366, 271] on button "sqft" at bounding box center [377, 273] width 27 height 17
click at [392, 302] on div "Labor cost 0 Total cost 1827.84 Defer" at bounding box center [352, 309] width 188 height 39
click at [417, 347] on span "Create" at bounding box center [421, 344] width 19 height 6
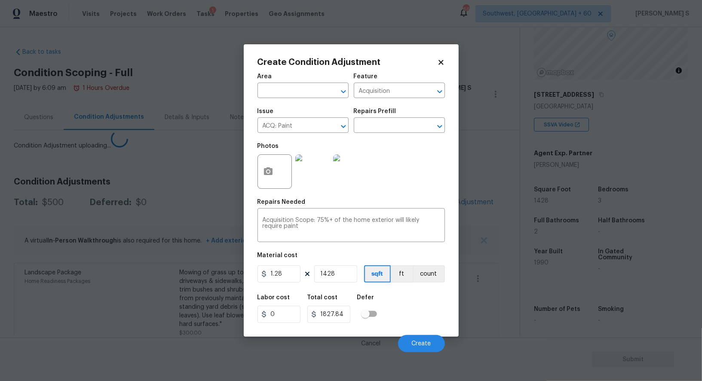
click at [119, 311] on body "Maestro Visits Projects Work Orders Tasks 1 Properties Geo Assignments 669 Sout…" at bounding box center [351, 190] width 702 height 381
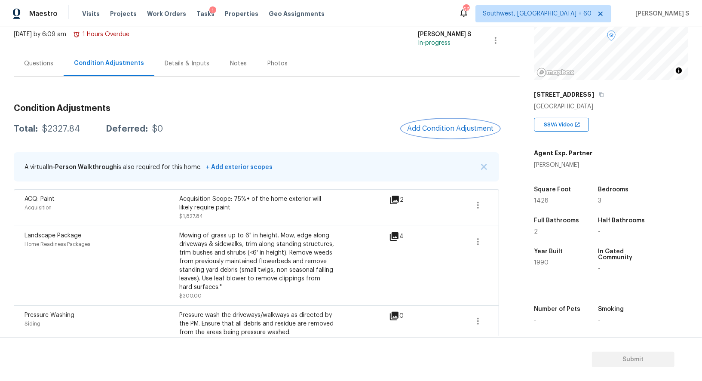
scroll to position [71, 0]
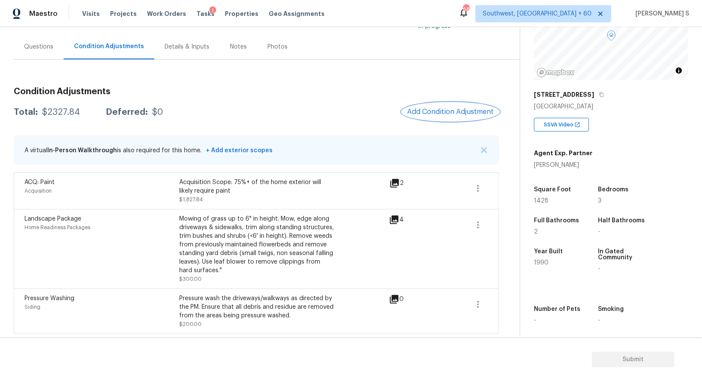
click at [482, 117] on button "Add Condition Adjustment" at bounding box center [450, 112] width 97 height 18
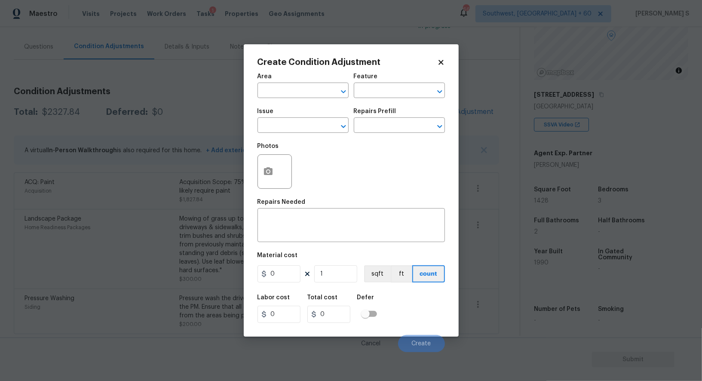
click at [294, 136] on span "Issue ​" at bounding box center [303, 120] width 91 height 35
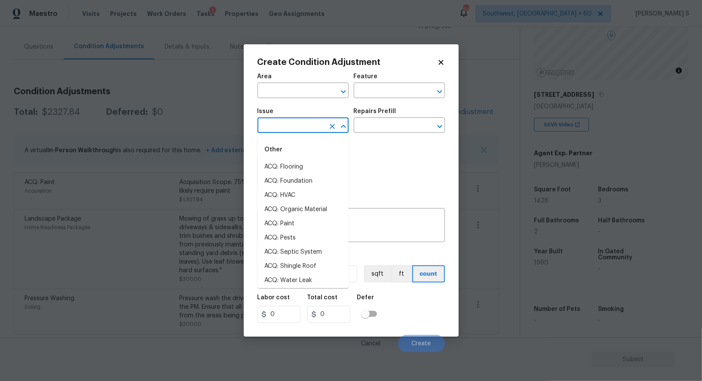
click at [294, 129] on input "text" at bounding box center [291, 126] width 67 height 13
click at [294, 129] on input "o" at bounding box center [291, 126] width 67 height 13
click at [294, 129] on input "odor" at bounding box center [291, 126] width 67 height 13
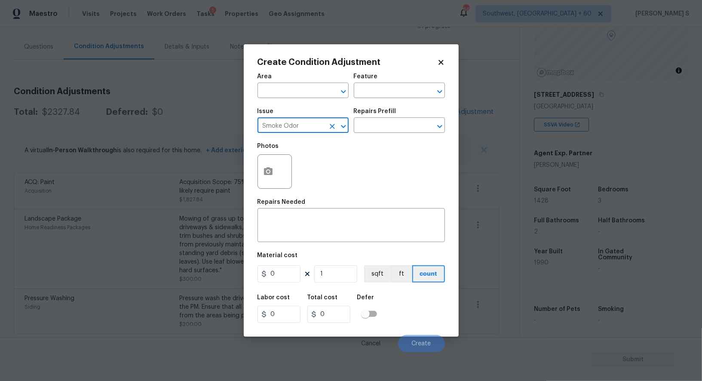
type input "Smoke Odor"
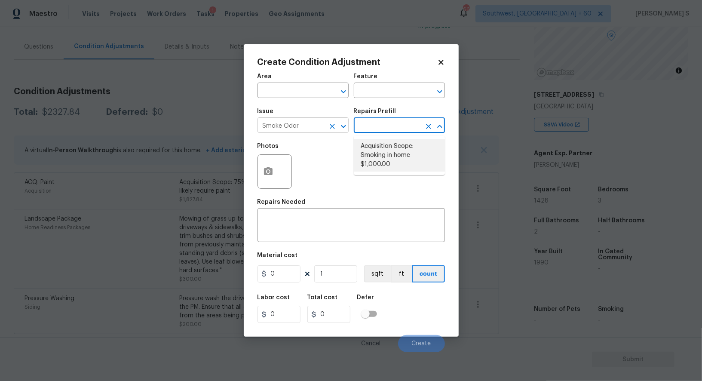
type textarea "Acquisition Scope: Smoking in home"
type input "1000"
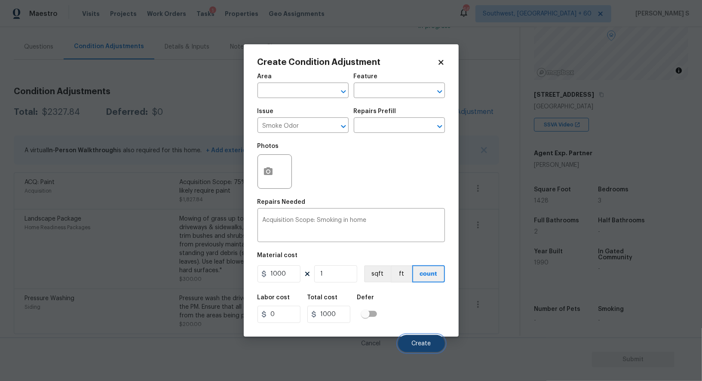
click at [431, 348] on button "Create" at bounding box center [421, 343] width 47 height 17
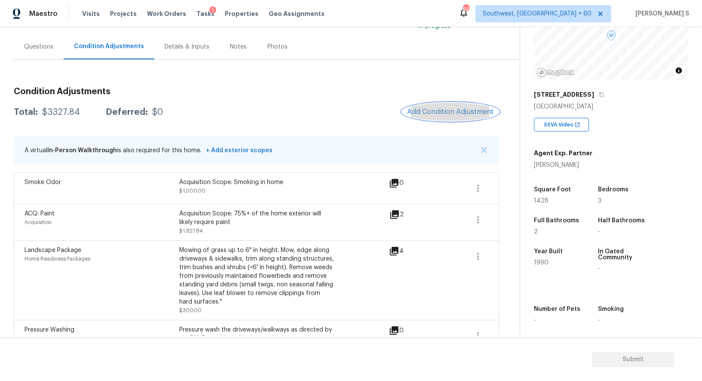
click at [464, 108] on span "Add Condition Adjustment" at bounding box center [450, 112] width 87 height 8
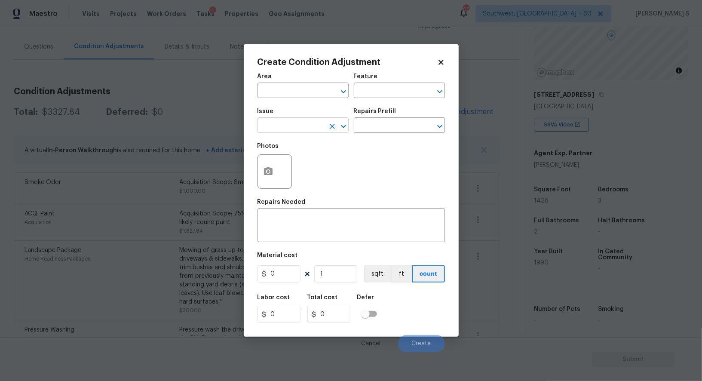
click at [314, 126] on input "text" at bounding box center [291, 126] width 67 height 13
type input "ACQ: HVAC"
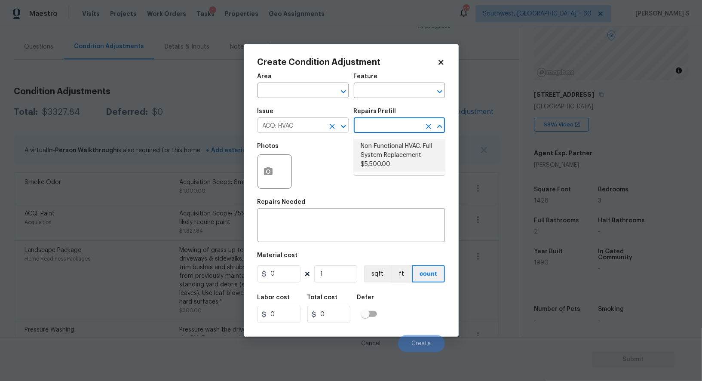
type input "Acquisition"
type textarea "Acquisition Scope: Full System Replacement"
type input "5500"
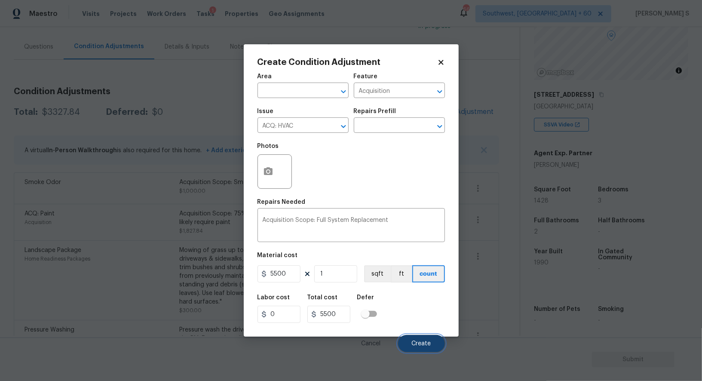
click at [429, 352] on button "Create" at bounding box center [421, 343] width 47 height 17
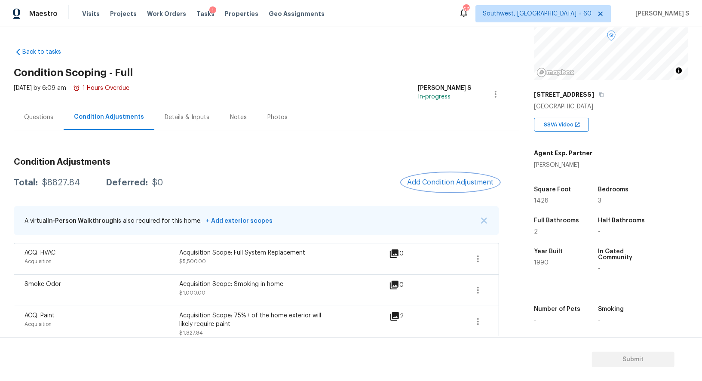
scroll to position [83, 0]
click at [350, 142] on div "Condition Adjustments Total: $8827.84 Deferred: $0 Add Condition Adjustment A v…" at bounding box center [257, 298] width 486 height 337
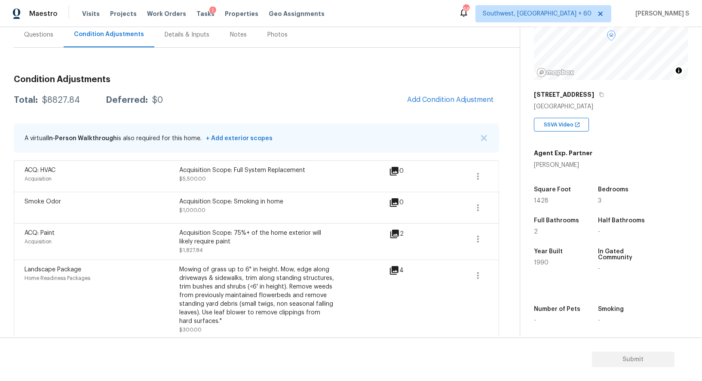
scroll to position [0, 0]
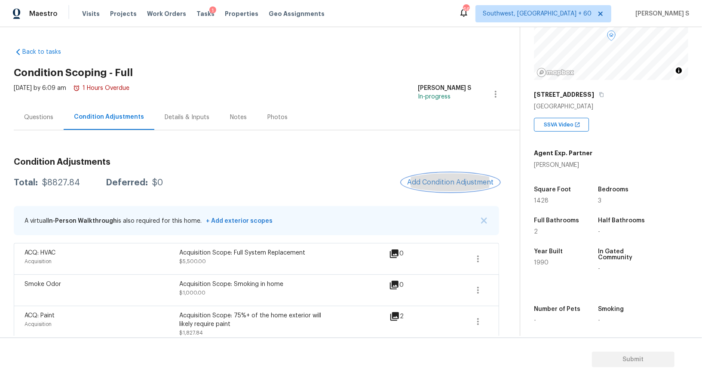
click at [419, 179] on span "Add Condition Adjustment" at bounding box center [450, 183] width 87 height 8
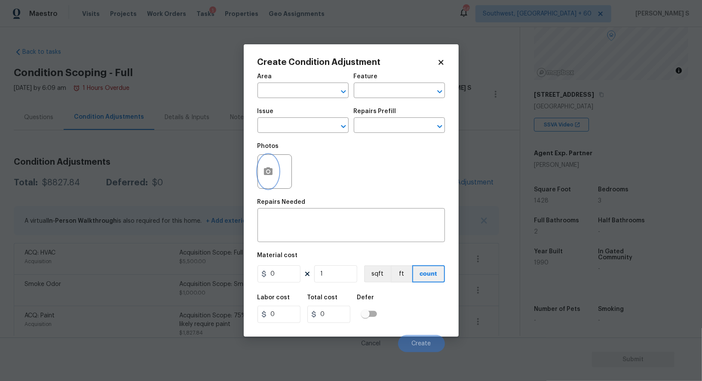
click at [266, 175] on icon "button" at bounding box center [268, 171] width 9 height 8
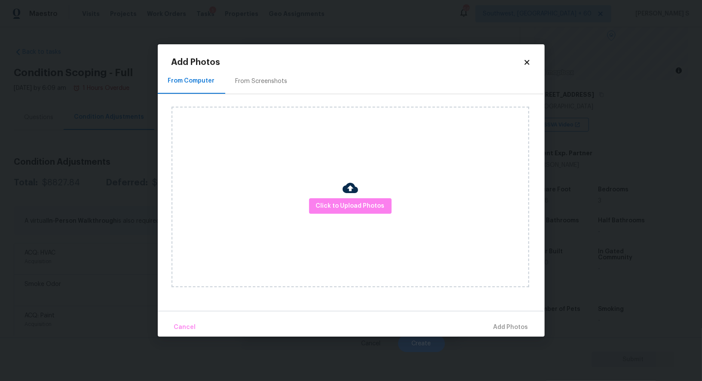
click at [259, 88] on div "From Screenshots" at bounding box center [261, 80] width 73 height 25
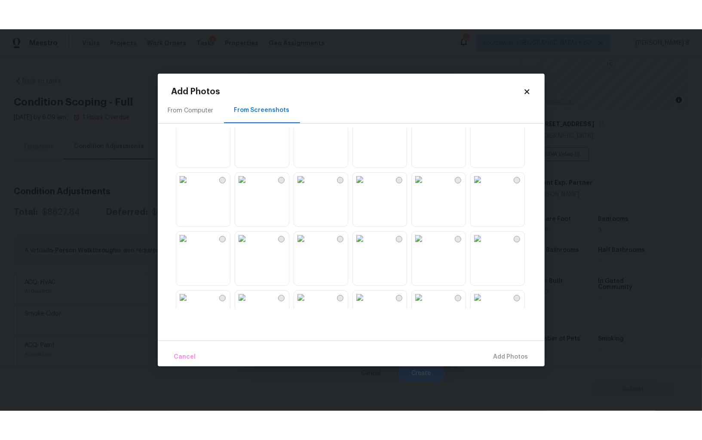
scroll to position [60, 0]
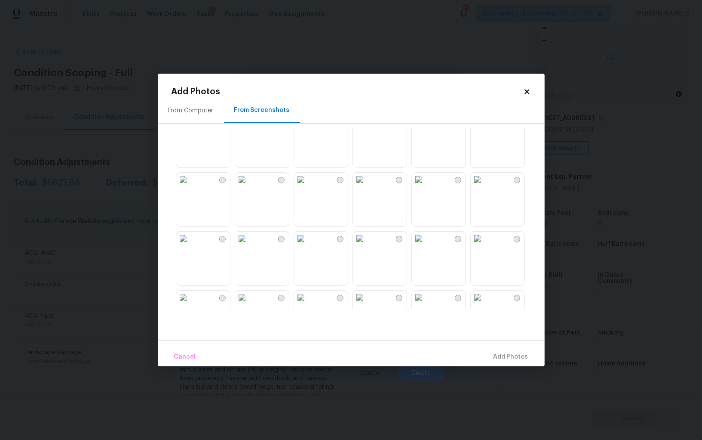
click at [178, 186] on img at bounding box center [183, 180] width 14 height 14
click at [526, 92] on icon at bounding box center [528, 92] width 8 height 8
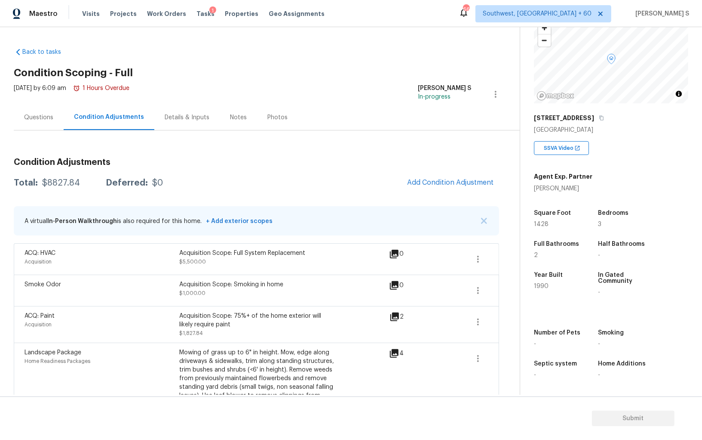
click at [73, 148] on body "Maestro Visits Projects Work Orders Tasks 1 Properties Geo Assignments 668 Sout…" at bounding box center [351, 220] width 702 height 440
click at [34, 105] on div "Questions" at bounding box center [39, 117] width 50 height 25
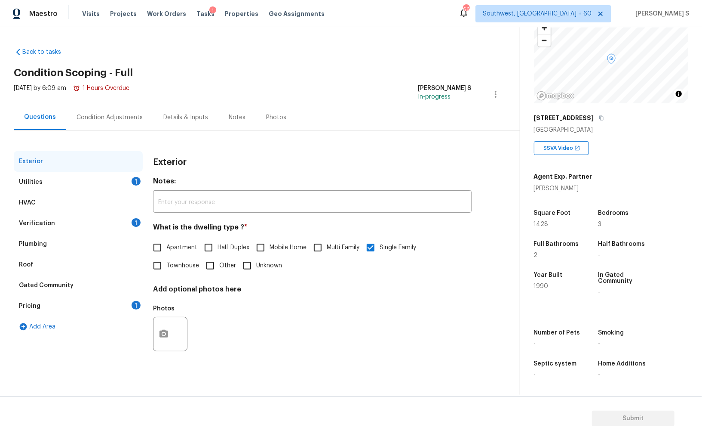
click at [63, 296] on div "Pricing 1" at bounding box center [78, 306] width 129 height 21
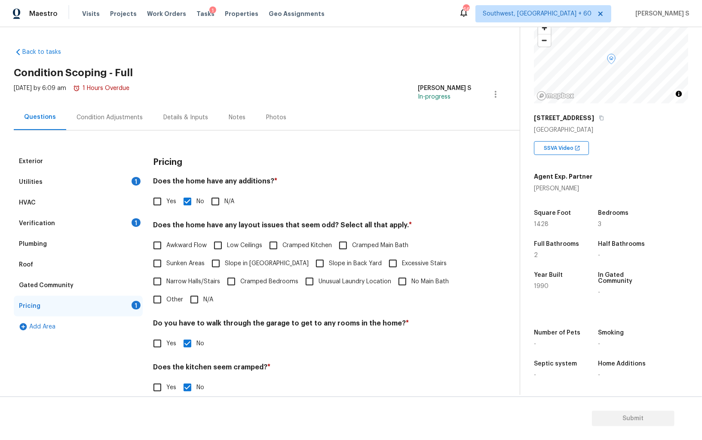
click at [244, 260] on span "Slope in Front Yard" at bounding box center [267, 263] width 84 height 9
click at [225, 260] on input "Slope in Front Yard" at bounding box center [216, 263] width 18 height 18
checkbox input "true"
click at [329, 260] on span "Slope in Back Yard" at bounding box center [355, 264] width 53 height 9
click at [311, 260] on input "Slope in Back Yard" at bounding box center [320, 264] width 18 height 18
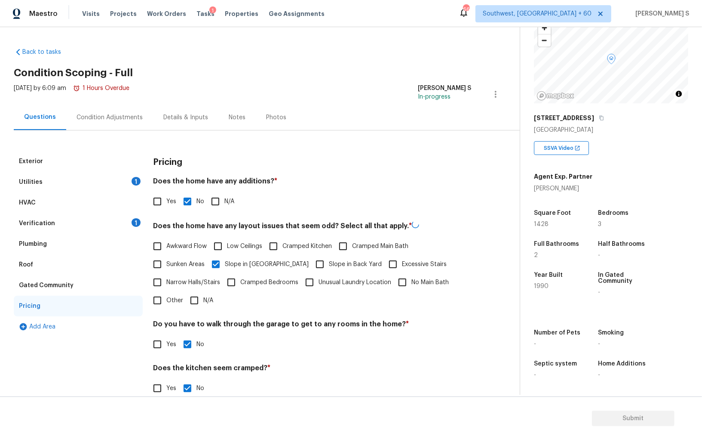
checkbox input "true"
click at [138, 216] on div "Verification 1" at bounding box center [78, 223] width 129 height 21
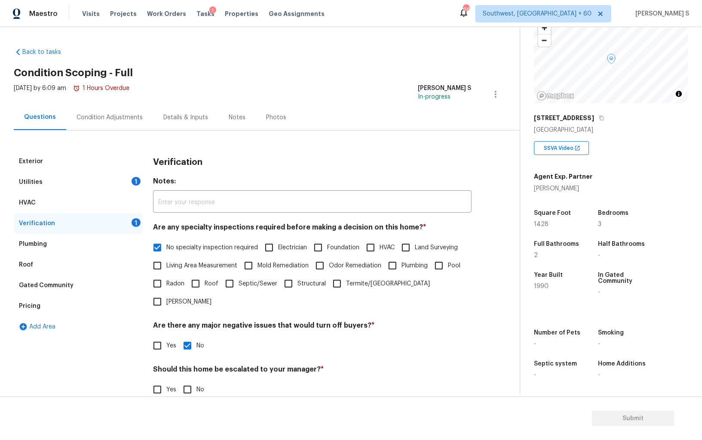
click at [108, 173] on div "Utilities 1" at bounding box center [78, 182] width 129 height 21
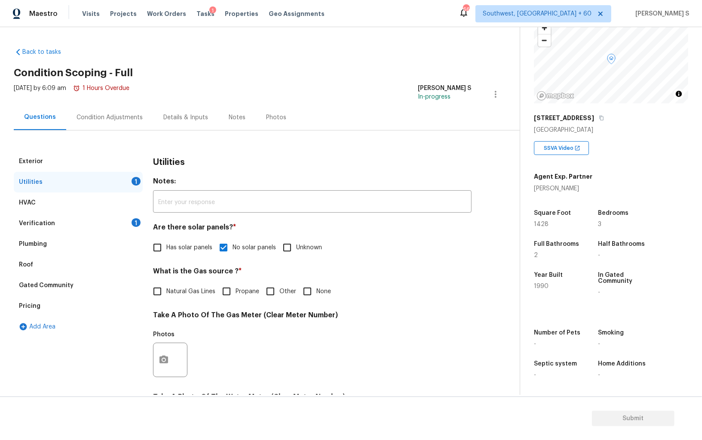
click at [131, 120] on div "Condition Adjustments" at bounding box center [110, 117] width 66 height 9
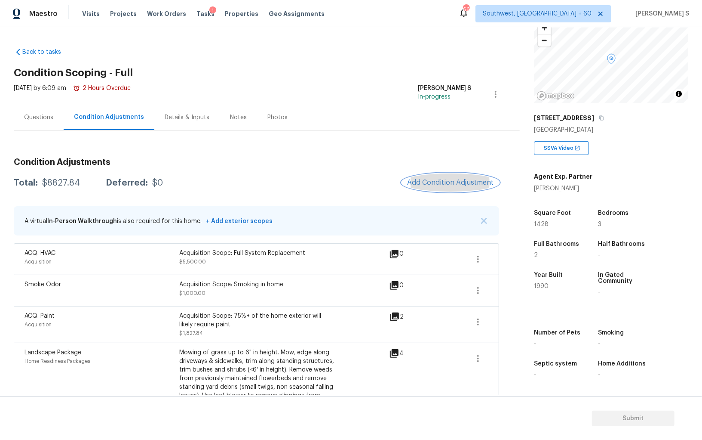
click at [433, 178] on button "Add Condition Adjustment" at bounding box center [450, 182] width 97 height 18
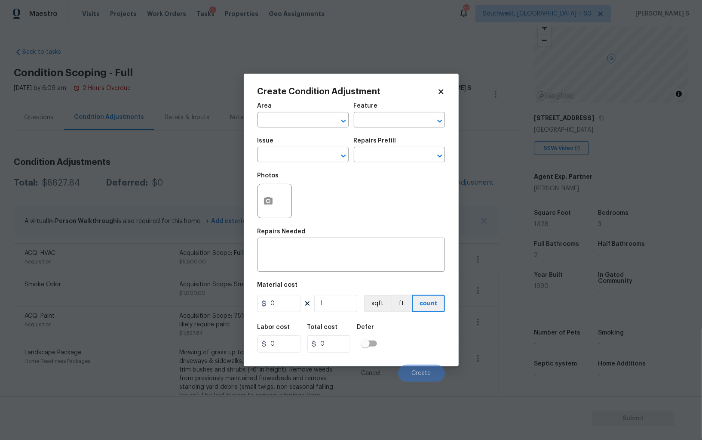
click at [280, 200] on div at bounding box center [275, 201] width 34 height 34
click at [268, 199] on icon "button" at bounding box center [268, 201] width 9 height 8
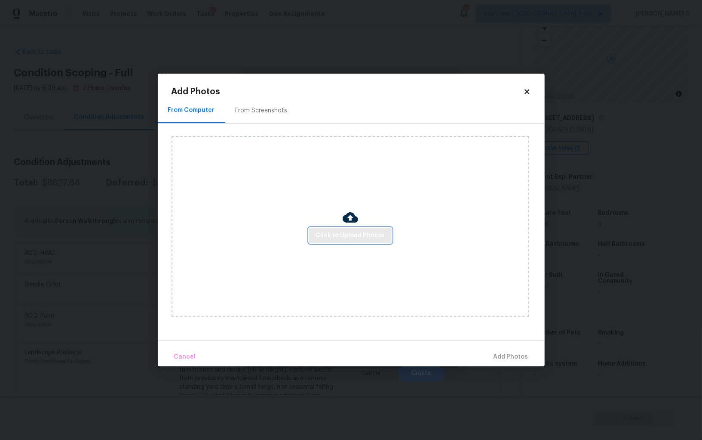
click at [336, 234] on span "Click to Upload Photos" at bounding box center [350, 235] width 69 height 11
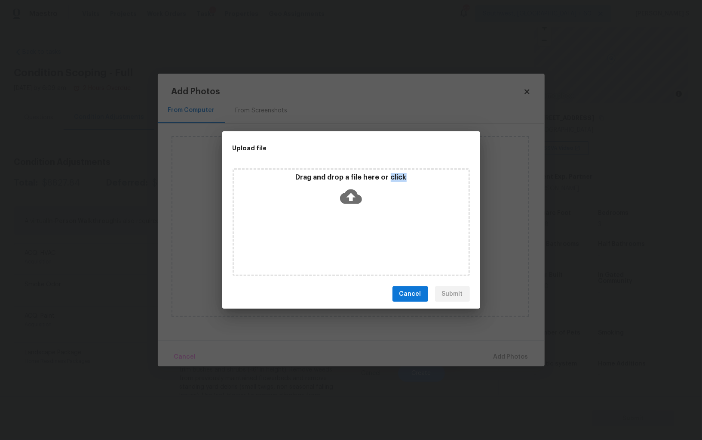
click at [336, 234] on div "Drag and drop a file here or click" at bounding box center [351, 222] width 237 height 108
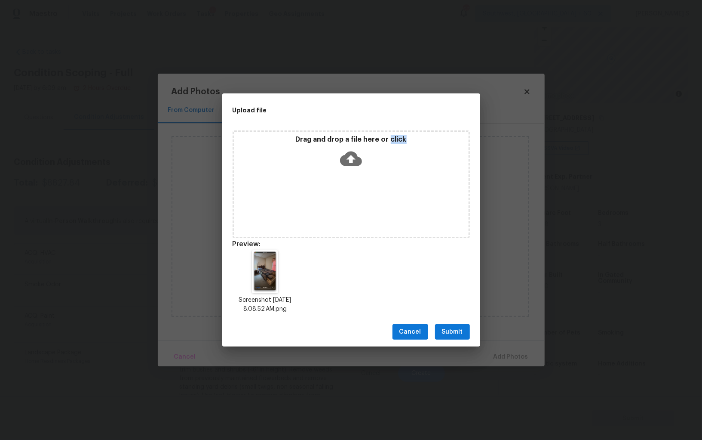
click at [447, 330] on span "Submit" at bounding box center [452, 332] width 21 height 11
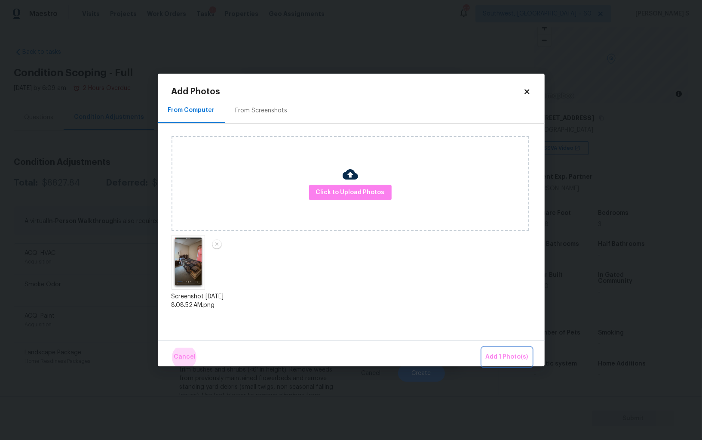
click at [483, 348] on button "Add 1 Photo(s)" at bounding box center [507, 357] width 49 height 18
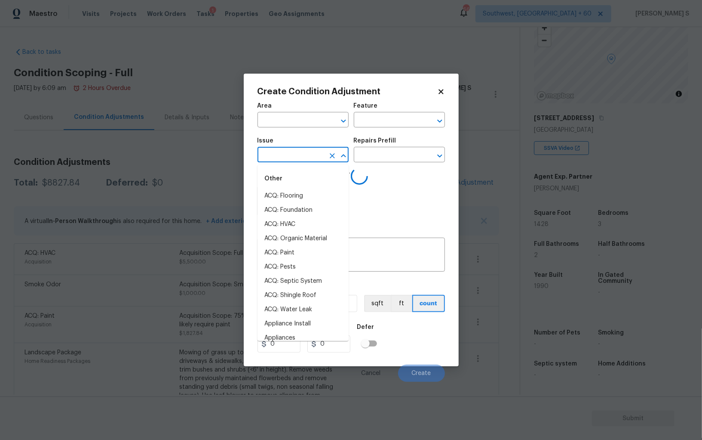
click at [323, 155] on input "text" at bounding box center [291, 155] width 67 height 13
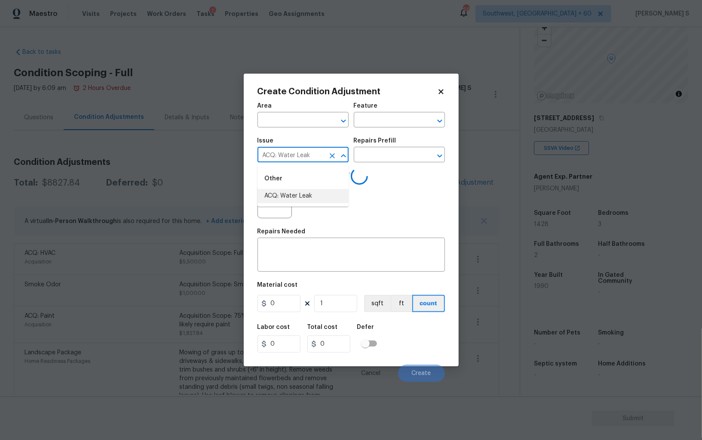
type input "ACQ: Water Leak"
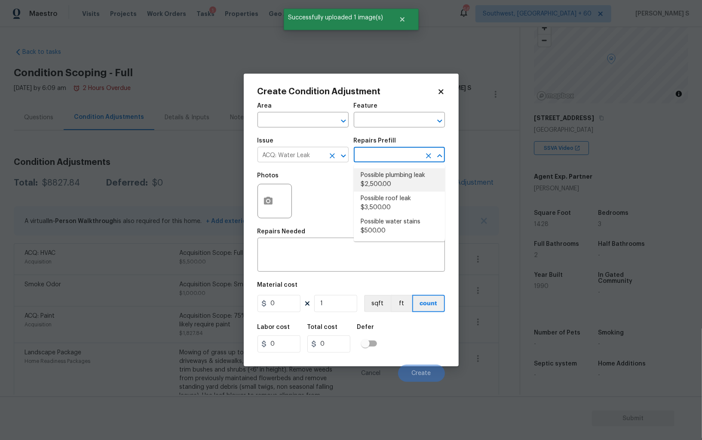
type input "Acquisition"
type textarea "Acquisition Scope: Possible plumbing leak"
type input "2500"
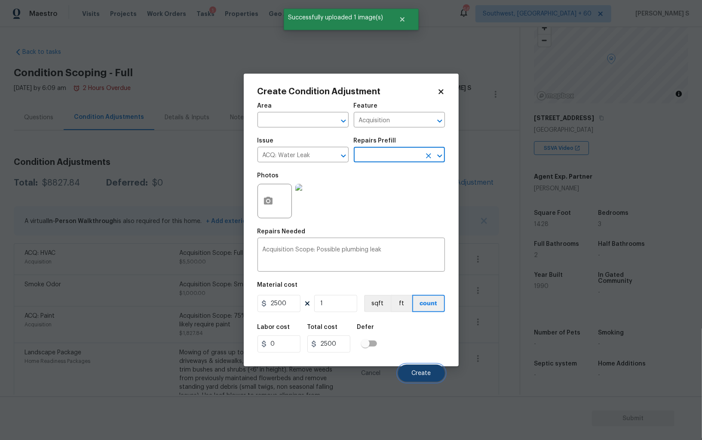
click at [423, 374] on span "Create" at bounding box center [421, 373] width 19 height 6
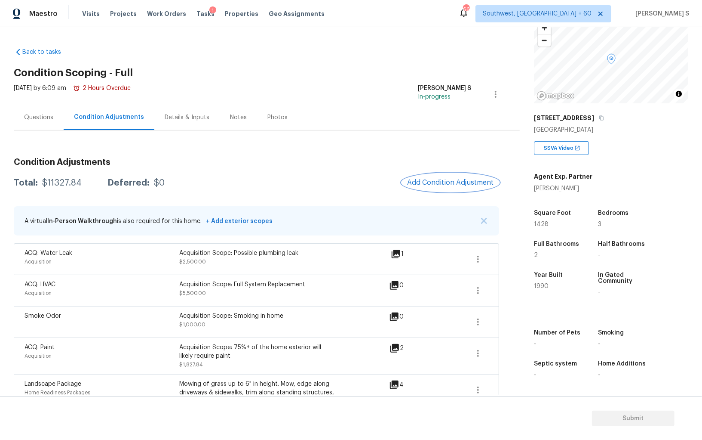
click at [432, 189] on button "Add Condition Adjustment" at bounding box center [450, 182] width 97 height 18
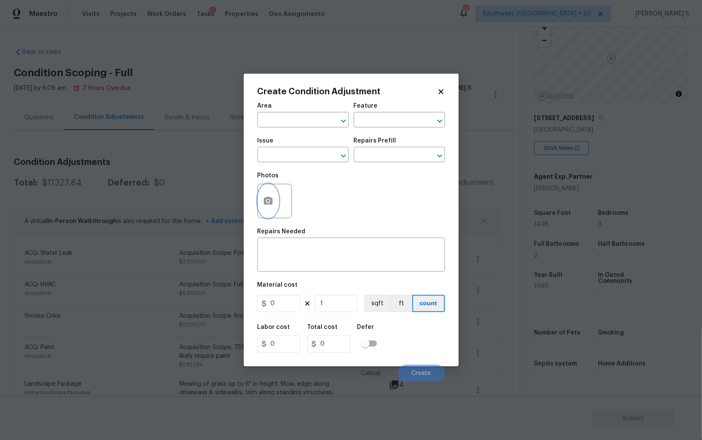
click at [271, 200] on icon "button" at bounding box center [268, 201] width 9 height 8
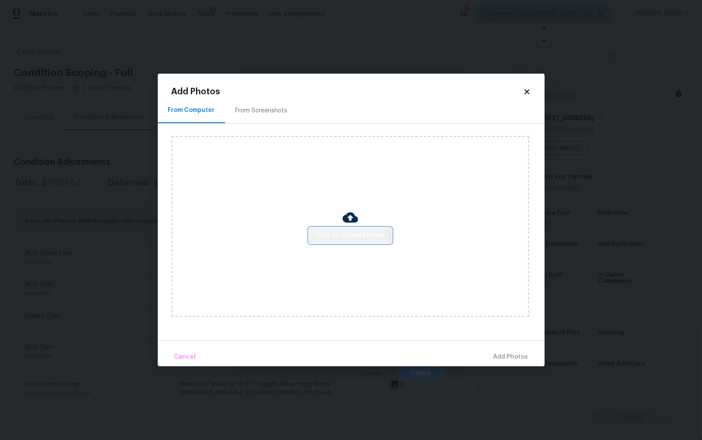
click at [338, 231] on span "Click to Upload Photos" at bounding box center [350, 235] width 69 height 11
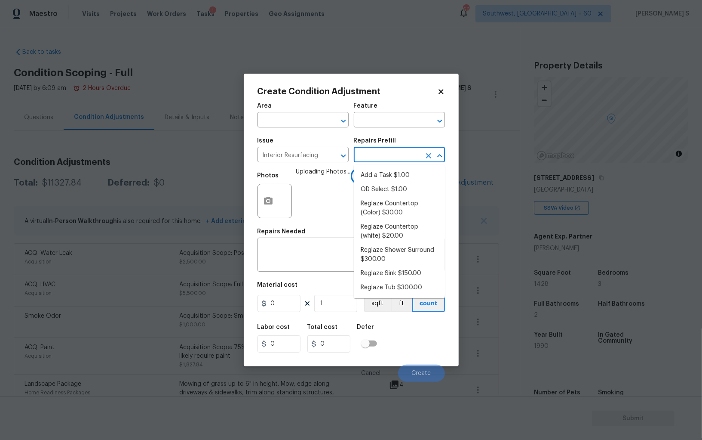
scroll to position [60, 0]
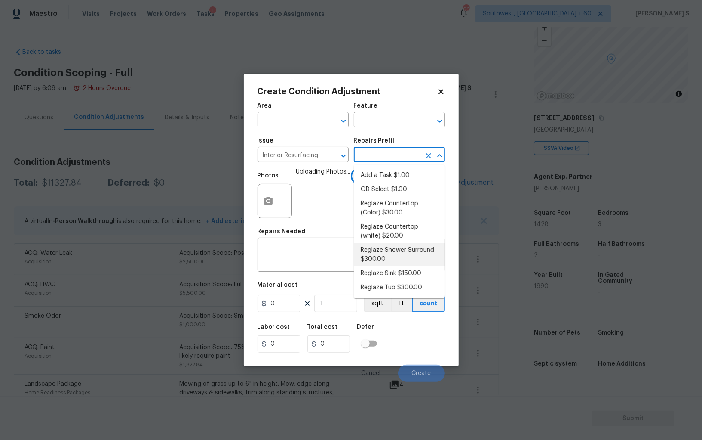
type input "300"
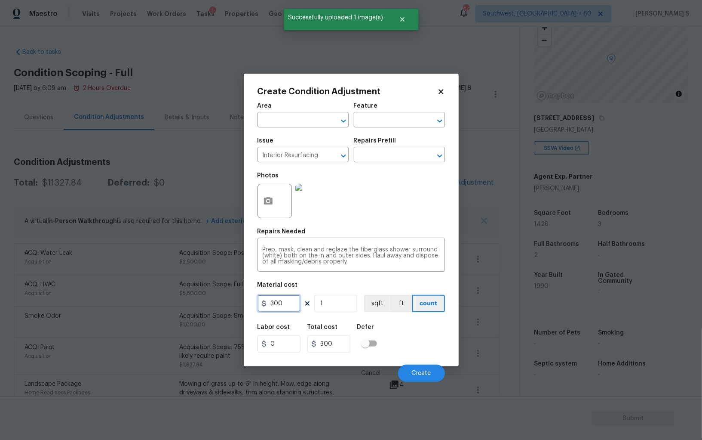
click at [286, 309] on input "300" at bounding box center [279, 303] width 43 height 17
type input "500"
click at [416, 353] on div "Labor cost 0 Total cost 500 Defer" at bounding box center [352, 338] width 188 height 39
click at [423, 370] on button "Create" at bounding box center [421, 372] width 47 height 17
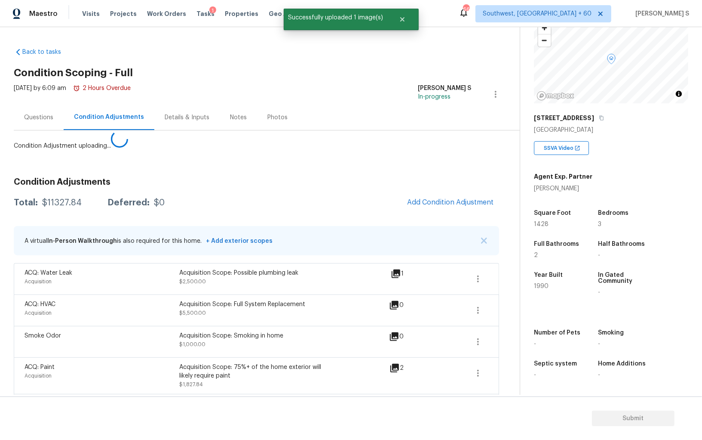
drag, startPoint x: 102, startPoint y: 361, endPoint x: 128, endPoint y: 331, distance: 39.6
click at [101, 361] on body "Maestro Visits Projects Work Orders Tasks 1 Properties Geo Assignments [GEOGRAP…" at bounding box center [351, 220] width 702 height 440
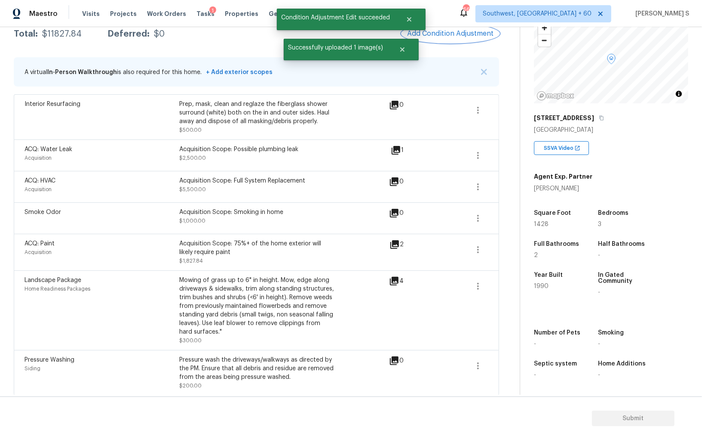
scroll to position [0, 0]
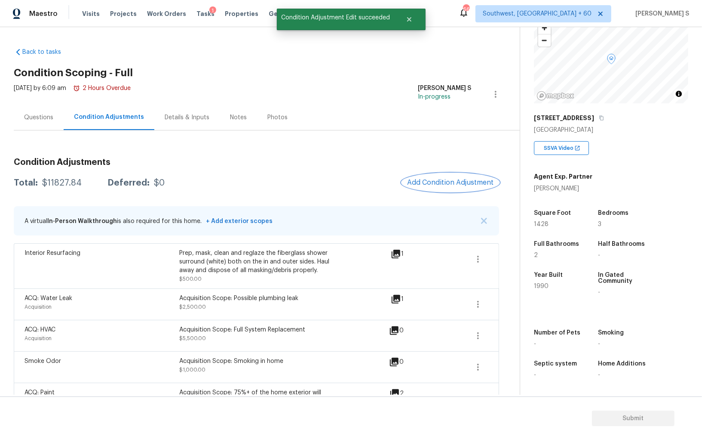
click at [440, 182] on span "Add Condition Adjustment" at bounding box center [450, 183] width 87 height 8
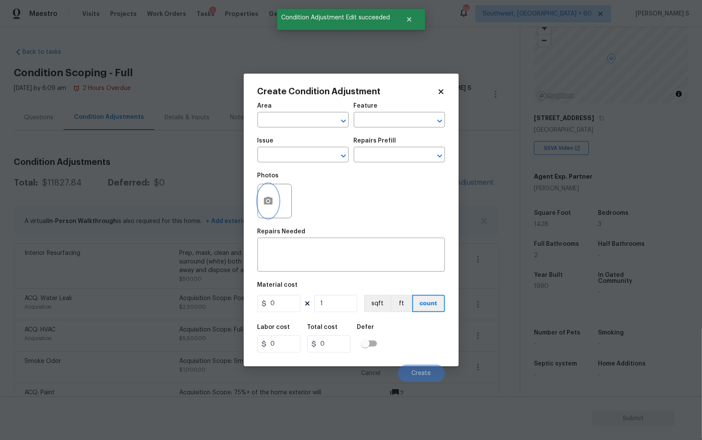
click at [265, 206] on button "button" at bounding box center [268, 201] width 21 height 34
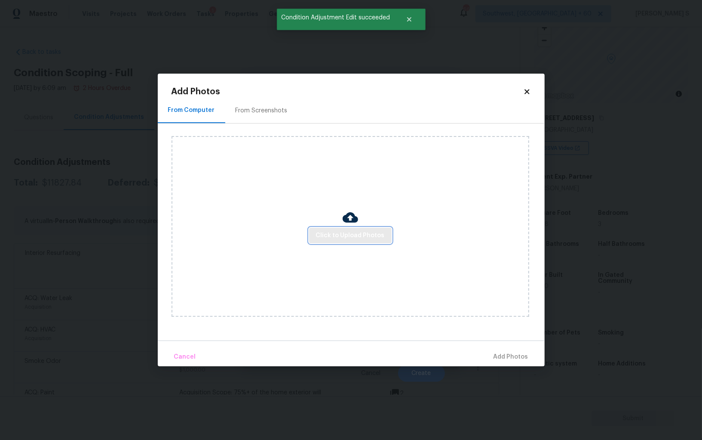
click at [326, 231] on span "Click to Upload Photos" at bounding box center [350, 235] width 69 height 11
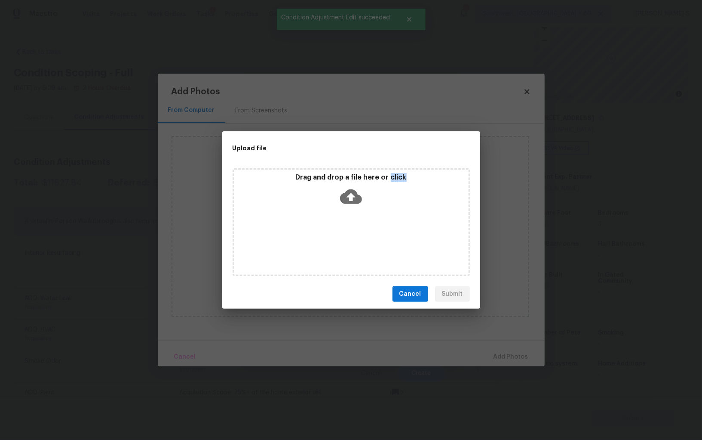
click at [326, 231] on div "Drag and drop a file here or click" at bounding box center [351, 222] width 237 height 108
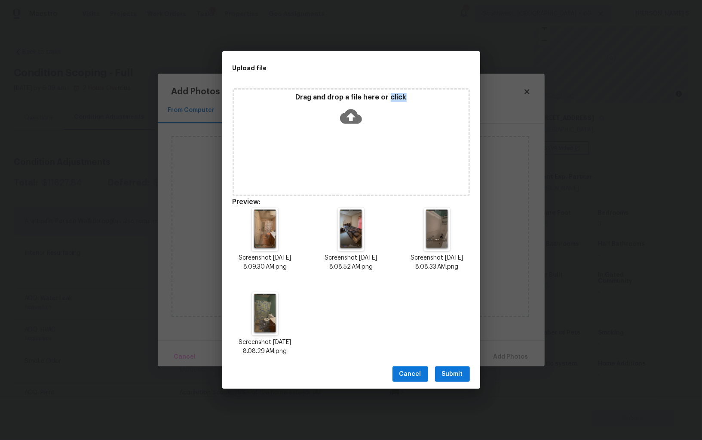
click at [468, 367] on button "Submit" at bounding box center [452, 374] width 35 height 16
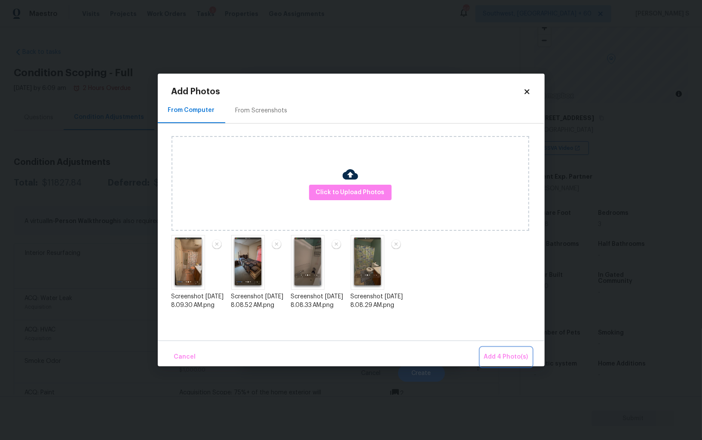
click at [494, 357] on span "Add 4 Photo(s)" at bounding box center [506, 356] width 44 height 11
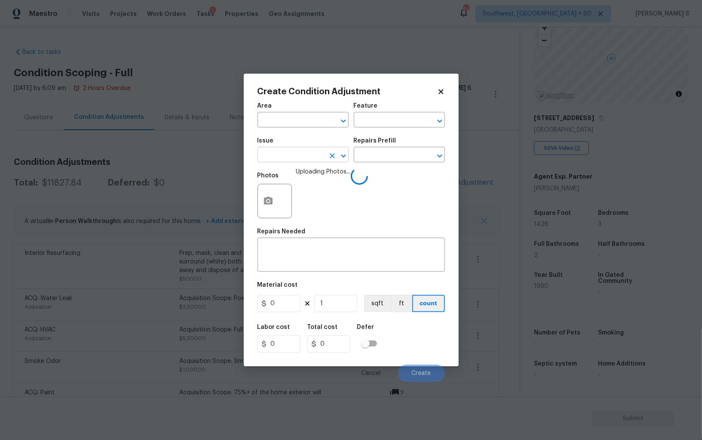
click at [298, 160] on input "text" at bounding box center [291, 155] width 67 height 13
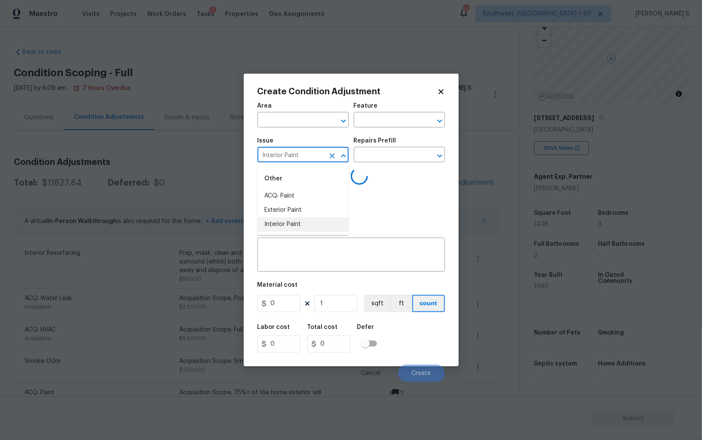
type input "Interior Paint"
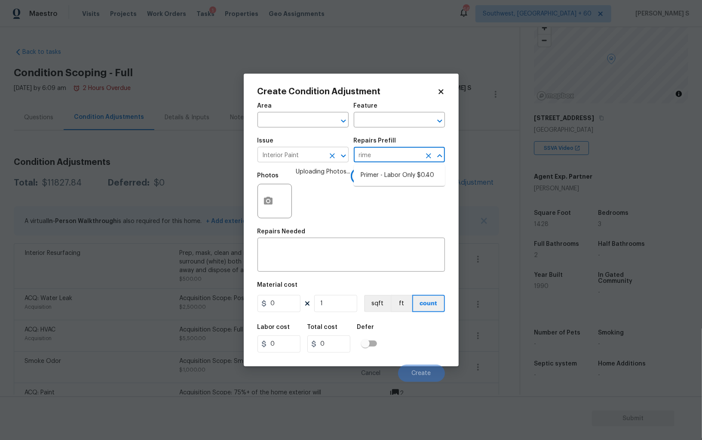
type input "[PERSON_NAME]"
type input "Overall Paint"
type textarea "Interior primer - PRIMER PROVIDED BY OPENDOOR - All nails, screws, drywall anch…"
type input "0.4"
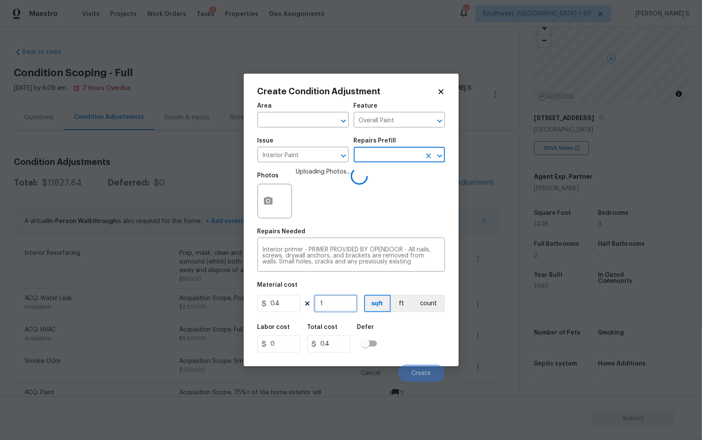
click at [324, 302] on input "1" at bounding box center [335, 303] width 43 height 17
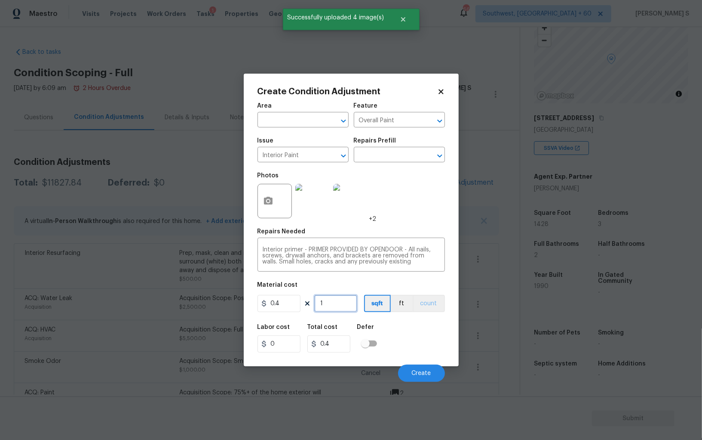
type input "9"
type input "3.6"
type input "90"
type input "36"
type input "900"
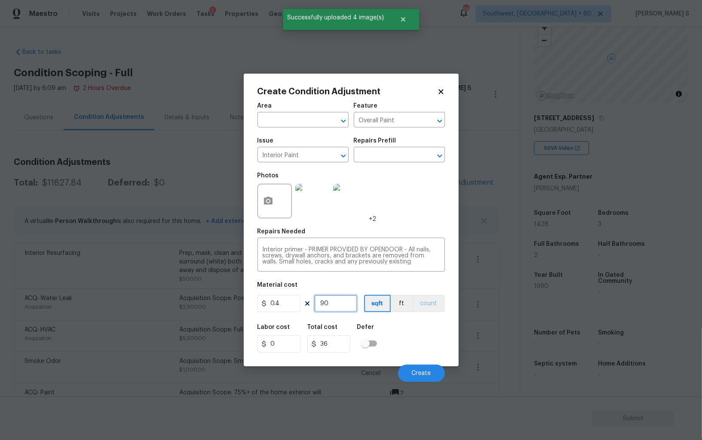
type input "360"
type input "1"
type input "0.4"
type input "12"
type input "4.8"
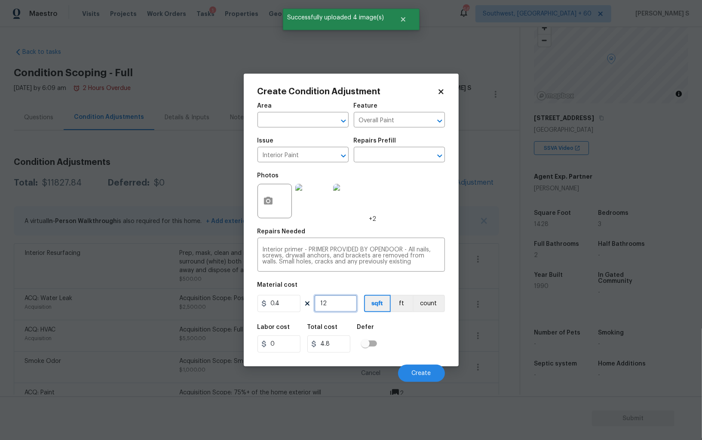
type input "120"
type input "48"
type input "1200"
type input "480"
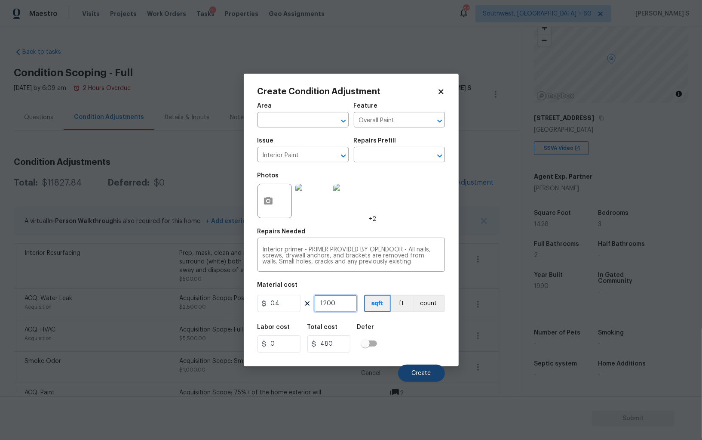
type input "1200"
click at [436, 372] on button "Create" at bounding box center [421, 372] width 47 height 17
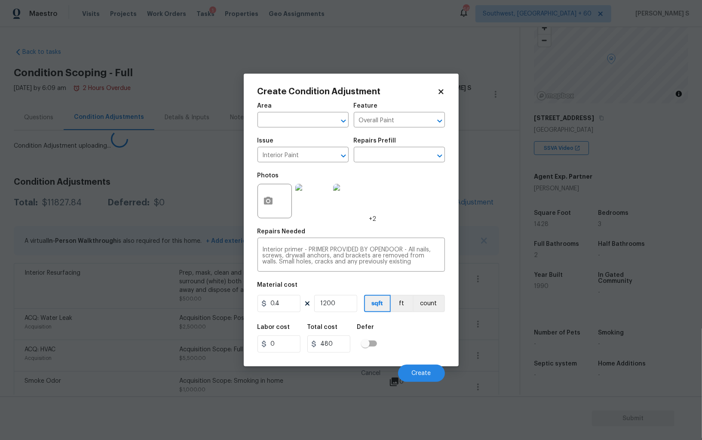
click at [64, 329] on body "Maestro Visits Projects Work Orders Tasks 1 Properties Geo Assignments [GEOGRAP…" at bounding box center [351, 220] width 702 height 440
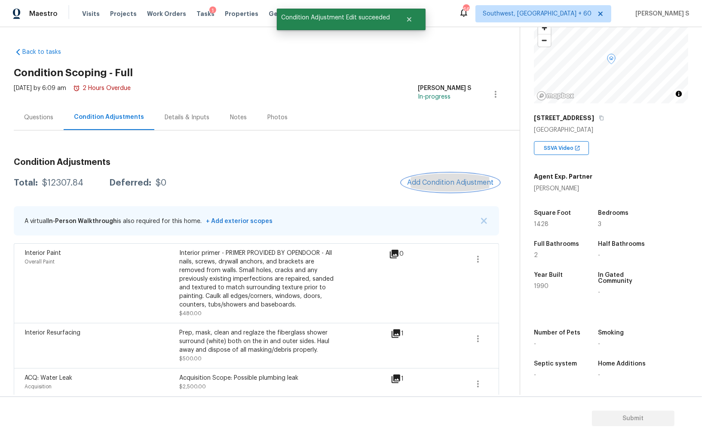
click at [438, 180] on span "Add Condition Adjustment" at bounding box center [450, 183] width 87 height 8
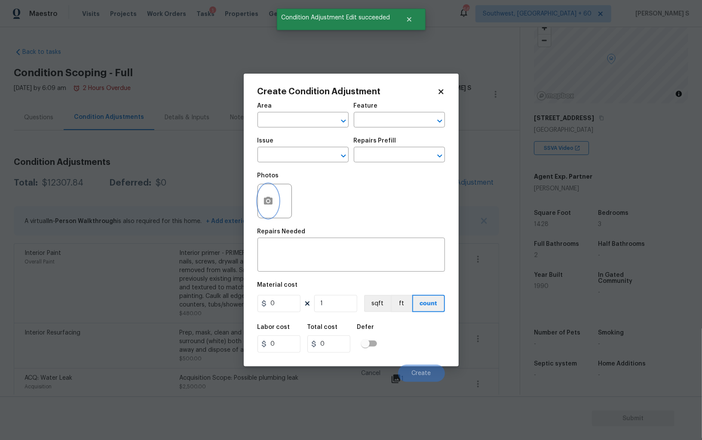
click at [277, 194] on button "button" at bounding box center [268, 201] width 21 height 34
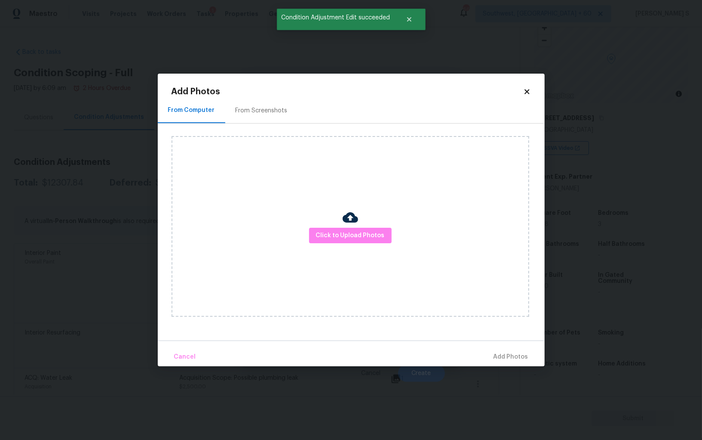
click at [232, 110] on div "From Screenshots" at bounding box center [261, 110] width 73 height 25
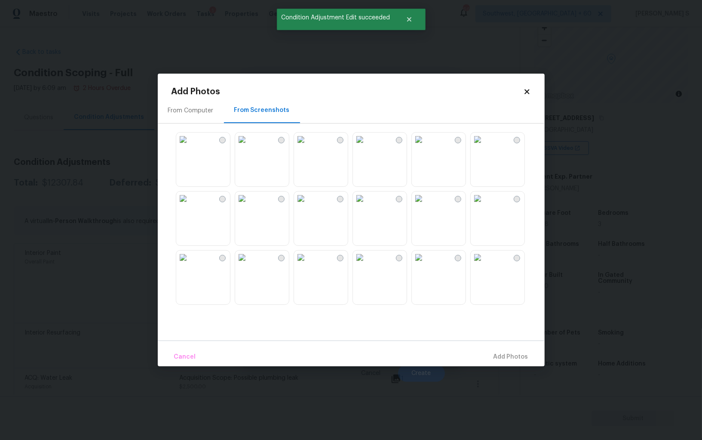
click at [308, 146] on img at bounding box center [301, 139] width 14 height 14
click at [308, 205] on img at bounding box center [301, 198] width 14 height 14
click at [249, 205] on img at bounding box center [242, 198] width 14 height 14
click at [308, 264] on img at bounding box center [301, 257] width 14 height 14
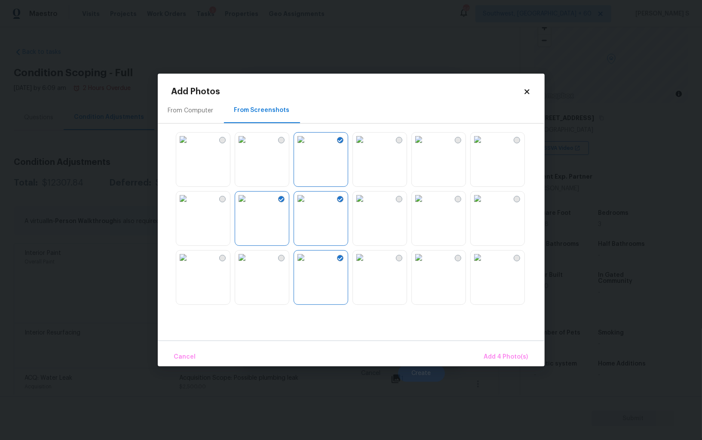
click at [367, 205] on img at bounding box center [360, 198] width 14 height 14
click at [426, 205] on img at bounding box center [419, 198] width 14 height 14
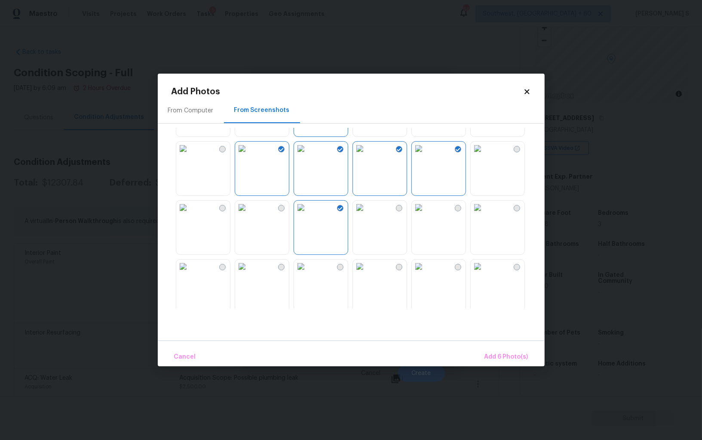
scroll to position [156, 0]
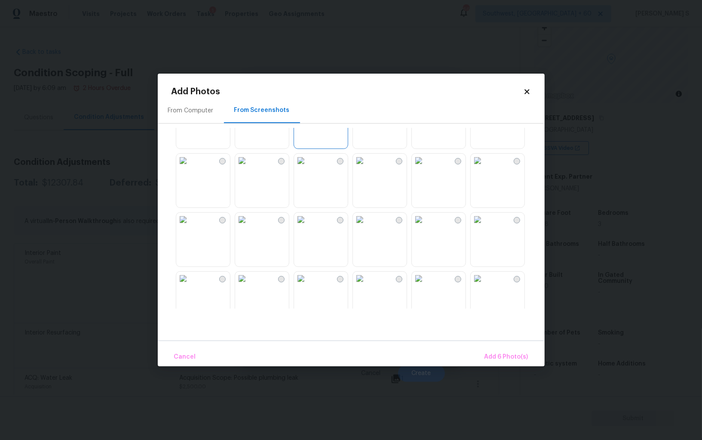
click at [367, 226] on img at bounding box center [360, 220] width 14 height 14
click at [308, 226] on img at bounding box center [301, 220] width 14 height 14
click at [249, 226] on img at bounding box center [242, 220] width 14 height 14
click at [503, 348] on button "Add 9 Photo(s)" at bounding box center [506, 357] width 51 height 18
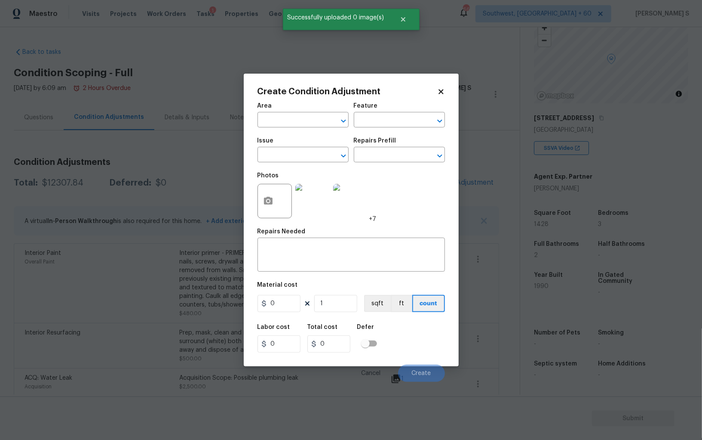
click at [288, 143] on div "Issue" at bounding box center [303, 143] width 91 height 11
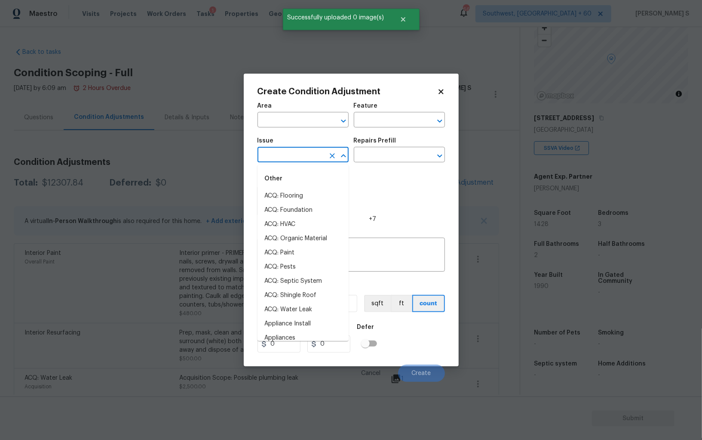
click at [291, 160] on input "text" at bounding box center [291, 155] width 67 height 13
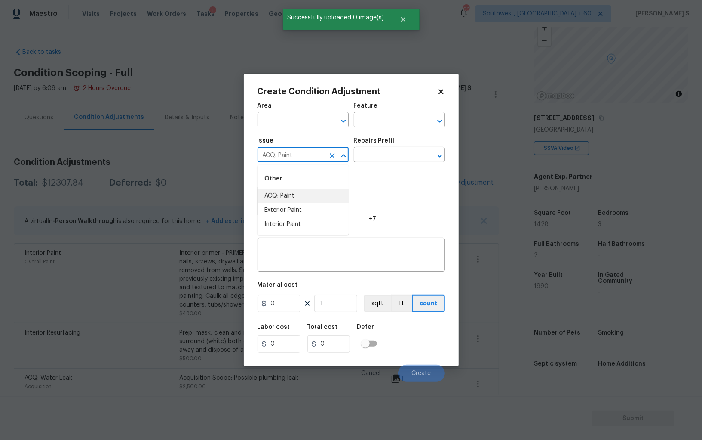
type input "ACQ: Paint"
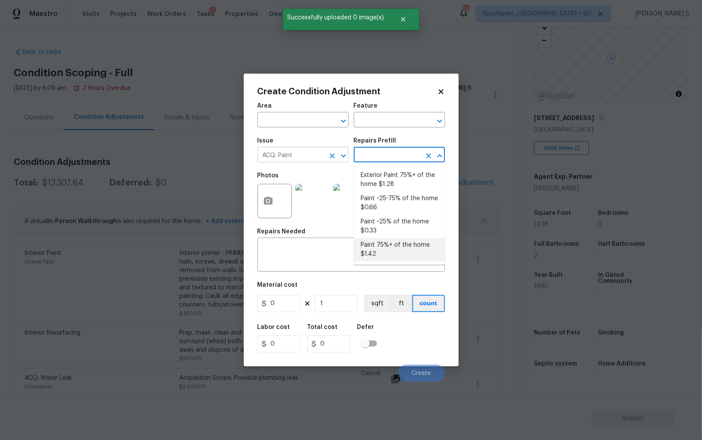
type input "Acquisition"
type textarea "Acquisition Scope: 75%+ of the home will likely require interior paint"
type input "1.42"
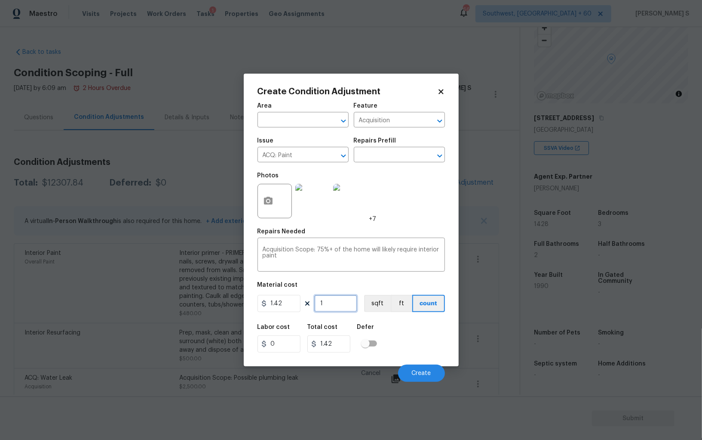
click at [338, 302] on input "1" at bounding box center [335, 303] width 43 height 17
type input "14"
type input "19.88"
type input "142"
type input "201.64"
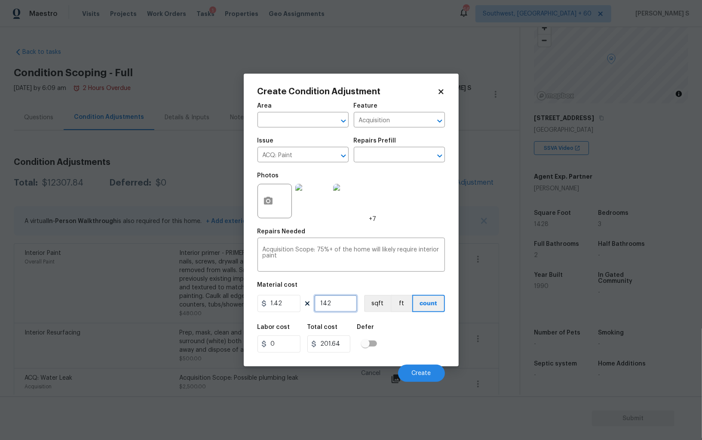
type input "1428"
type input "2027.76"
type input "1428"
click at [385, 305] on button "sqft" at bounding box center [377, 303] width 27 height 17
click at [391, 333] on div "Labor cost 0 Total cost 2027.76 Defer" at bounding box center [352, 338] width 188 height 39
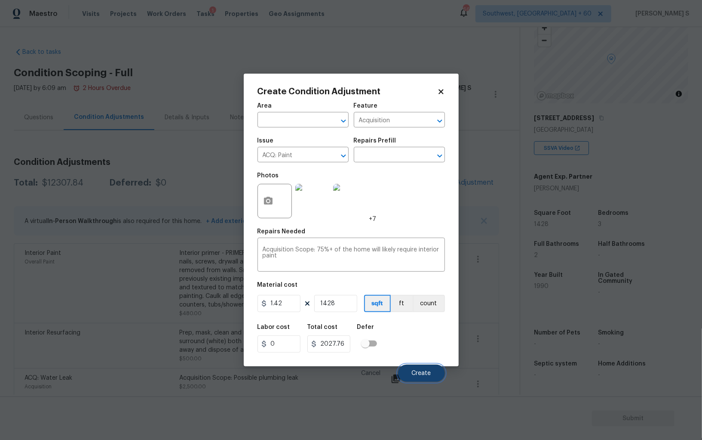
click at [415, 375] on span "Create" at bounding box center [421, 373] width 19 height 6
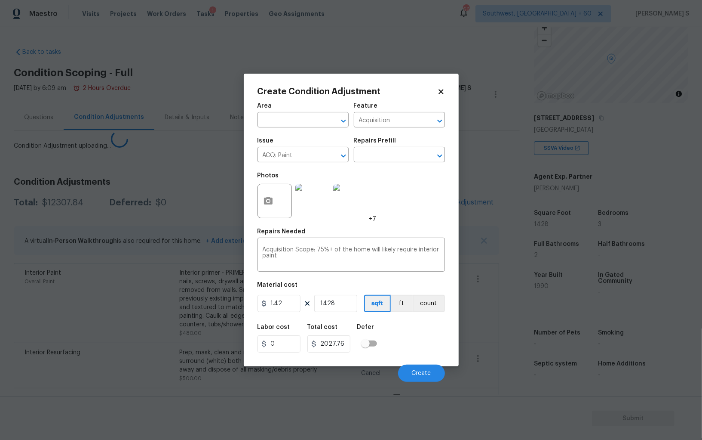
click at [145, 327] on body "Maestro Visits Projects Work Orders Tasks 1 Properties Geo Assignments [GEOGRAP…" at bounding box center [351, 220] width 702 height 440
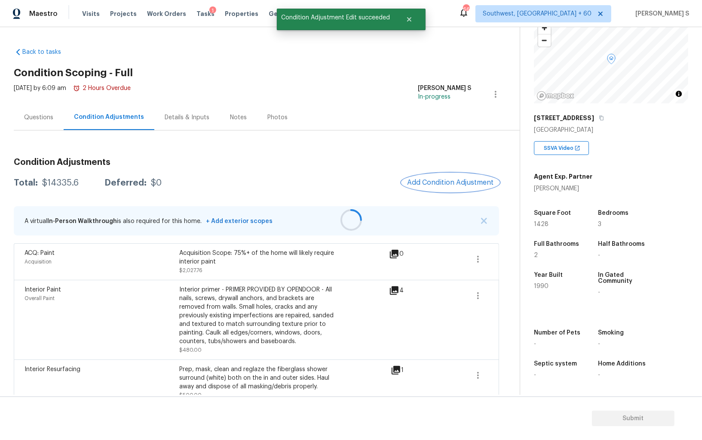
click at [420, 186] on button "Add Condition Adjustment" at bounding box center [450, 182] width 97 height 18
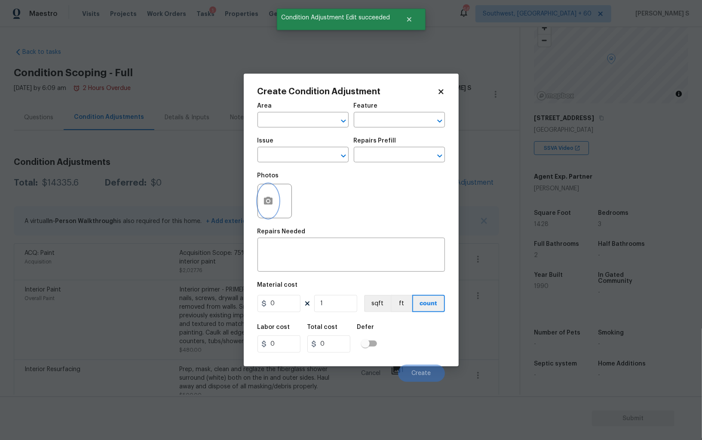
click at [267, 200] on icon "button" at bounding box center [268, 201] width 10 height 10
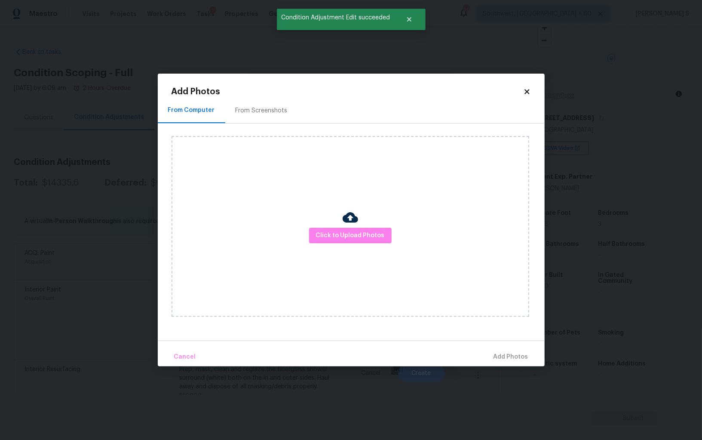
click at [261, 100] on div "From Screenshots" at bounding box center [261, 110] width 73 height 25
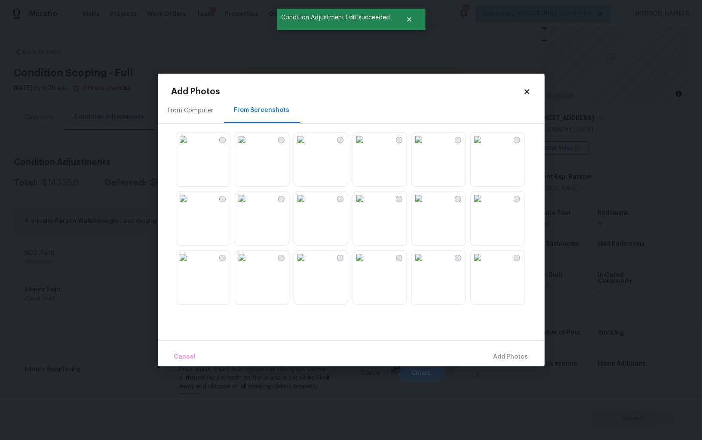
click at [308, 146] on img at bounding box center [301, 139] width 14 height 14
click at [308, 205] on img at bounding box center [301, 198] width 14 height 14
click at [297, 205] on img at bounding box center [301, 198] width 14 height 14
click at [249, 205] on img at bounding box center [242, 198] width 14 height 14
click at [308, 205] on img at bounding box center [301, 198] width 14 height 14
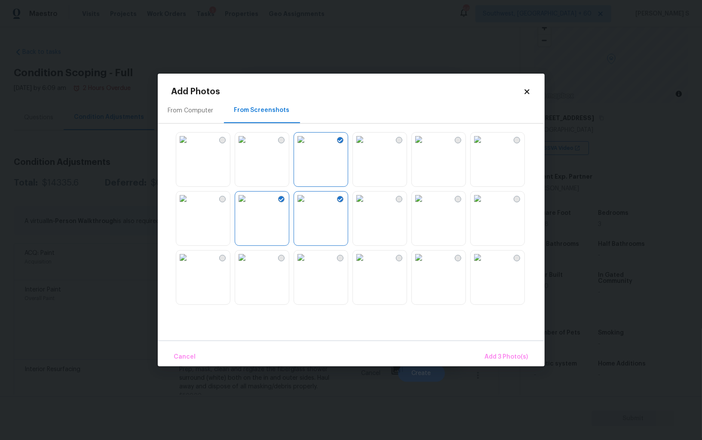
drag, startPoint x: 383, startPoint y: 214, endPoint x: 423, endPoint y: 214, distance: 40.4
click at [367, 205] on img at bounding box center [360, 198] width 14 height 14
click at [426, 205] on img at bounding box center [419, 198] width 14 height 14
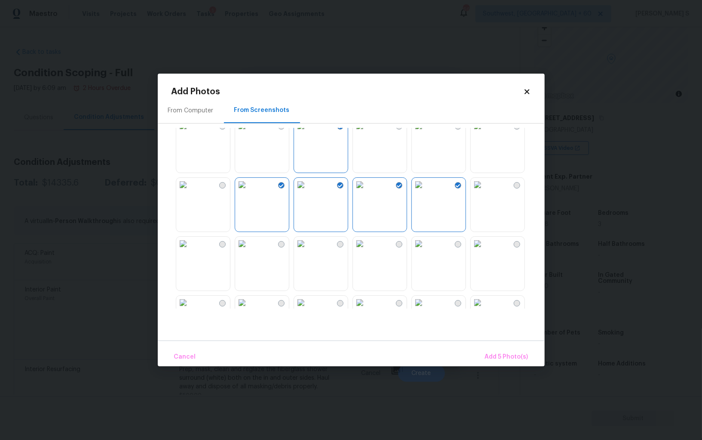
scroll to position [17, 0]
click at [426, 247] on img at bounding box center [419, 240] width 14 height 14
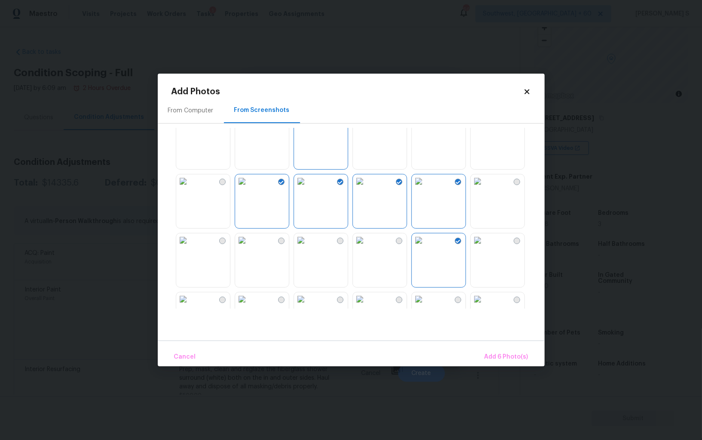
click at [249, 247] on img at bounding box center [242, 240] width 14 height 14
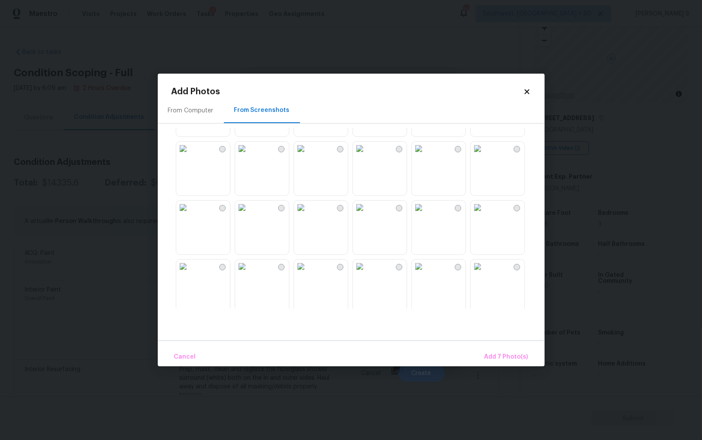
scroll to position [338, 0]
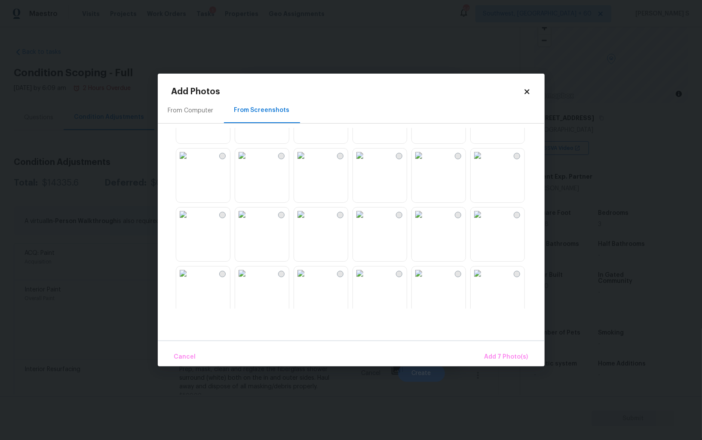
click at [249, 221] on img at bounding box center [242, 214] width 14 height 14
click at [249, 162] on img at bounding box center [242, 155] width 14 height 14
click at [190, 162] on img at bounding box center [183, 155] width 14 height 14
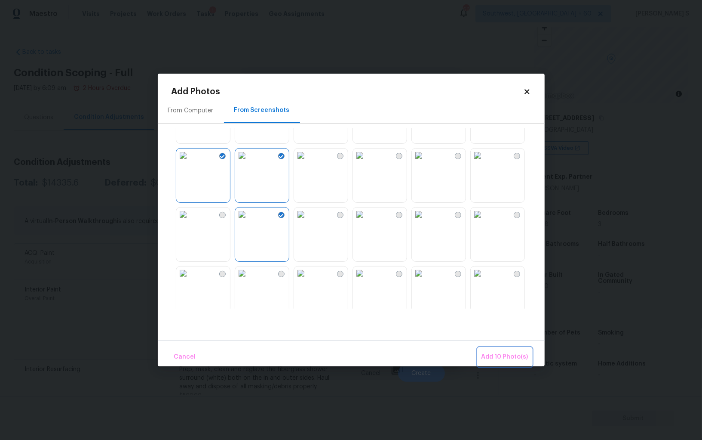
click at [490, 351] on button "Add 10 Photo(s)" at bounding box center [505, 357] width 54 height 18
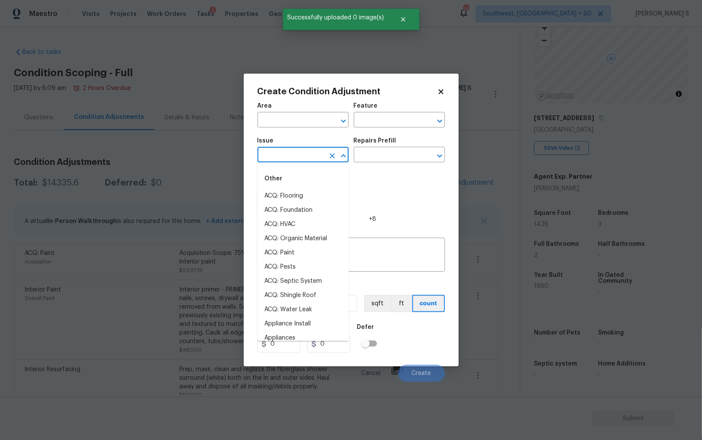
click at [283, 155] on input "text" at bounding box center [291, 155] width 67 height 13
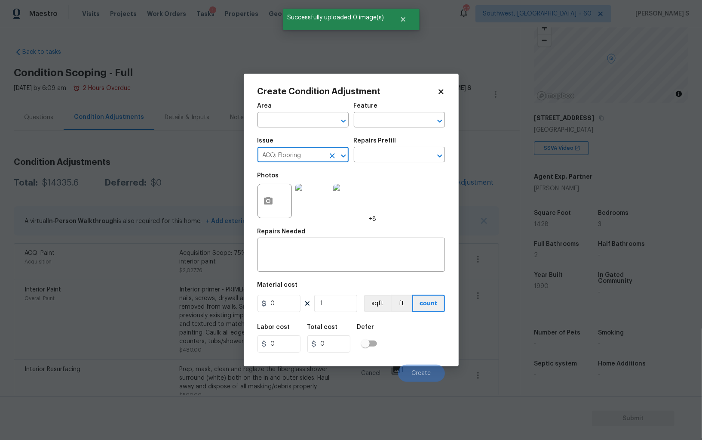
type input "ACQ: Flooring"
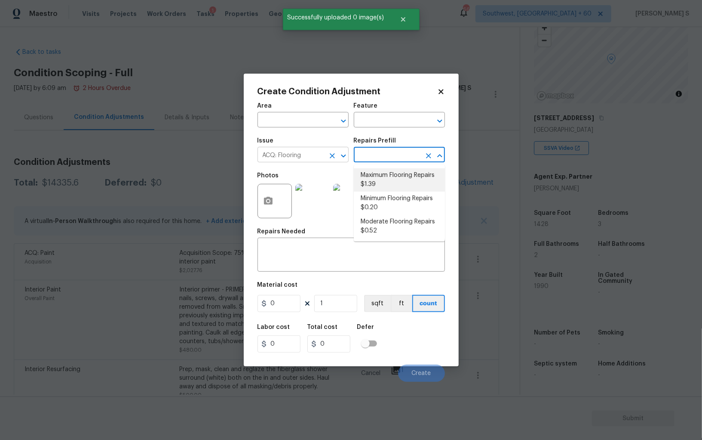
type input "Acquisition"
type textarea "Acquisition Scope: Maximum flooring repairs"
type input "1.39"
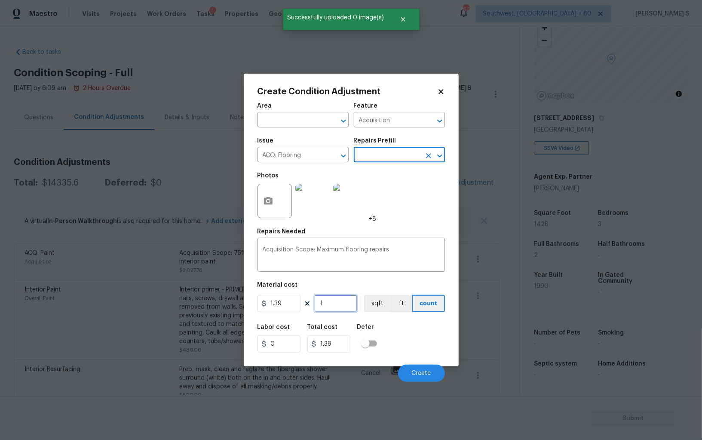
click at [341, 302] on input "1" at bounding box center [335, 303] width 43 height 17
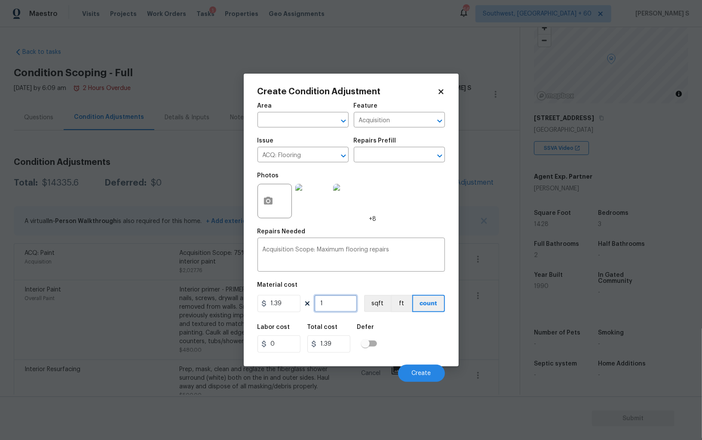
paste input "428"
type input "1428"
type input "1984.92"
type input "1428"
click at [371, 300] on button "sqft" at bounding box center [377, 303] width 27 height 17
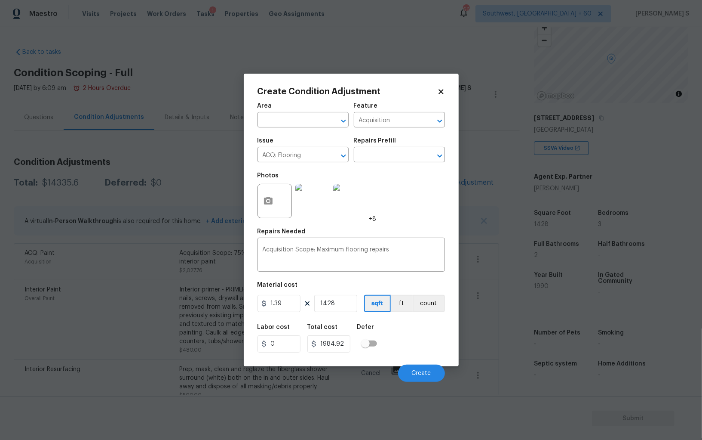
click at [376, 316] on div "Area ​ Feature Acquisition ​ Issue ACQ: Flooring ​ Repairs Prefill ​ Photos +8 …" at bounding box center [352, 240] width 188 height 284
click at [408, 374] on button "Create" at bounding box center [421, 372] width 47 height 17
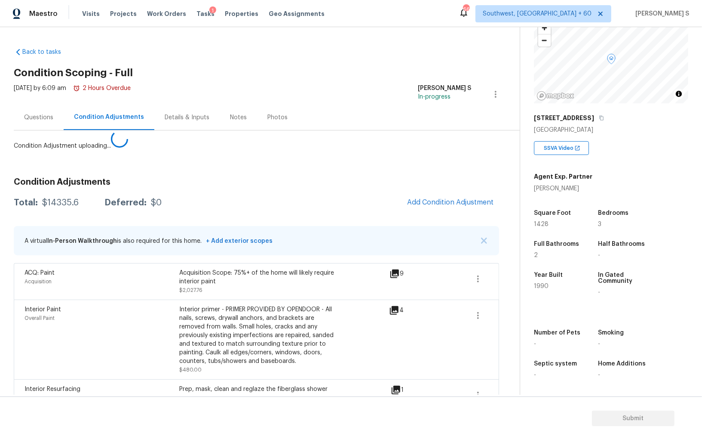
click at [84, 321] on body "Maestro Visits Projects Work Orders Tasks 1 Properties Geo Assignments [GEOGRAP…" at bounding box center [351, 220] width 702 height 440
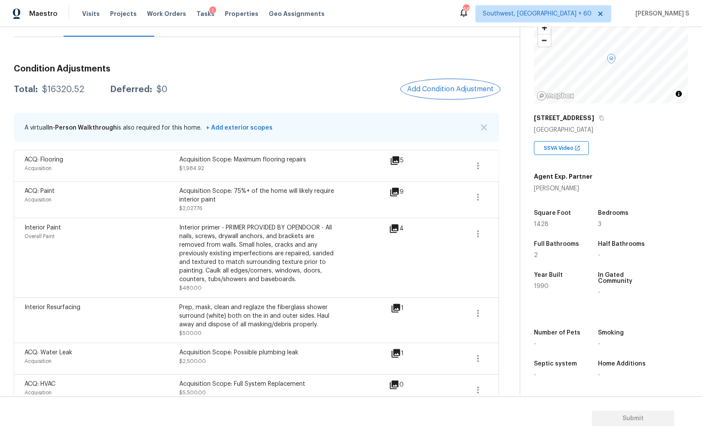
scroll to position [24, 0]
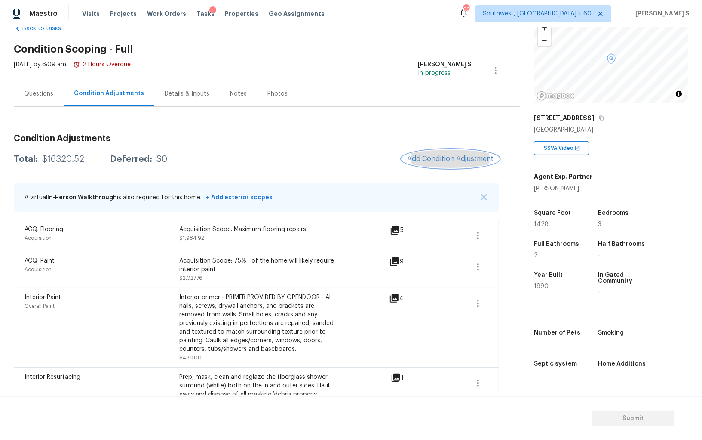
click at [429, 160] on span "Add Condition Adjustment" at bounding box center [450, 159] width 87 height 8
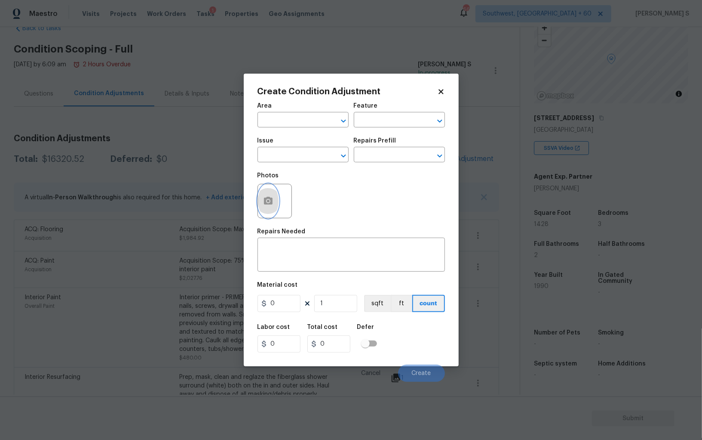
click at [265, 197] on icon "button" at bounding box center [268, 201] width 10 height 10
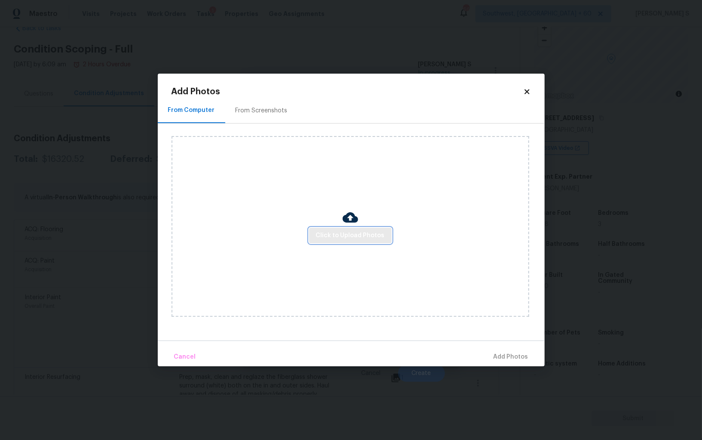
click at [360, 234] on span "Click to Upload Photos" at bounding box center [350, 235] width 69 height 11
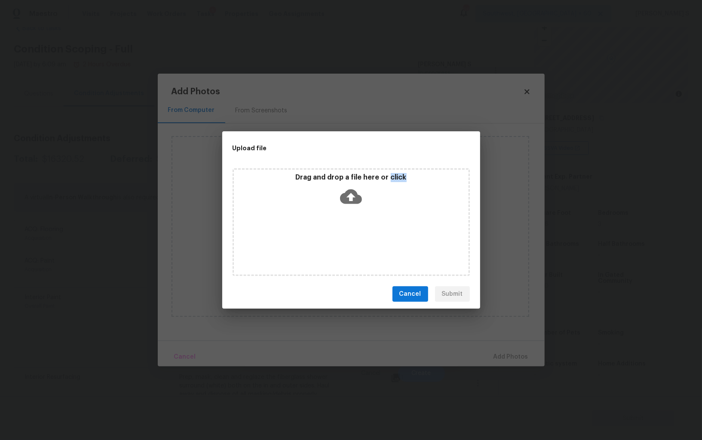
click at [360, 234] on div "Drag and drop a file here or click" at bounding box center [351, 222] width 237 height 108
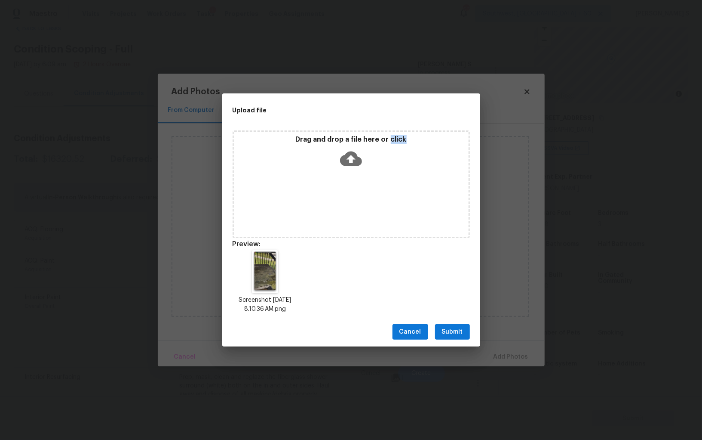
click at [455, 332] on span "Submit" at bounding box center [452, 332] width 21 height 11
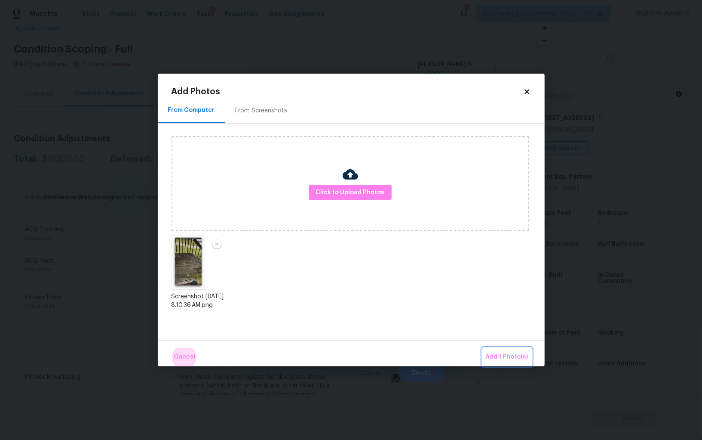
click at [483, 348] on button "Add 1 Photo(s)" at bounding box center [507, 357] width 49 height 18
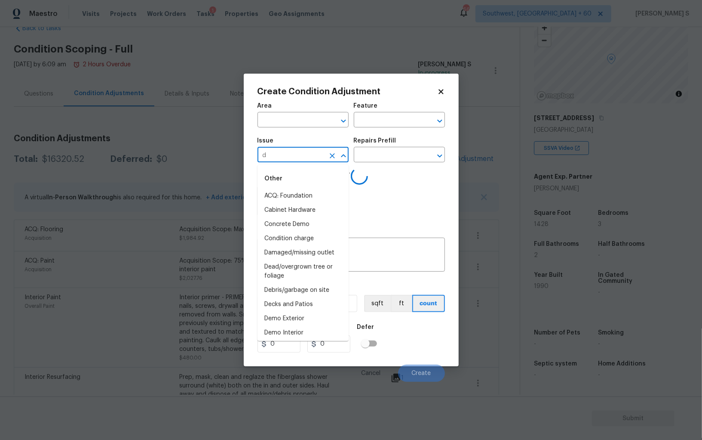
click at [305, 157] on input "d" at bounding box center [291, 155] width 67 height 13
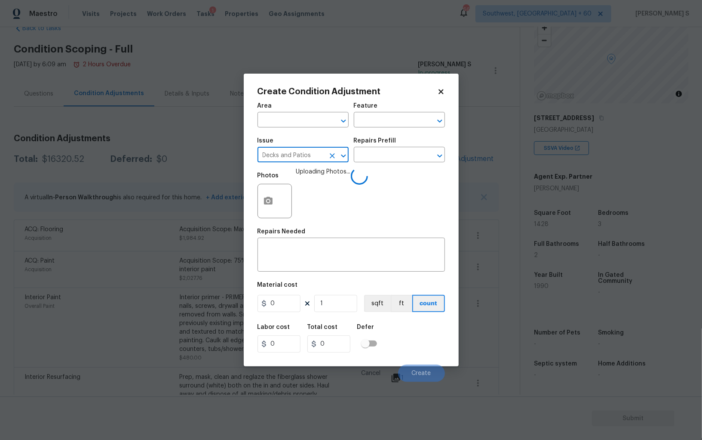
type input "Decks and Patios"
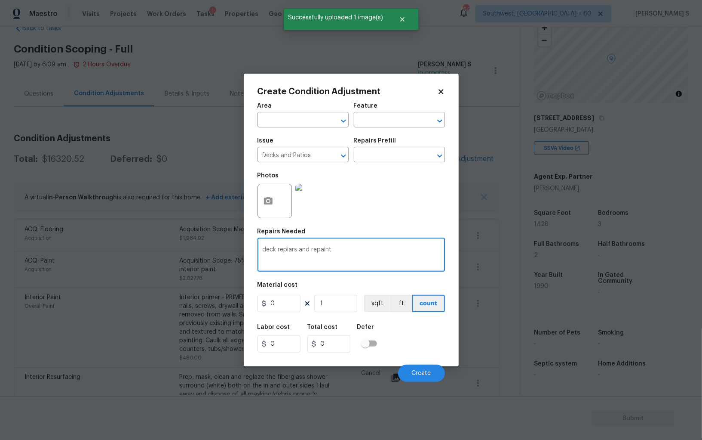
type textarea "deck repiars and repaint"
click at [277, 310] on input "0" at bounding box center [279, 303] width 43 height 17
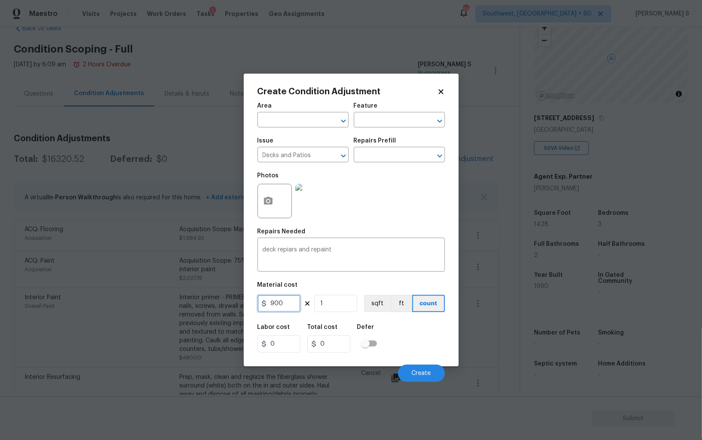
type input "900"
click at [428, 338] on div "Labor cost 0 Total cost 900 Defer" at bounding box center [352, 338] width 188 height 39
click at [434, 365] on button "Create" at bounding box center [421, 372] width 47 height 17
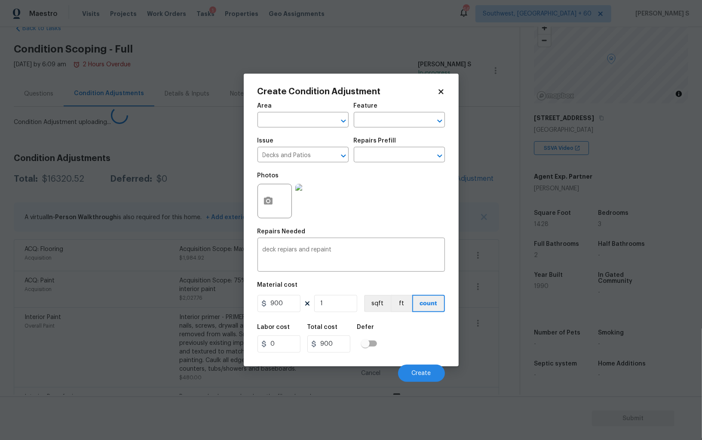
click at [37, 343] on body "Maestro Visits Projects Work Orders Tasks 1 Properties Geo Assignments [GEOGRAP…" at bounding box center [351, 220] width 702 height 440
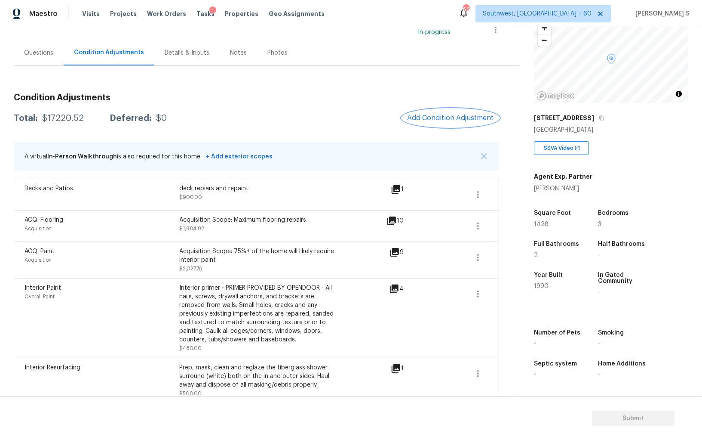
scroll to position [0, 0]
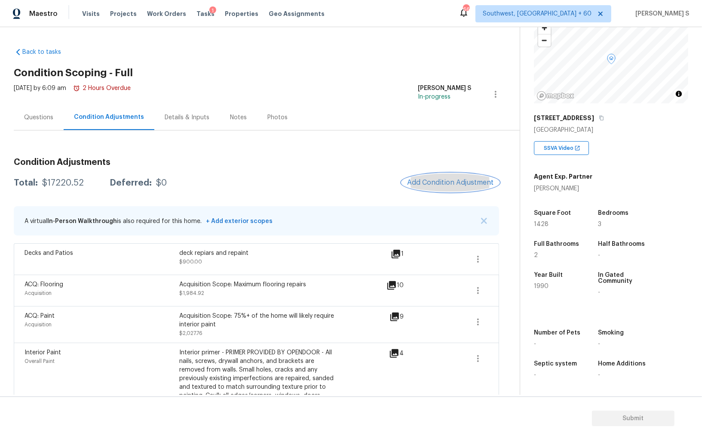
click at [450, 181] on span "Add Condition Adjustment" at bounding box center [450, 183] width 87 height 8
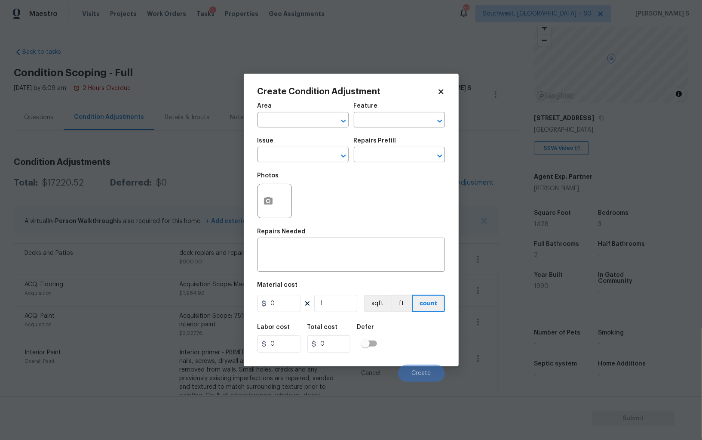
click at [281, 195] on div at bounding box center [275, 201] width 34 height 34
click at [271, 200] on icon "button" at bounding box center [268, 201] width 9 height 8
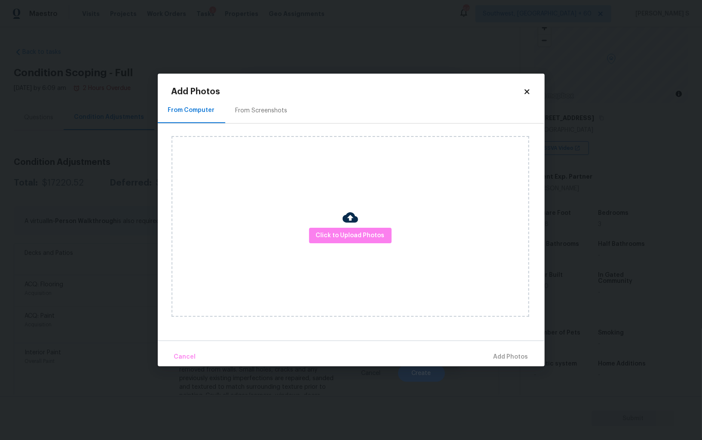
click at [283, 107] on div "From Screenshots" at bounding box center [262, 110] width 52 height 9
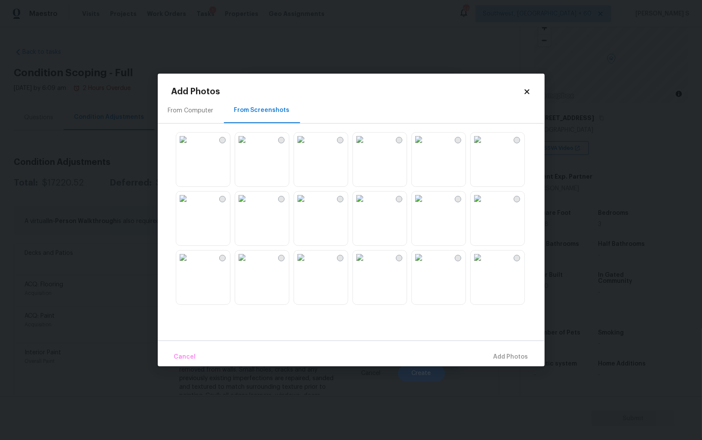
click at [249, 146] on img at bounding box center [242, 139] width 14 height 14
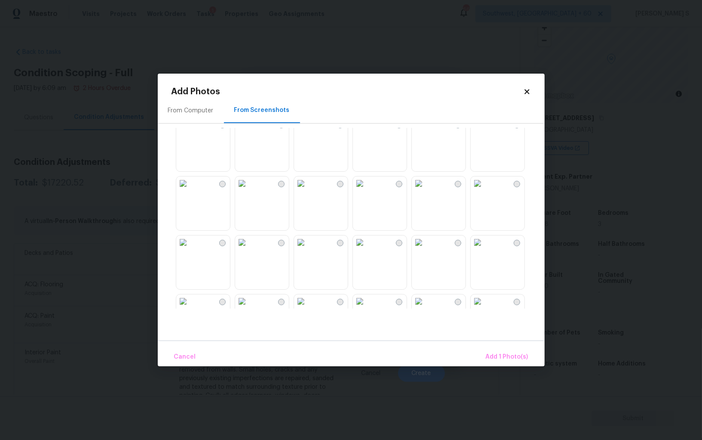
scroll to position [664, 0]
click at [367, 249] on img at bounding box center [360, 242] width 14 height 14
click at [510, 355] on span "Add 2 Photo(s)" at bounding box center [507, 356] width 44 height 11
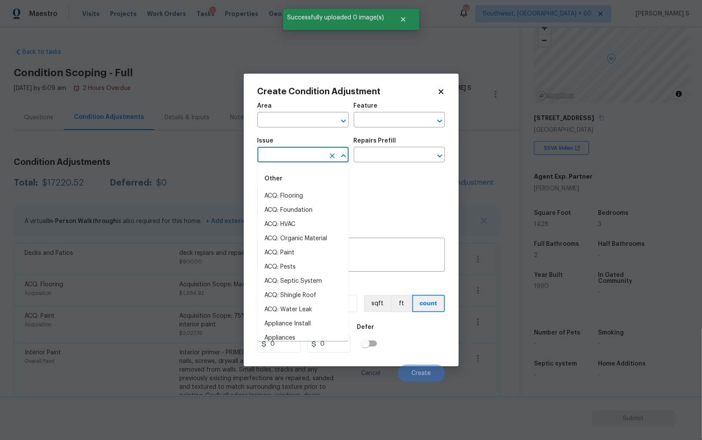
click at [302, 157] on input "text" at bounding box center [291, 155] width 67 height 13
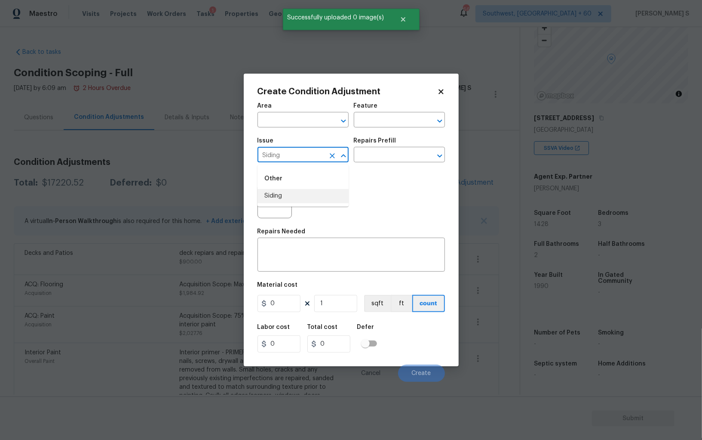
type input "Siding"
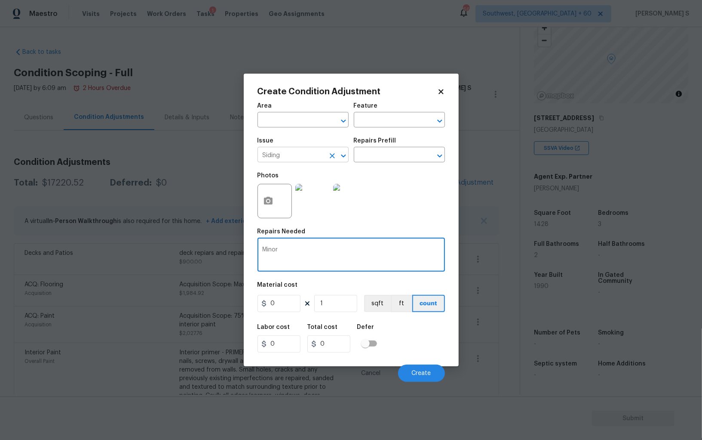
type textarea "Minor"
click at [302, 157] on input "Siding" at bounding box center [291, 155] width 67 height 13
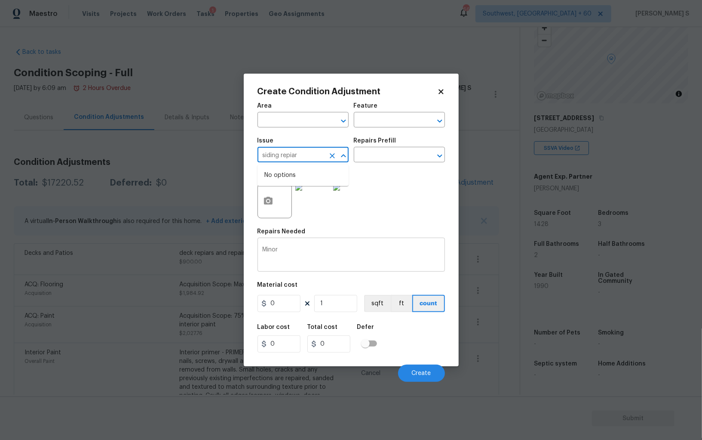
type input "Siding"
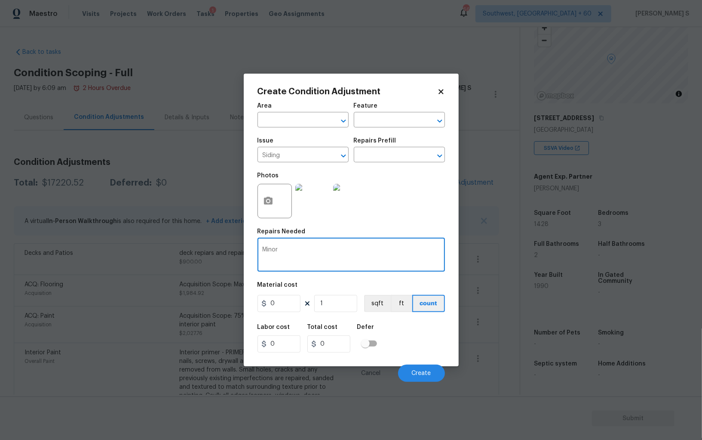
click at [308, 255] on textarea "Minor" at bounding box center [351, 255] width 177 height 18
paste textarea "siding repiar"
type textarea "Minor siding repiar"
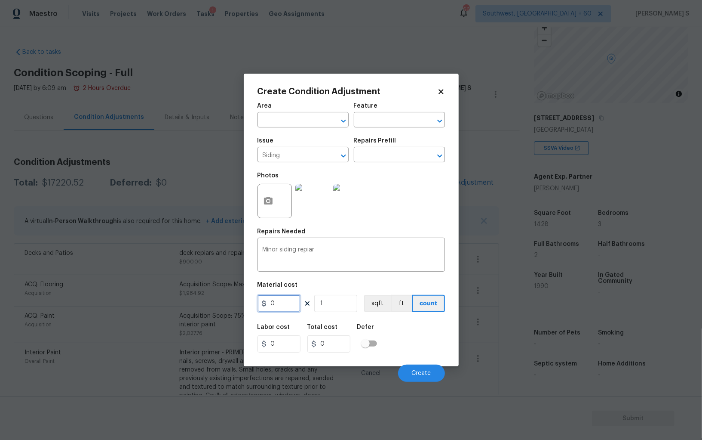
click at [277, 306] on input "0" at bounding box center [279, 303] width 43 height 17
type input "900"
click at [419, 368] on button "Create" at bounding box center [421, 372] width 47 height 17
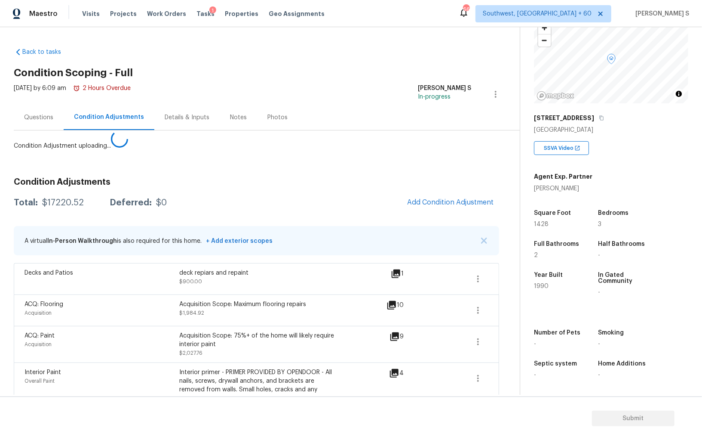
click at [30, 339] on body "Maestro Visits Projects Work Orders Tasks 1 Properties Geo Assignments 665 Sout…" at bounding box center [351, 220] width 702 height 440
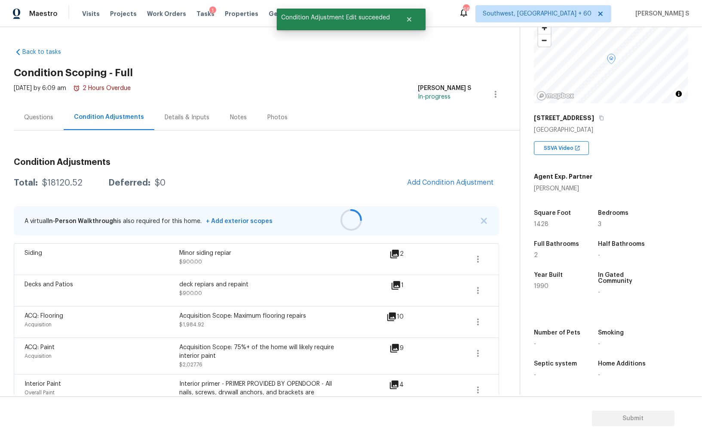
drag, startPoint x: 478, startPoint y: 287, endPoint x: 507, endPoint y: 287, distance: 28.8
click at [479, 287] on div at bounding box center [351, 220] width 702 height 440
click at [507, 287] on div "Back to tasks Condition Scoping - Full [DATE] by 6:09 am 2 Hours Overdue Anbu J…" at bounding box center [267, 399] width 506 height 716
click at [474, 287] on icon "button" at bounding box center [478, 290] width 10 height 10
click at [503, 287] on div "Edit" at bounding box center [527, 288] width 67 height 9
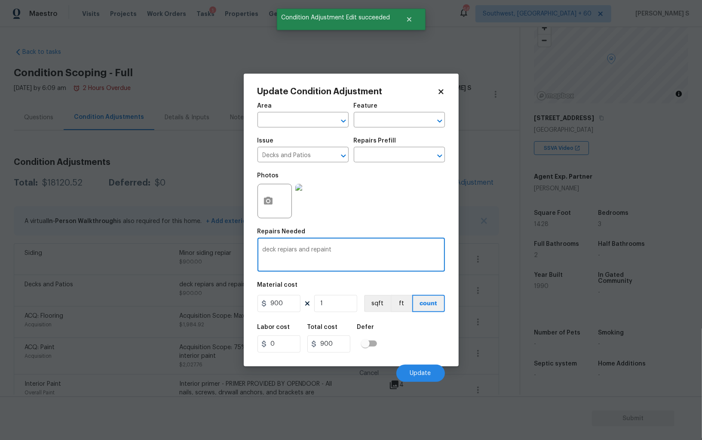
click at [334, 252] on textarea "deck repiars and repaint" at bounding box center [351, 255] width 177 height 18
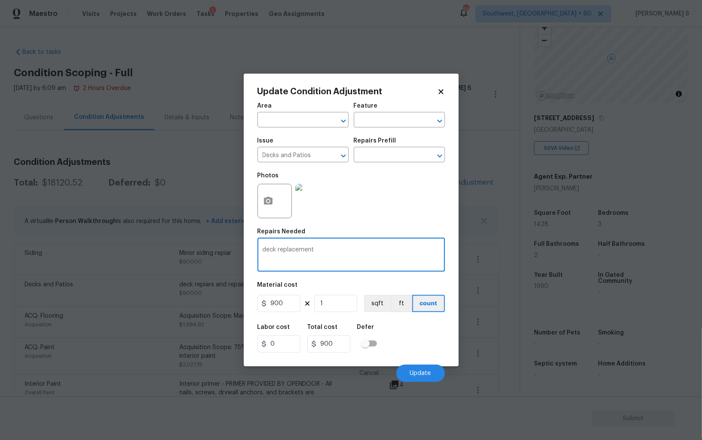
type textarea "deck replacement"
click at [290, 302] on input "900" at bounding box center [279, 303] width 43 height 17
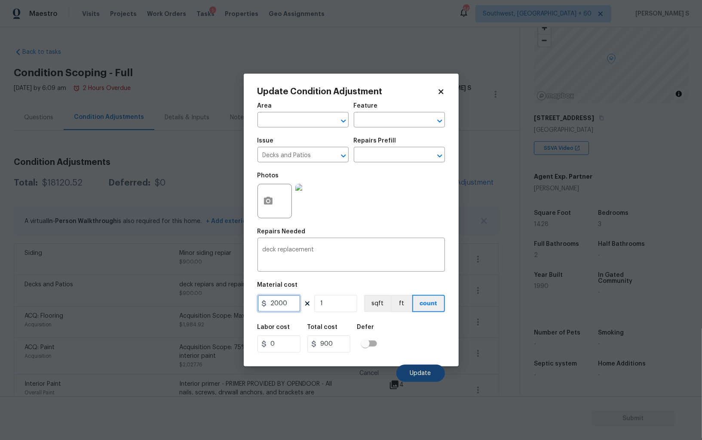
type input "2000"
click at [437, 371] on button "Update" at bounding box center [421, 372] width 49 height 17
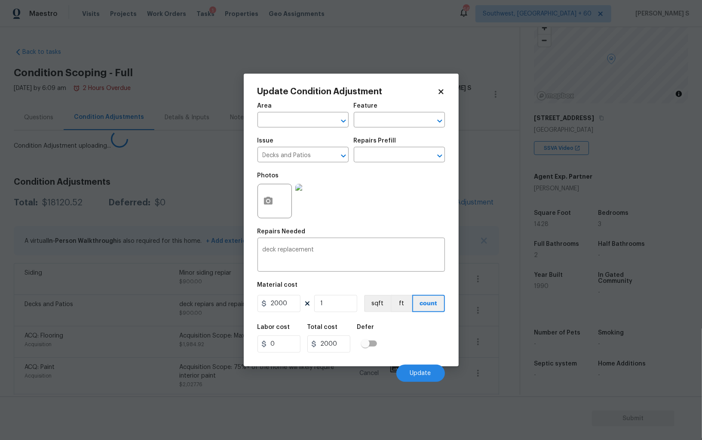
click at [5, 351] on body "Maestro Visits Projects Work Orders Tasks 1 Properties Geo Assignments 665 Sout…" at bounding box center [351, 220] width 702 height 440
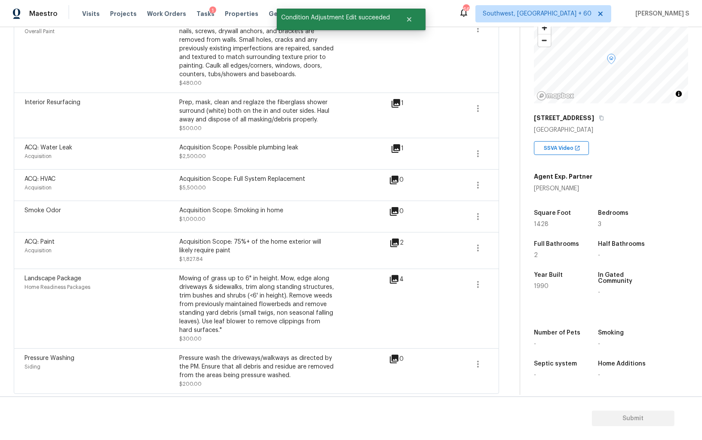
scroll to position [0, 0]
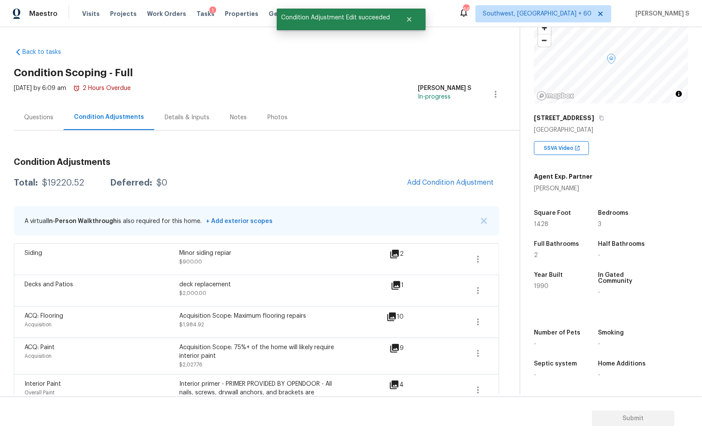
click at [73, 185] on div "$19220.52" at bounding box center [63, 183] width 42 height 9
copy div "19220.52"
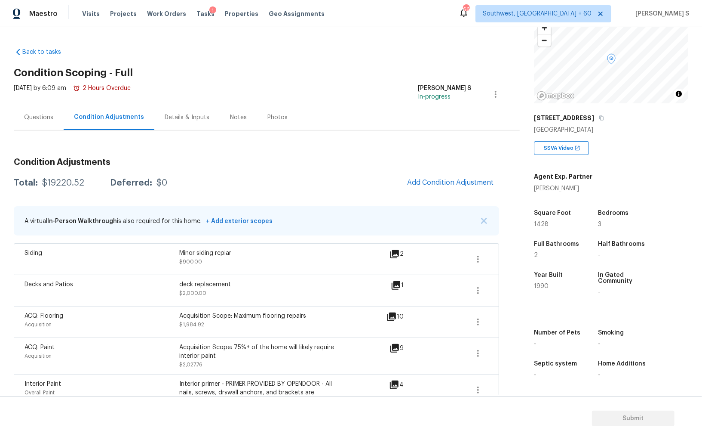
click at [40, 119] on div "Questions" at bounding box center [38, 117] width 29 height 9
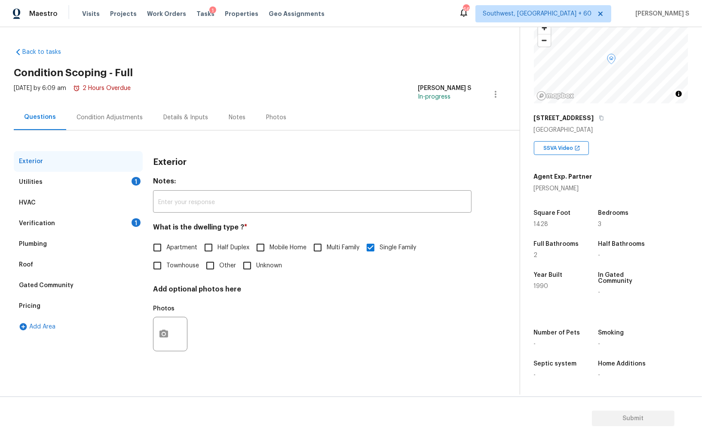
click at [138, 221] on div "1" at bounding box center [136, 222] width 9 height 9
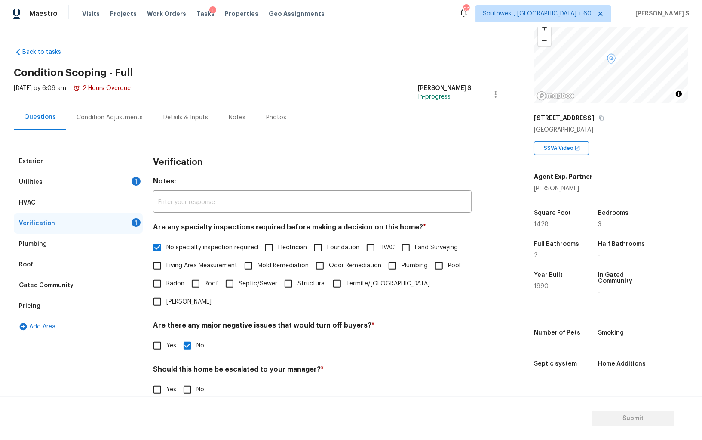
click at [190, 380] on input "No" at bounding box center [188, 389] width 18 height 18
checkbox input "true"
click at [129, 180] on div "Utilities 1" at bounding box center [78, 182] width 129 height 21
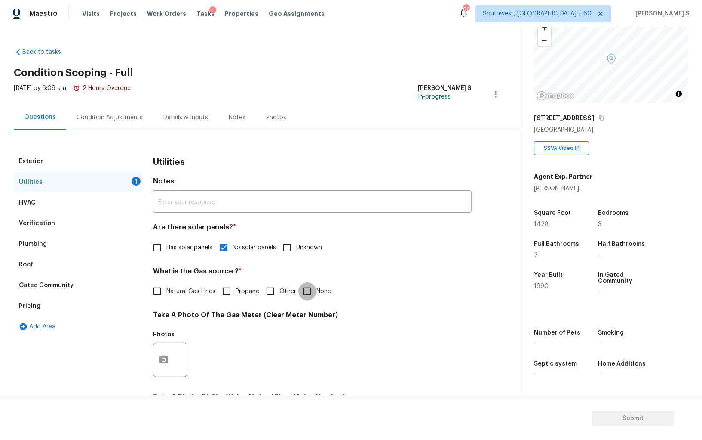
click at [308, 282] on input "None" at bounding box center [308, 291] width 18 height 18
checkbox input "true"
click at [33, 236] on div "Plumbing" at bounding box center [78, 244] width 129 height 21
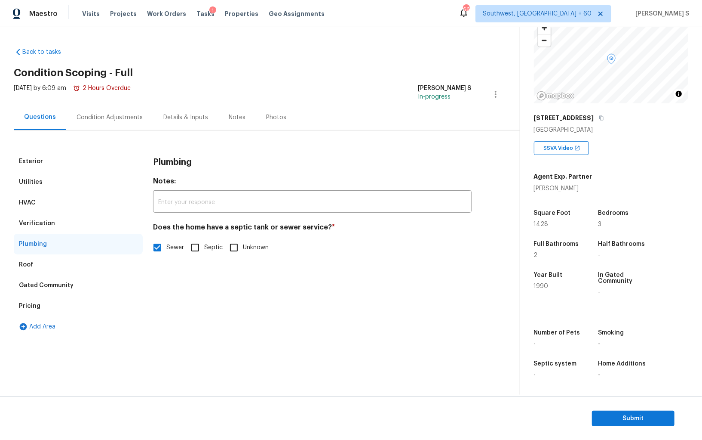
click at [35, 295] on div "Gated Community" at bounding box center [78, 285] width 129 height 21
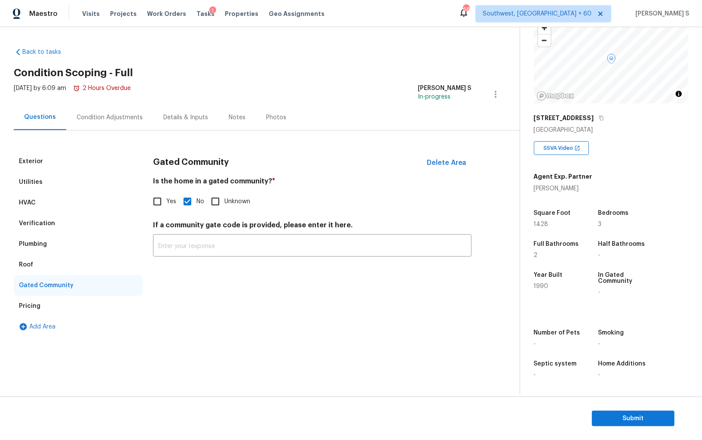
click at [84, 299] on div "Pricing" at bounding box center [78, 306] width 129 height 21
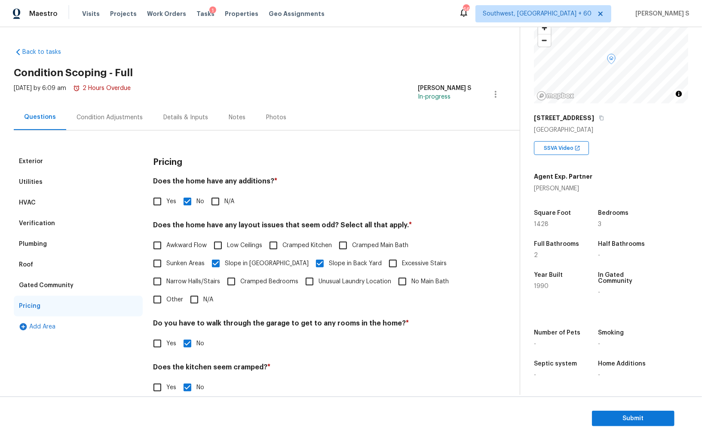
click at [121, 120] on div "Condition Adjustments" at bounding box center [110, 117] width 66 height 9
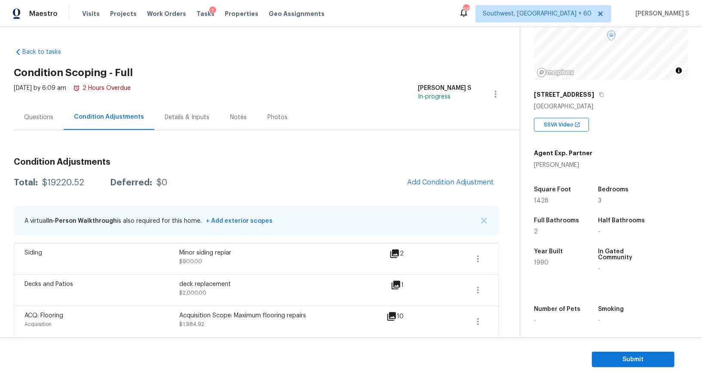
scroll to position [83, 0]
click at [636, 358] on span "Submit" at bounding box center [633, 359] width 69 height 11
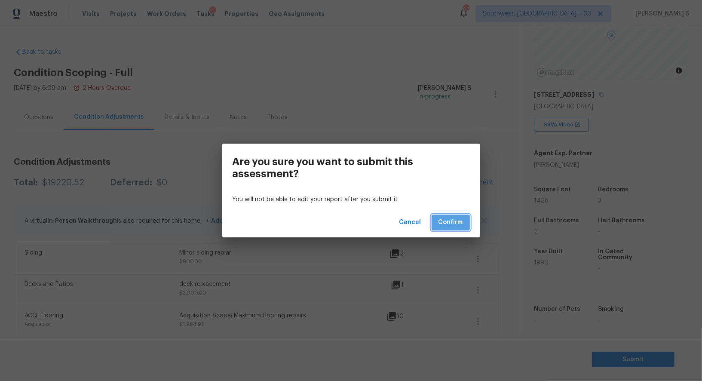
click at [463, 220] on span "Confirm" at bounding box center [451, 222] width 25 height 11
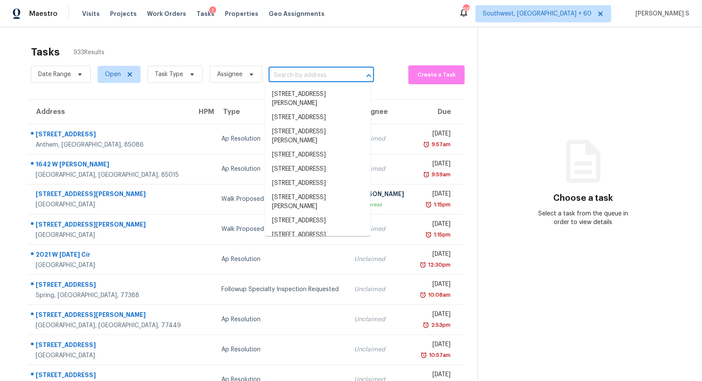
click at [308, 80] on input "text" at bounding box center [309, 75] width 81 height 13
paste input "[STREET_ADDRESS]"
type input "[STREET_ADDRESS]"
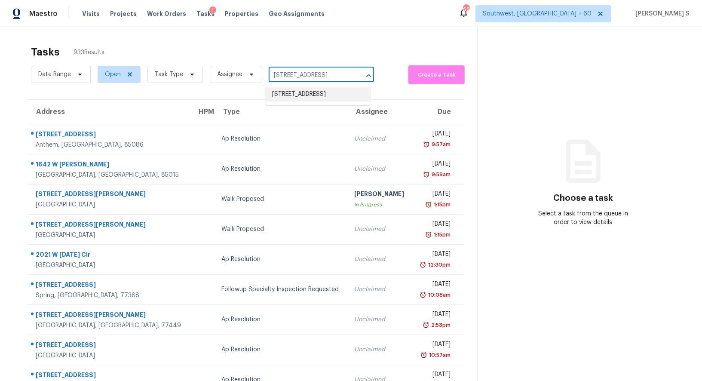
click at [299, 95] on li "[STREET_ADDRESS]" at bounding box center [317, 94] width 105 height 14
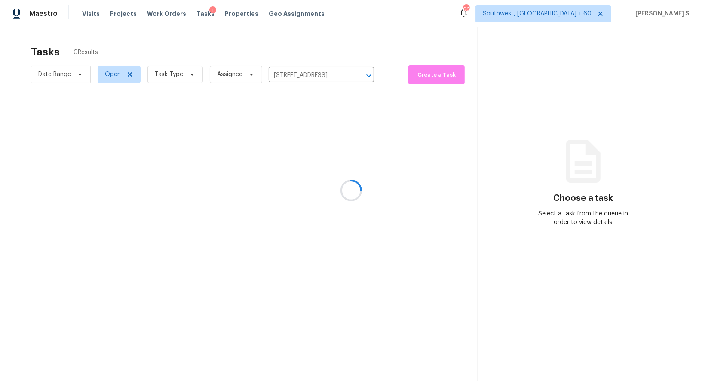
click at [303, 142] on div at bounding box center [351, 190] width 702 height 381
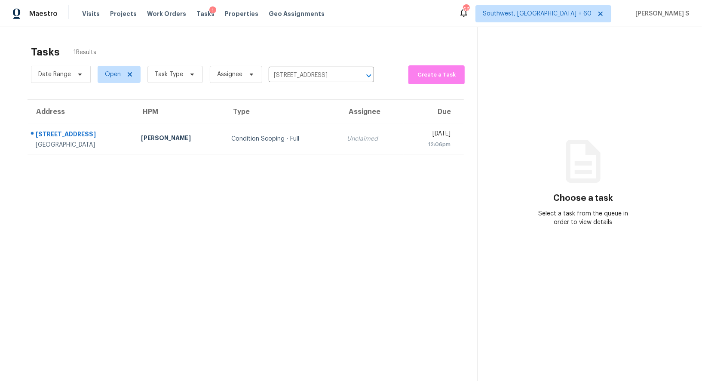
click at [340, 142] on td "Unclaimed" at bounding box center [371, 139] width 63 height 30
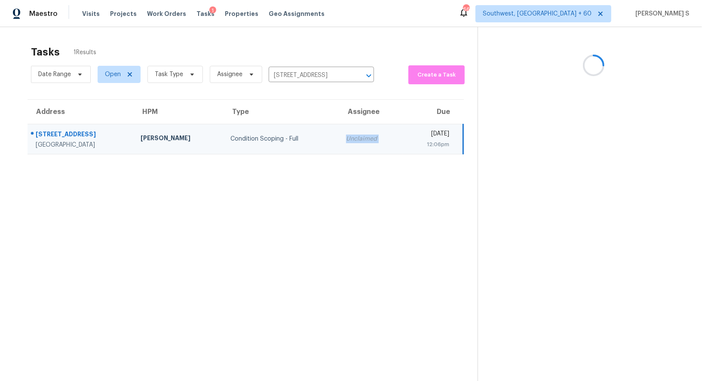
click at [339, 142] on td "Unclaimed" at bounding box center [370, 139] width 63 height 30
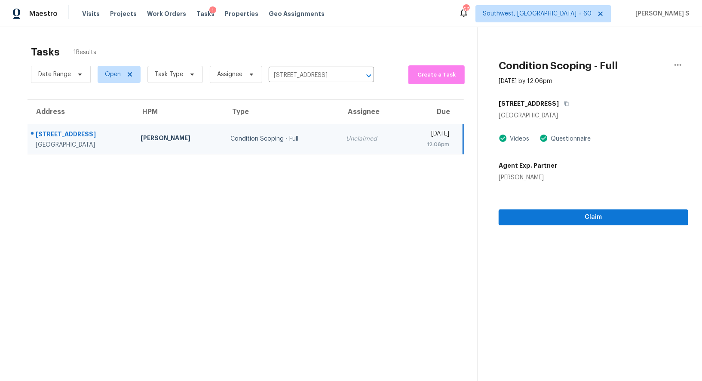
click at [586, 204] on div "Claim" at bounding box center [594, 203] width 190 height 43
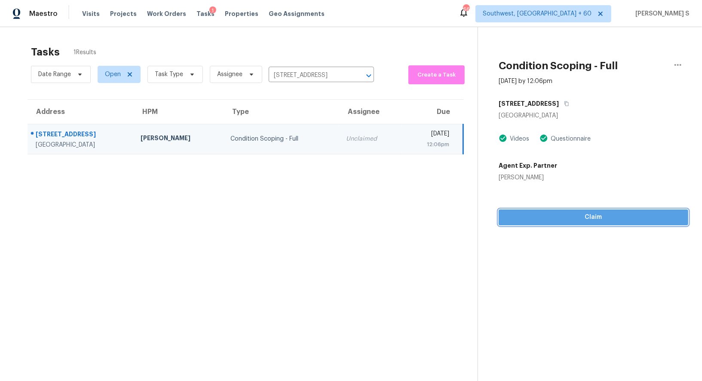
click at [586, 216] on span "Claim" at bounding box center [594, 217] width 176 height 11
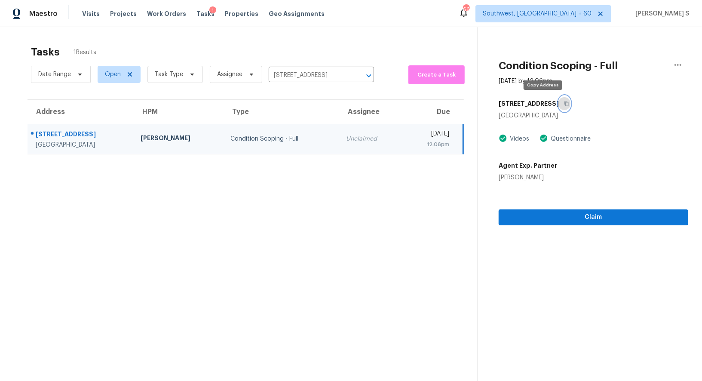
click at [564, 104] on icon "button" at bounding box center [566, 103] width 5 height 5
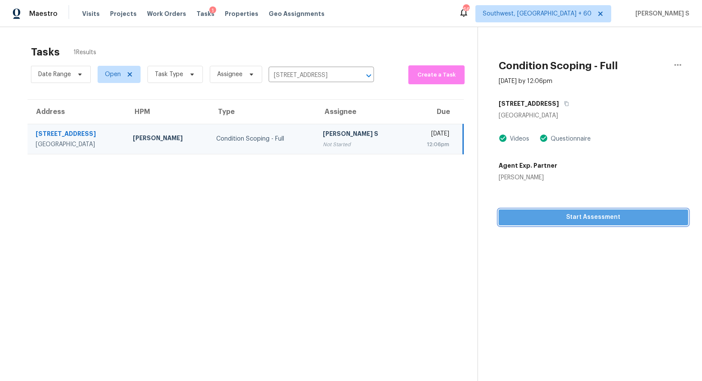
click at [550, 222] on span "Start Assessment" at bounding box center [594, 217] width 176 height 11
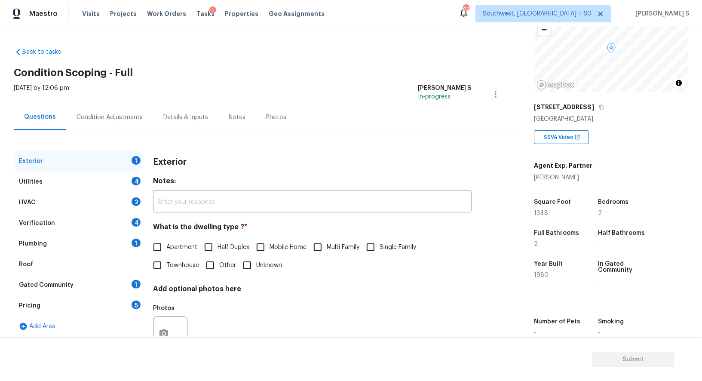
scroll to position [71, 0]
click at [372, 250] on input "Single Family" at bounding box center [371, 247] width 18 height 18
checkbox input "true"
click at [138, 183] on div "4" at bounding box center [136, 181] width 9 height 9
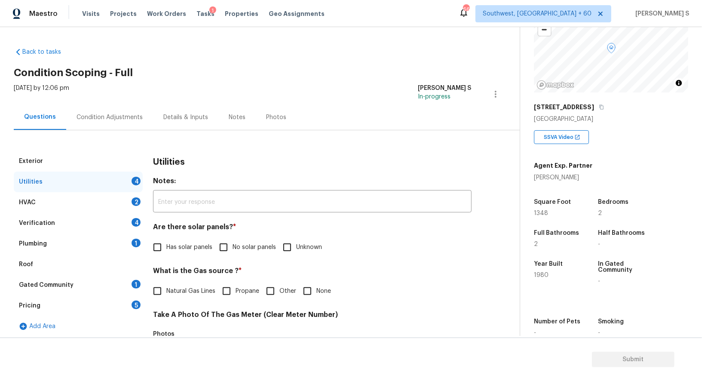
click at [225, 254] on input "No solar panels" at bounding box center [224, 247] width 18 height 18
checkbox input "true"
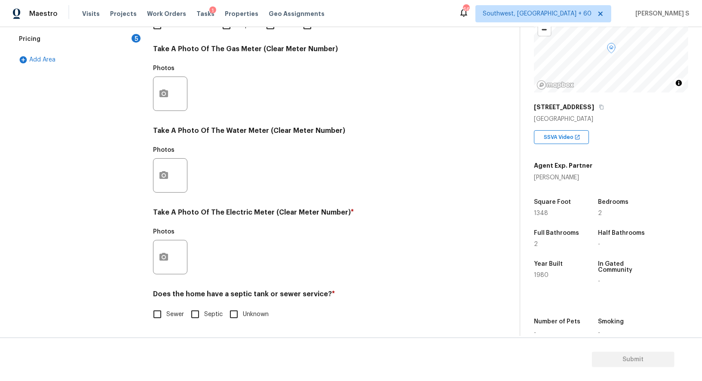
scroll to position [266, 0]
click at [190, 311] on input "Septic" at bounding box center [195, 314] width 18 height 18
checkbox input "true"
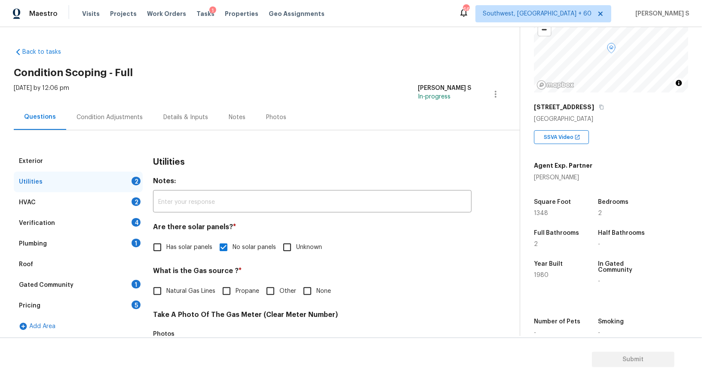
click at [141, 251] on div "Plumbing 1" at bounding box center [78, 244] width 129 height 21
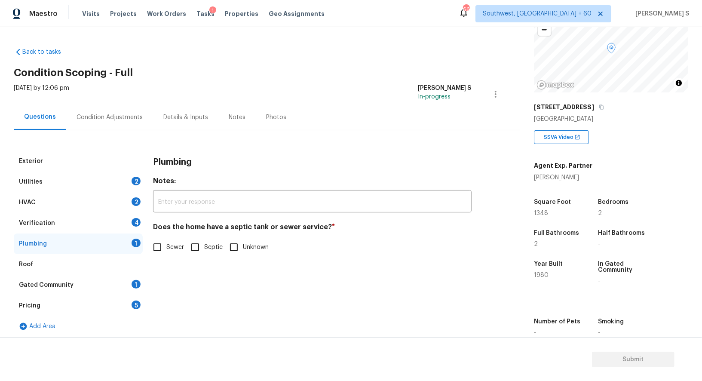
click at [196, 246] on input "Septic" at bounding box center [195, 247] width 18 height 18
checkbox input "true"
click at [128, 285] on div "Gated Community 1" at bounding box center [78, 285] width 129 height 21
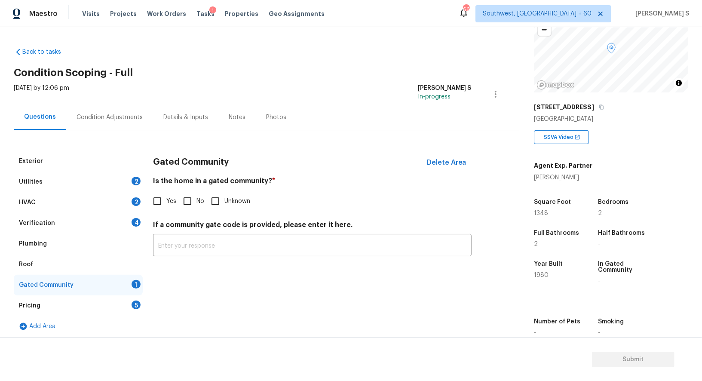
click at [190, 206] on input "No" at bounding box center [188, 201] width 18 height 18
checkbox input "true"
click at [143, 221] on div "Exterior Utilities 2 HVAC 2 Verification 4 Plumbing Roof Gated Community Pricin…" at bounding box center [257, 244] width 486 height 186
click at [136, 221] on div "4" at bounding box center [136, 222] width 9 height 9
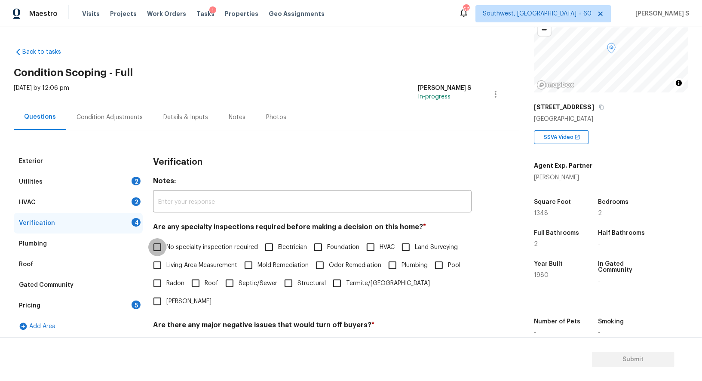
click at [162, 251] on input "No specialty inspection required" at bounding box center [157, 247] width 18 height 18
checkbox input "true"
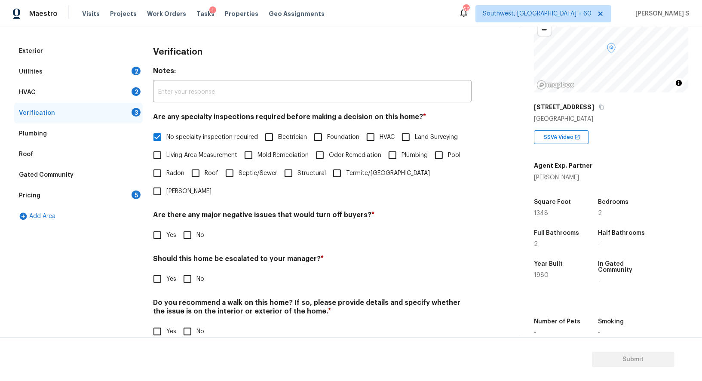
scroll to position [110, 0]
click at [179, 227] on input "No" at bounding box center [188, 236] width 18 height 18
checkbox input "true"
click at [181, 324] on input "No" at bounding box center [188, 333] width 18 height 18
checkbox input "true"
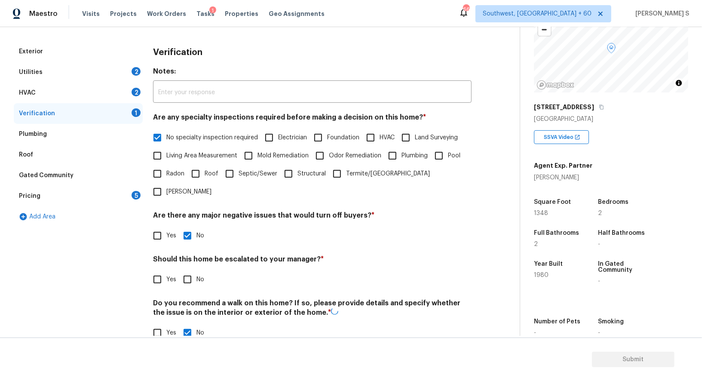
scroll to position [0, 0]
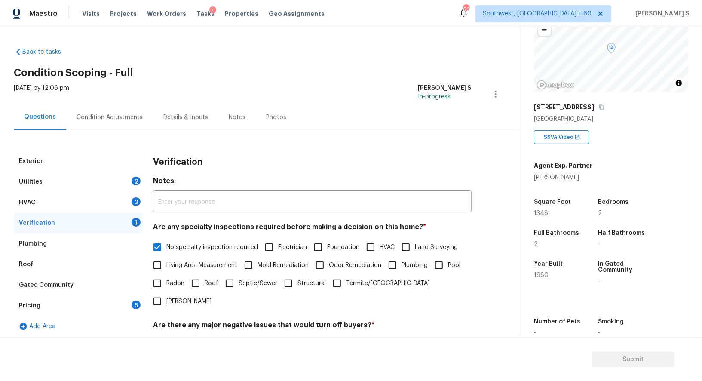
click at [135, 199] on div "2" at bounding box center [136, 201] width 9 height 9
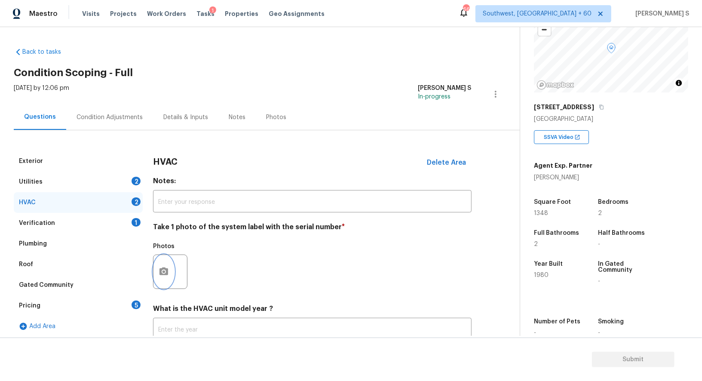
click at [163, 274] on icon "button" at bounding box center [164, 272] width 9 height 8
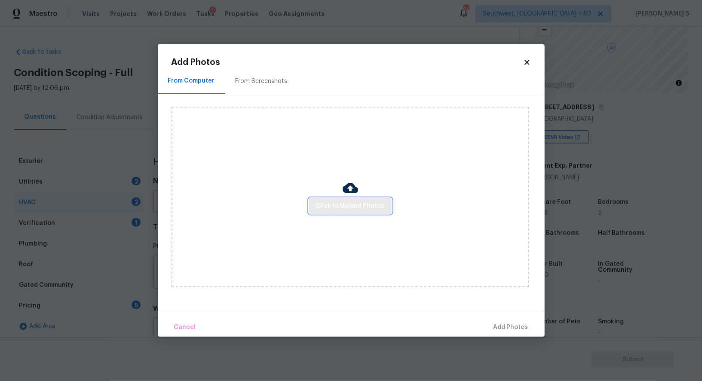
click at [317, 209] on button "Click to Upload Photos" at bounding box center [350, 206] width 83 height 16
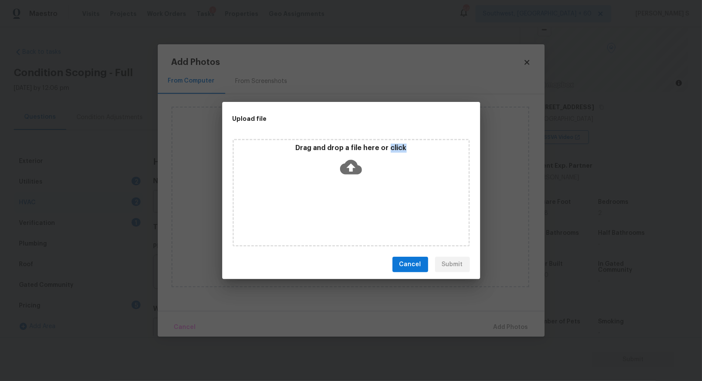
click at [317, 209] on div "Drag and drop a file here or click" at bounding box center [351, 193] width 237 height 108
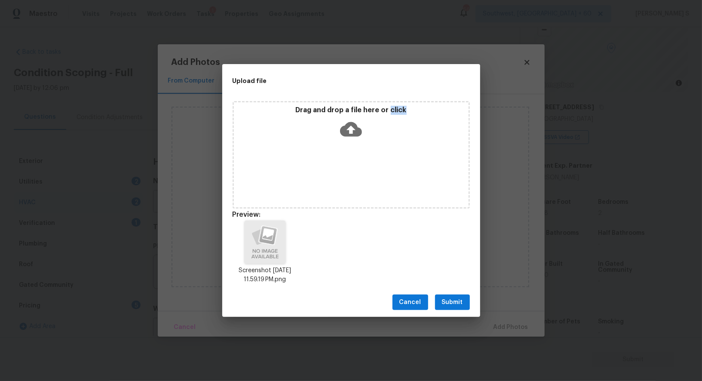
click at [467, 304] on button "Submit" at bounding box center [452, 303] width 35 height 16
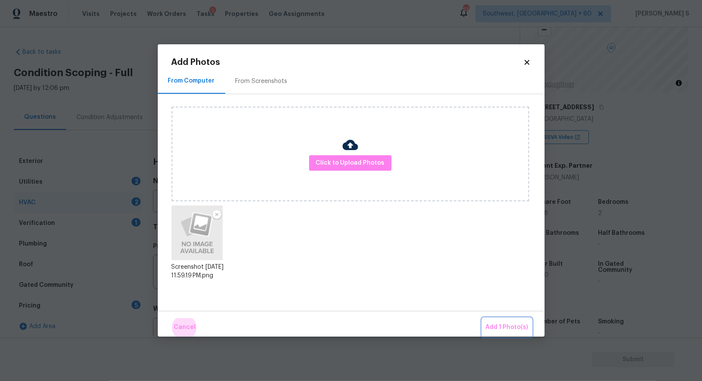
click at [483, 318] on button "Add 1 Photo(s)" at bounding box center [507, 327] width 49 height 18
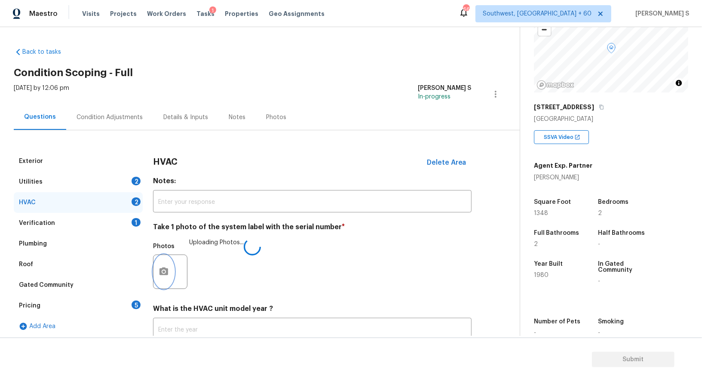
scroll to position [61, 0]
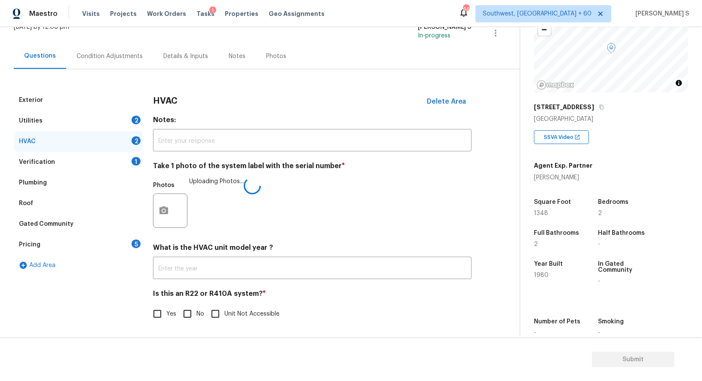
click at [192, 317] on input "No" at bounding box center [188, 314] width 18 height 18
checkbox input "true"
click at [116, 244] on div "Pricing 5" at bounding box center [78, 244] width 129 height 21
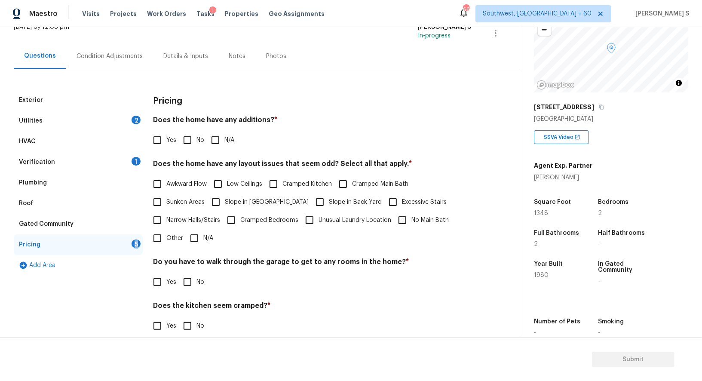
click at [116, 244] on div "Pricing 5" at bounding box center [78, 244] width 129 height 21
drag, startPoint x: 188, startPoint y: 136, endPoint x: 210, endPoint y: 198, distance: 65.4
click at [188, 136] on input "No" at bounding box center [188, 140] width 18 height 18
checkbox input "true"
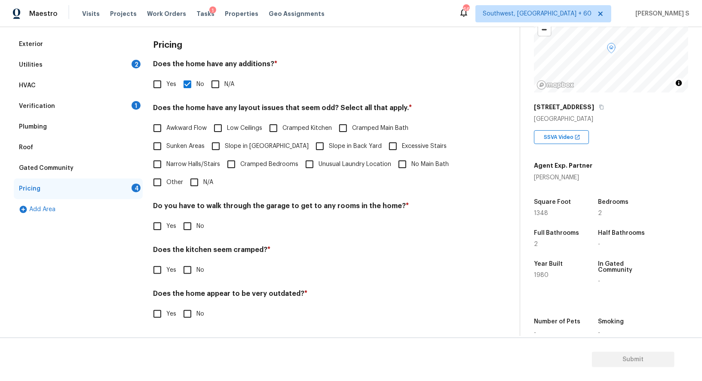
scroll to position [116, 0]
click at [191, 233] on input "No" at bounding box center [188, 227] width 18 height 18
checkbox input "true"
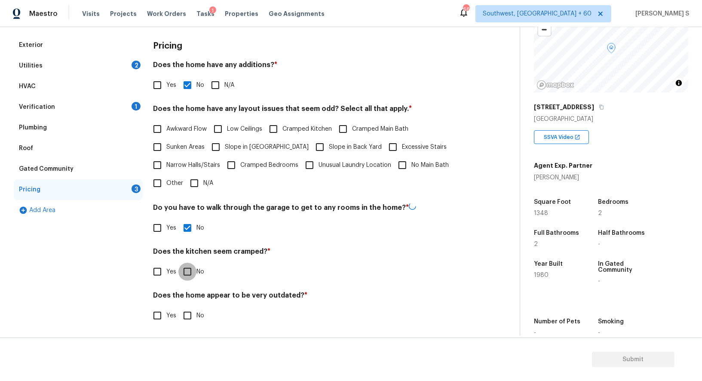
click at [179, 263] on input "No" at bounding box center [188, 272] width 18 height 18
checkbox input "true"
click at [179, 307] on input "No" at bounding box center [188, 316] width 18 height 18
checkbox input "true"
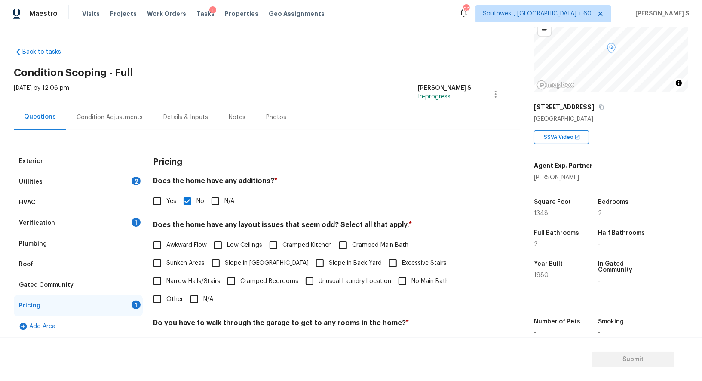
click at [128, 173] on div "Utilities 2" at bounding box center [78, 182] width 129 height 21
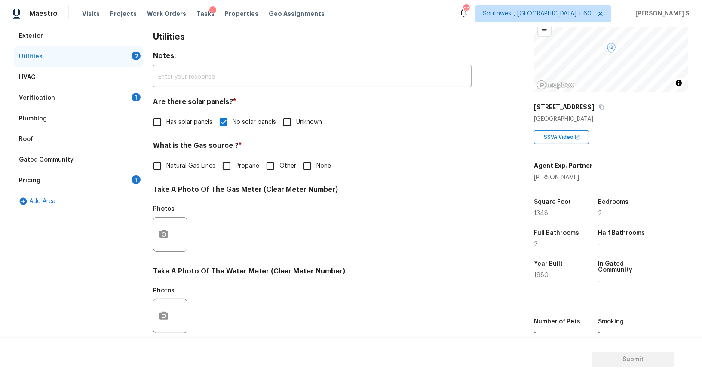
scroll to position [266, 0]
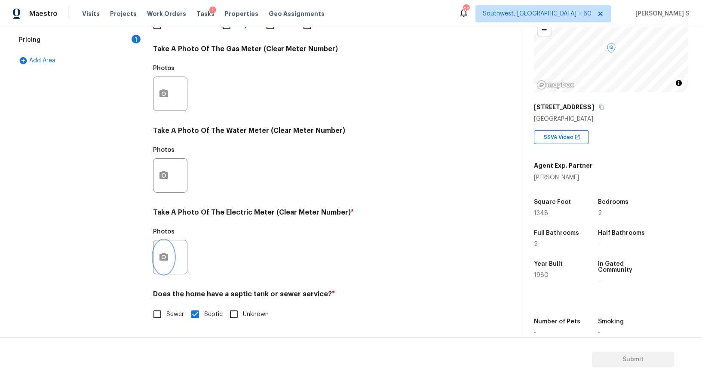
click at [166, 253] on icon "button" at bounding box center [164, 257] width 10 height 10
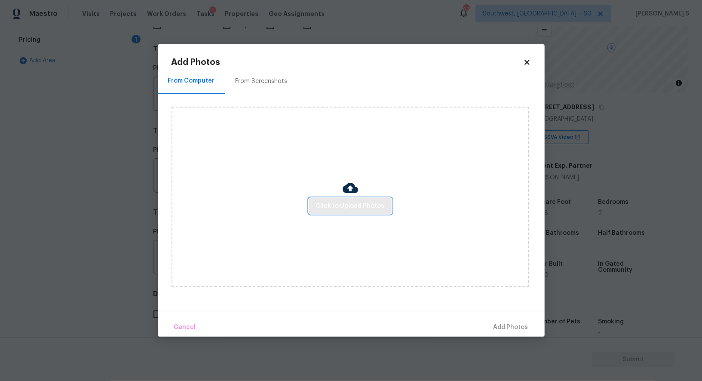
click at [368, 207] on span "Click to Upload Photos" at bounding box center [350, 206] width 69 height 11
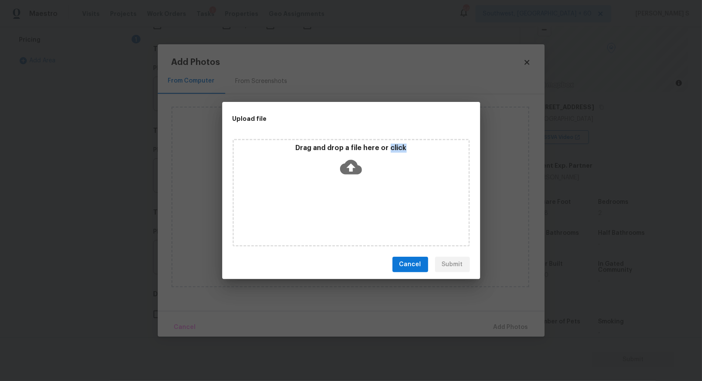
click at [368, 207] on div "Drag and drop a file here or click" at bounding box center [351, 193] width 237 height 108
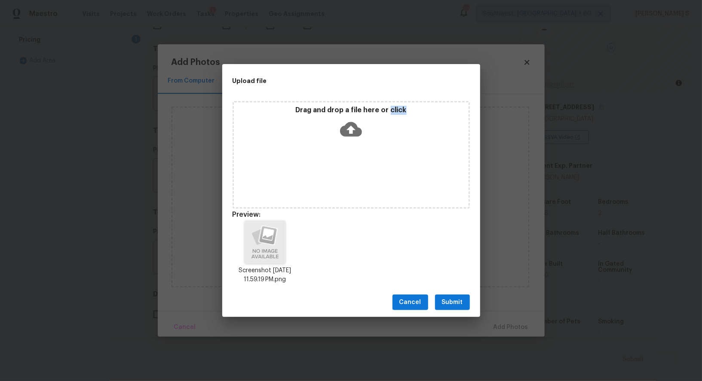
click at [459, 308] on button "Submit" at bounding box center [452, 303] width 35 height 16
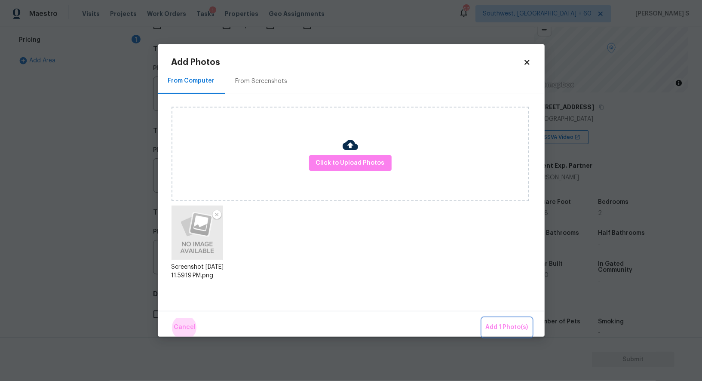
click at [483, 318] on button "Add 1 Photo(s)" at bounding box center [507, 327] width 49 height 18
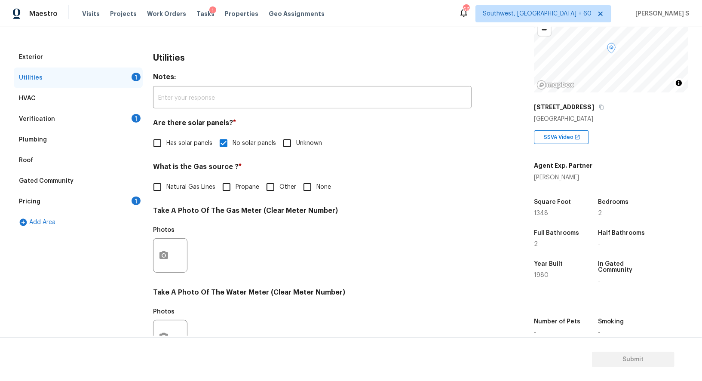
scroll to position [0, 0]
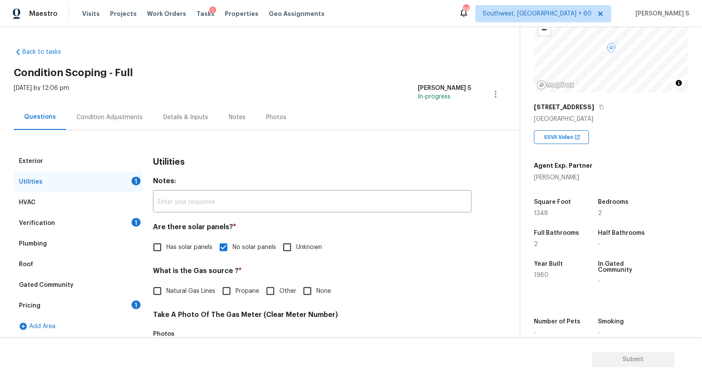
click at [103, 117] on div "Condition Adjustments" at bounding box center [110, 117] width 66 height 9
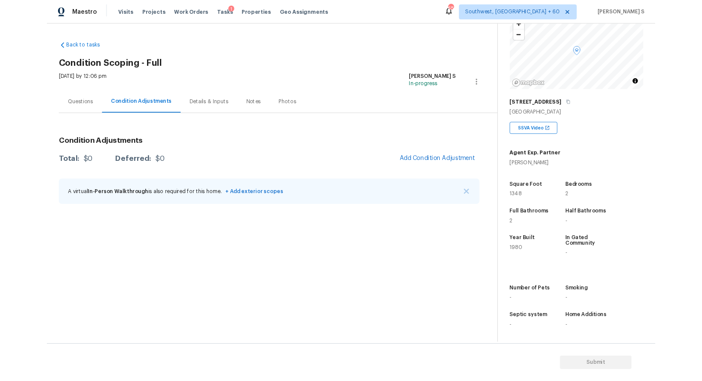
scroll to position [71, 0]
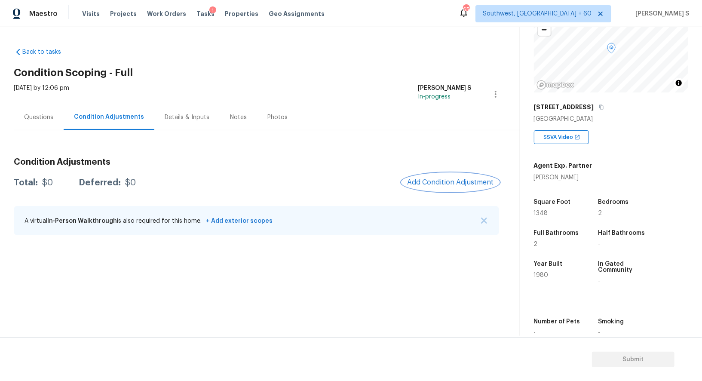
click at [447, 179] on span "Add Condition Adjustment" at bounding box center [450, 183] width 87 height 8
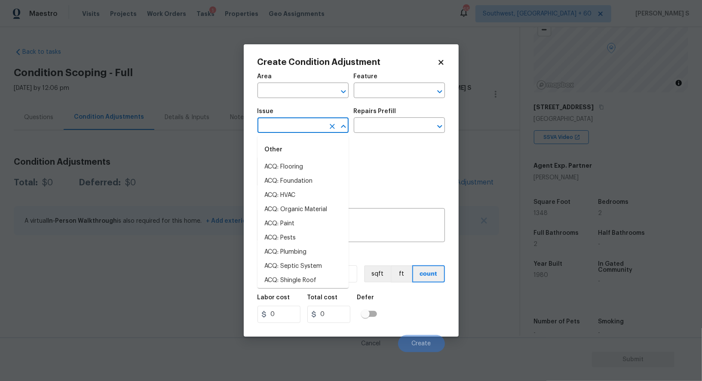
click at [273, 130] on input "text" at bounding box center [291, 126] width 67 height 13
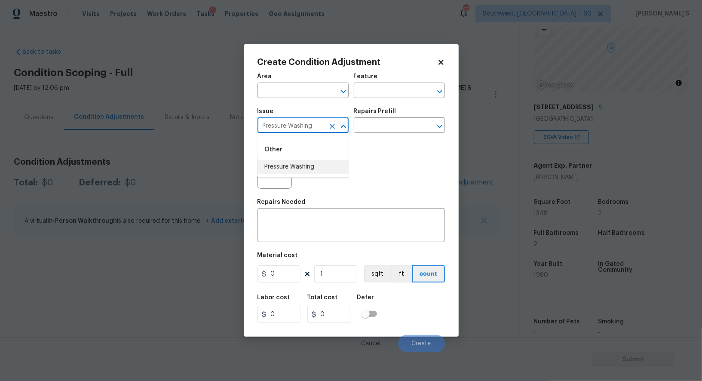
type input "Pressure Washing"
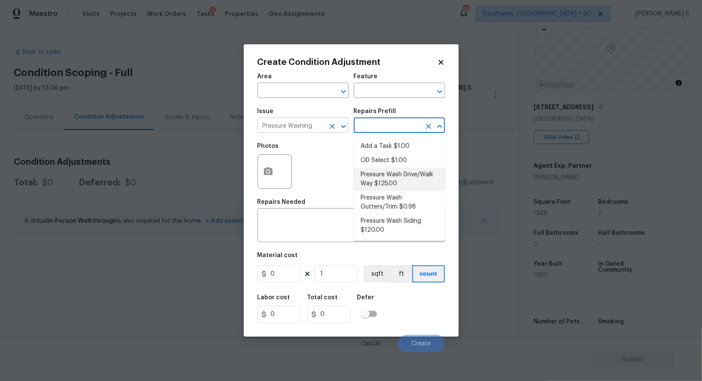
type input "Siding"
type textarea "Pressure wash the driveways/walkways as directed by the PM. Ensure that all deb…"
type input "125"
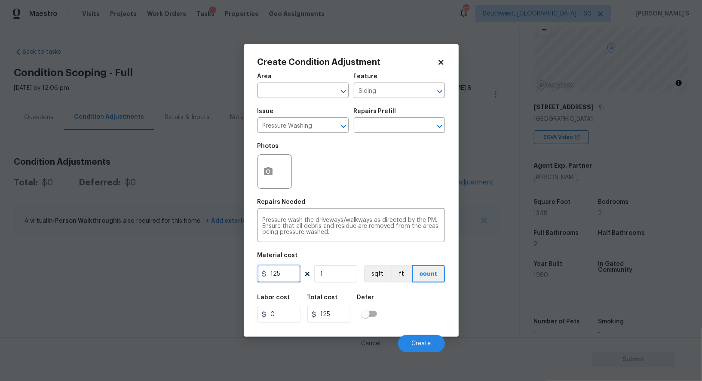
click at [296, 272] on input "125" at bounding box center [279, 273] width 43 height 17
type input "200"
click at [418, 341] on span "Create" at bounding box center [421, 344] width 19 height 6
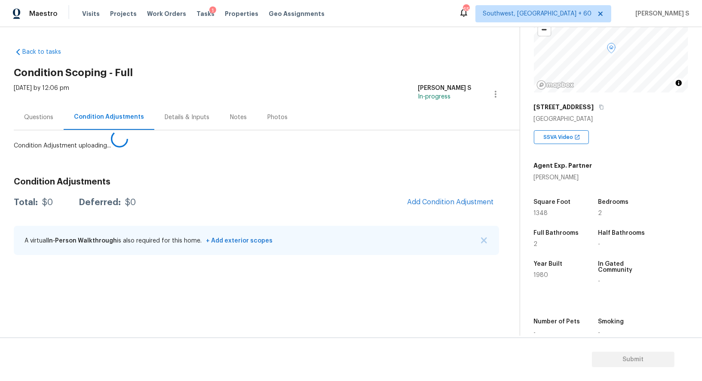
click at [117, 304] on body "Maestro Visits Projects Work Orders Tasks 1 Properties Geo Assignments 659 Sout…" at bounding box center [351, 190] width 702 height 381
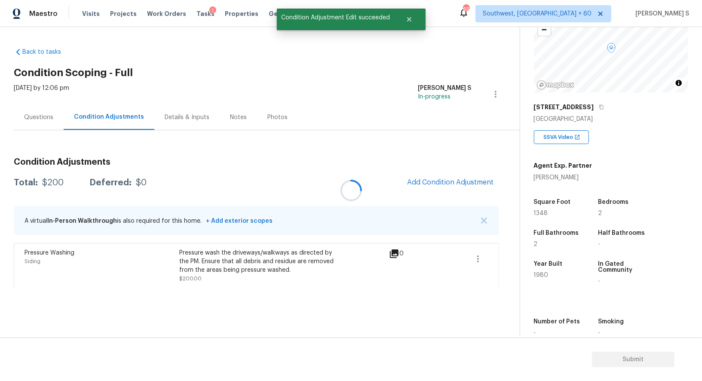
click at [442, 178] on div at bounding box center [351, 190] width 702 height 381
click at [450, 179] on span "Add Condition Adjustment" at bounding box center [450, 183] width 87 height 8
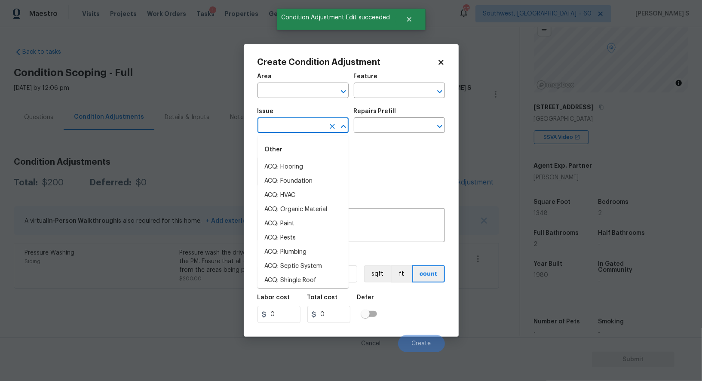
click at [287, 127] on input "text" at bounding box center [291, 126] width 67 height 13
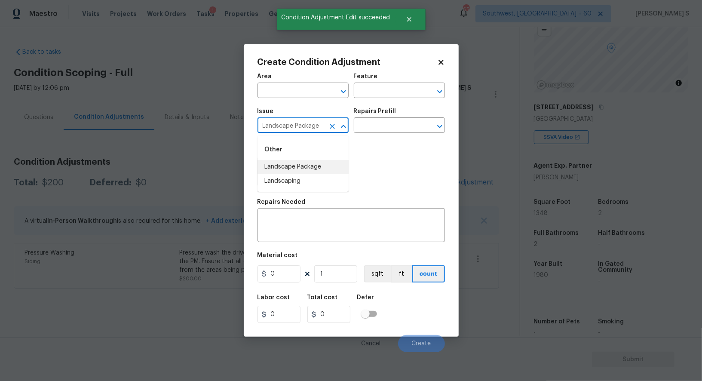
type input "Landscape Package"
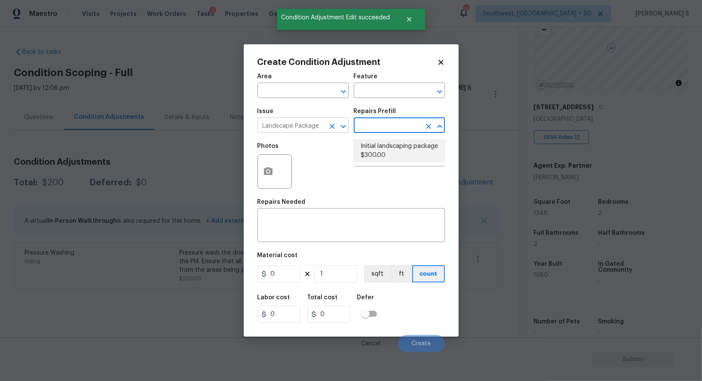
type input "Home Readiness Packages"
type textarea "Mowing of grass up to 6" in height. Mow, edge along driveways & sidewalks, trim…"
type input "300"
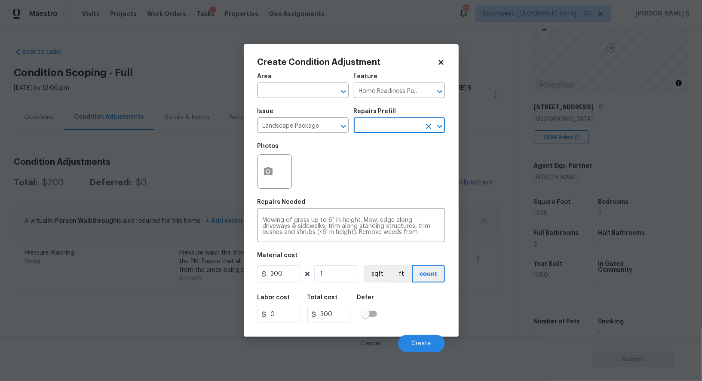
click at [419, 336] on div "Cancel Create" at bounding box center [352, 340] width 188 height 24
click at [421, 340] on button "Create" at bounding box center [421, 343] width 47 height 17
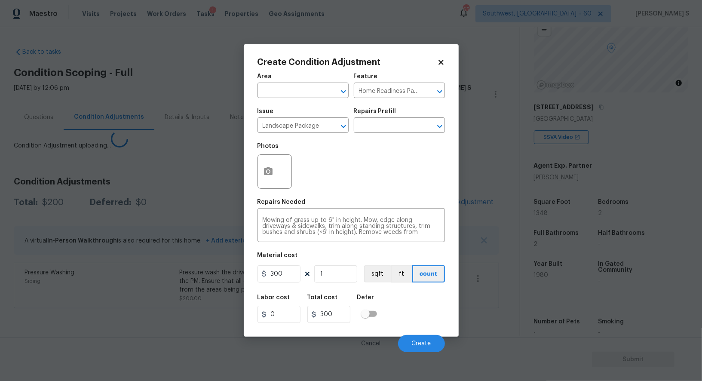
click at [33, 320] on body "Maestro Visits Projects Work Orders Tasks 1 Properties Geo Assignments 659 Sout…" at bounding box center [351, 190] width 702 height 381
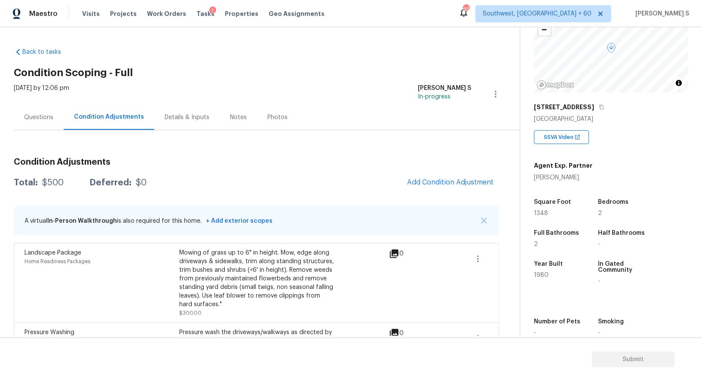
scroll to position [34, 0]
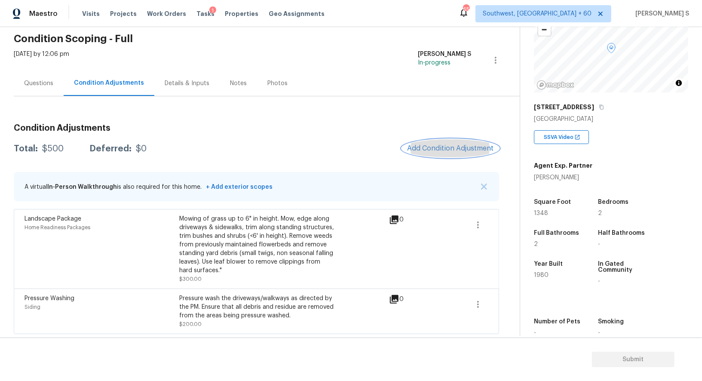
click at [447, 148] on span "Add Condition Adjustment" at bounding box center [450, 149] width 87 height 8
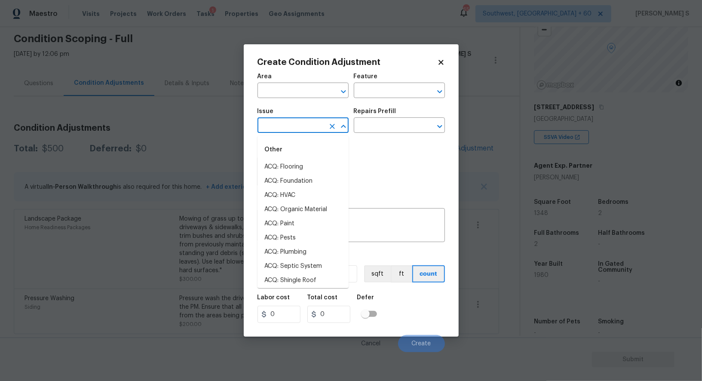
click at [298, 124] on input "text" at bounding box center [291, 126] width 67 height 13
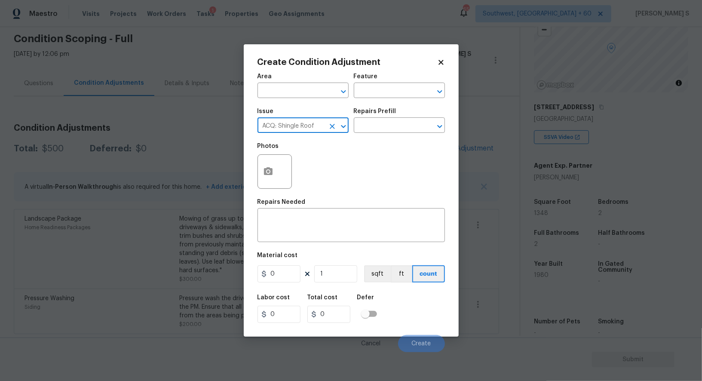
type input "ACQ: Shingle Roof"
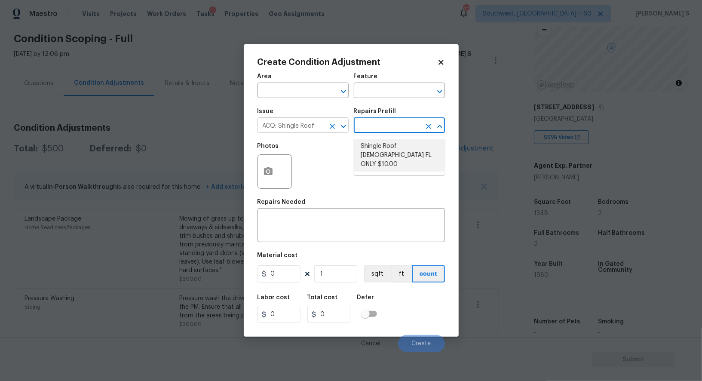
type input "Acquisition"
type textarea "Acquisition Scope ([US_STATE] Only): Shingle Roof 15+ years in age maintenance."
type input "10"
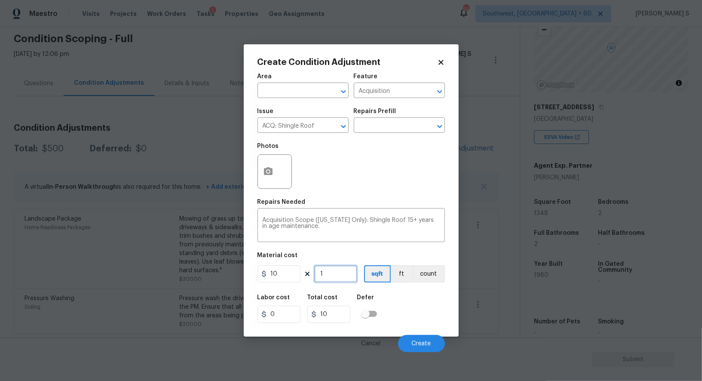
click at [342, 272] on input "1" at bounding box center [335, 273] width 43 height 17
type input "13"
type input "130"
type input "134"
type input "1340"
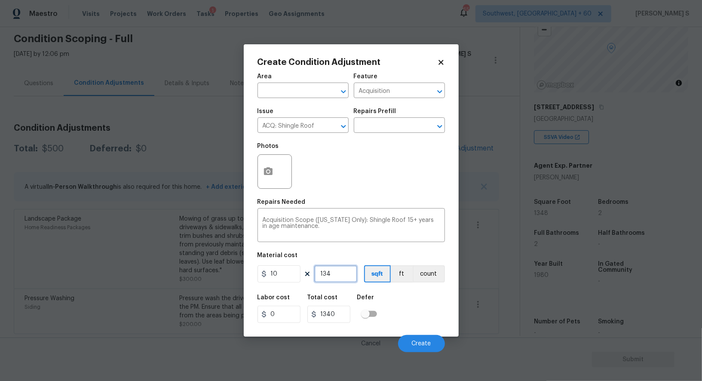
type input "1348"
type input "13480"
type input "1348"
click at [407, 299] on div "Labor cost 0 Total cost 13480 Defer" at bounding box center [352, 309] width 188 height 39
click at [420, 342] on span "Create" at bounding box center [421, 344] width 19 height 6
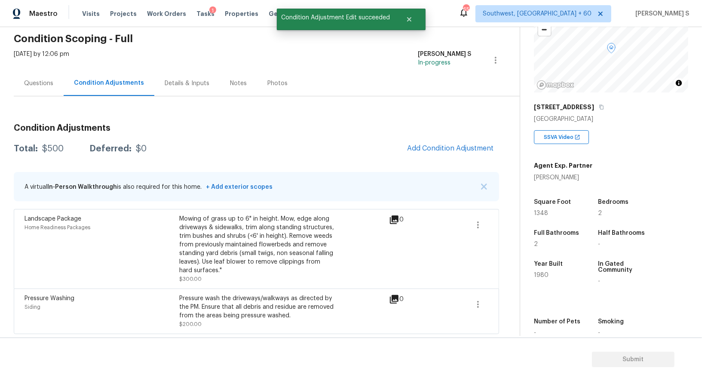
click at [115, 308] on body "Maestro Visits Projects Work Orders Tasks 1 Properties Geo Assignments 659 Sout…" at bounding box center [351, 190] width 702 height 381
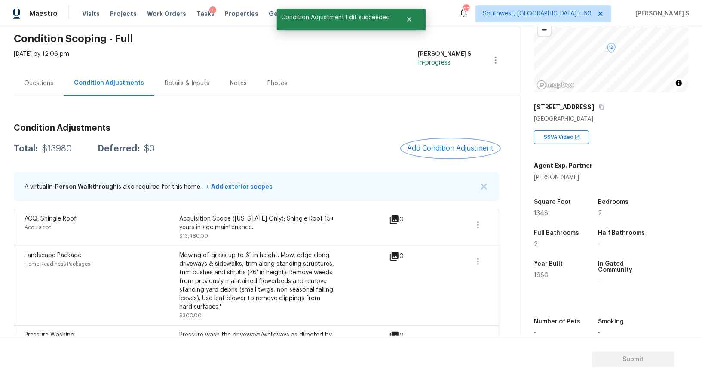
click at [447, 142] on button "Add Condition Adjustment" at bounding box center [450, 148] width 97 height 18
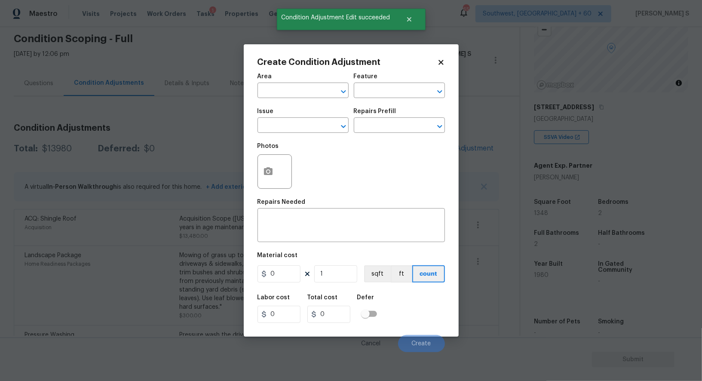
click at [277, 135] on span "Issue ​" at bounding box center [303, 120] width 91 height 35
click at [273, 125] on input "text" at bounding box center [291, 126] width 67 height 13
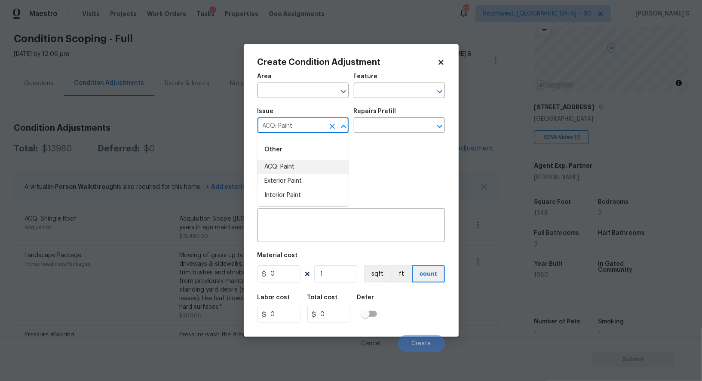
type input "ACQ: Paint"
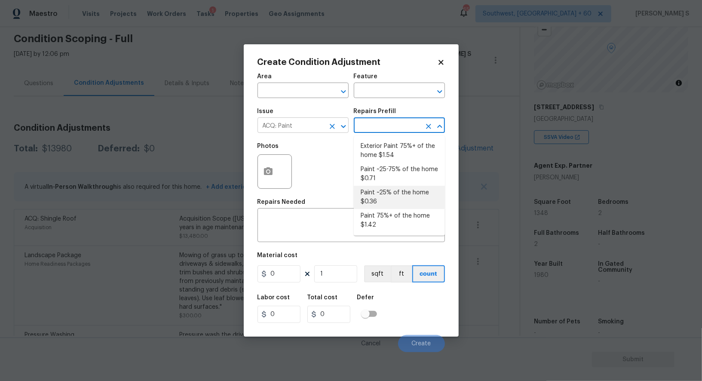
type input "Acquisition"
type textarea "Acquisition Scope: ~25% of the home needs interior paint"
type input "0.36"
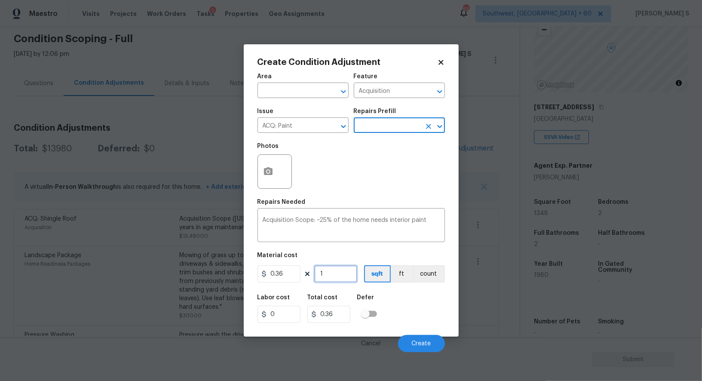
click at [328, 279] on input "1" at bounding box center [335, 273] width 43 height 17
paste input "348"
type input "1348"
type input "485.28"
type input "1348"
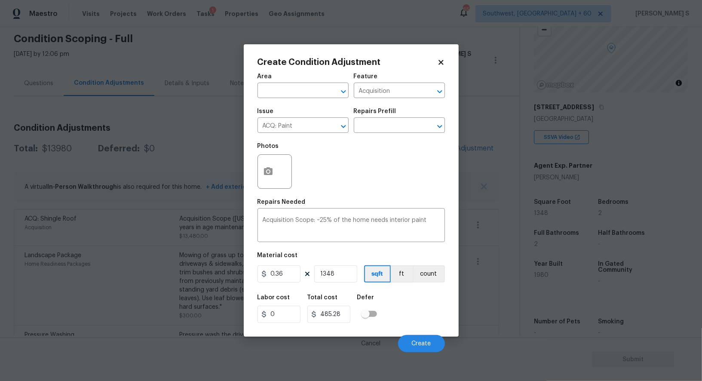
drag, startPoint x: 394, startPoint y: 299, endPoint x: 415, endPoint y: 299, distance: 20.6
click at [394, 299] on div "Labor cost 0 Total cost 485.28 Defer" at bounding box center [352, 309] width 188 height 39
click at [419, 348] on button "Create" at bounding box center [421, 343] width 47 height 17
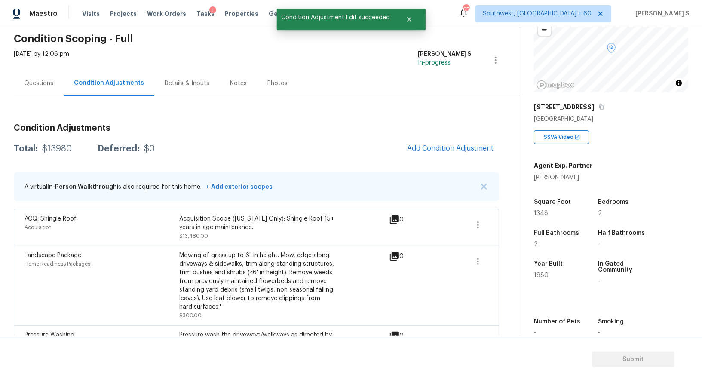
click at [143, 328] on body "Maestro Visits Projects Work Orders Tasks 1 Properties Geo Assignments 659 Sout…" at bounding box center [351, 190] width 702 height 381
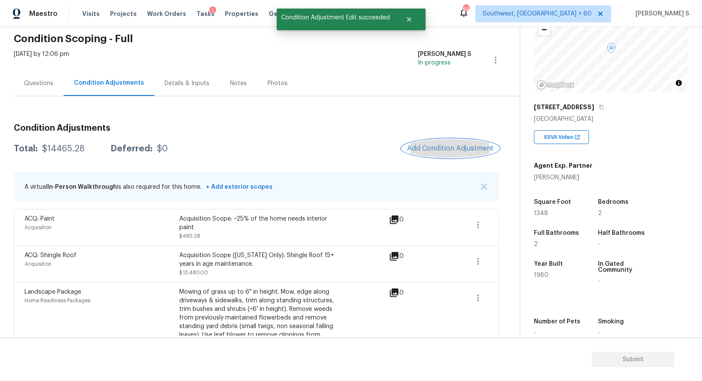
click at [443, 139] on button "Add Condition Adjustment" at bounding box center [450, 148] width 97 height 18
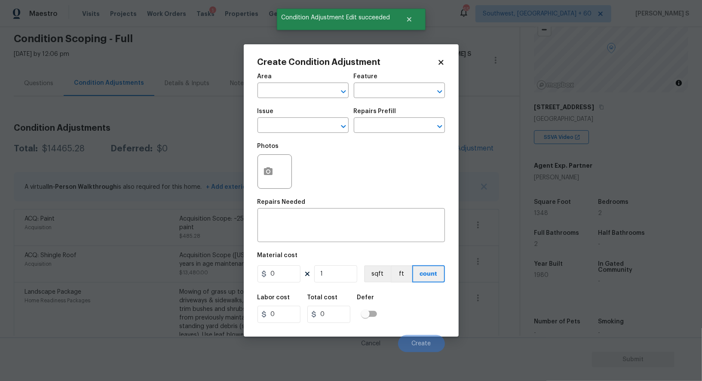
click at [457, 143] on div "Create Condition Adjustment Area ​ Feature ​ Issue ​ Repairs Prefill ​ Photos R…" at bounding box center [351, 190] width 215 height 293
click at [305, 126] on input "text" at bounding box center [291, 126] width 67 height 13
type input "ACQ: Flooring"
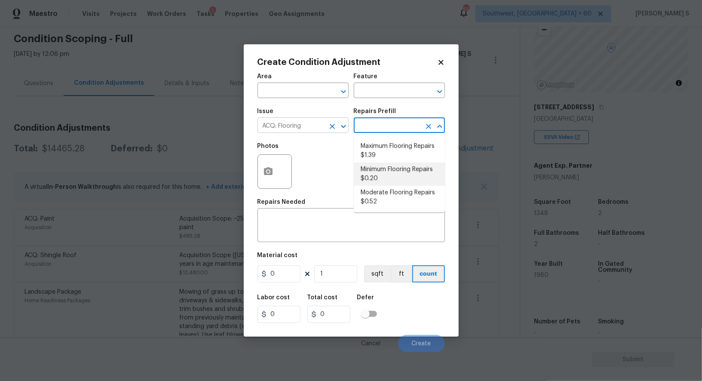
type input "Acquisition"
type textarea "Acquisition Scope: Minimum flooring repairs"
type input "0.2"
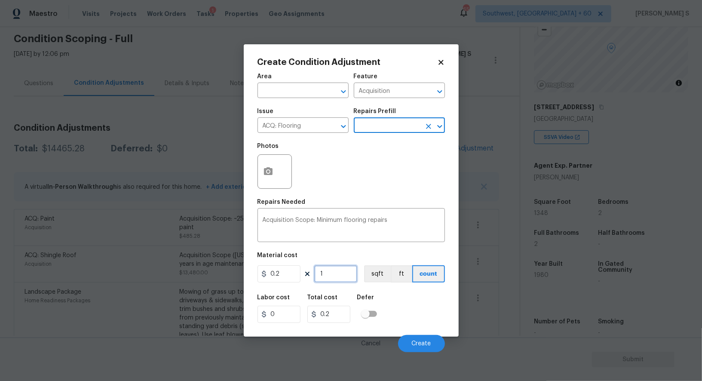
click at [331, 275] on input "1" at bounding box center [335, 273] width 43 height 17
paste input "348"
type input "1348"
type input "269.6"
type input "1348"
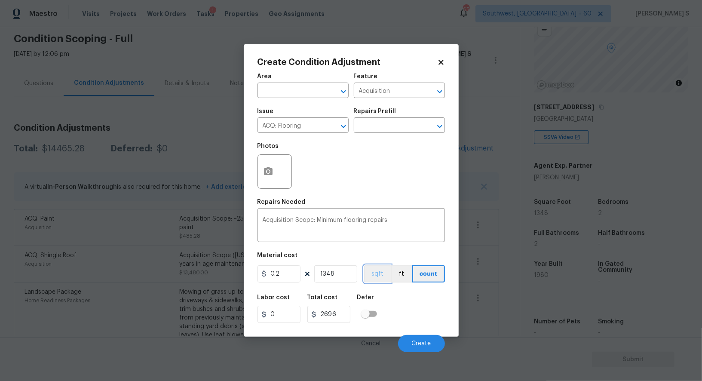
click at [388, 280] on button "sqft" at bounding box center [377, 273] width 27 height 17
click at [413, 317] on div "Labor cost 0 Total cost 269.6 Defer" at bounding box center [352, 309] width 188 height 39
click at [427, 337] on button "Create" at bounding box center [421, 343] width 47 height 17
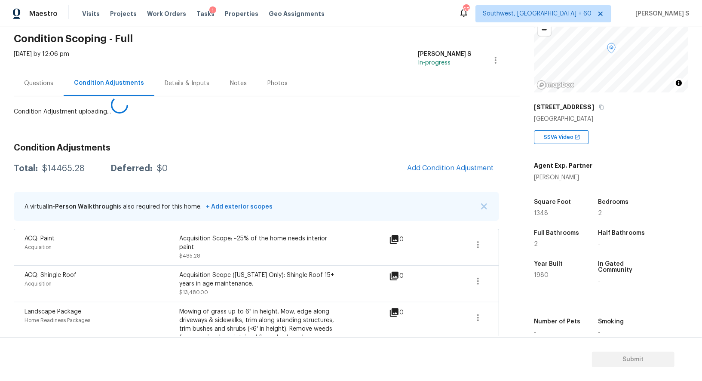
drag, startPoint x: 178, startPoint y: 328, endPoint x: 246, endPoint y: 320, distance: 68.4
click at [178, 328] on body "Maestro Visits Projects Work Orders Tasks 1 Properties Geo Assignments 659 Sout…" at bounding box center [351, 190] width 702 height 381
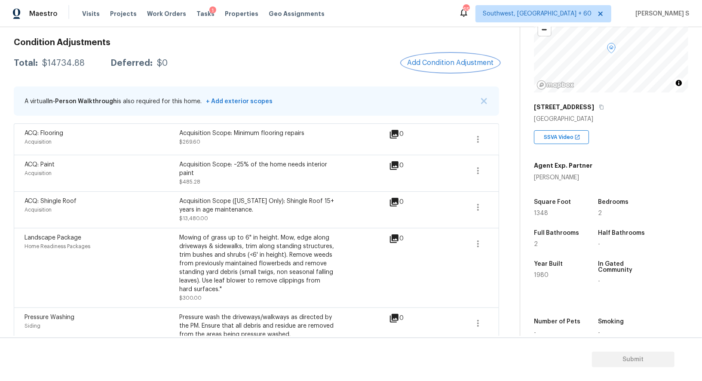
scroll to position [139, 0]
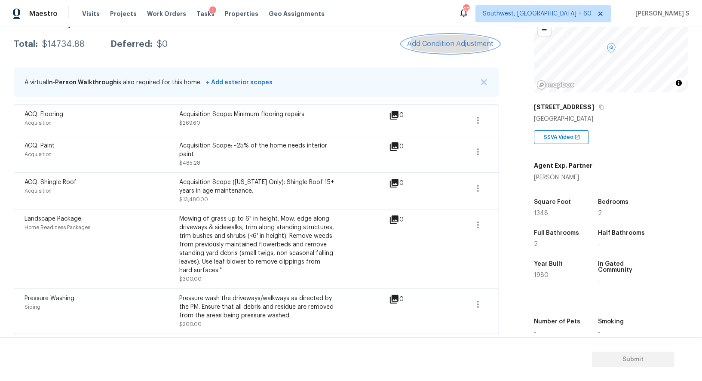
click at [446, 45] on span "Add Condition Adjustment" at bounding box center [450, 44] width 87 height 8
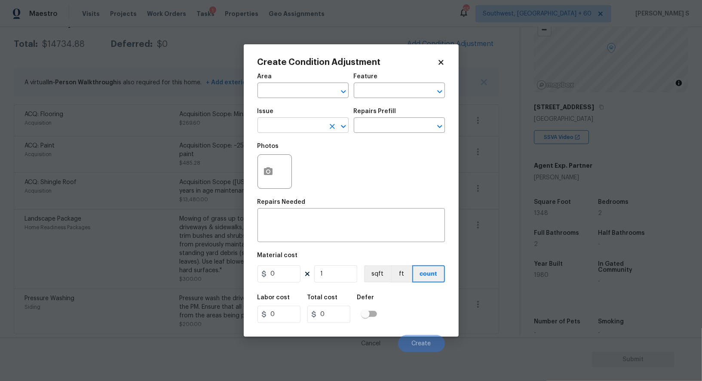
click at [311, 123] on input "text" at bounding box center [291, 126] width 67 height 13
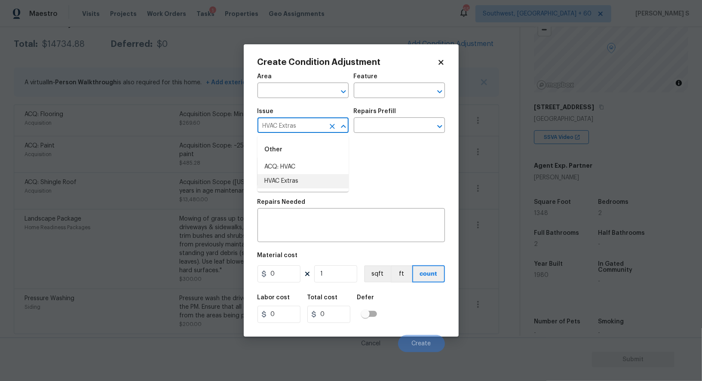
type input "HVAC Extras"
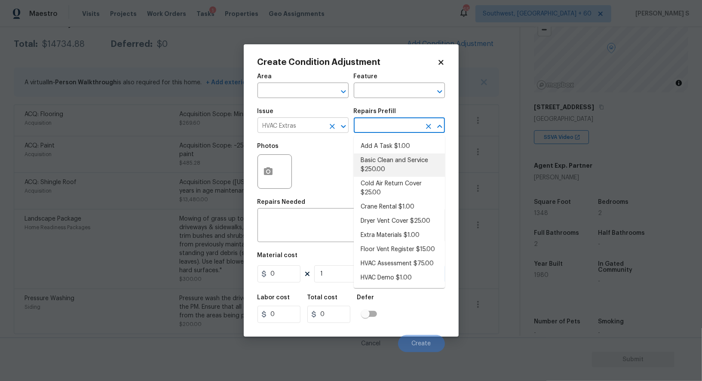
type input "HVAC"
type textarea "General Service HVAC system including: cleaning condenser and evaporator coils,…"
type input "250"
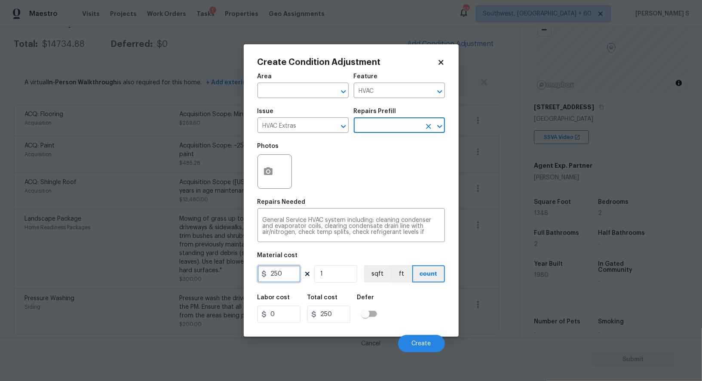
click at [293, 275] on input "250" at bounding box center [279, 273] width 43 height 17
type input "1000"
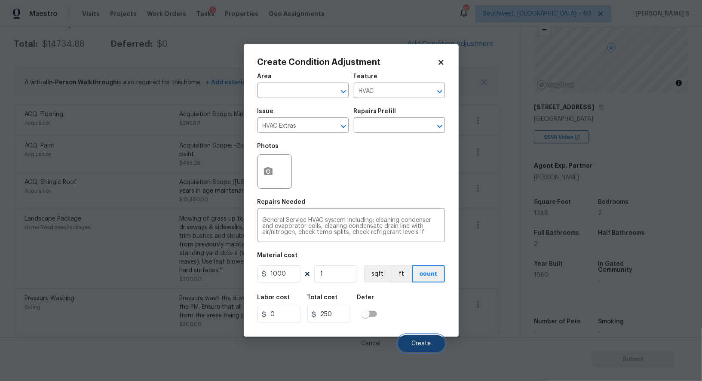
type input "1000"
click at [426, 339] on button "Create" at bounding box center [421, 343] width 47 height 17
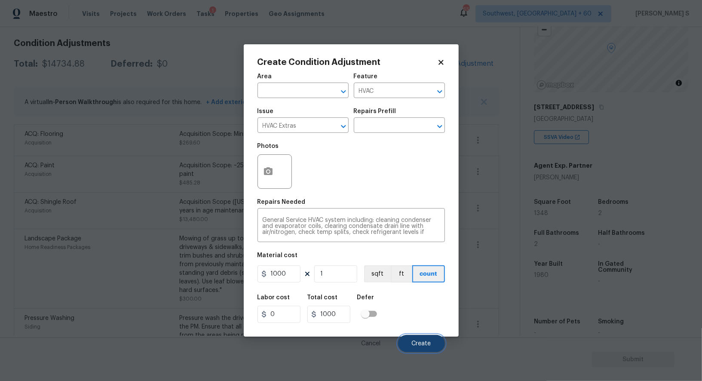
scroll to position [158, 0]
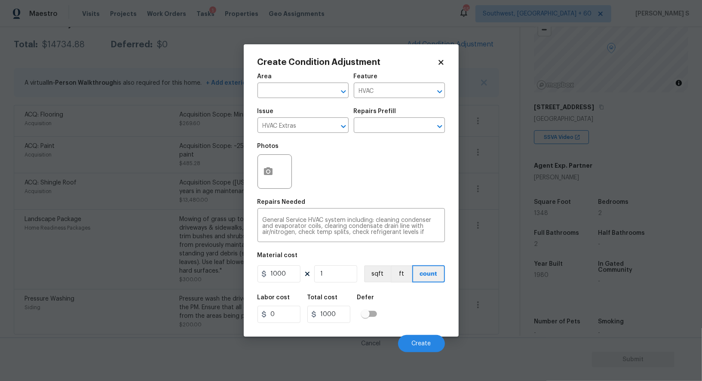
click at [200, 267] on body "Maestro Visits Projects Work Orders Tasks 1 Properties Geo Assignments 659 Sout…" at bounding box center [351, 190] width 702 height 381
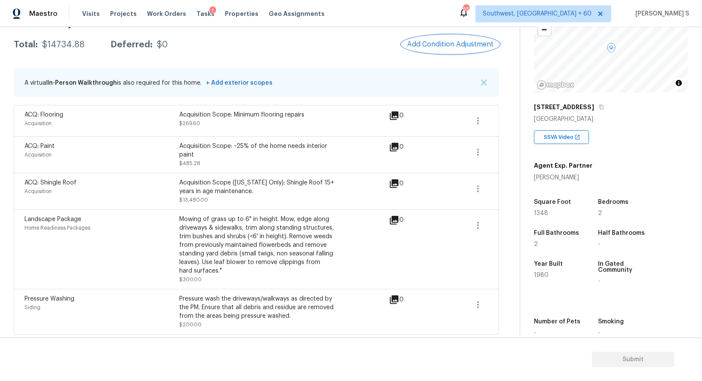
scroll to position [139, 0]
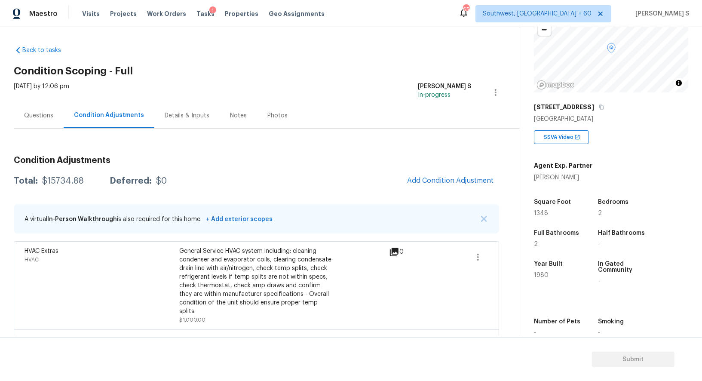
click at [37, 112] on div "Questions" at bounding box center [38, 115] width 29 height 9
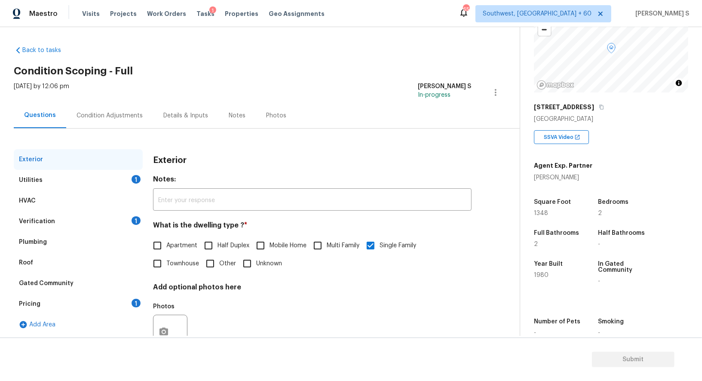
scroll to position [33, 0]
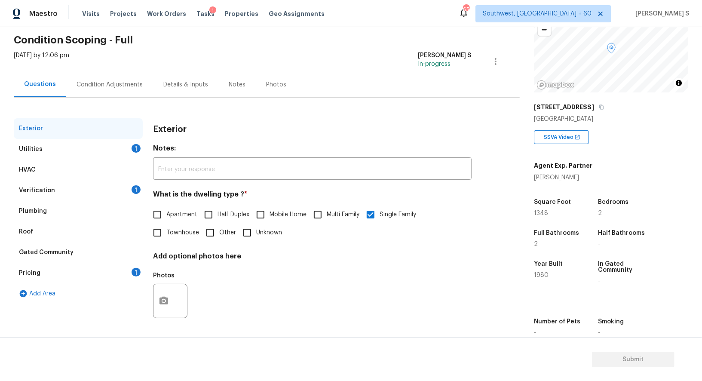
click at [66, 276] on div "Pricing 1" at bounding box center [78, 273] width 129 height 21
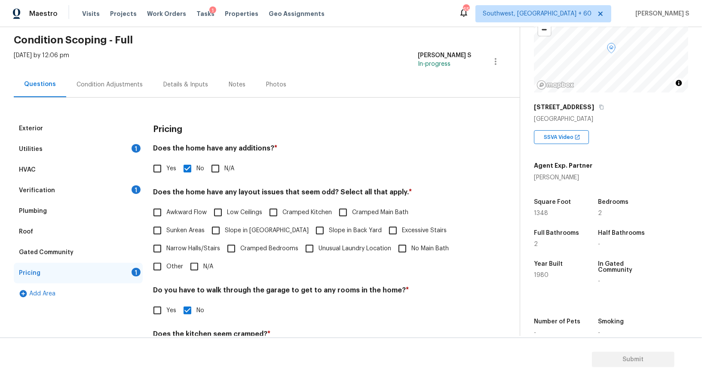
drag, startPoint x: 150, startPoint y: 166, endPoint x: 170, endPoint y: 175, distance: 22.2
click at [150, 166] on input "Yes" at bounding box center [157, 169] width 18 height 18
checkbox input "true"
checkbox input "false"
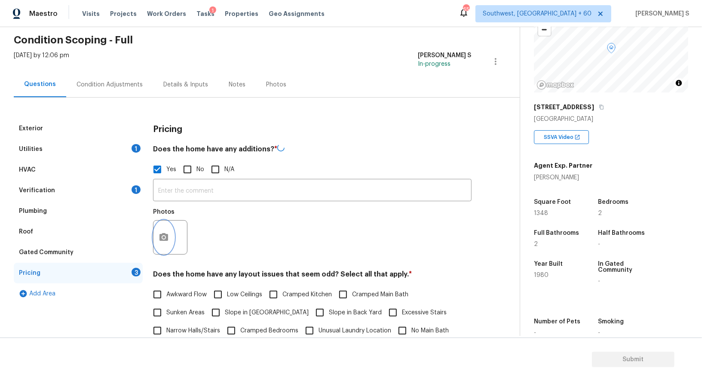
click at [163, 236] on icon "button" at bounding box center [164, 237] width 10 height 10
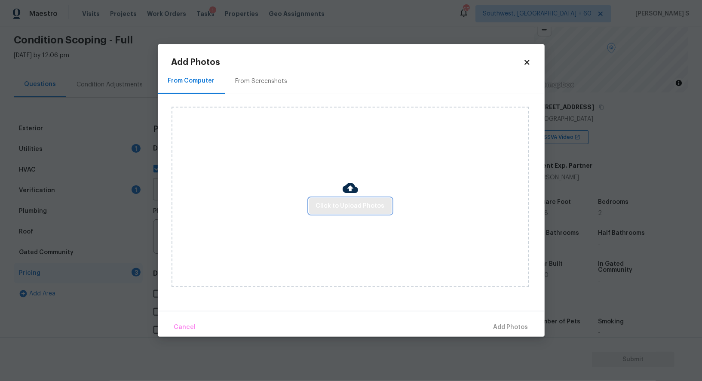
click at [368, 210] on span "Click to Upload Photos" at bounding box center [350, 206] width 69 height 11
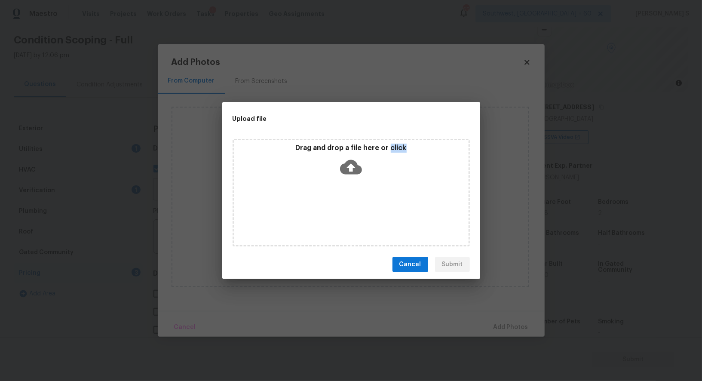
click at [368, 210] on div "Drag and drop a file here or click" at bounding box center [351, 193] width 237 height 108
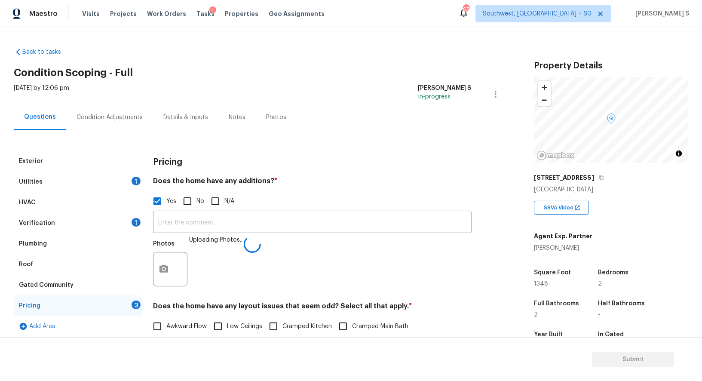
scroll to position [71, 0]
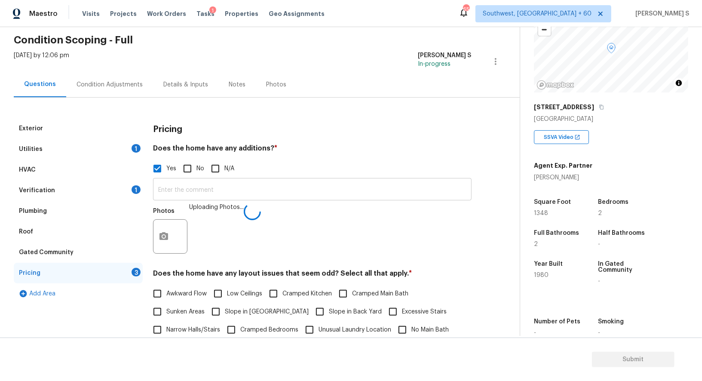
click at [312, 190] on input "text" at bounding box center [312, 190] width 319 height 20
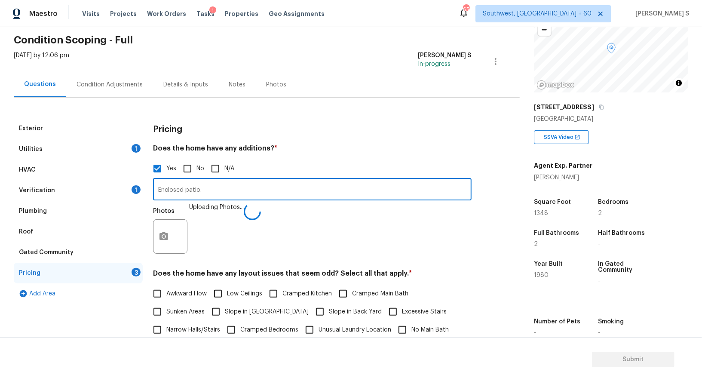
type input "Enclosed patio."
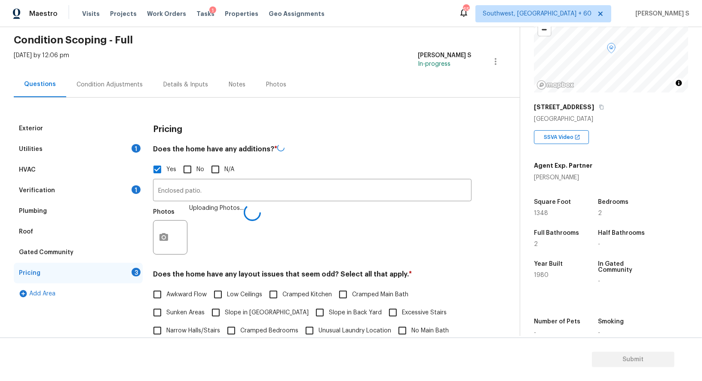
click at [293, 251] on div "Photos Uploading Photos..." at bounding box center [312, 232] width 319 height 56
click at [108, 88] on div "Condition Adjustments" at bounding box center [110, 84] width 66 height 9
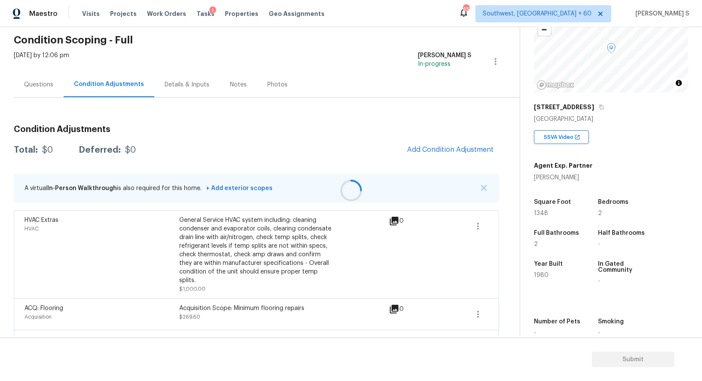
click at [453, 150] on div at bounding box center [351, 190] width 702 height 381
click at [437, 154] on button "Add Condition Adjustment" at bounding box center [450, 150] width 97 height 18
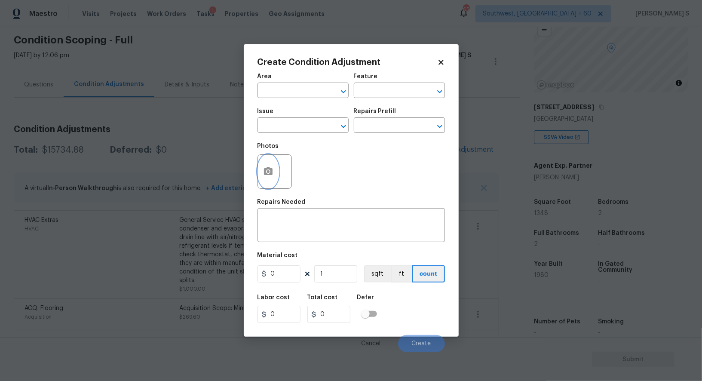
click at [268, 176] on icon "button" at bounding box center [268, 171] width 10 height 10
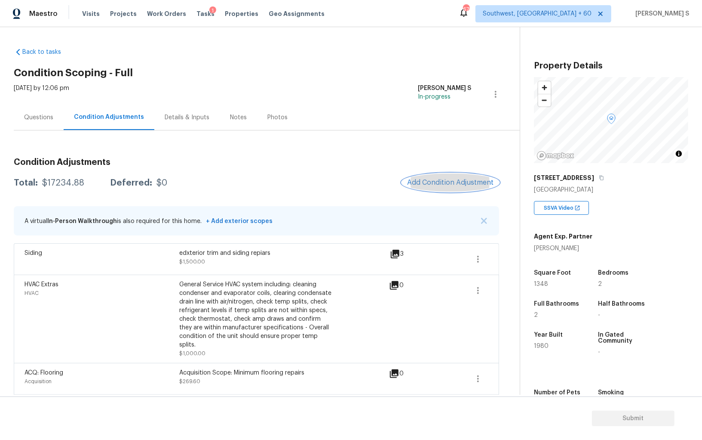
click at [427, 188] on button "Add Condition Adjustment" at bounding box center [450, 182] width 97 height 18
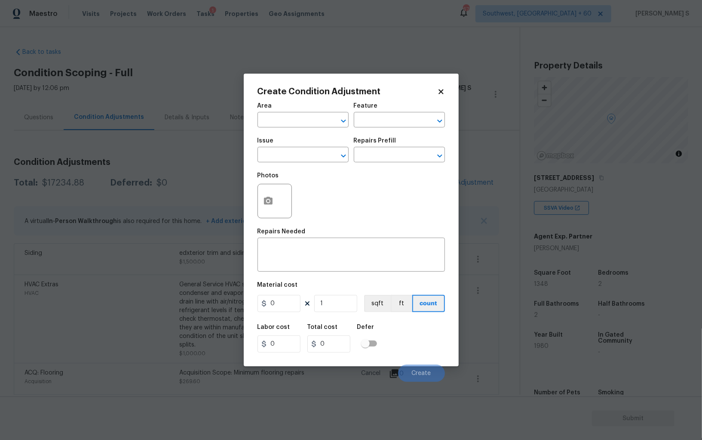
click at [282, 199] on div at bounding box center [275, 201] width 34 height 34
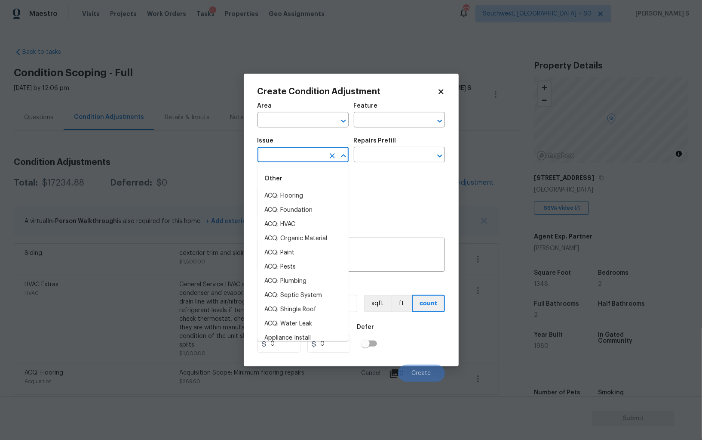
click at [277, 162] on input "text" at bounding box center [291, 155] width 67 height 13
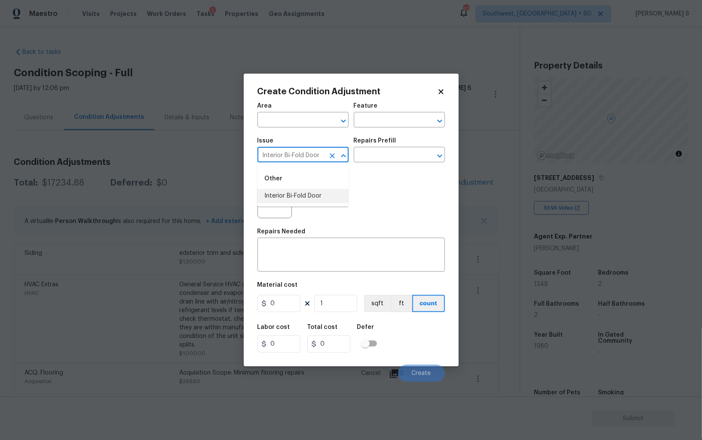
type input "Interior Bi-Fold Door"
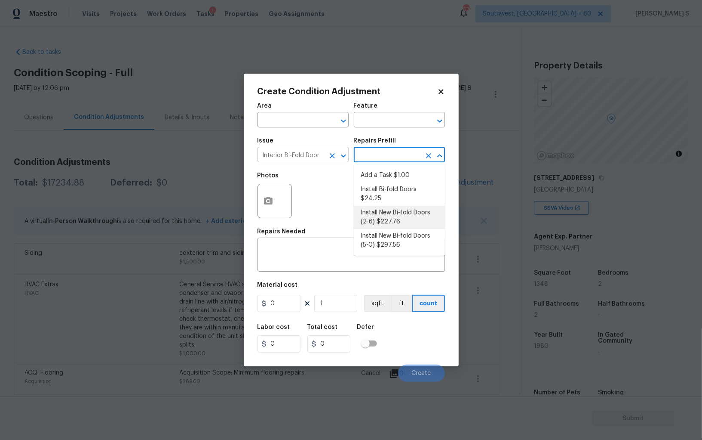
type input "Interior Door"
type textarea "Remove the existing door (if present). Install a new 2-6 bi-fold flush panel in…"
type input "227.76"
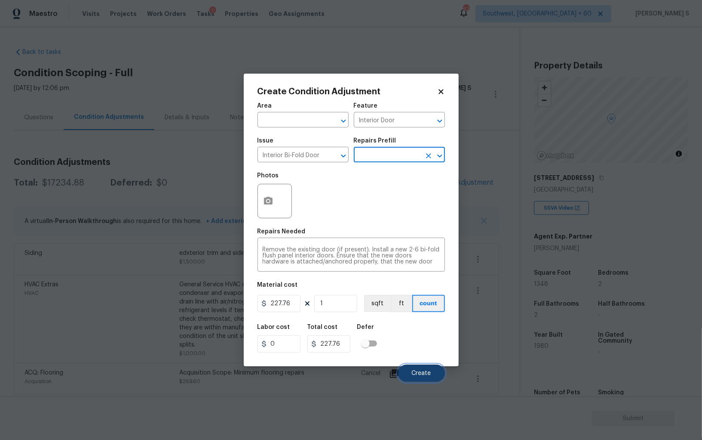
click at [428, 376] on span "Create" at bounding box center [421, 373] width 19 height 6
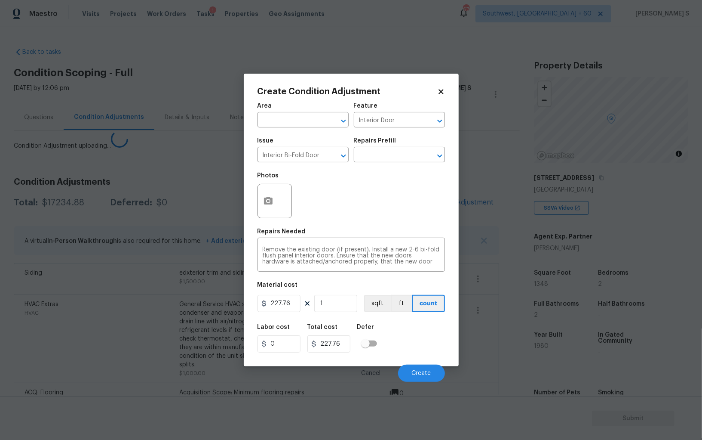
click at [116, 347] on body "Maestro Visits Projects Work Orders Tasks 1 Properties Geo Assignments 679 Sout…" at bounding box center [351, 220] width 702 height 440
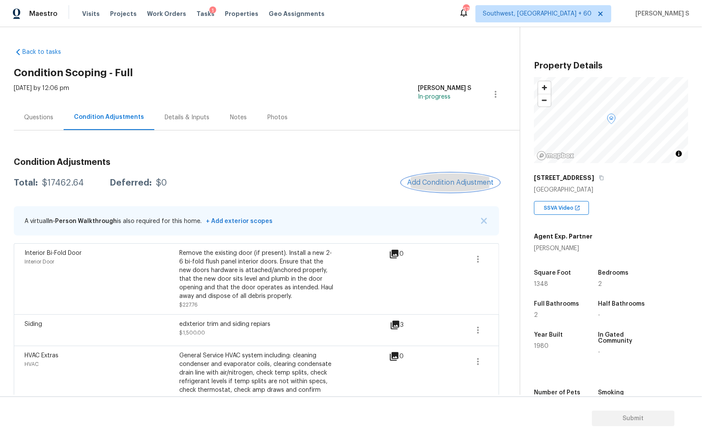
click at [448, 173] on button "Add Condition Adjustment" at bounding box center [450, 182] width 97 height 18
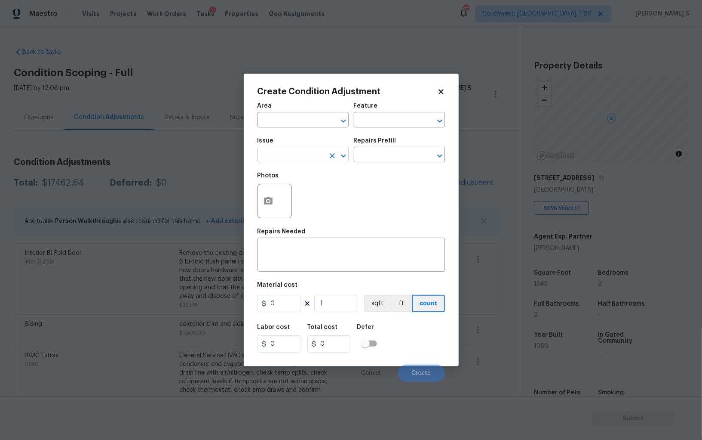
click at [293, 160] on input "text" at bounding box center [291, 155] width 67 height 13
type input "ACQ: Paint"
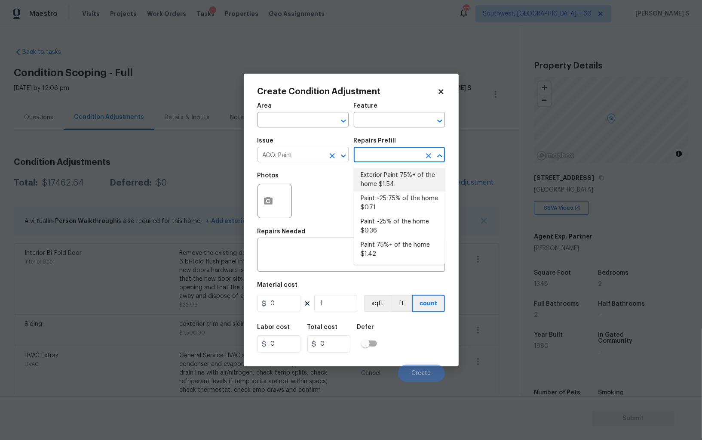
type input "Acquisition"
type textarea "Acquisition Scope: 75%+ of the home exterior will likely require paint"
type input "1.54"
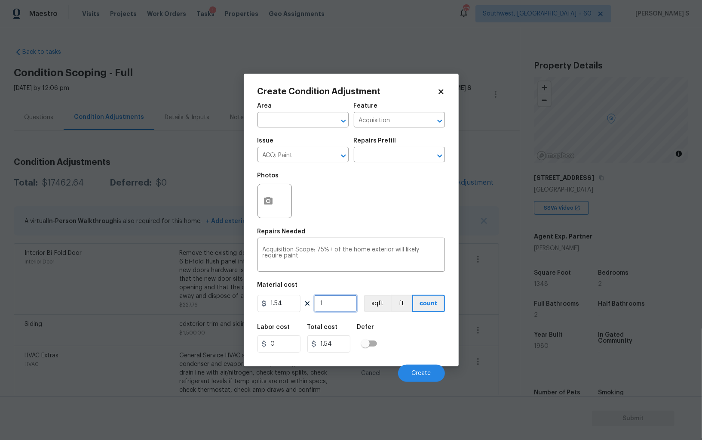
click at [332, 303] on input "1" at bounding box center [335, 303] width 43 height 17
paste input "348"
type input "1348"
type input "2075.92"
type input "1348"
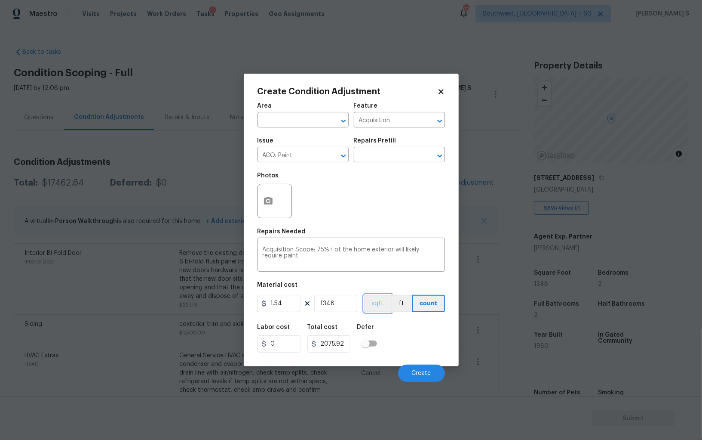
click at [383, 305] on button "sqft" at bounding box center [377, 303] width 27 height 17
click at [400, 336] on div "Labor cost 0 Total cost 2075.92 Defer" at bounding box center [352, 338] width 188 height 39
click at [420, 363] on div "Cancel Create" at bounding box center [352, 369] width 188 height 24
click at [420, 369] on button "Create" at bounding box center [421, 372] width 47 height 17
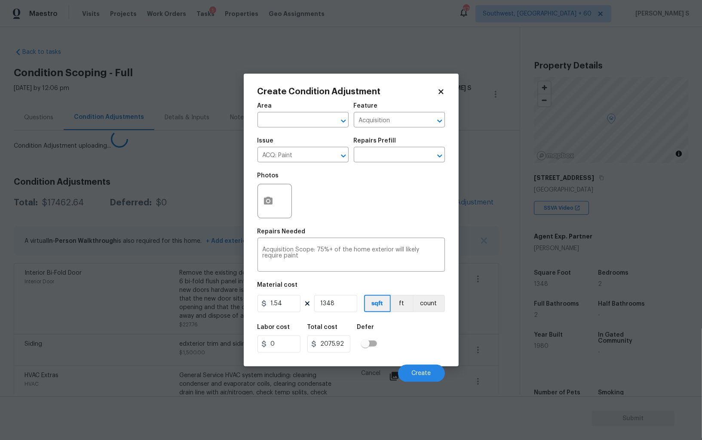
click at [183, 343] on body "Maestro Visits Projects Work Orders Tasks 1 Properties Geo Assignments 679 Sout…" at bounding box center [351, 220] width 702 height 440
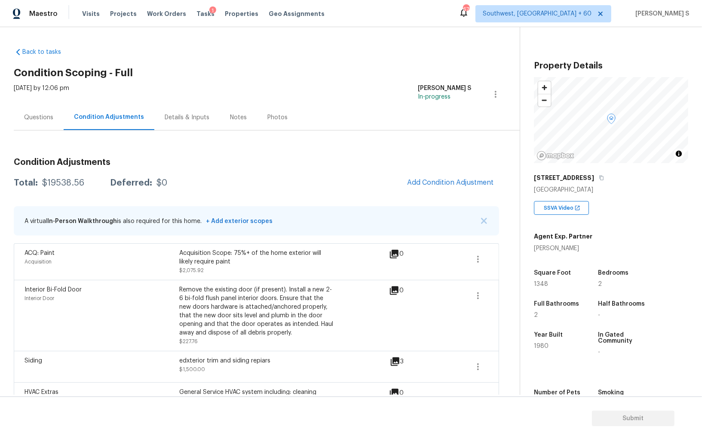
click at [53, 180] on div "$19538.56" at bounding box center [63, 183] width 42 height 9
copy div "19538.56"
click at [49, 123] on div "Questions" at bounding box center [39, 117] width 50 height 25
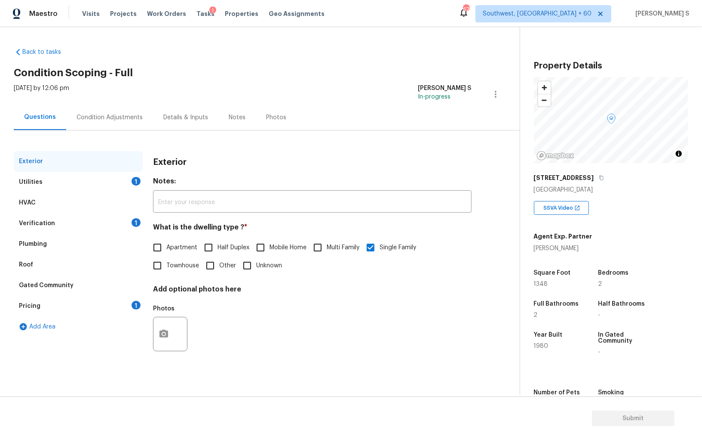
click at [135, 299] on div "Pricing 1" at bounding box center [78, 306] width 129 height 21
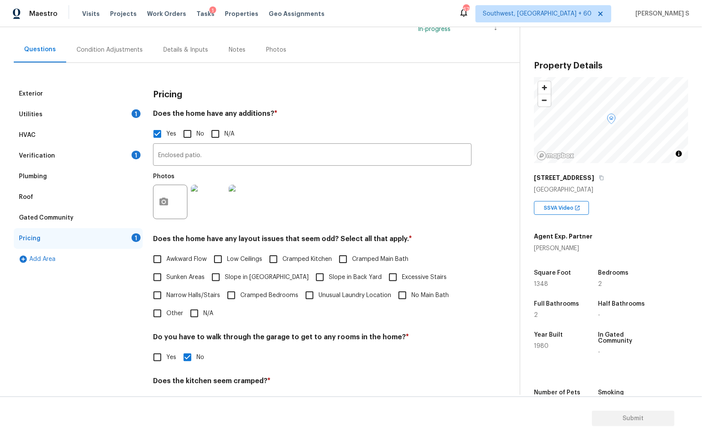
scroll to position [140, 0]
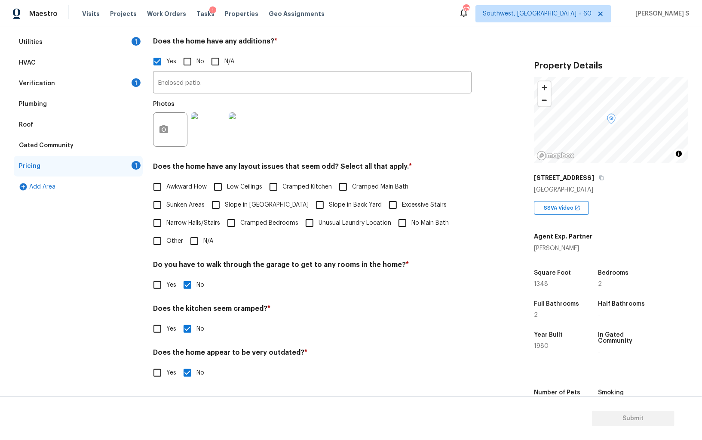
click at [225, 210] on input "Slope in [GEOGRAPHIC_DATA]" at bounding box center [216, 205] width 18 height 18
checkbox input "true"
click at [138, 84] on div "1" at bounding box center [136, 82] width 9 height 9
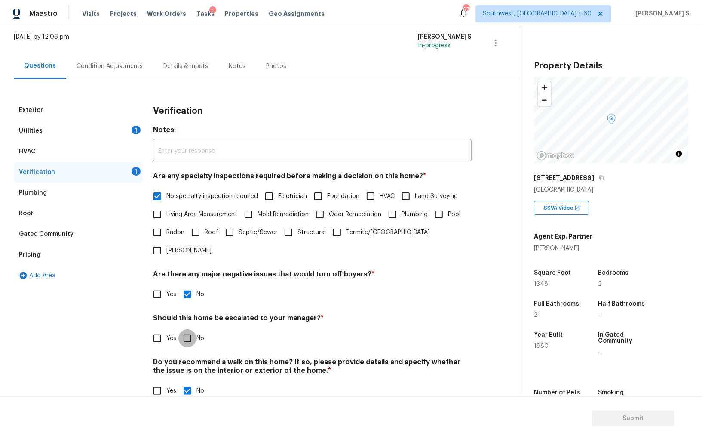
click at [188, 329] on input "No" at bounding box center [188, 338] width 18 height 18
checkbox input "true"
click at [138, 126] on div "1" at bounding box center [136, 130] width 9 height 9
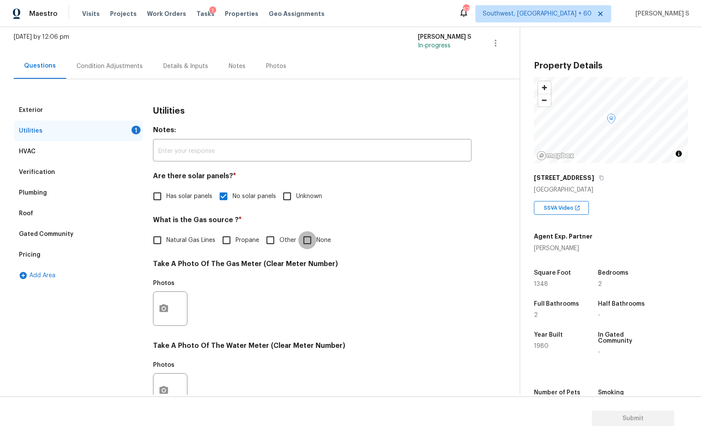
click at [304, 245] on input "None" at bounding box center [308, 240] width 18 height 18
checkbox input "true"
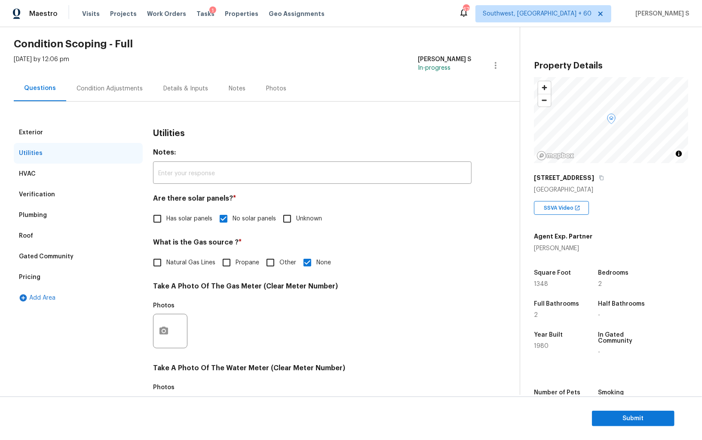
scroll to position [0, 0]
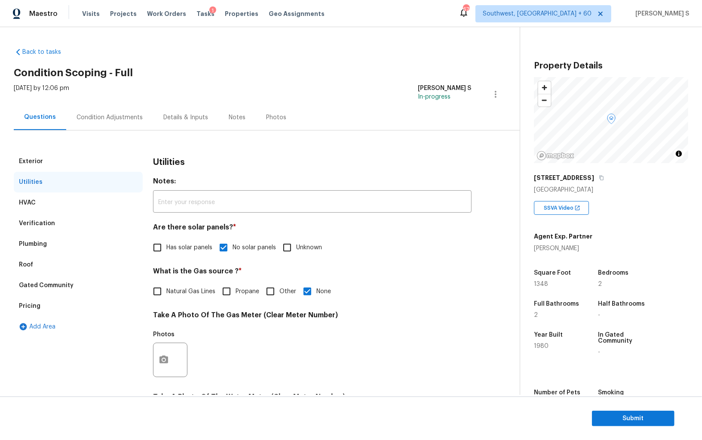
click at [111, 128] on div "Condition Adjustments" at bounding box center [109, 117] width 87 height 25
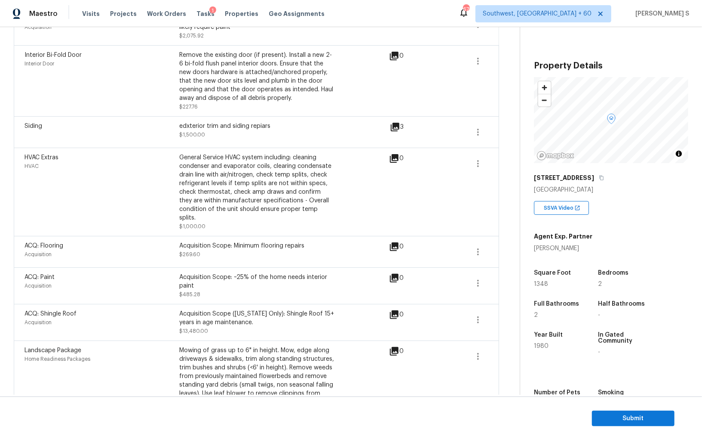
scroll to position [233, 0]
click at [481, 167] on icon "button" at bounding box center [478, 165] width 10 height 10
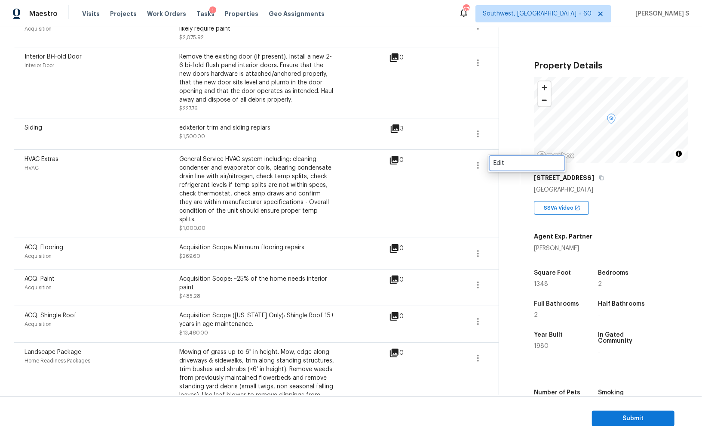
click at [493, 167] on link "Edit" at bounding box center [527, 163] width 73 height 13
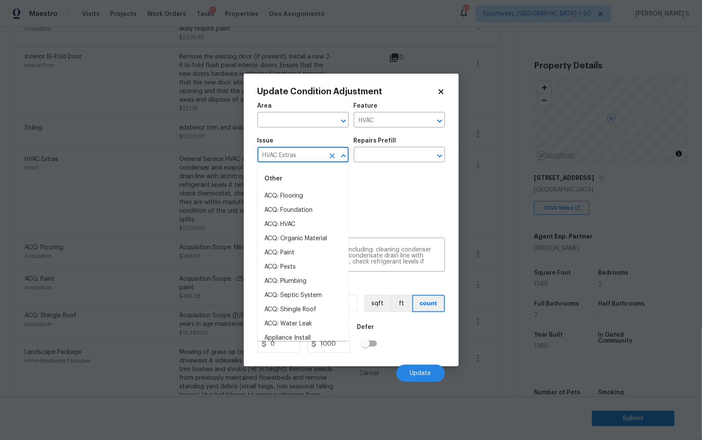
click at [319, 155] on input "HVAC Extras" at bounding box center [291, 155] width 67 height 13
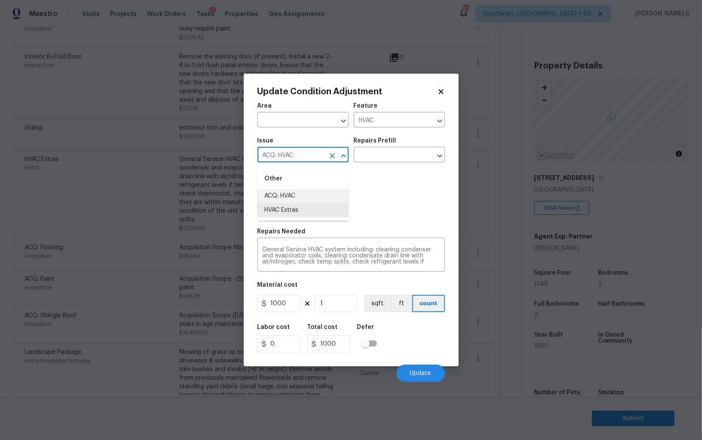
type input "ACQ: HVAC"
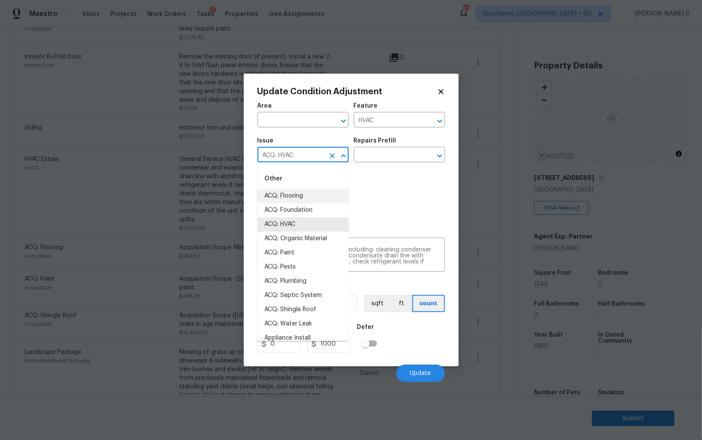
click at [159, 239] on body "Maestro Visits Projects Work Orders Tasks 1 Properties Geo Assignments 679 Sout…" at bounding box center [351, 220] width 702 height 440
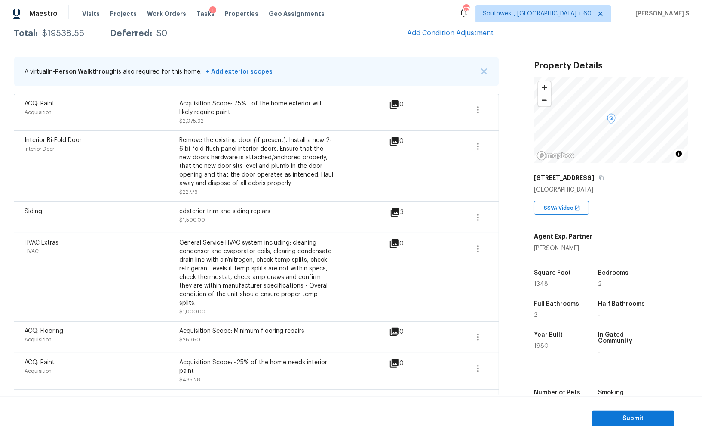
scroll to position [148, 0]
click at [491, 248] on div "HVAC Extras HVAC General Service HVAC system including: cleaning condenser and …" at bounding box center [257, 278] width 486 height 88
click at [481, 248] on icon "button" at bounding box center [478, 250] width 10 height 10
click at [501, 248] on div "Edit" at bounding box center [527, 247] width 67 height 9
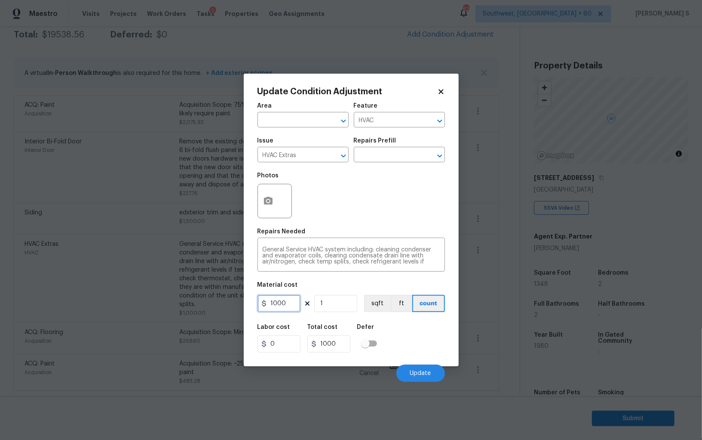
click at [294, 306] on input "1000" at bounding box center [279, 303] width 43 height 17
type input "1200"
click at [433, 368] on button "Update" at bounding box center [421, 372] width 49 height 17
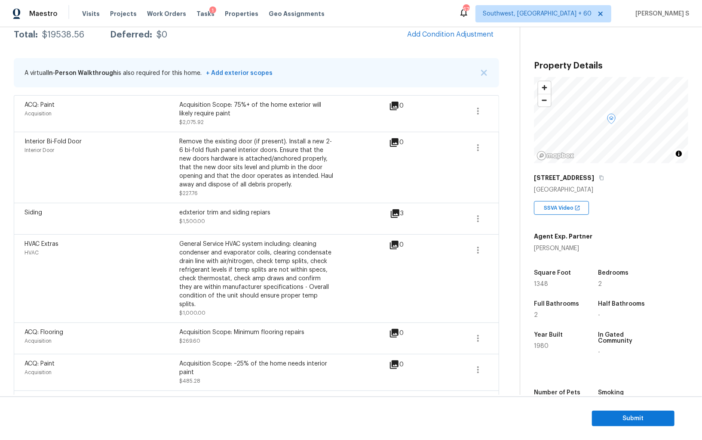
drag, startPoint x: 11, startPoint y: 329, endPoint x: 102, endPoint y: 298, distance: 96.7
click at [11, 329] on body "Maestro Visits Projects Work Orders Tasks 1 Properties Geo Assignments 679 Sout…" at bounding box center [351, 220] width 702 height 440
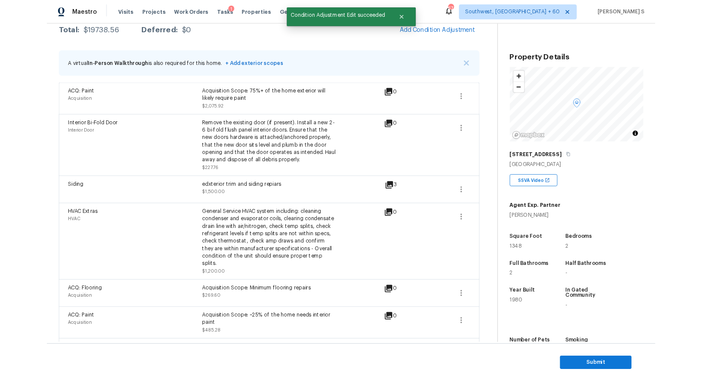
scroll to position [3, 0]
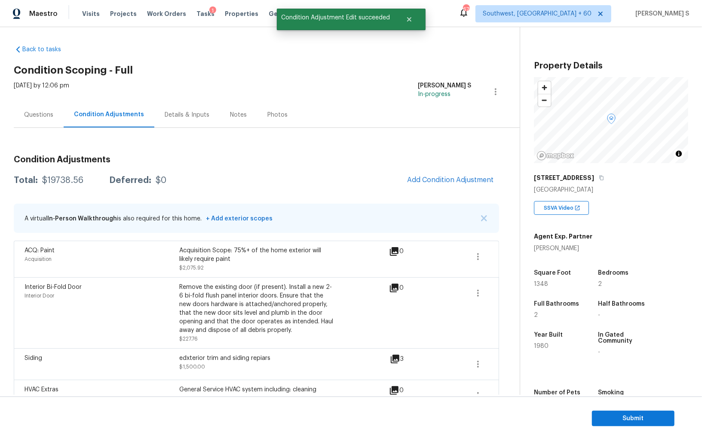
click at [67, 179] on div "$19738.56" at bounding box center [62, 180] width 41 height 9
copy div "19738.56"
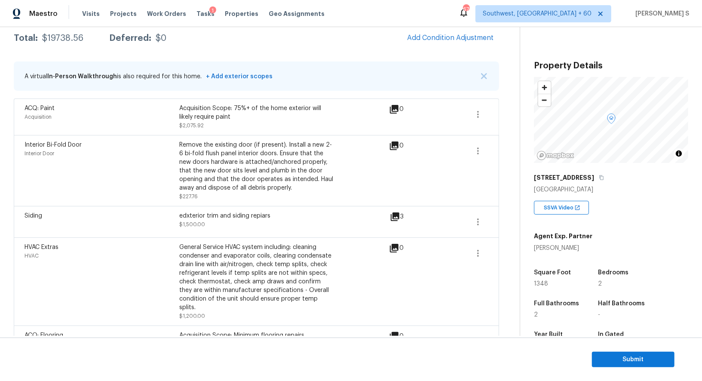
scroll to position [145, 0]
click at [632, 358] on span "Submit" at bounding box center [633, 359] width 69 height 11
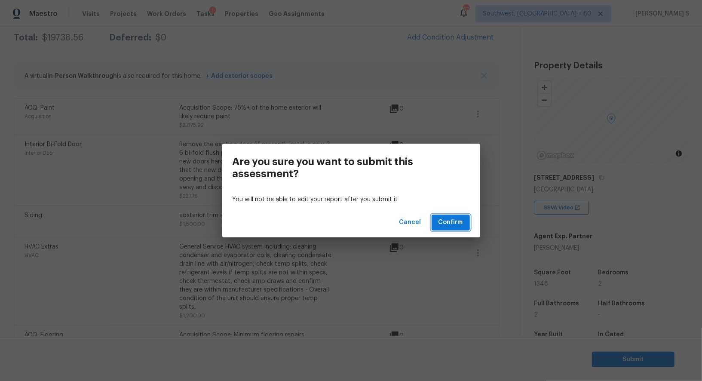
click at [463, 222] on button "Confirm" at bounding box center [451, 223] width 38 height 16
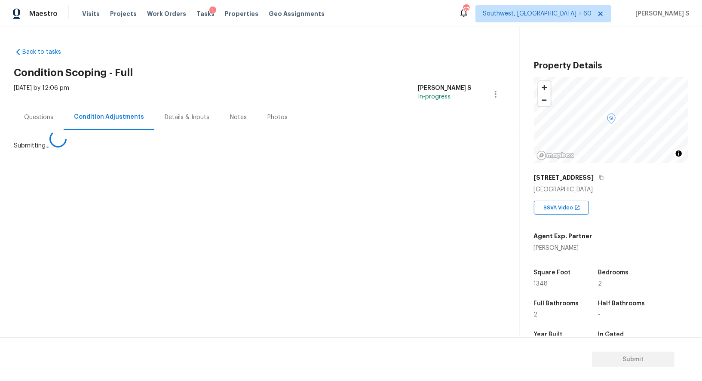
scroll to position [0, 0]
